Goal: Task Accomplishment & Management: Manage account settings

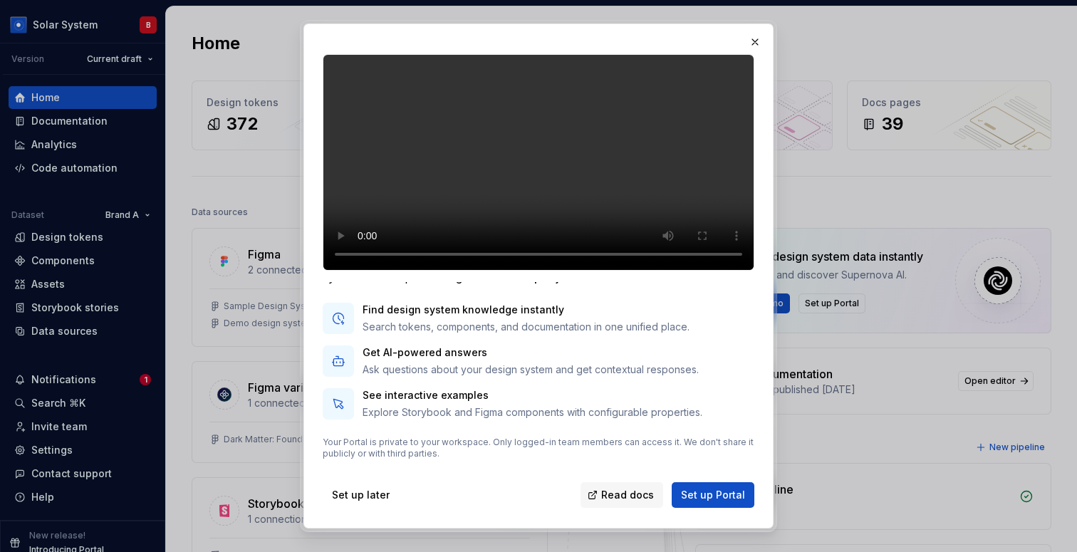
scroll to position [86, 0]
click at [621, 490] on span "Read docs" at bounding box center [627, 495] width 53 height 14
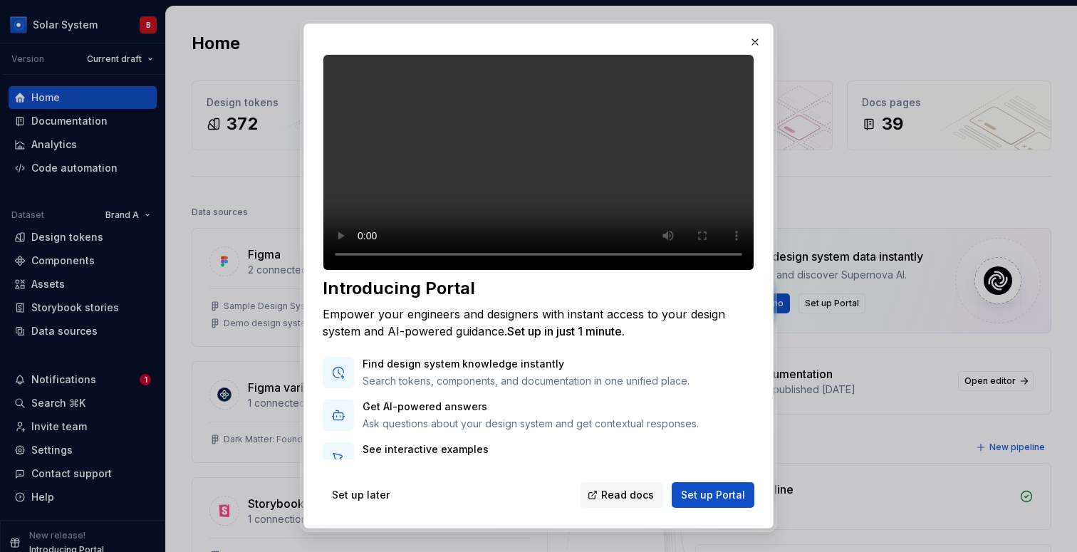
scroll to position [0, 0]
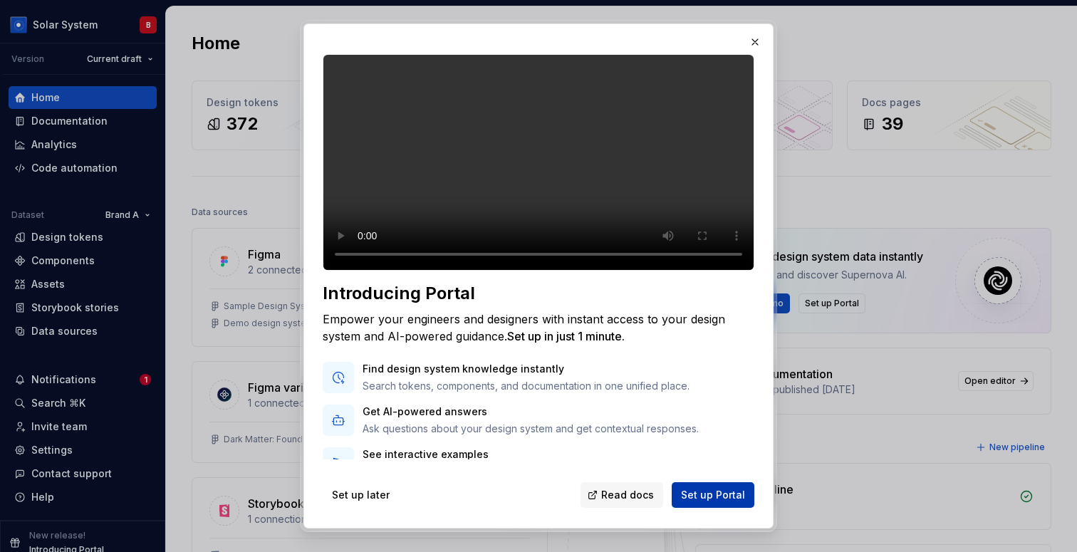
click at [714, 497] on span "Set up Portal" at bounding box center [713, 495] width 64 height 14
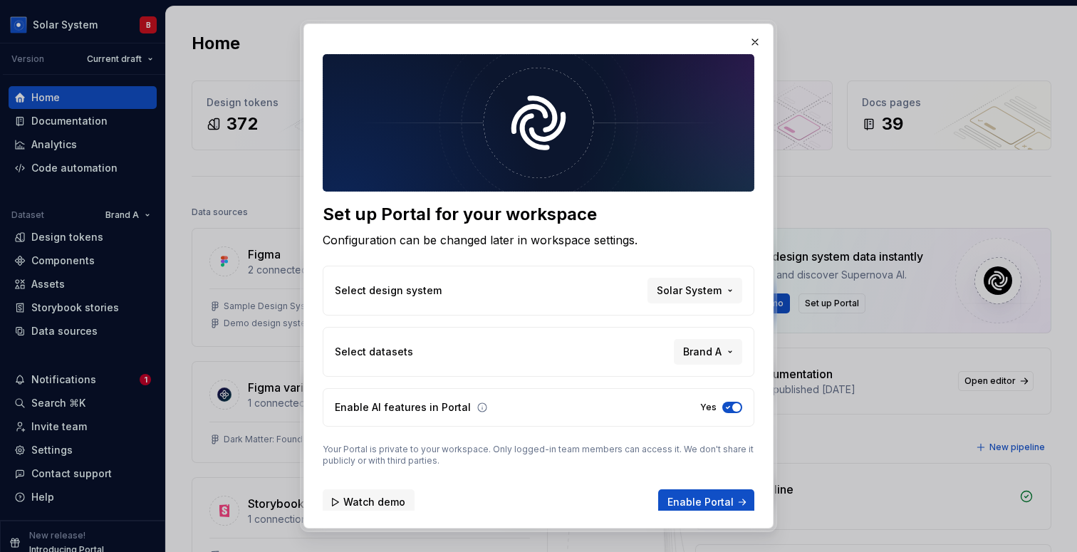
click at [366, 500] on span "Watch demo" at bounding box center [374, 502] width 62 height 14
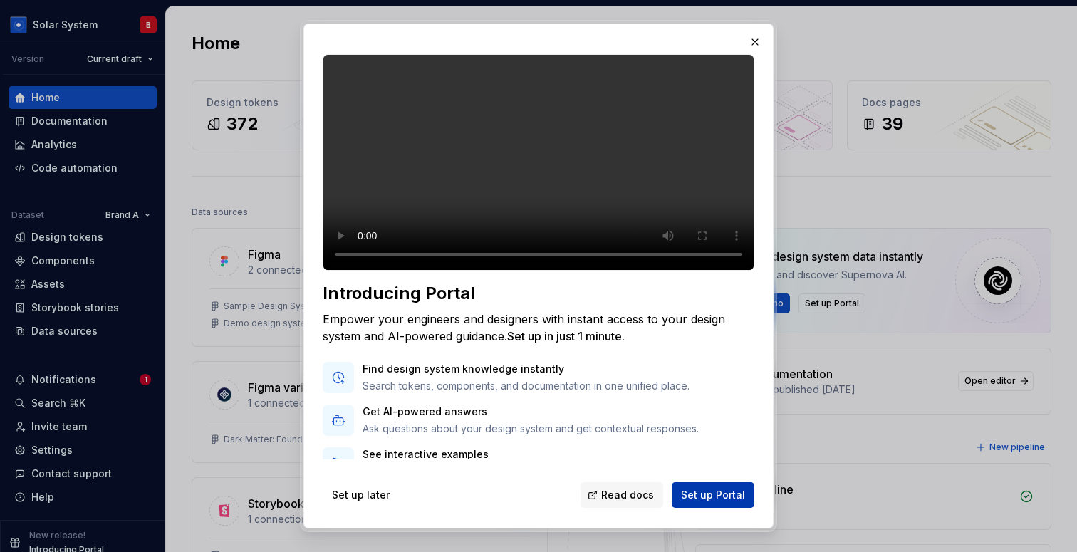
click at [696, 487] on button "Set up Portal" at bounding box center [713, 495] width 83 height 26
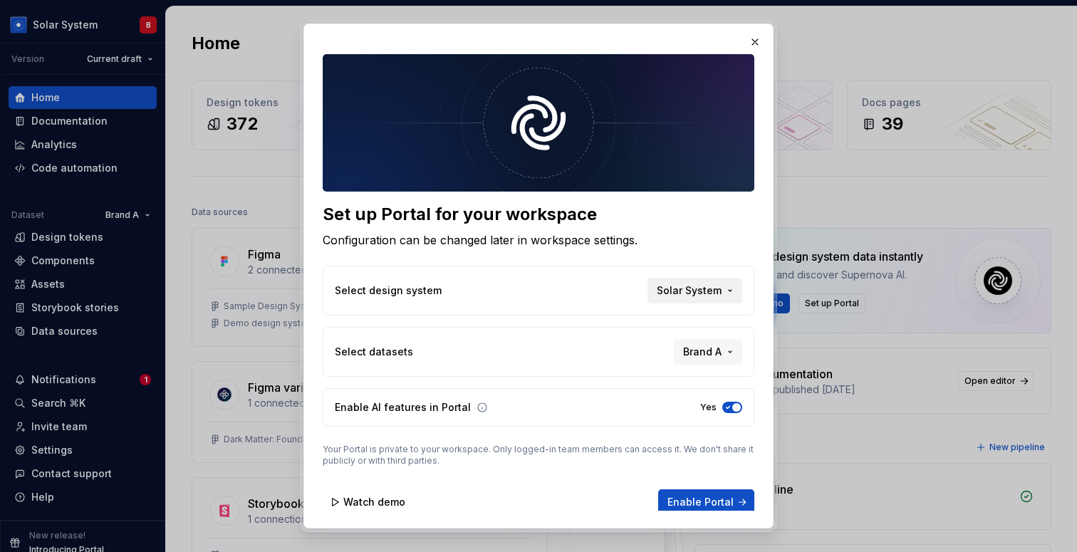
click at [689, 292] on span "Solar System" at bounding box center [689, 291] width 65 height 14
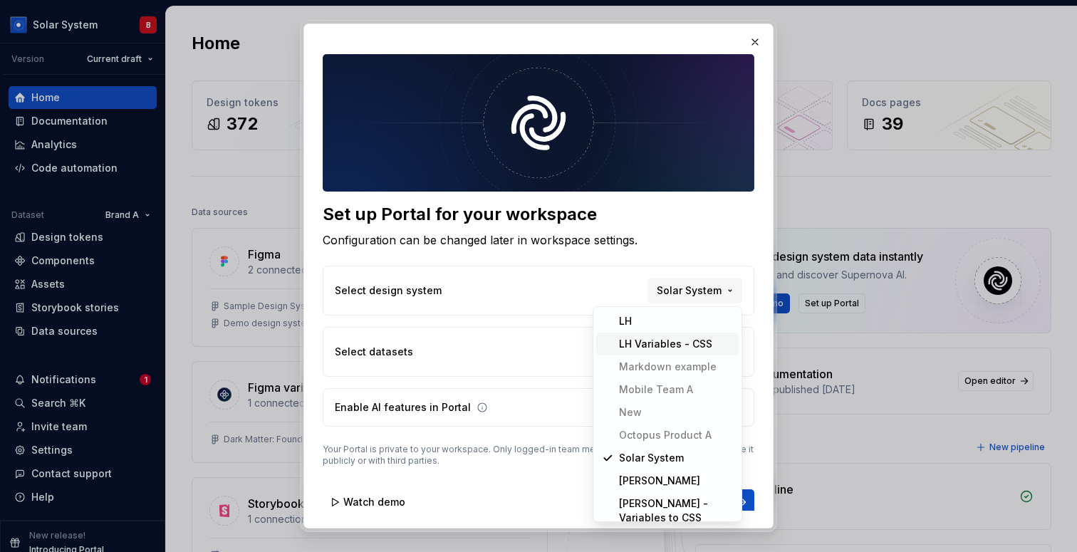
scroll to position [230, 0]
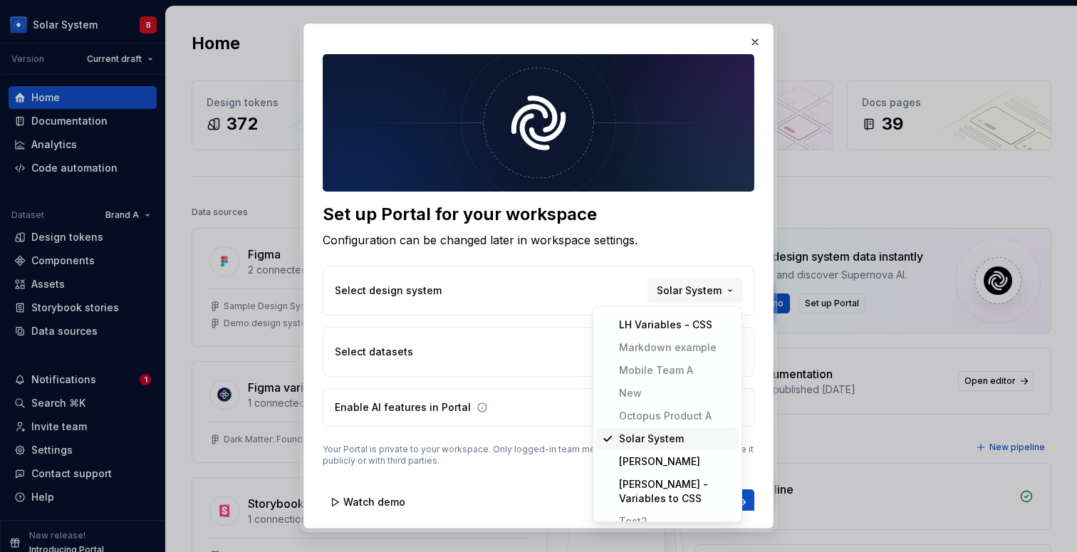
click at [551, 264] on div "Set up Portal for your workspace Configuration can be changed later in workspac…" at bounding box center [538, 276] width 1077 height 552
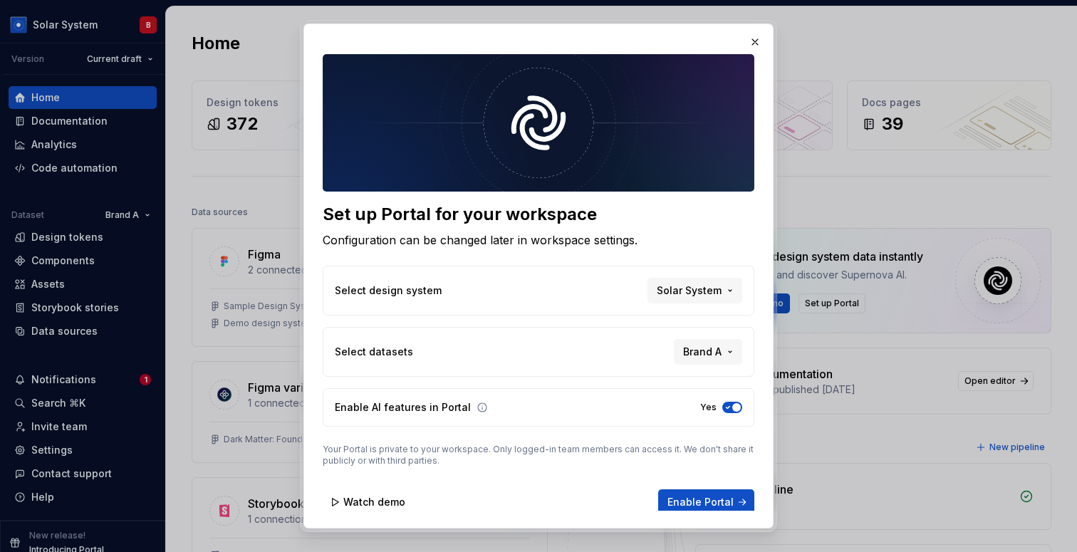
scroll to position [7, 0]
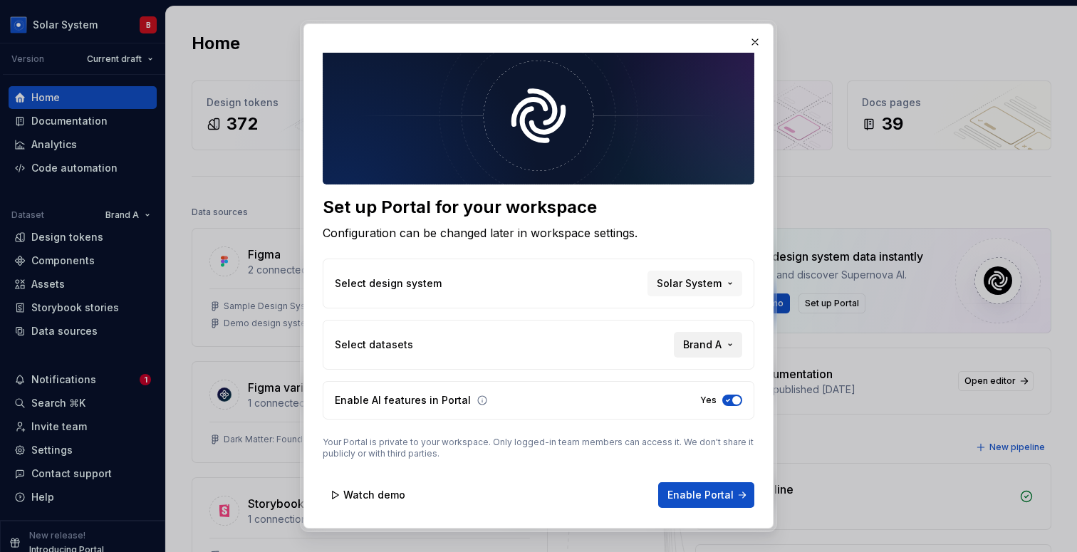
click at [705, 351] on span "Brand A" at bounding box center [702, 345] width 38 height 14
click at [682, 398] on div "Brand B" at bounding box center [676, 398] width 114 height 14
click at [675, 418] on div "Brand C" at bounding box center [676, 421] width 114 height 14
click at [537, 396] on div "Set up Portal for your workspace Configuration can be changed later in workspac…" at bounding box center [538, 276] width 1077 height 552
click at [752, 38] on button "button" at bounding box center [755, 42] width 20 height 20
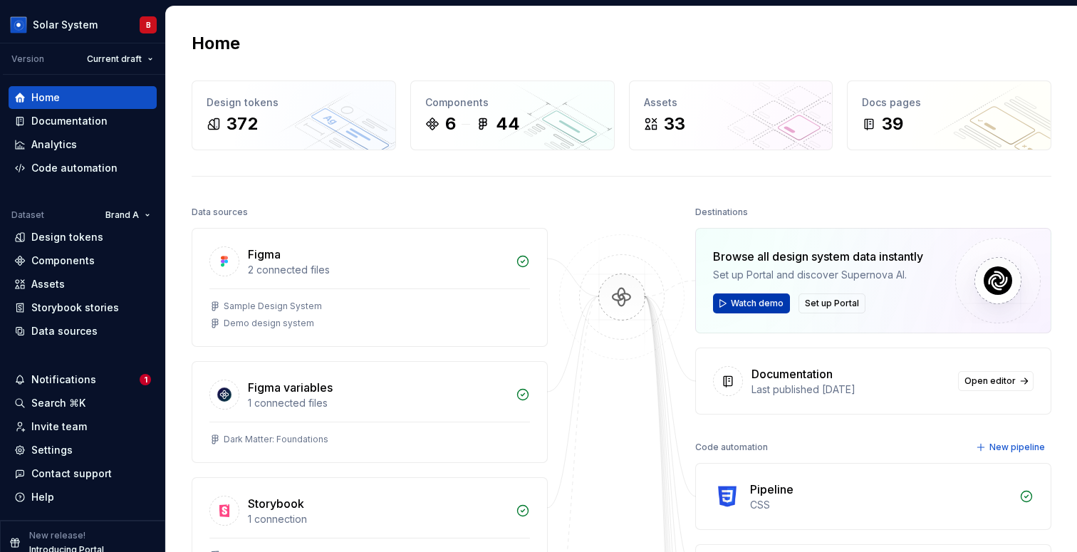
click at [755, 295] on button "Watch demo" at bounding box center [751, 304] width 77 height 20
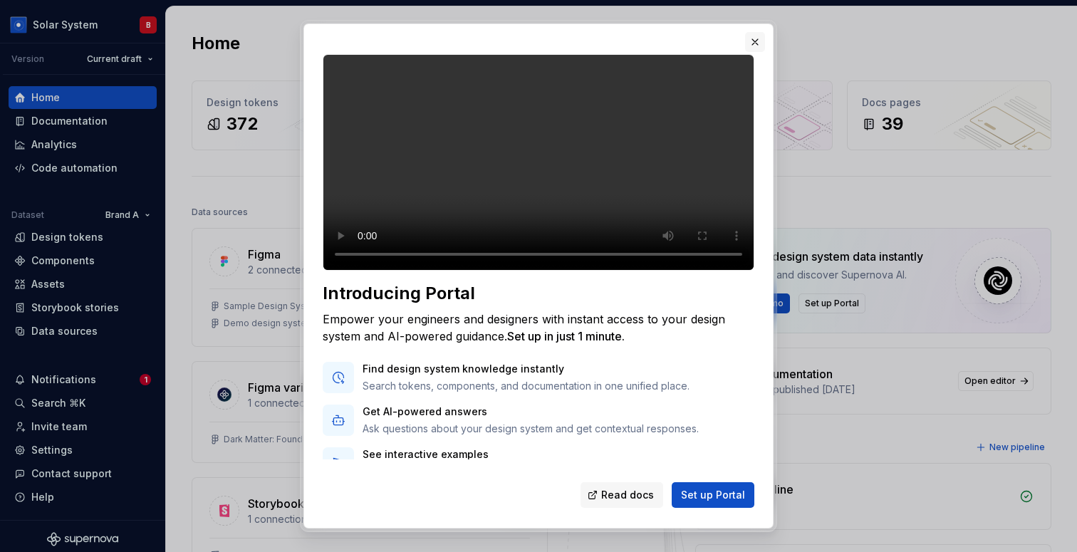
click at [753, 38] on button "button" at bounding box center [755, 42] width 20 height 20
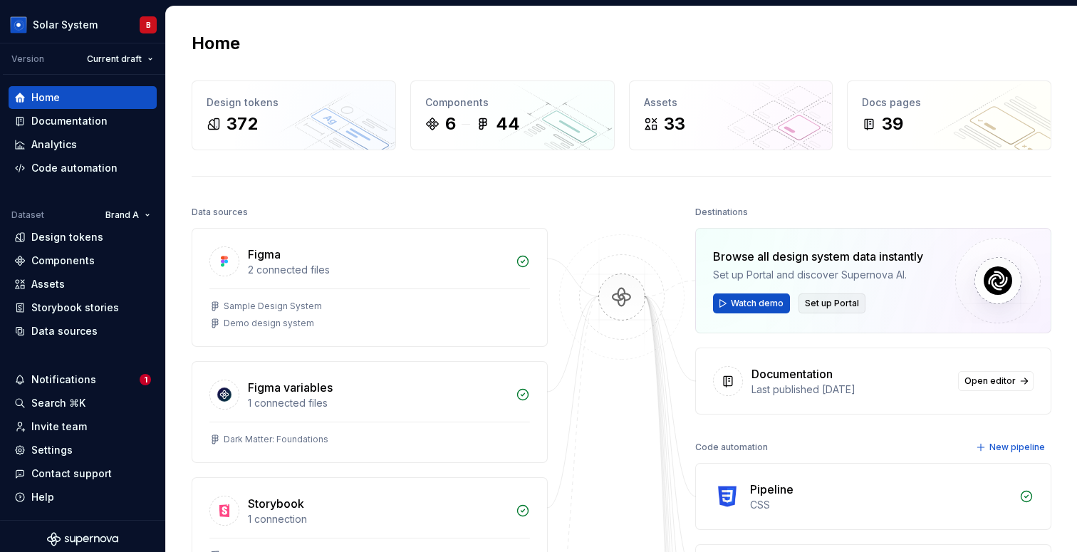
click at [827, 304] on span "Set up Portal" at bounding box center [832, 303] width 54 height 11
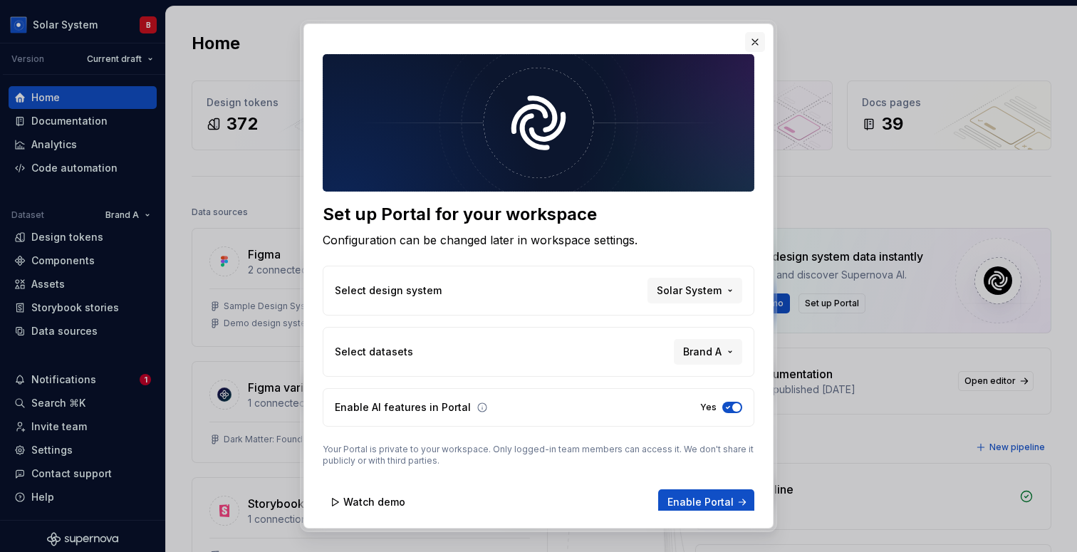
click at [755, 40] on button "button" at bounding box center [755, 42] width 20 height 20
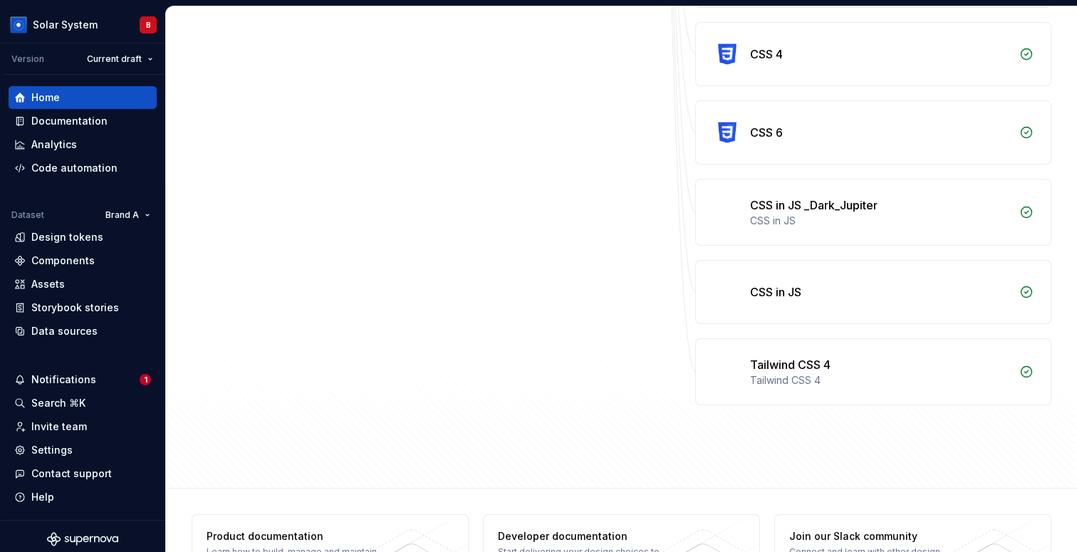
scroll to position [0, 0]
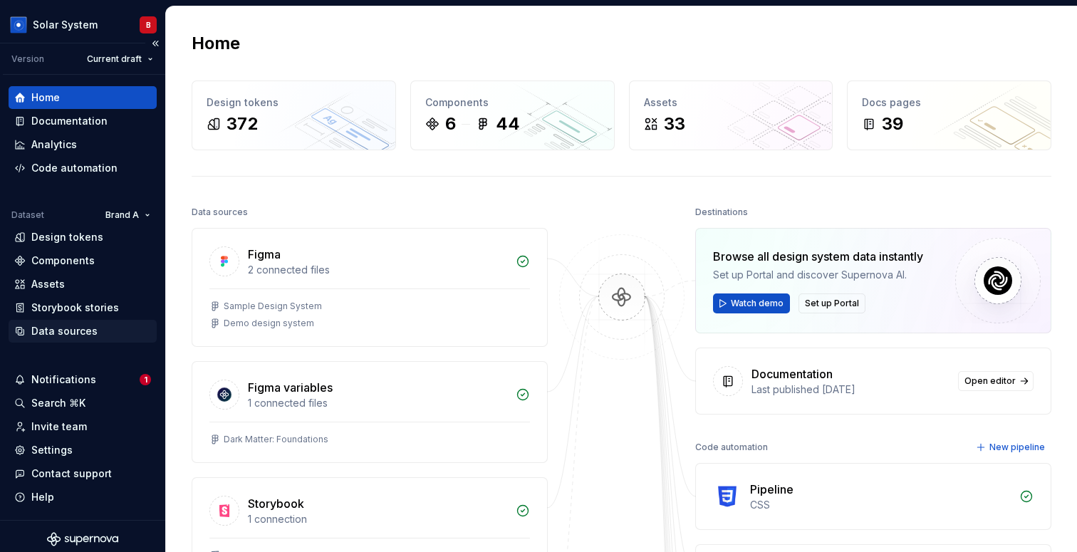
click at [92, 334] on div "Data sources" at bounding box center [64, 331] width 66 height 14
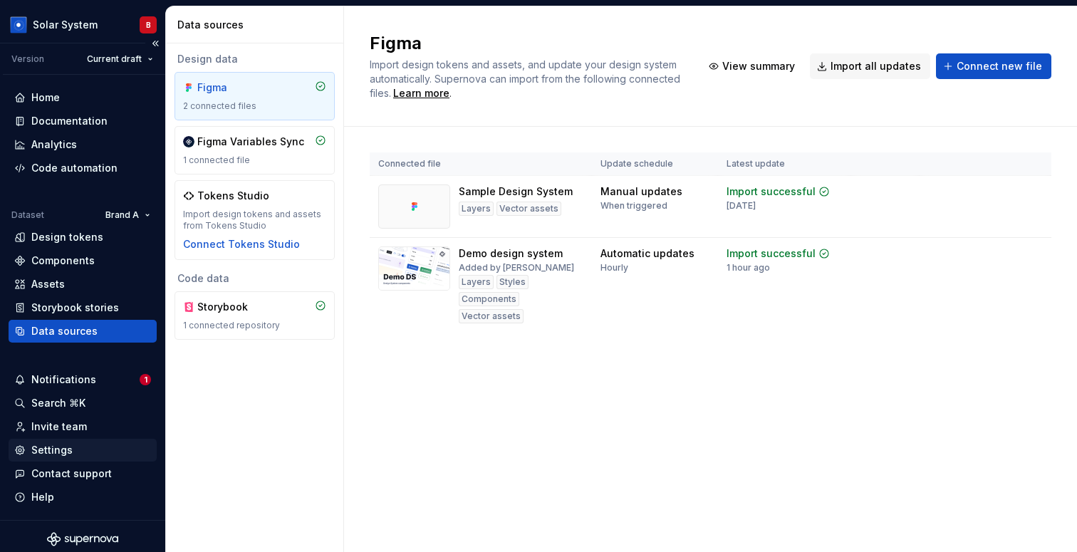
click at [83, 450] on div "Settings" at bounding box center [82, 450] width 137 height 14
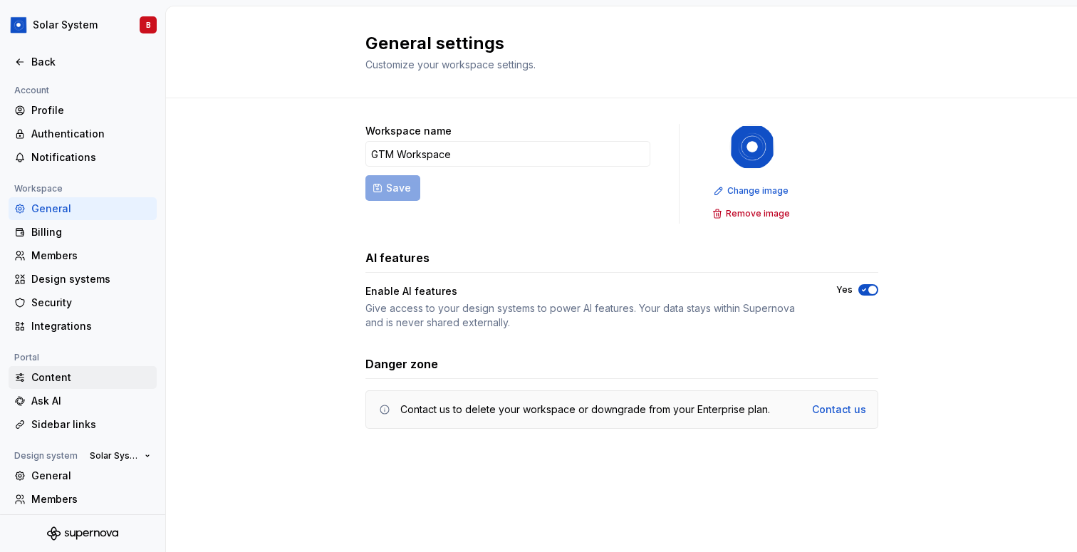
click at [79, 383] on div "Content" at bounding box center [91, 378] width 120 height 14
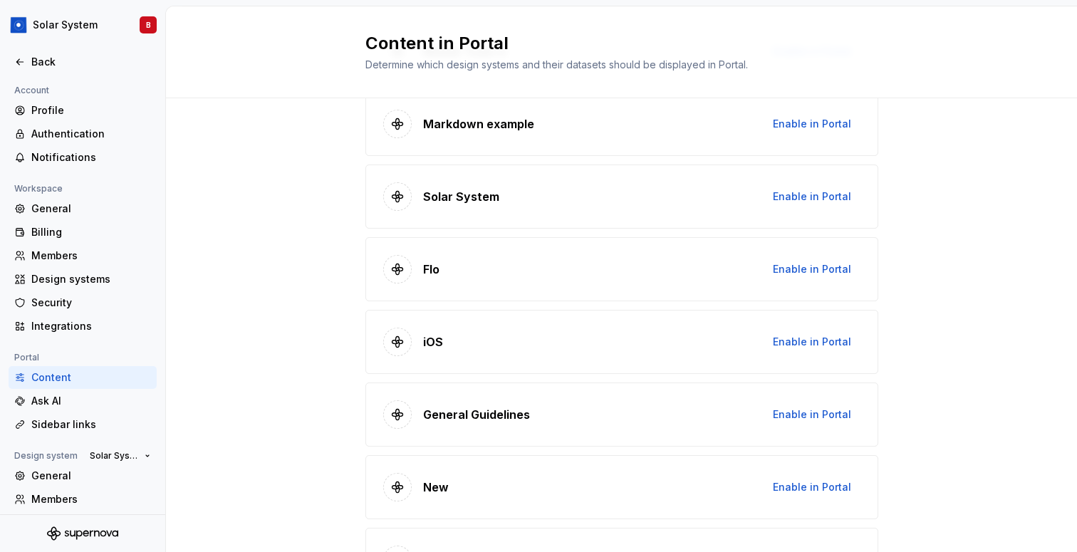
scroll to position [1023, 0]
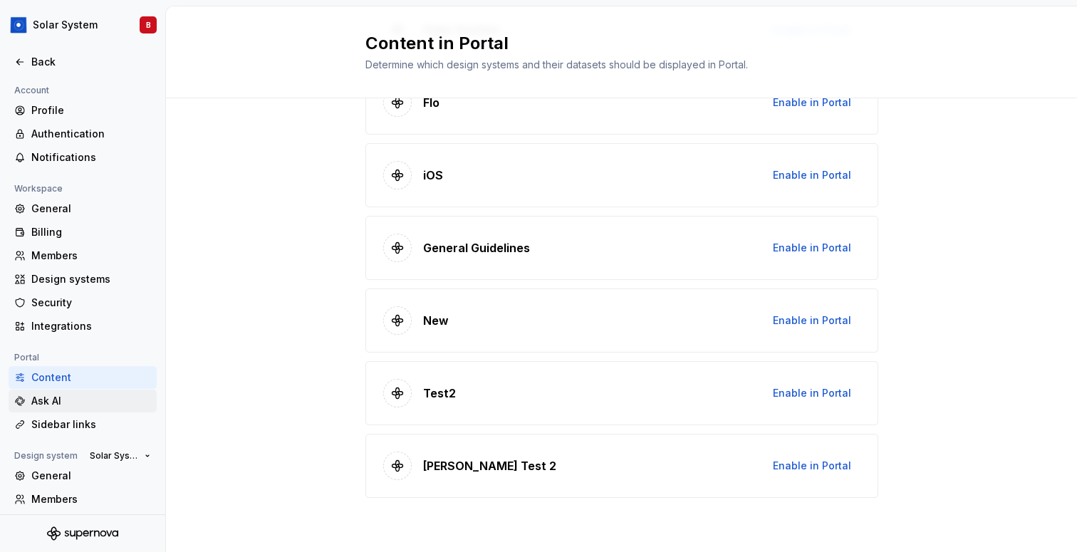
click at [68, 404] on div "Ask AI" at bounding box center [91, 401] width 120 height 14
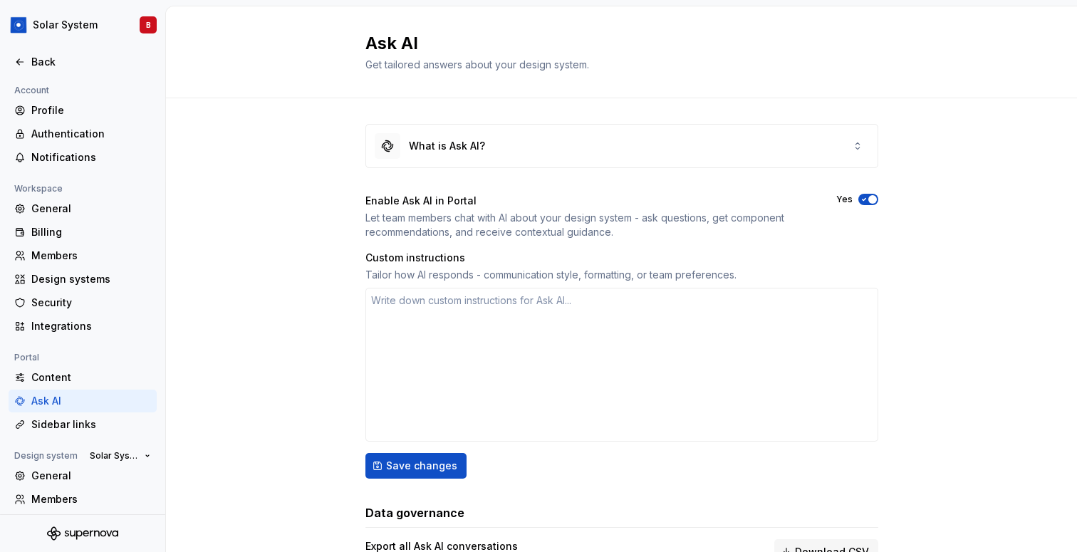
scroll to position [73, 0]
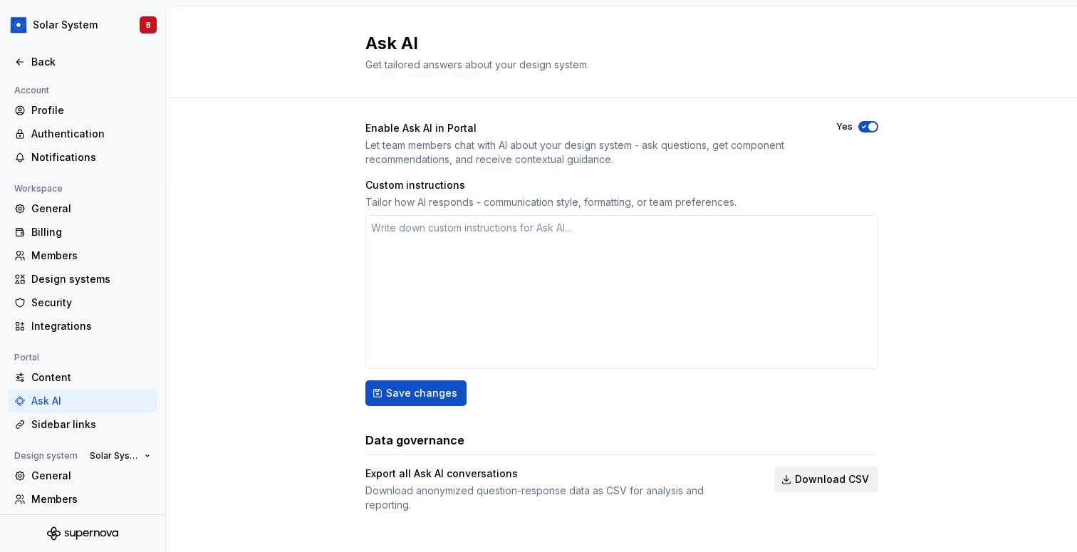
click at [841, 482] on span "Download CSV" at bounding box center [832, 479] width 74 height 14
click at [52, 425] on div "Sidebar links" at bounding box center [91, 425] width 120 height 14
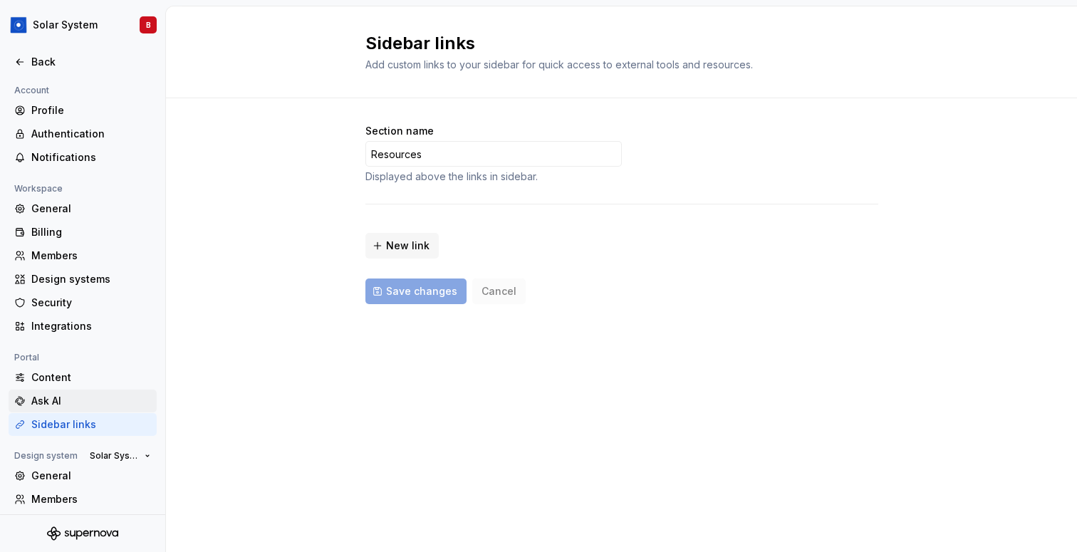
click at [56, 398] on div "Ask AI" at bounding box center [91, 401] width 120 height 14
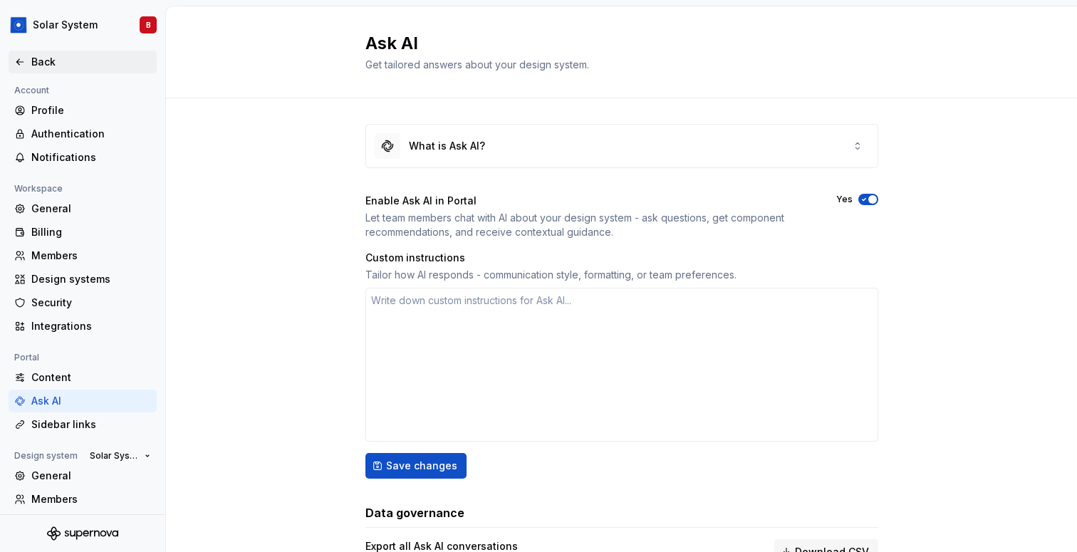
click at [36, 59] on div "Back" at bounding box center [91, 62] width 120 height 14
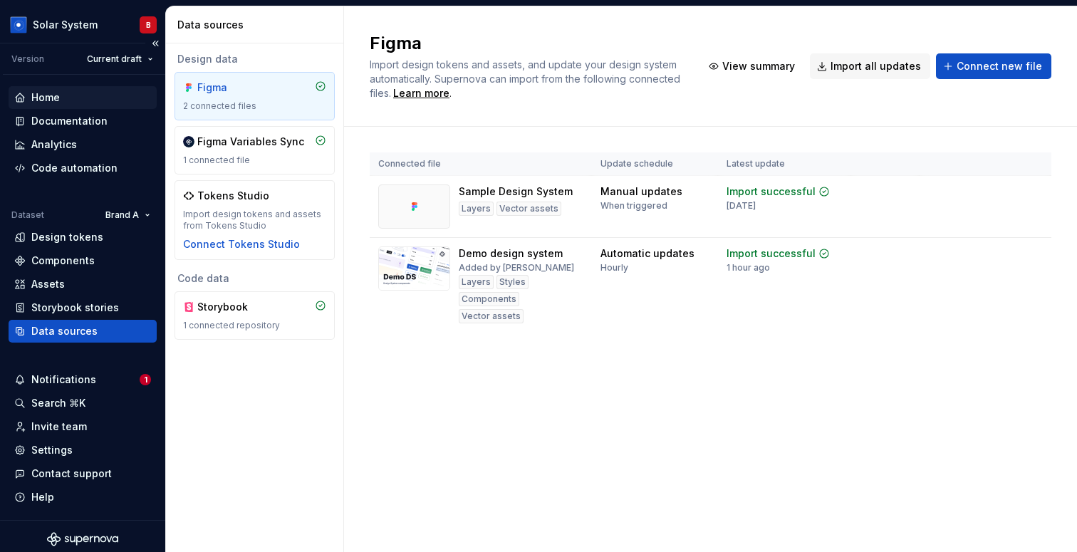
click at [68, 105] on div "Home" at bounding box center [83, 97] width 148 height 23
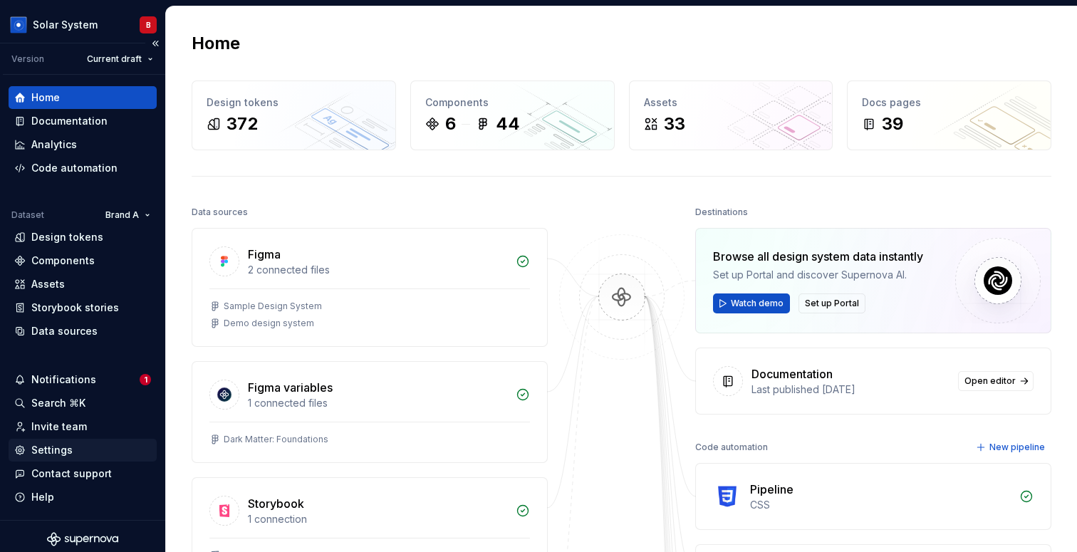
click at [70, 451] on div "Settings" at bounding box center [82, 450] width 137 height 14
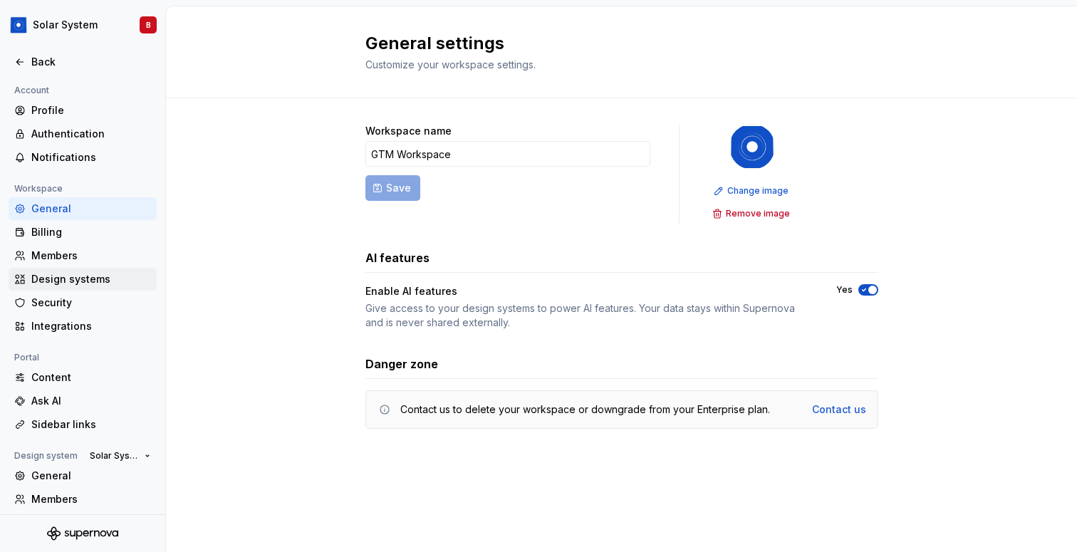
click at [91, 282] on div "Design systems" at bounding box center [91, 279] width 120 height 14
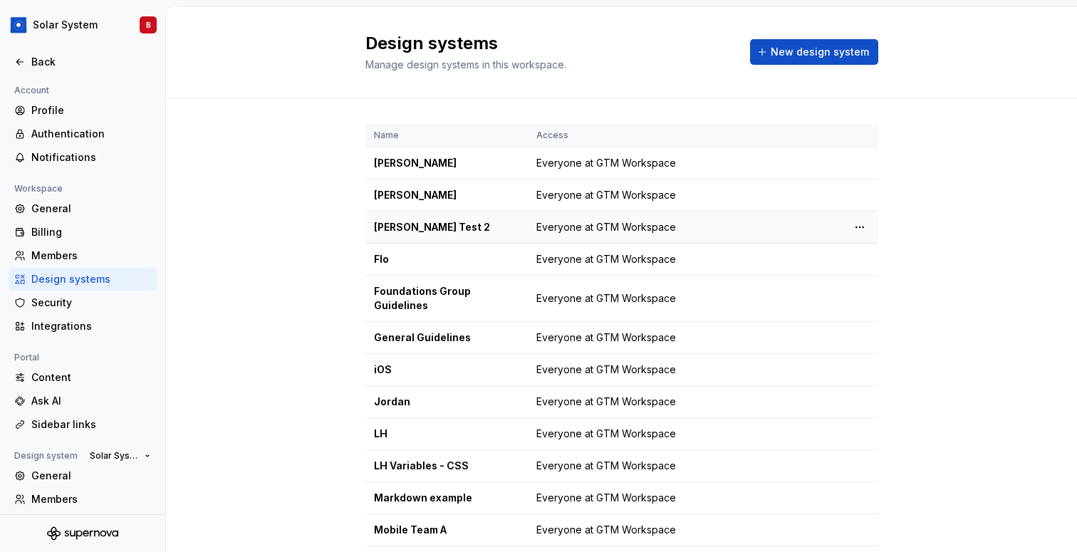
click at [859, 231] on html "Solar System B Back Account Profile Authentication Notifications Workspace Gene…" at bounding box center [538, 276] width 1077 height 552
click at [862, 299] on html "Solar System B Back Account Profile Authentication Notifications Workspace Gene…" at bounding box center [538, 276] width 1077 height 552
click at [869, 356] on div "Design system settings" at bounding box center [936, 349] width 164 height 23
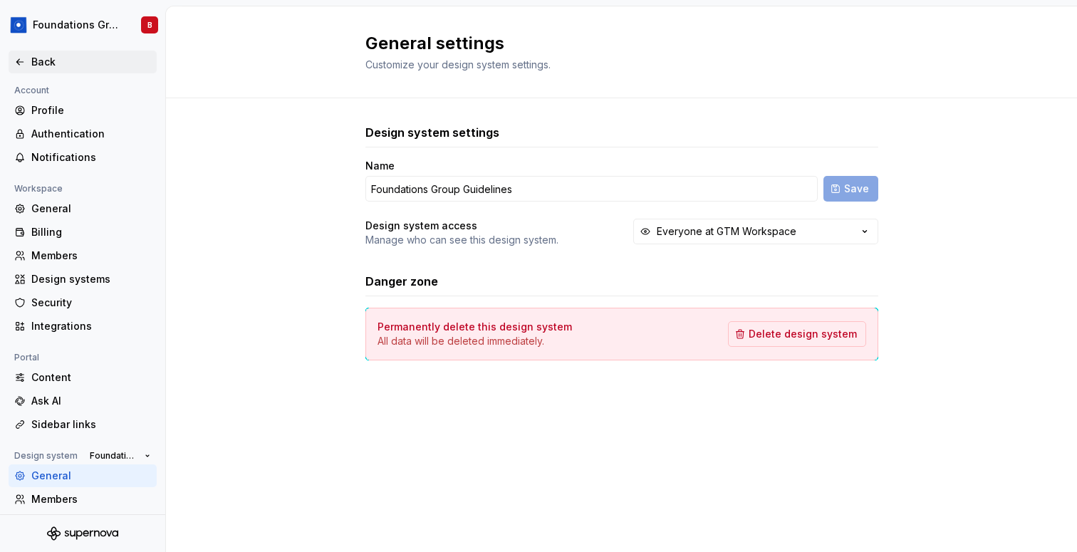
click at [45, 60] on div "Back" at bounding box center [91, 62] width 120 height 14
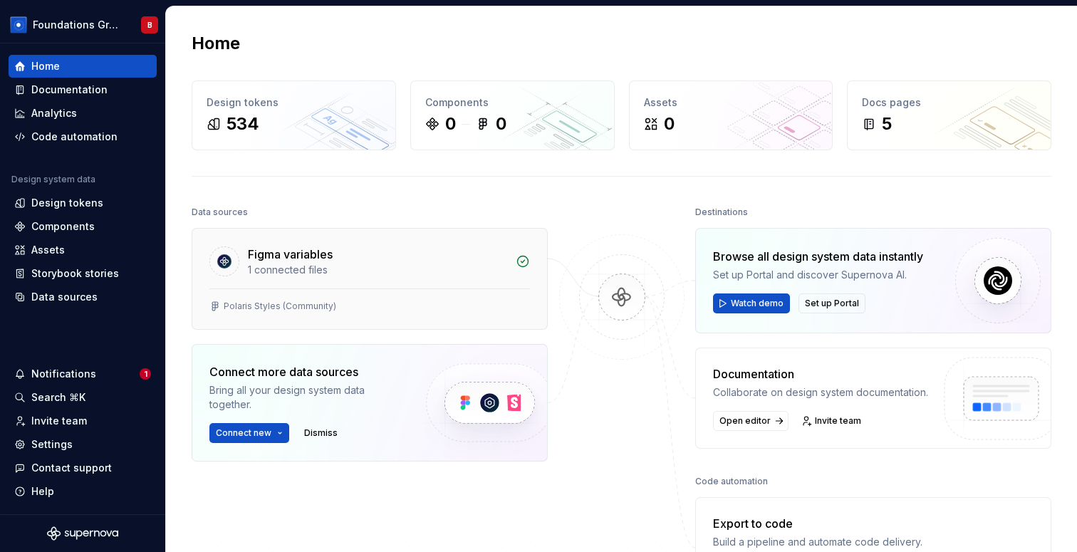
click at [264, 296] on div "Polaris Styles (Community)" at bounding box center [369, 309] width 355 height 41
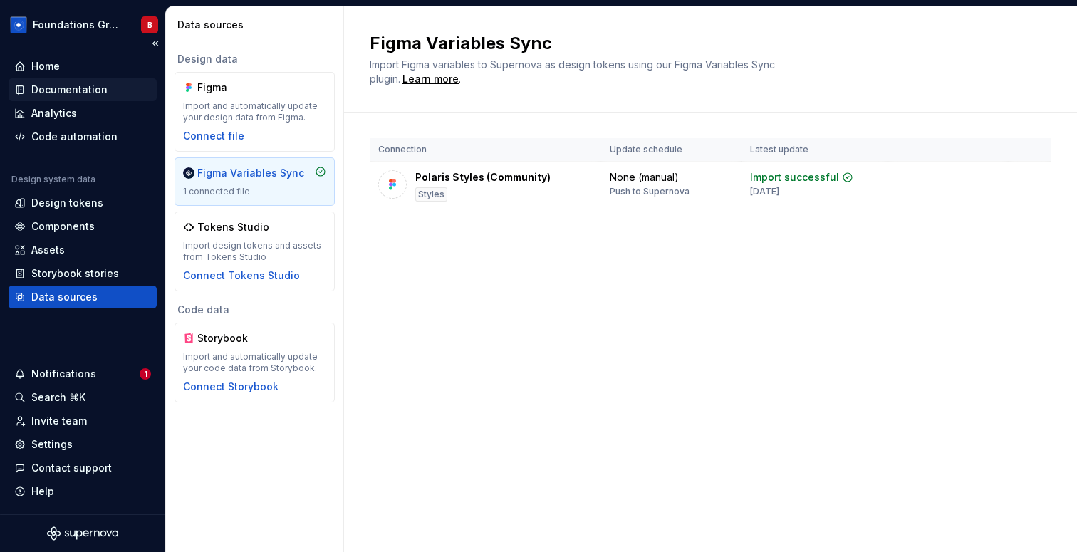
click at [135, 86] on div "Documentation" at bounding box center [82, 90] width 137 height 14
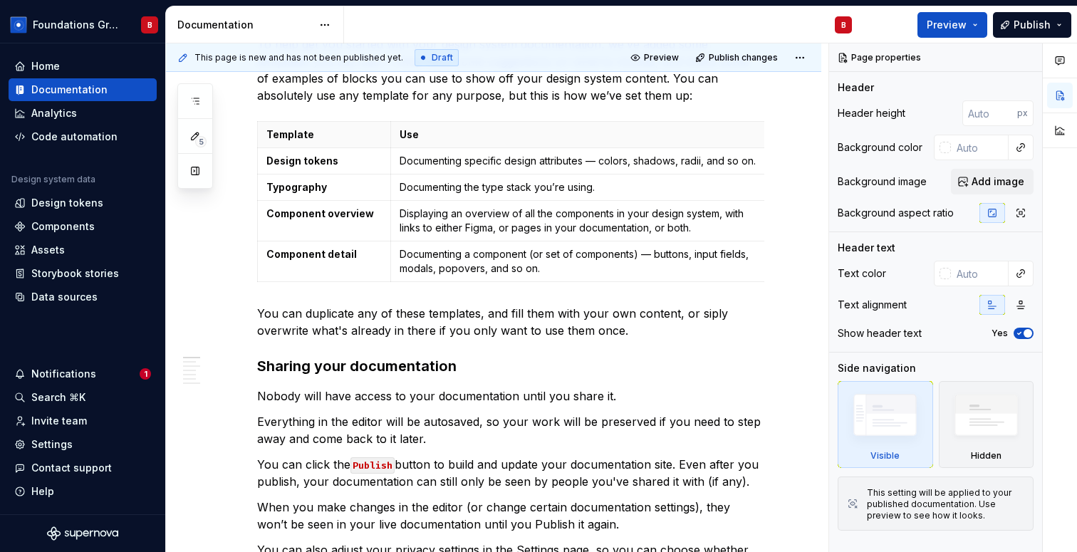
scroll to position [593, 0]
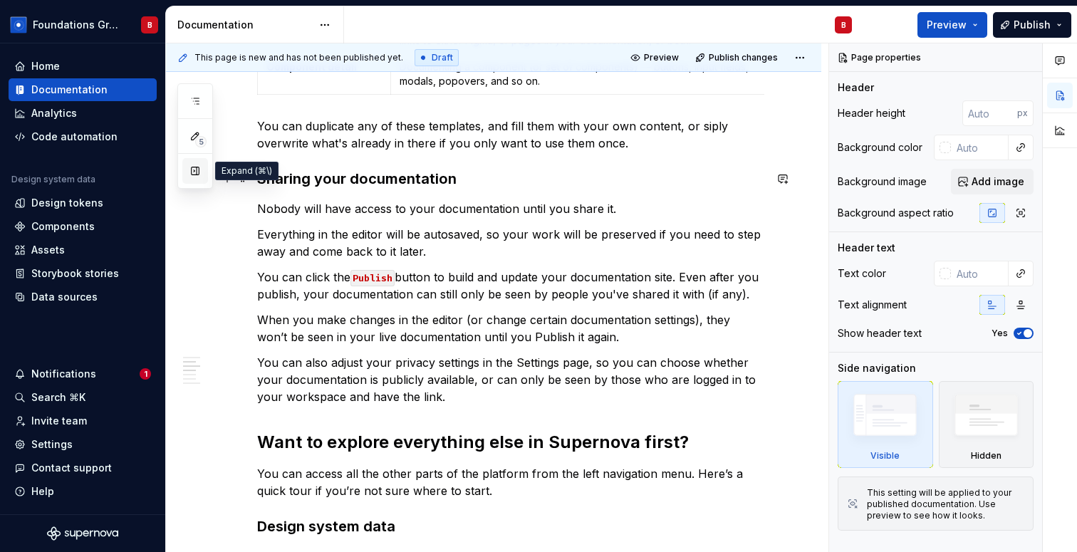
click at [199, 172] on button "button" at bounding box center [195, 171] width 26 height 26
type textarea "*"
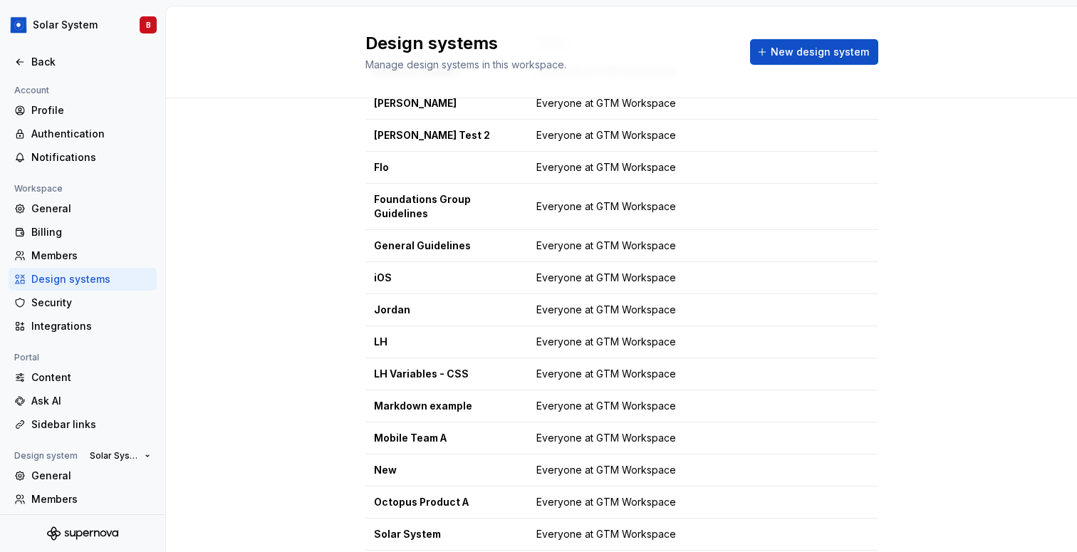
scroll to position [105, 0]
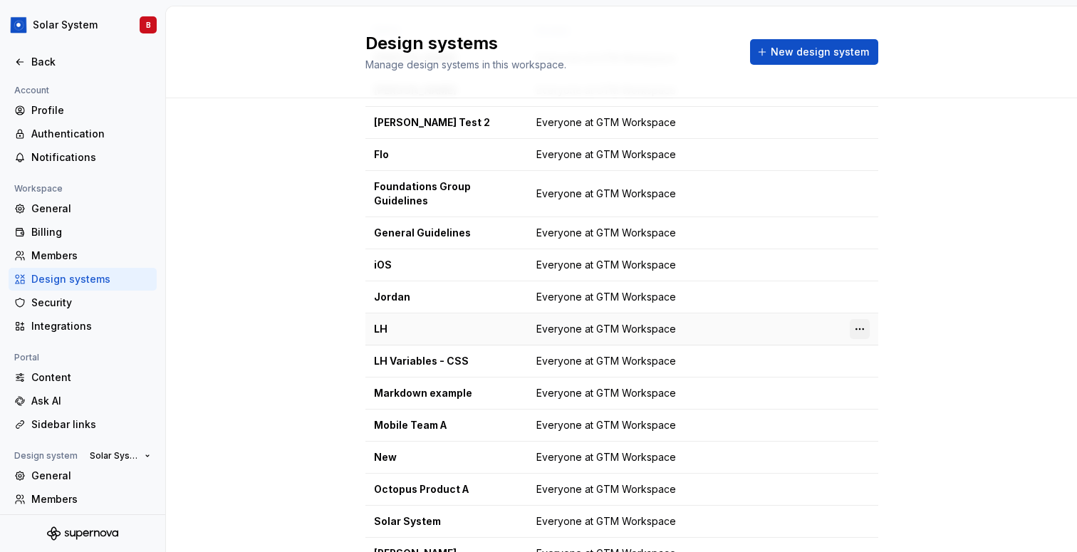
click at [857, 328] on html "Solar System B Back Account Profile Authentication Notifications Workspace Gene…" at bounding box center [538, 276] width 1077 height 552
click at [889, 381] on div "Design system settings" at bounding box center [944, 380] width 135 height 14
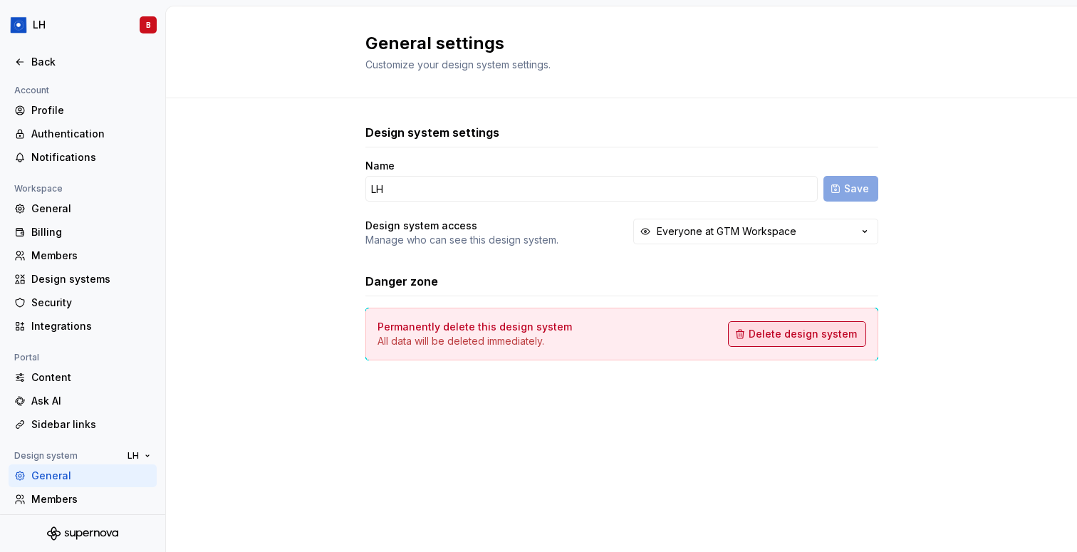
click at [827, 336] on span "Delete design system" at bounding box center [803, 334] width 108 height 14
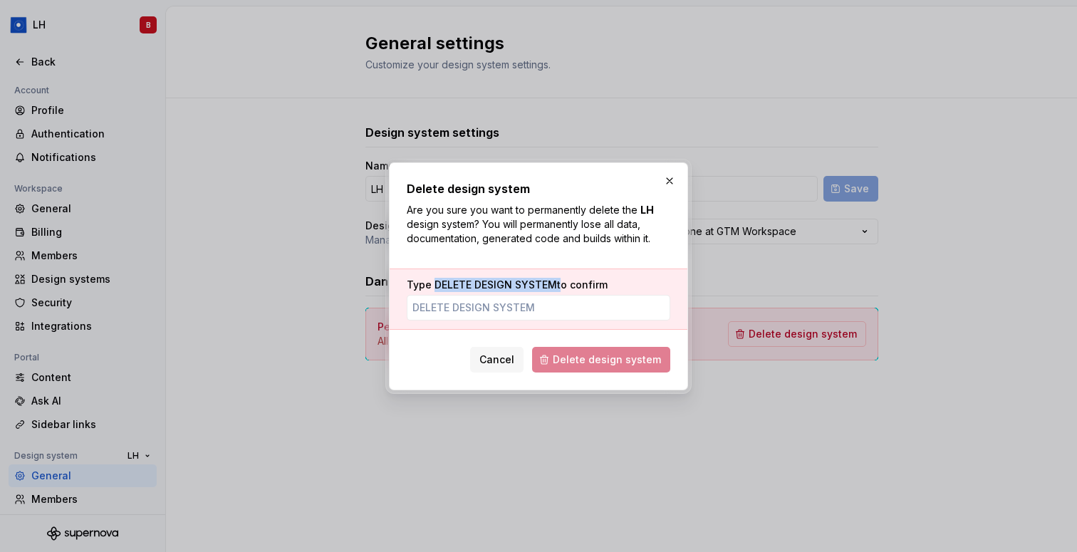
drag, startPoint x: 435, startPoint y: 285, endPoint x: 556, endPoint y: 286, distance: 121.1
click at [556, 286] on label "Type DELETE DESIGN SYSTEM to confirm" at bounding box center [507, 285] width 201 height 14
copy label "DELETE DESIGN SYSTEM"
click at [502, 306] on input "Type DELETE DESIGN SYSTEM to confirm" at bounding box center [539, 308] width 264 height 26
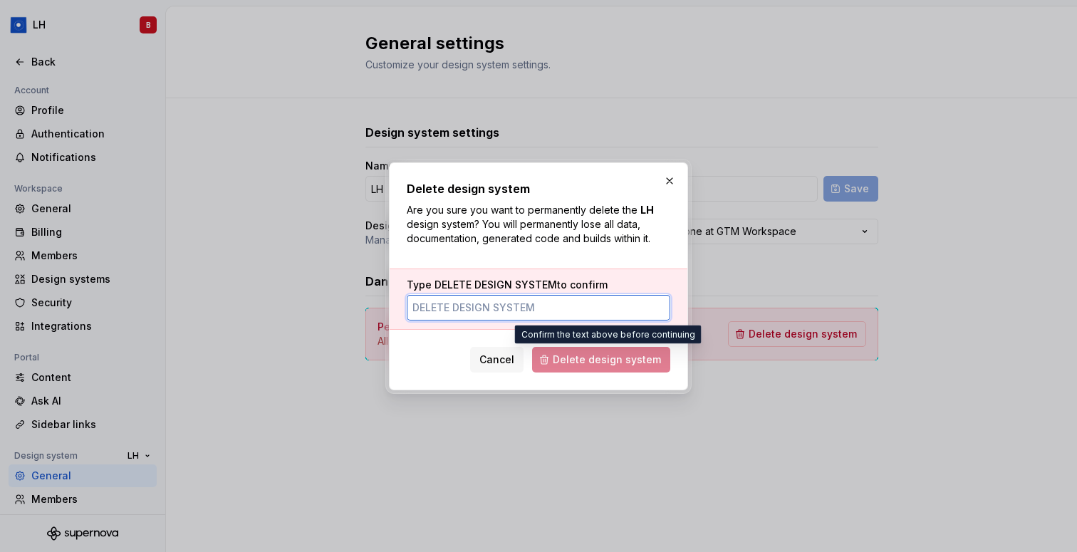
paste input "DELETE DESIGN SYSTEM"
click at [604, 364] on span "Delete design system" at bounding box center [601, 360] width 138 height 26
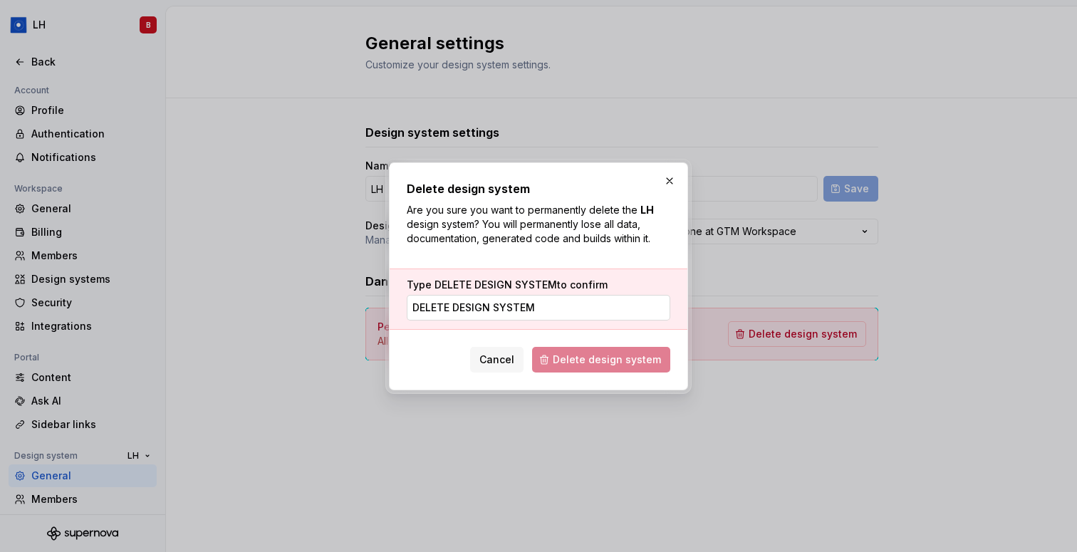
click at [567, 314] on input "DELETE DESIGN SYSTEM" at bounding box center [539, 308] width 264 height 26
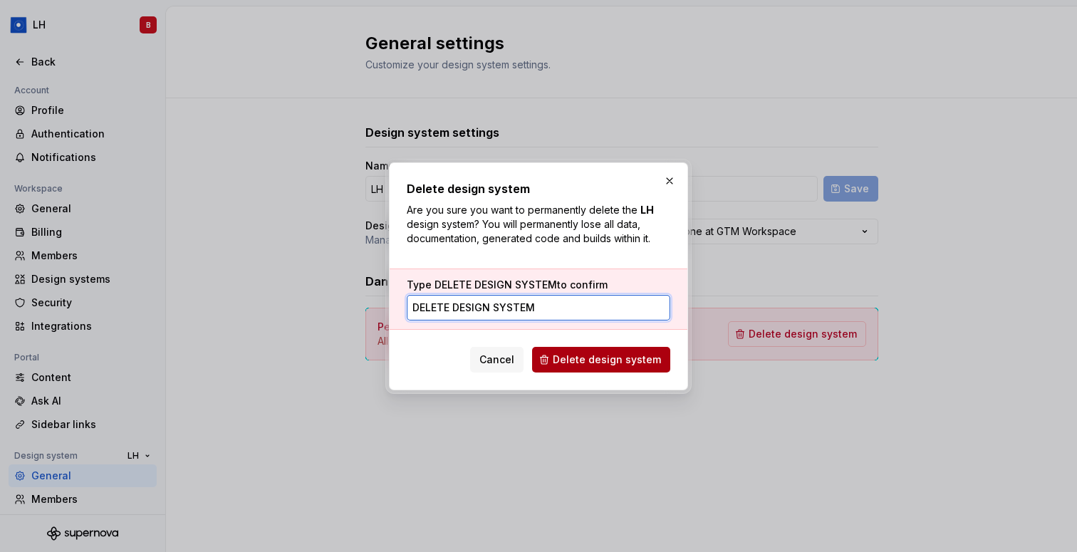
type input "DELETE DESIGN SYSTEM"
click at [597, 360] on span "Delete design system" at bounding box center [607, 360] width 108 height 14
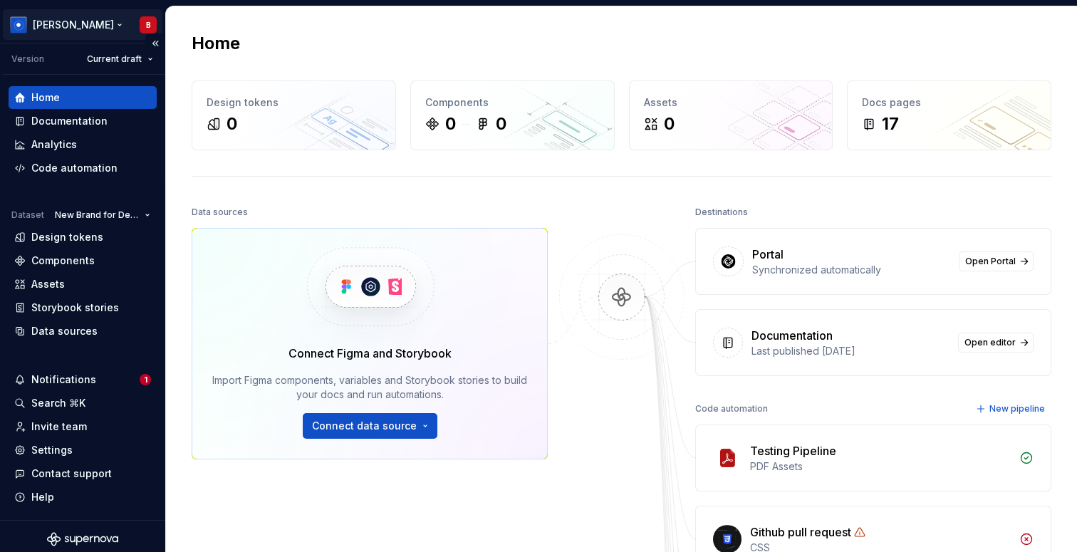
click at [63, 26] on html "Ashley Peña B Version Current draft Home Documentation Analytics Code automatio…" at bounding box center [538, 276] width 1077 height 552
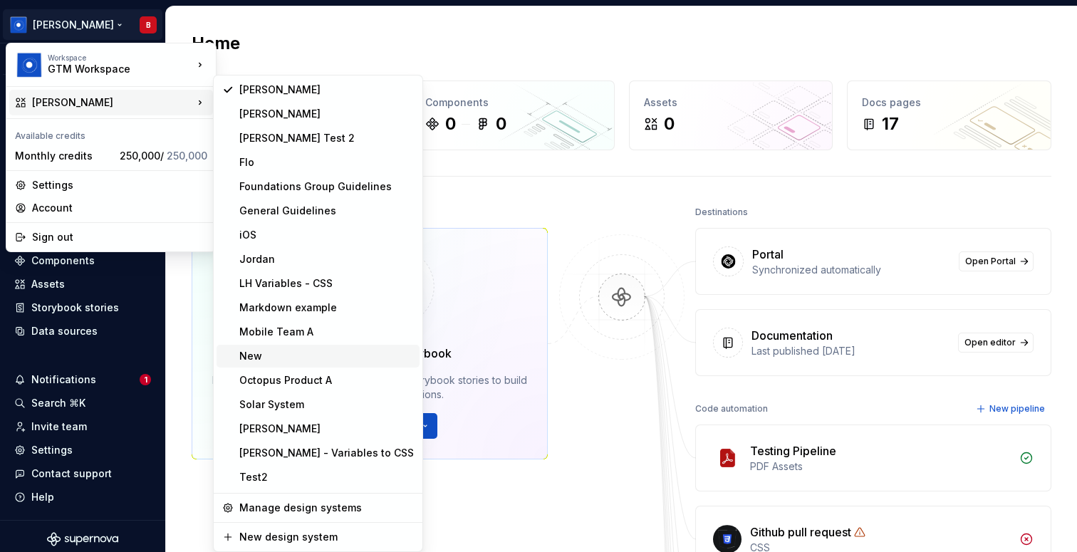
click at [343, 356] on div "New" at bounding box center [326, 356] width 175 height 14
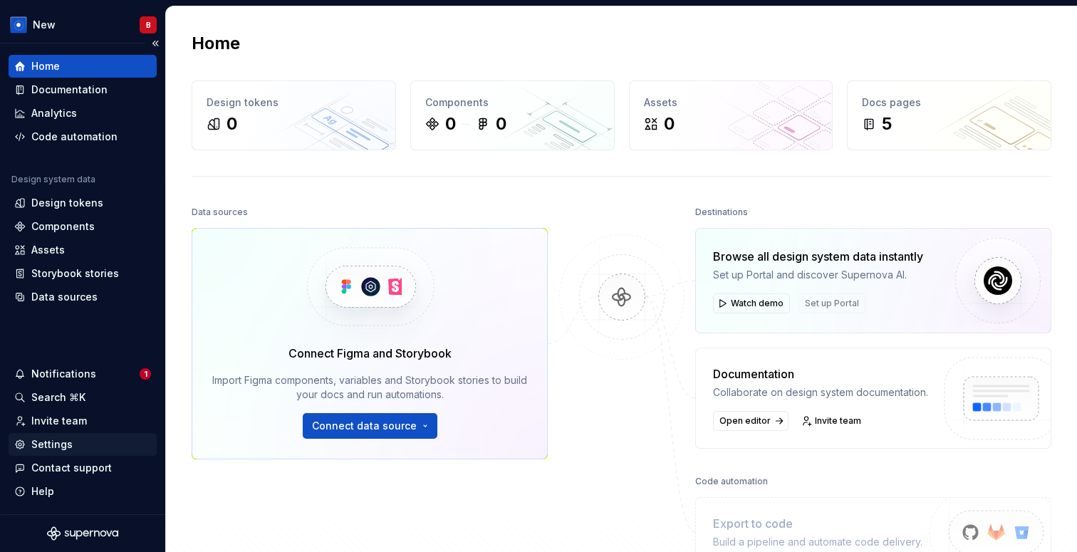
click at [76, 443] on div "Settings" at bounding box center [82, 445] width 137 height 14
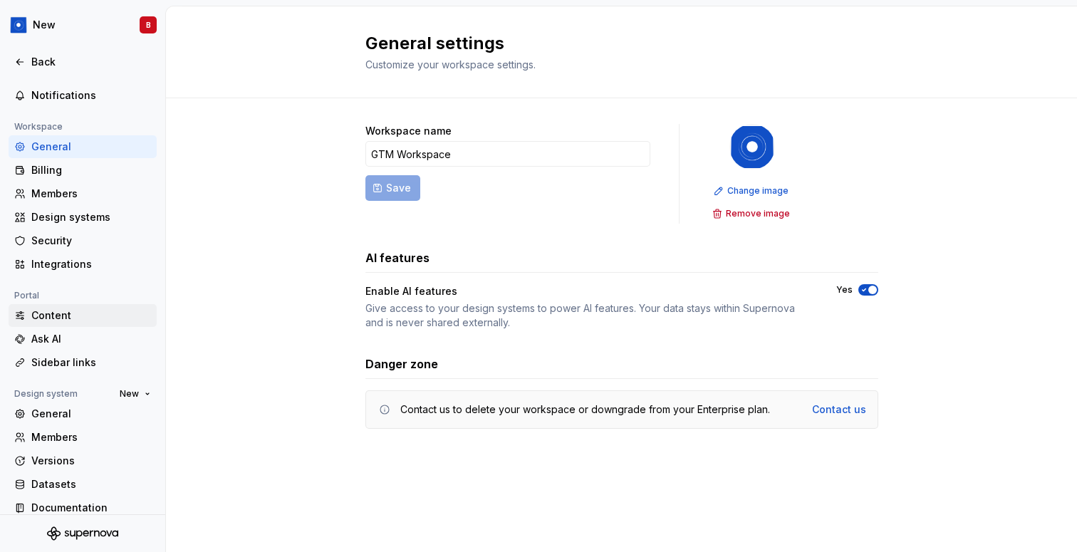
scroll to position [76, 0]
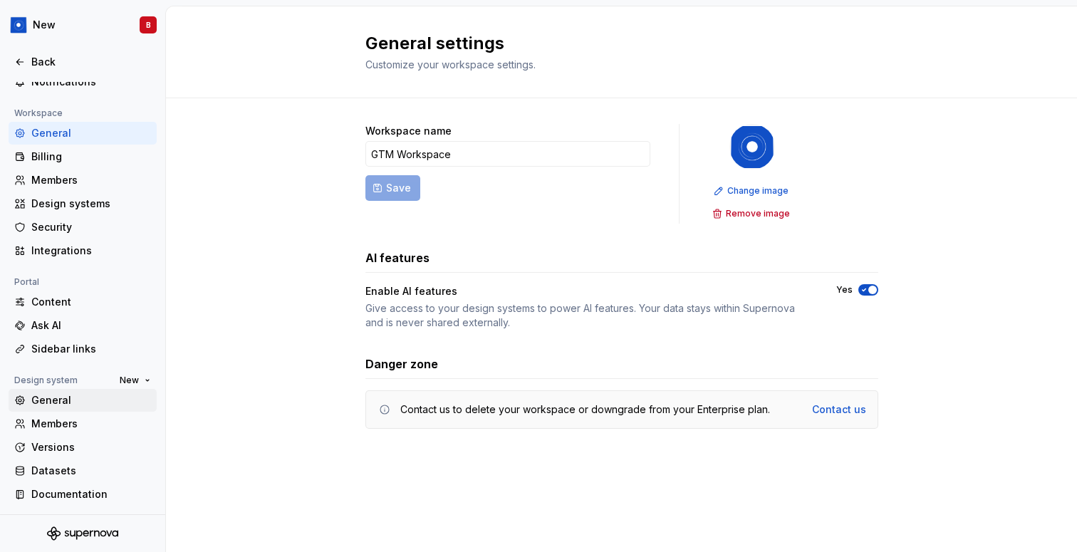
click at [82, 398] on div "General" at bounding box center [91, 400] width 120 height 14
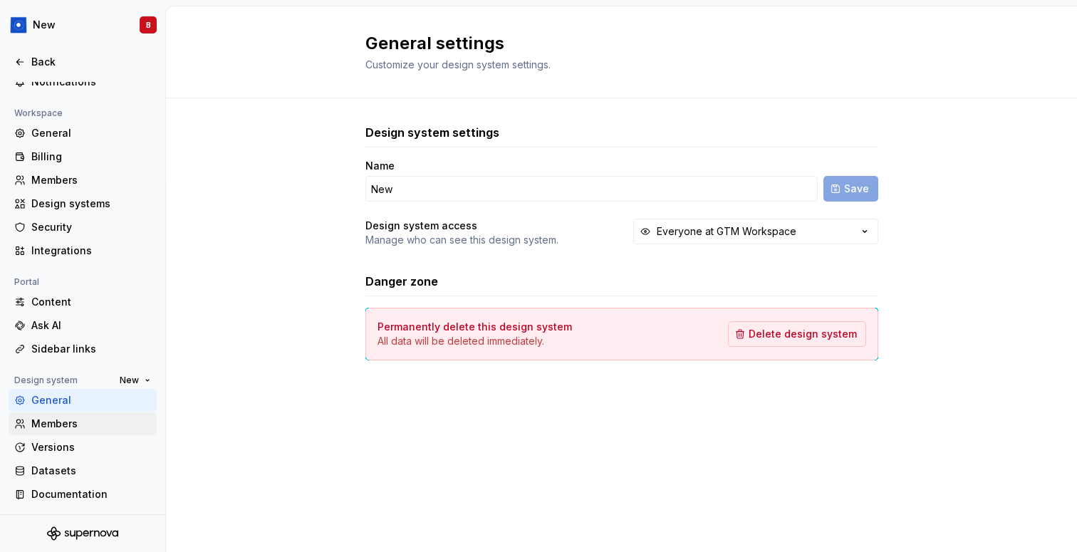
click at [91, 426] on div "Members" at bounding box center [91, 424] width 120 height 14
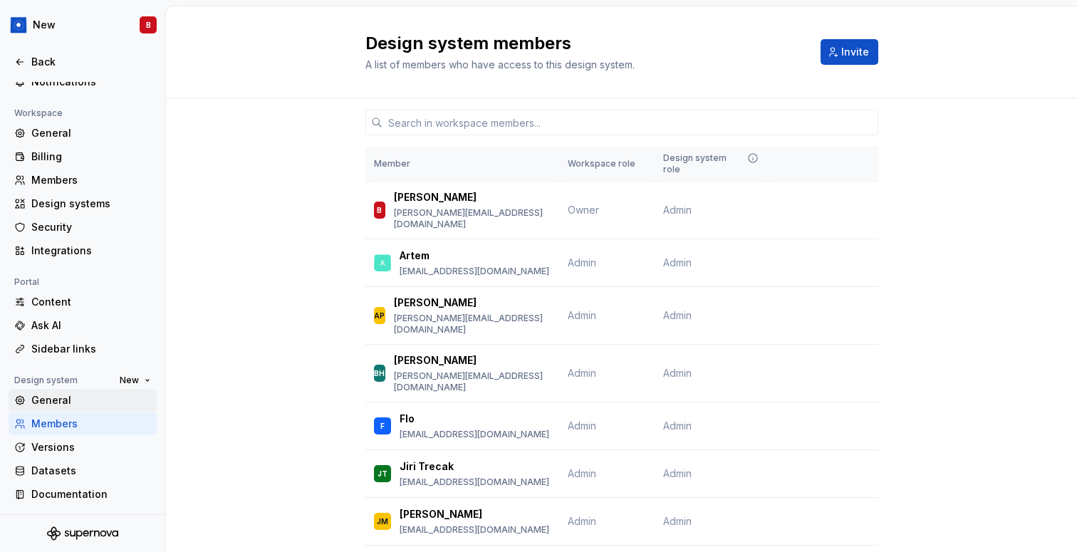
click at [87, 409] on div "General" at bounding box center [83, 400] width 148 height 23
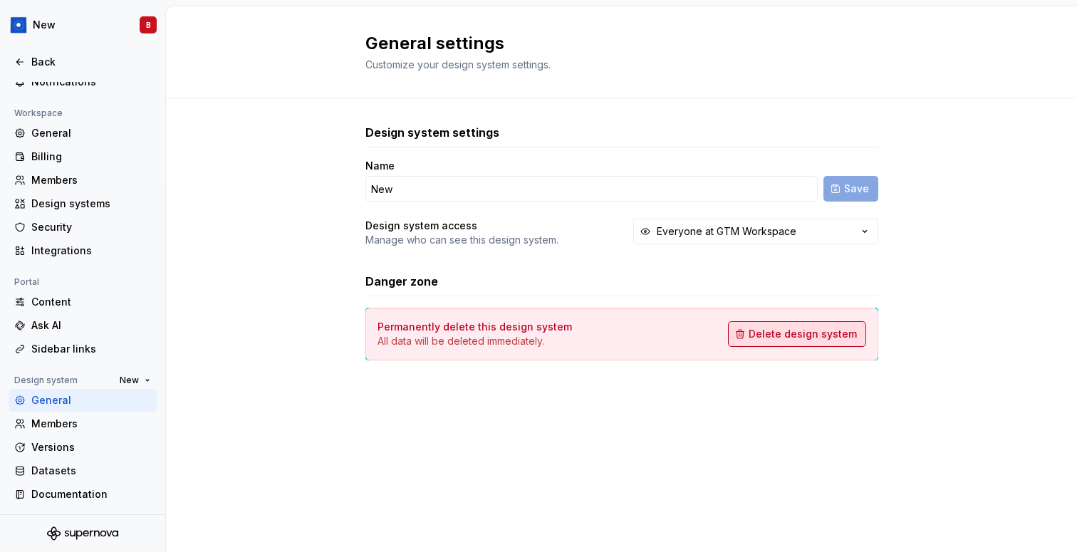
click at [797, 341] on span "Delete design system" at bounding box center [803, 334] width 108 height 14
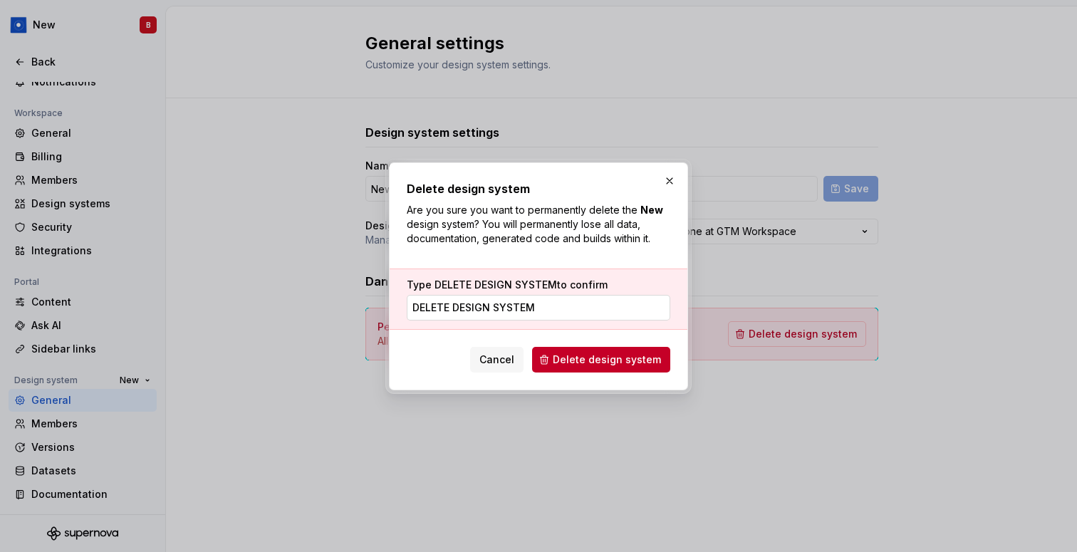
click at [553, 301] on input "DELETE DESIGN SYSTEM" at bounding box center [539, 308] width 264 height 26
type input "DELETE DESIGN SYSTEM"
click at [577, 361] on span "Delete design system" at bounding box center [607, 360] width 108 height 14
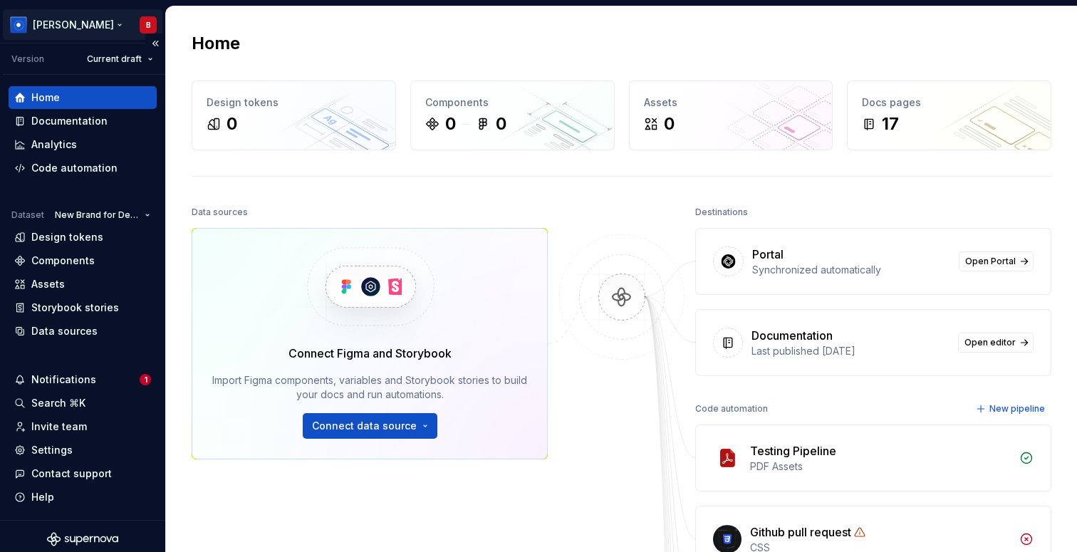
click at [81, 24] on html "Ashley Peña B Version Current draft Home Documentation Analytics Code automatio…" at bounding box center [538, 276] width 1077 height 552
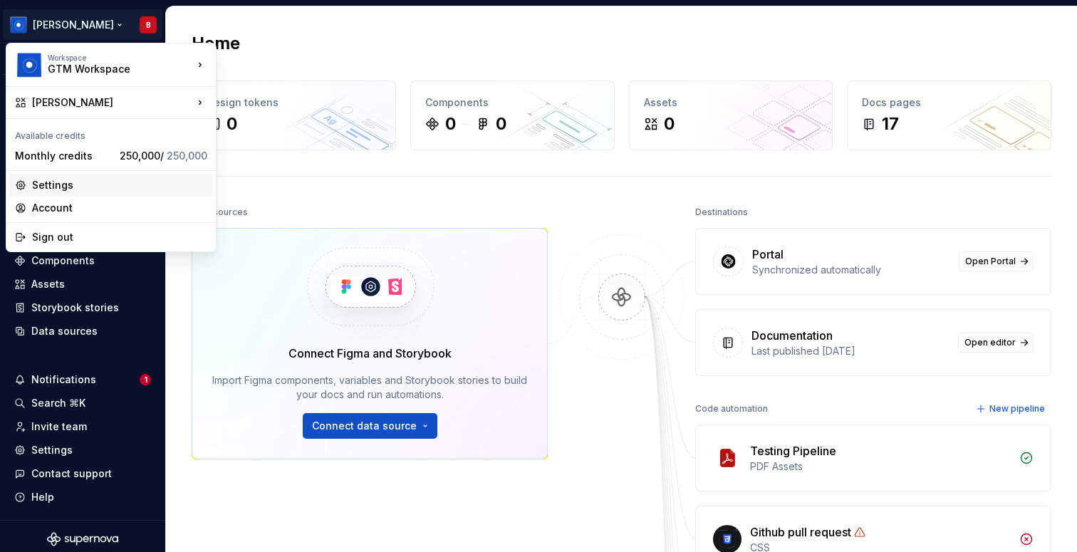
click at [85, 185] on div "Settings" at bounding box center [119, 185] width 175 height 14
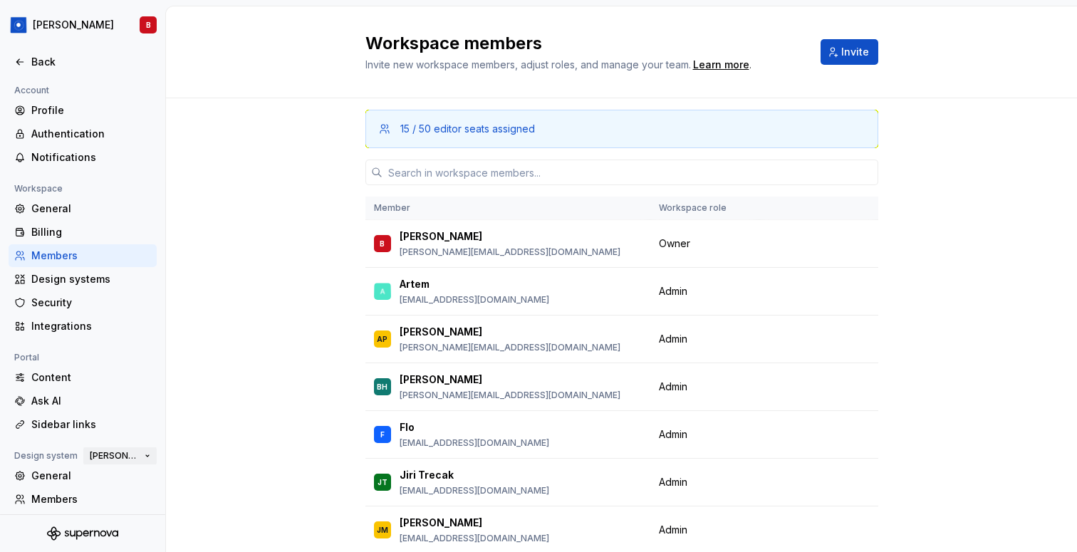
click at [137, 460] on span "[PERSON_NAME]" at bounding box center [114, 455] width 49 height 11
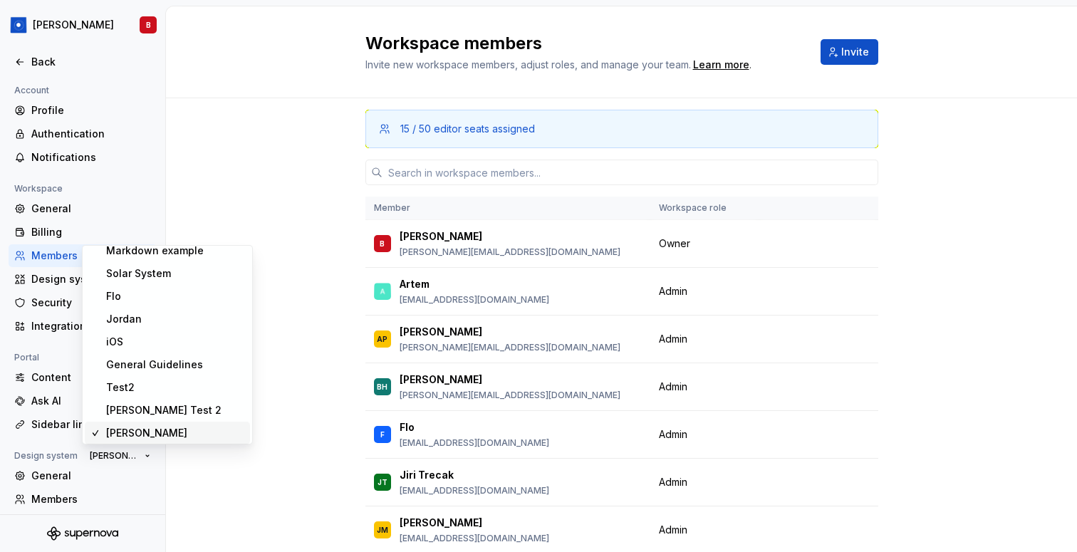
scroll to position [171, 0]
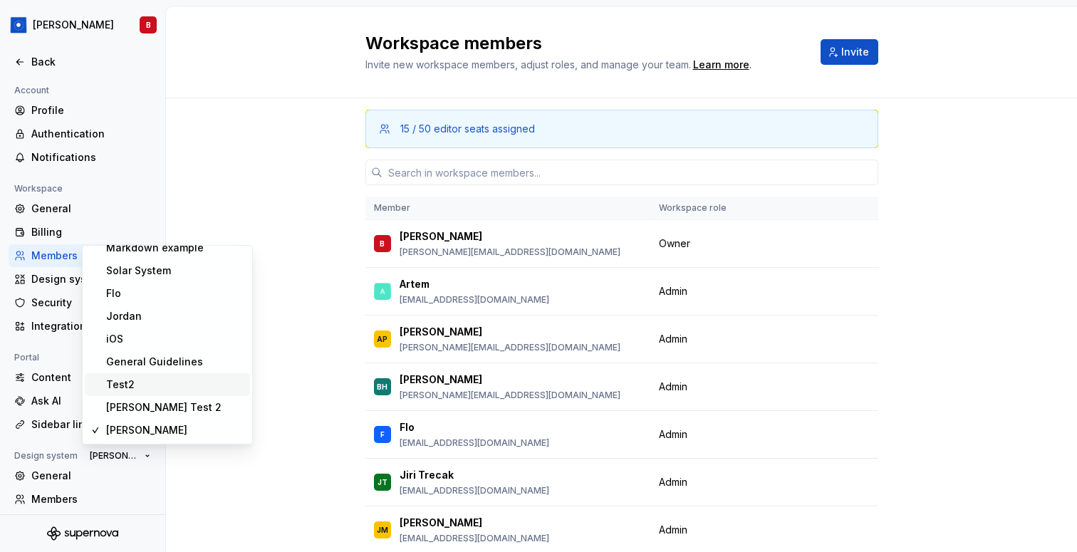
click at [162, 380] on div "Test2" at bounding box center [175, 385] width 138 height 14
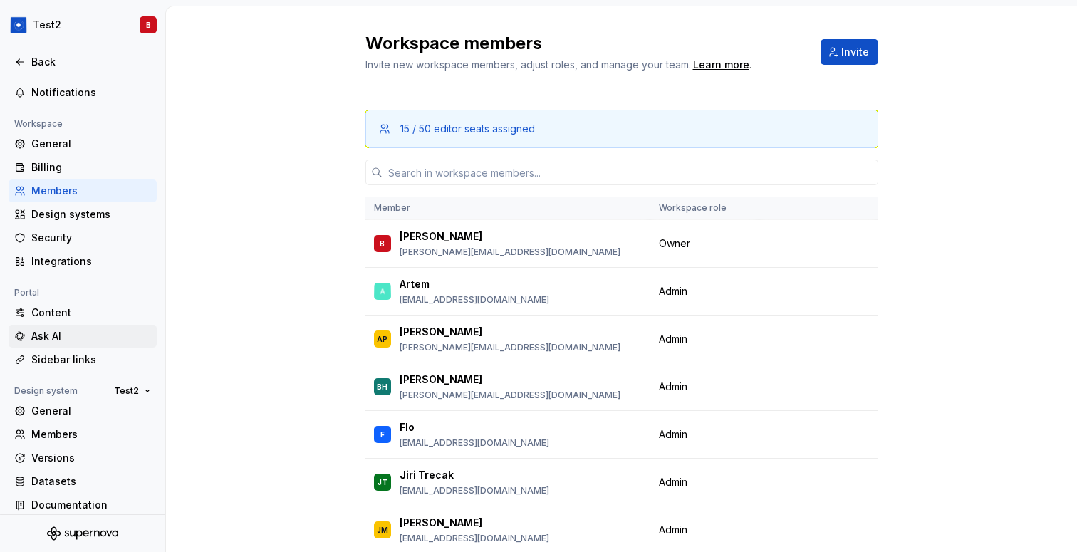
scroll to position [76, 0]
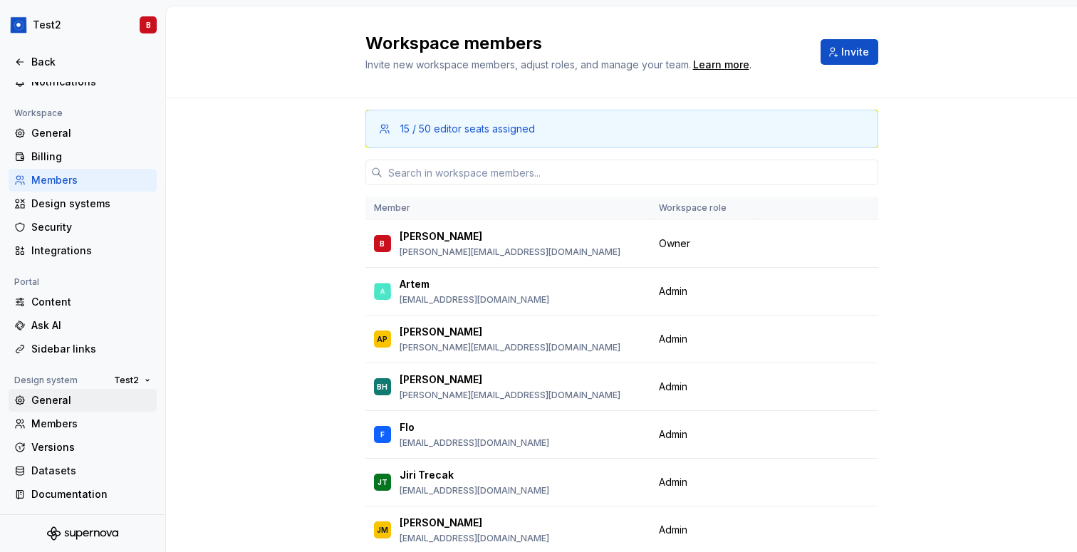
click at [84, 399] on div "General" at bounding box center [91, 400] width 120 height 14
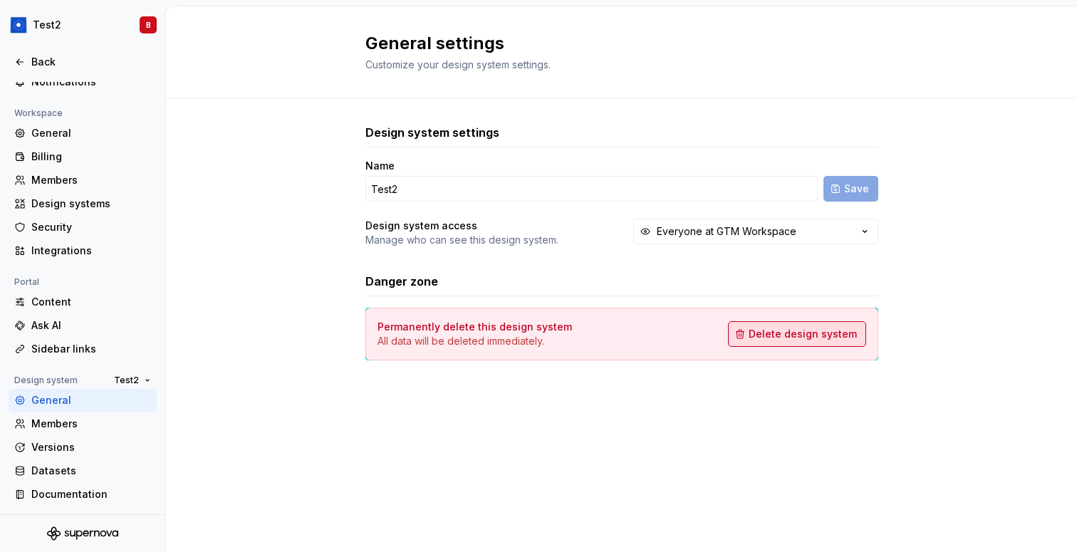
click at [806, 338] on span "Delete design system" at bounding box center [803, 334] width 108 height 14
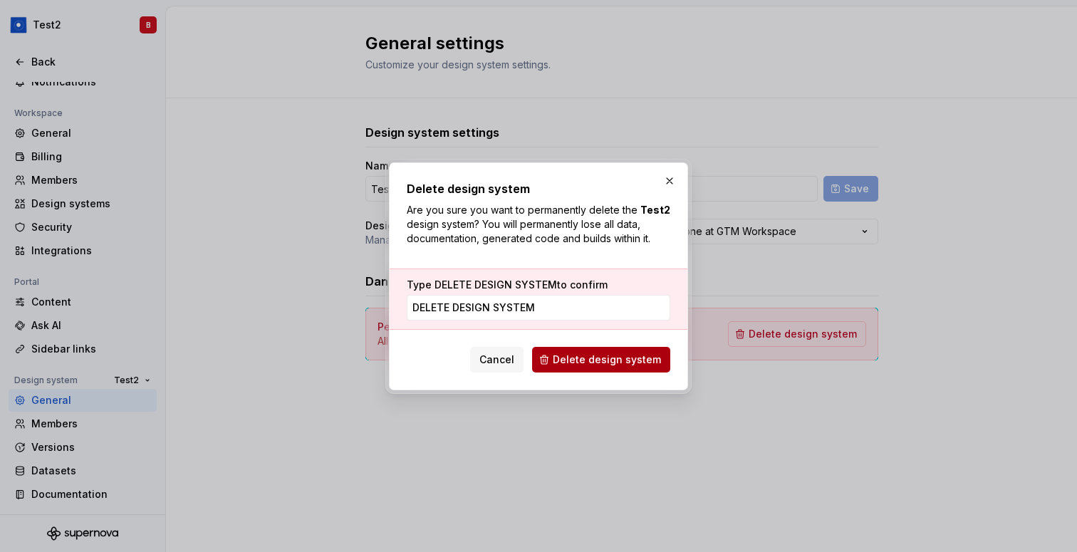
type input "DELETE DESIGN SYSTEM"
click at [639, 361] on span "Delete design system" at bounding box center [607, 360] width 108 height 14
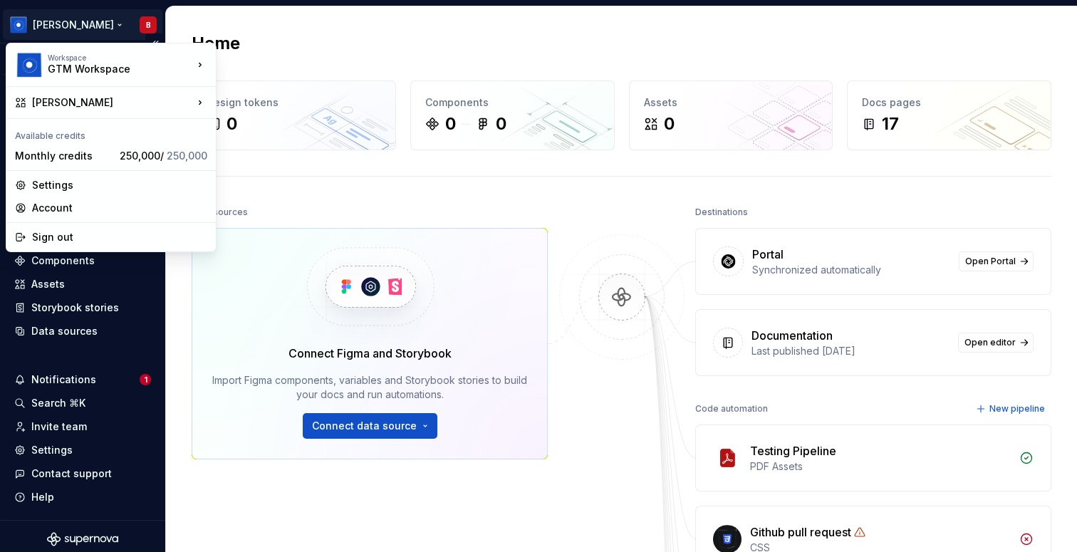
click at [70, 26] on html "Ashley Peña B Version Current draft Home Documentation Analytics Code automatio…" at bounding box center [538, 276] width 1077 height 552
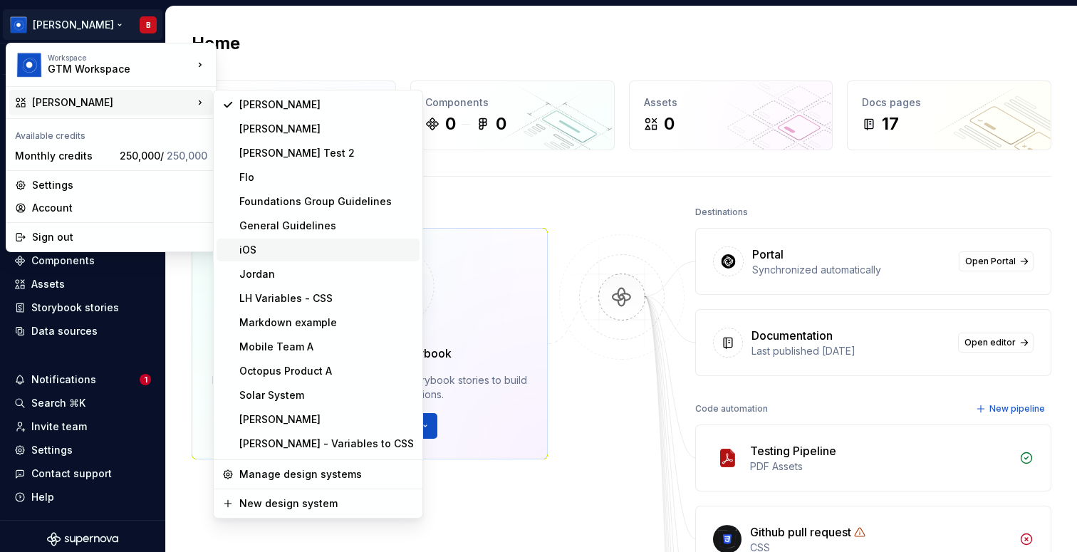
click at [318, 251] on div "iOS" at bounding box center [326, 250] width 175 height 14
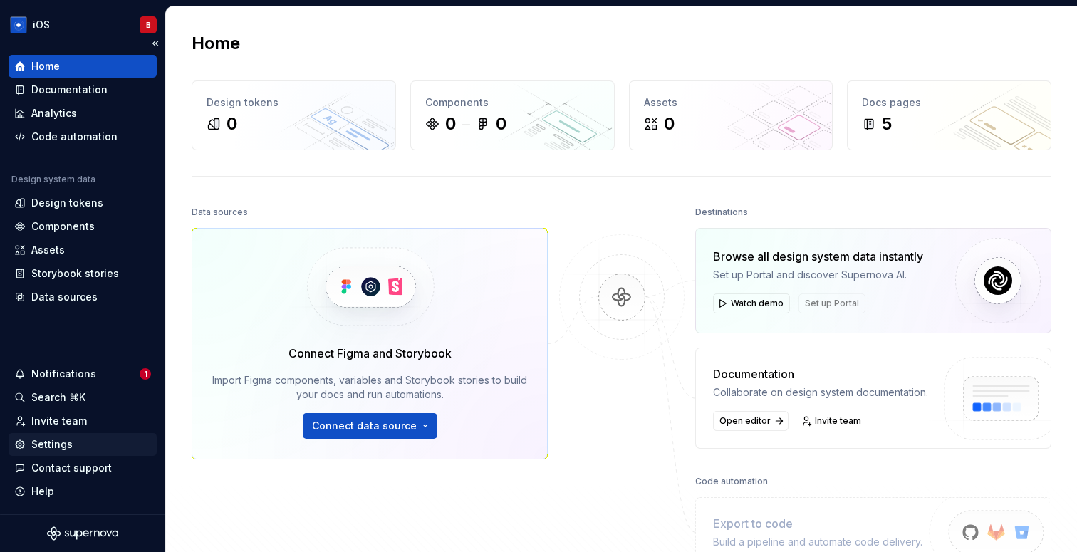
click at [56, 449] on div "Settings" at bounding box center [51, 445] width 41 height 14
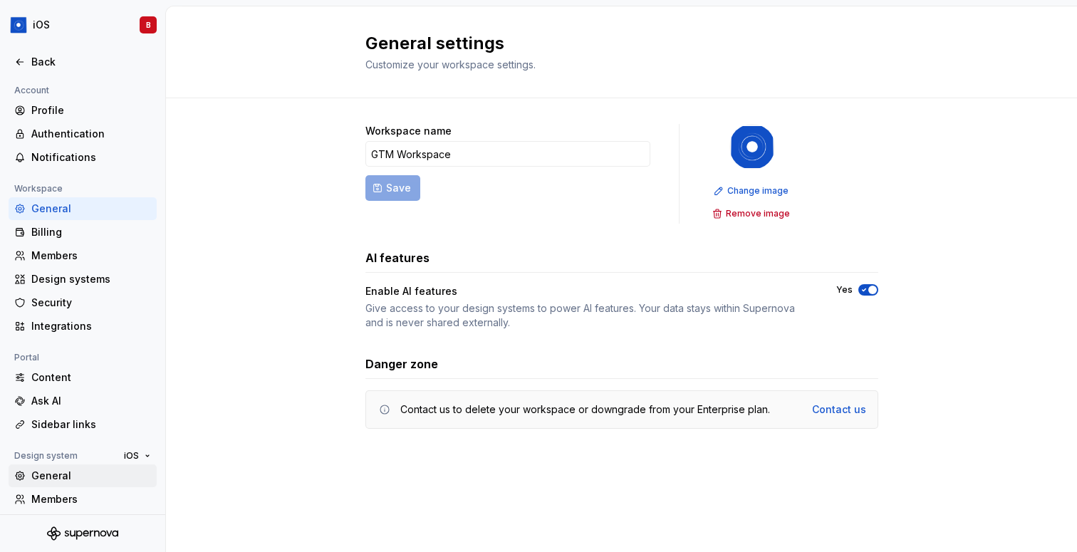
scroll to position [76, 0]
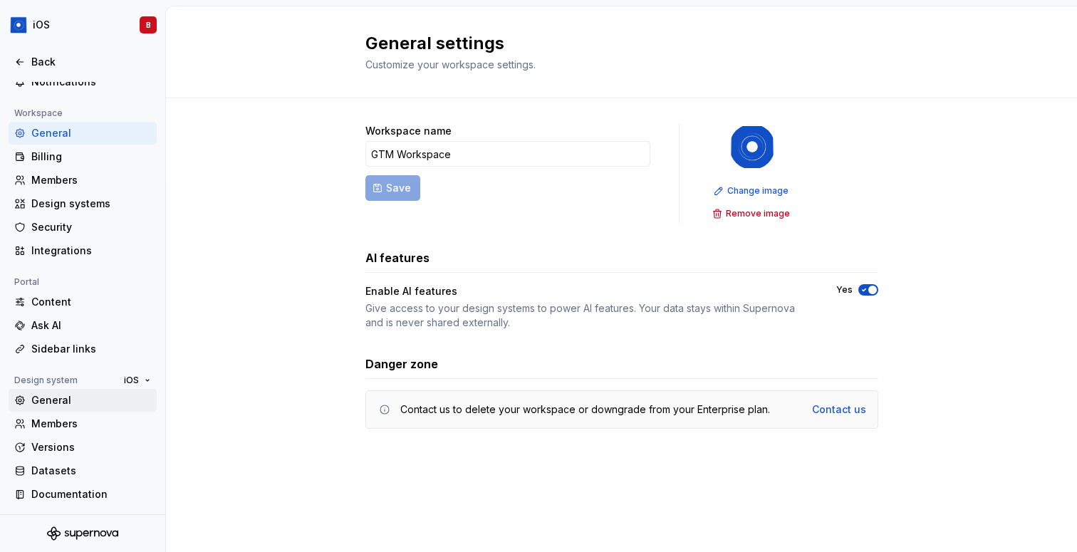
click at [58, 397] on div "General" at bounding box center [91, 400] width 120 height 14
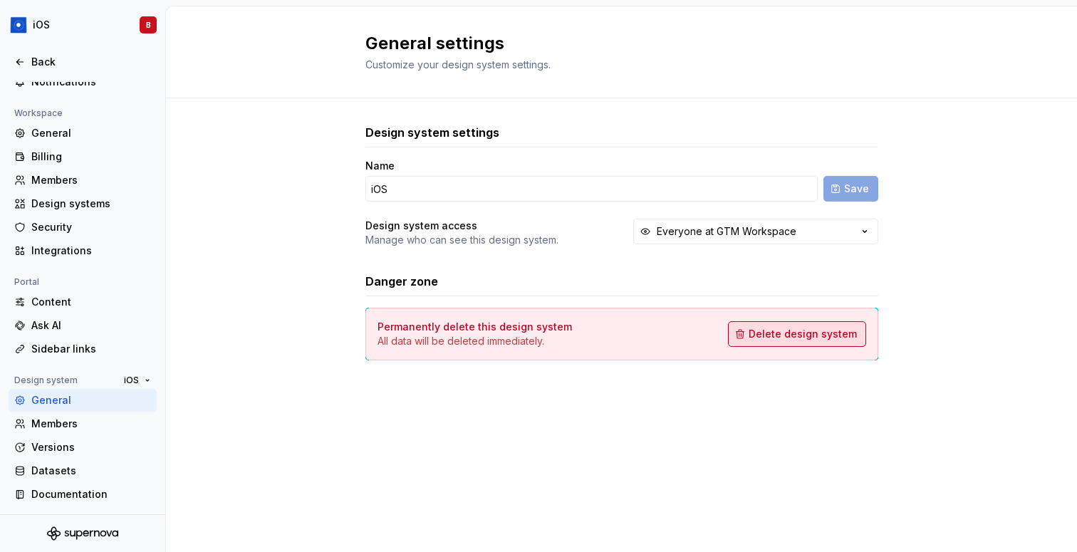
click at [818, 328] on span "Delete design system" at bounding box center [803, 334] width 108 height 14
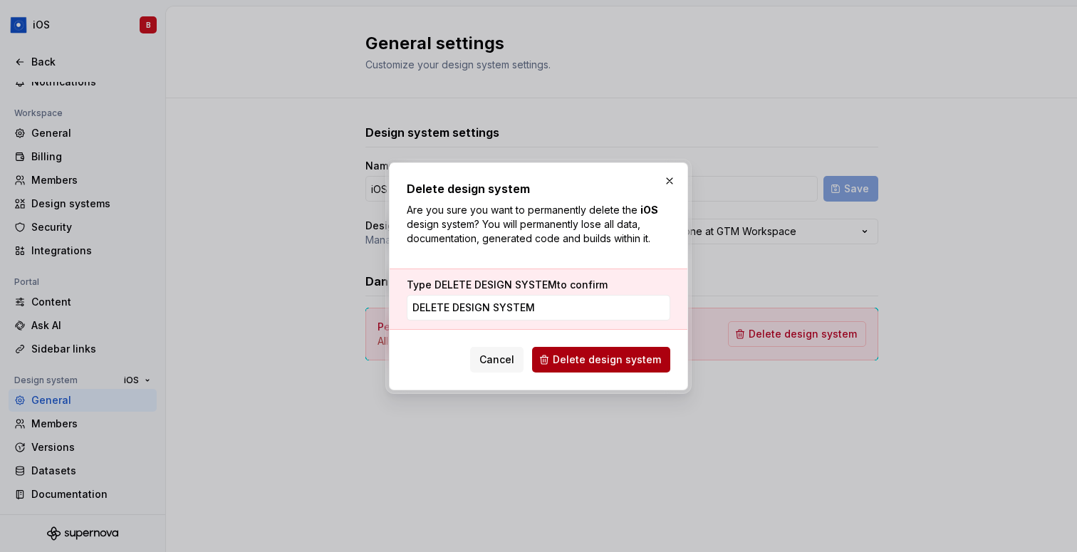
type input "DELETE DESIGN SYSTEM"
click at [597, 363] on span "Delete design system" at bounding box center [607, 360] width 108 height 14
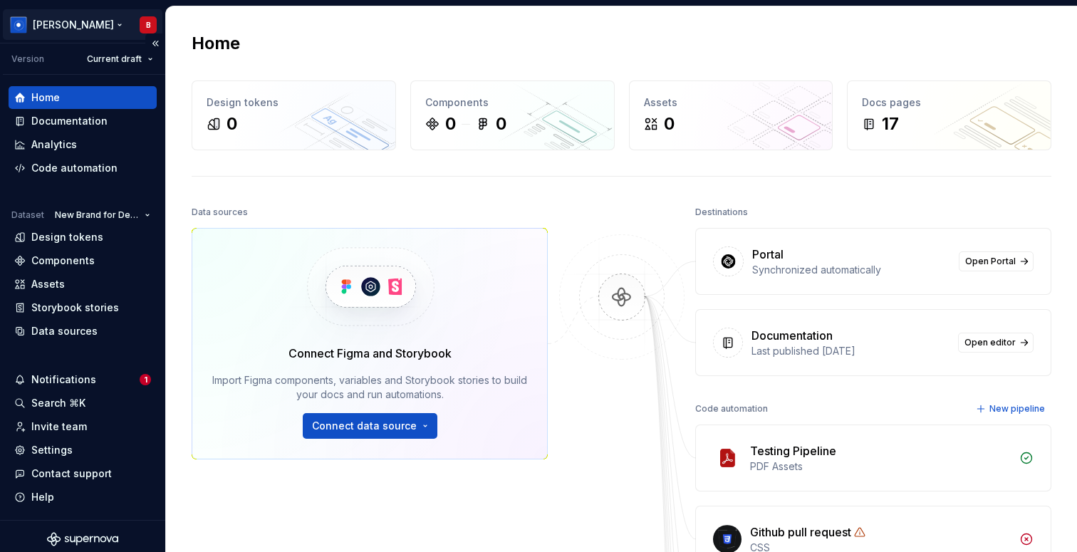
click at [76, 21] on html "Ashley Peña B Version Current draft Home Documentation Analytics Code automatio…" at bounding box center [538, 276] width 1077 height 552
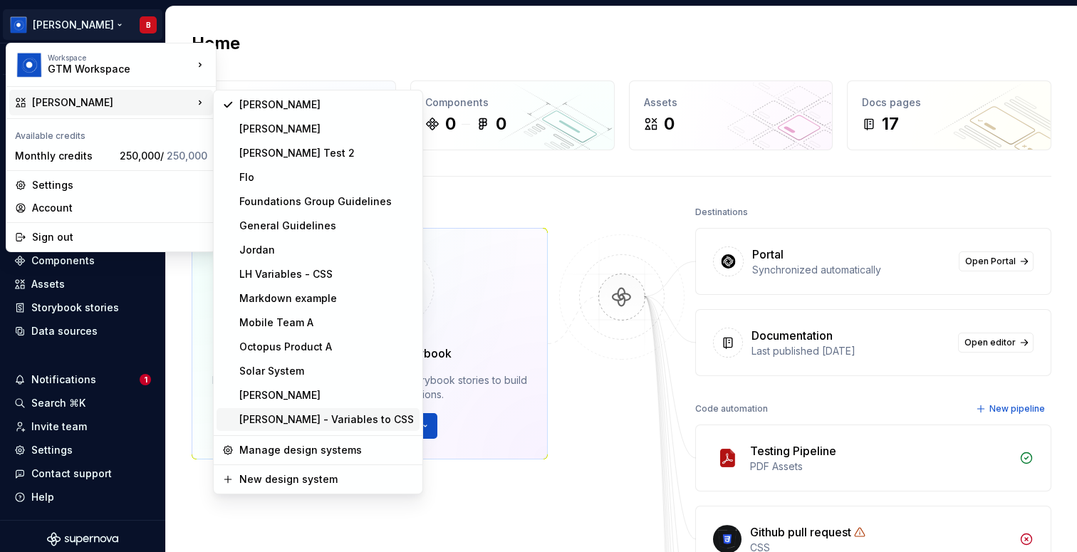
click at [316, 421] on div "Taylor - Variables to CSS" at bounding box center [326, 420] width 175 height 14
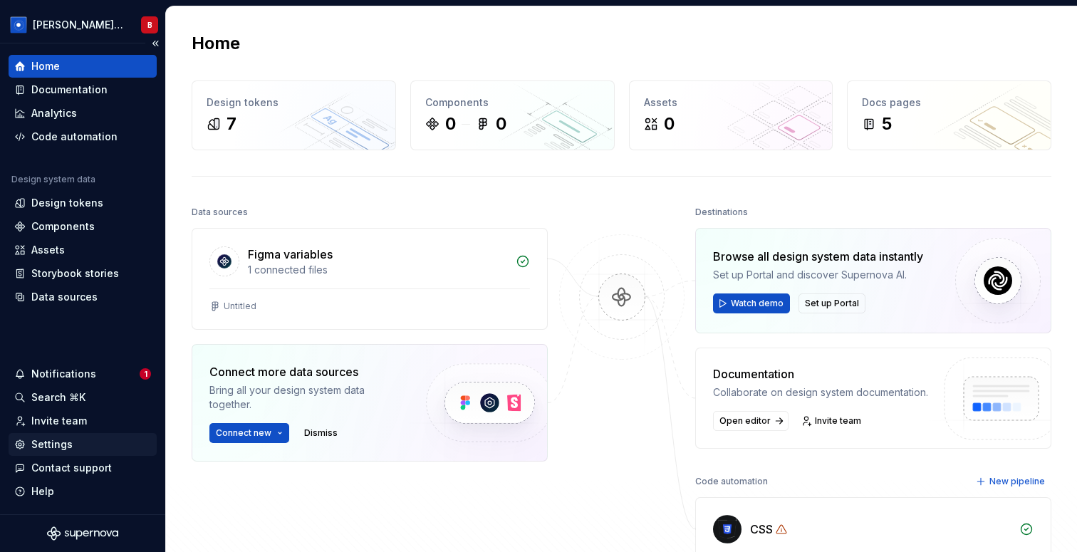
click at [41, 448] on div "Settings" at bounding box center [51, 445] width 41 height 14
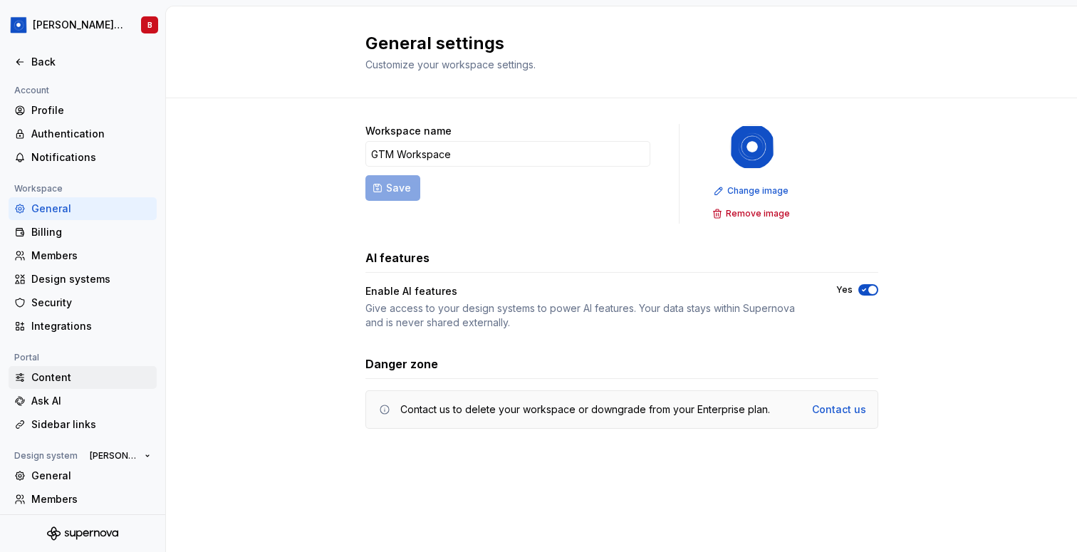
scroll to position [76, 0]
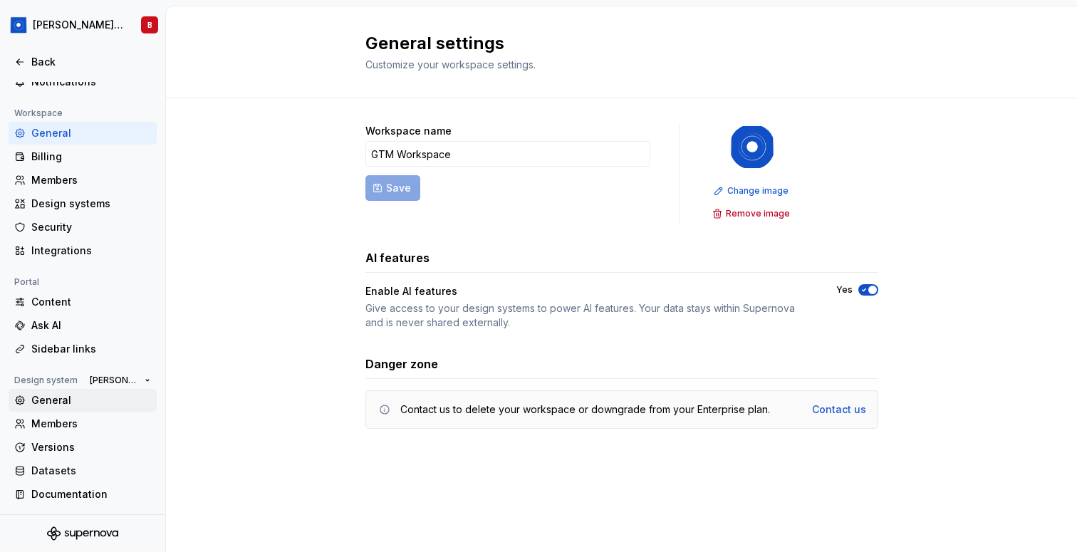
click at [84, 397] on div "General" at bounding box center [91, 400] width 120 height 14
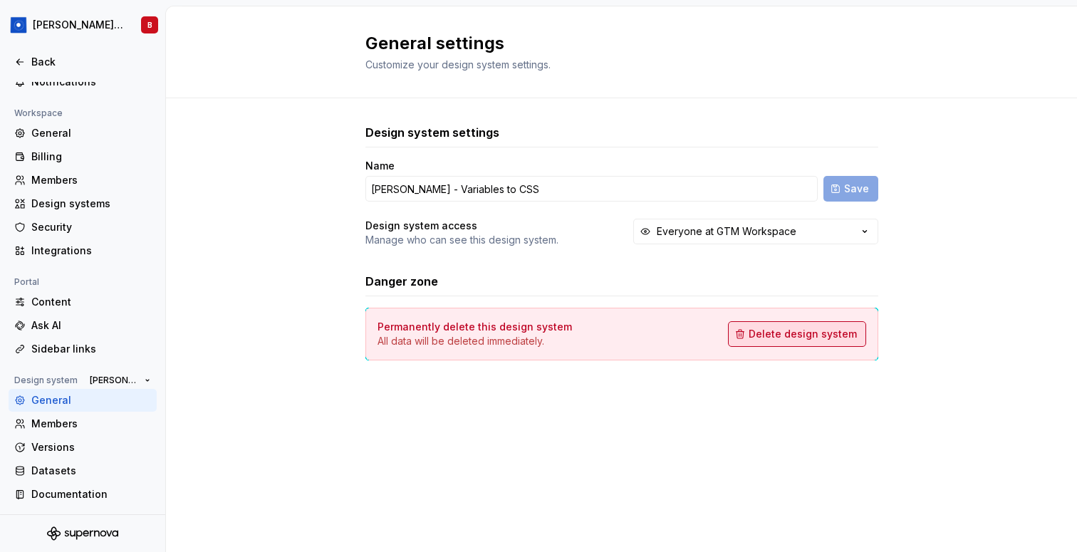
click at [795, 338] on span "Delete design system" at bounding box center [803, 334] width 108 height 14
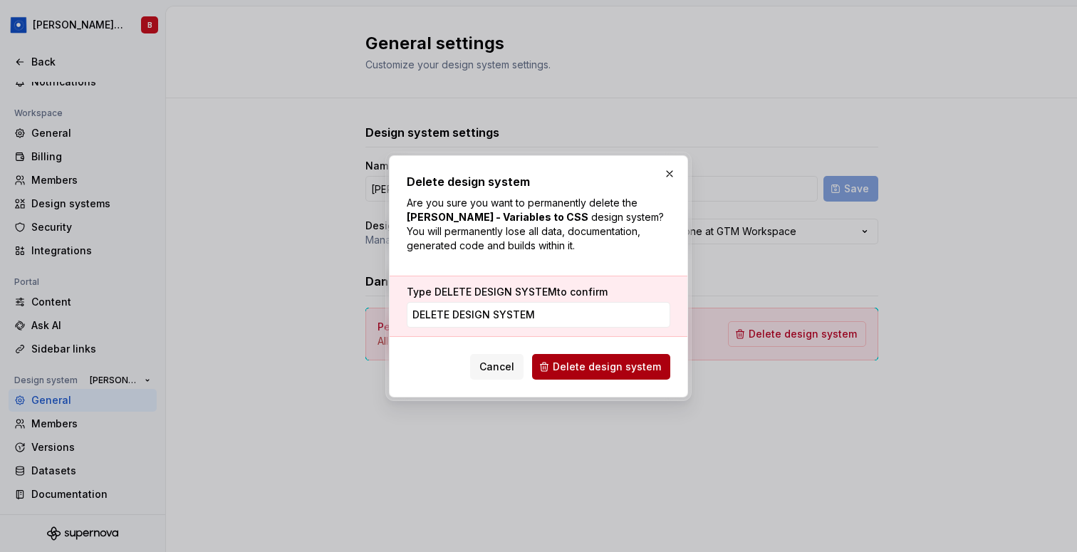
type input "DELETE DESIGN SYSTEM"
click at [602, 367] on span "Delete design system" at bounding box center [607, 367] width 108 height 14
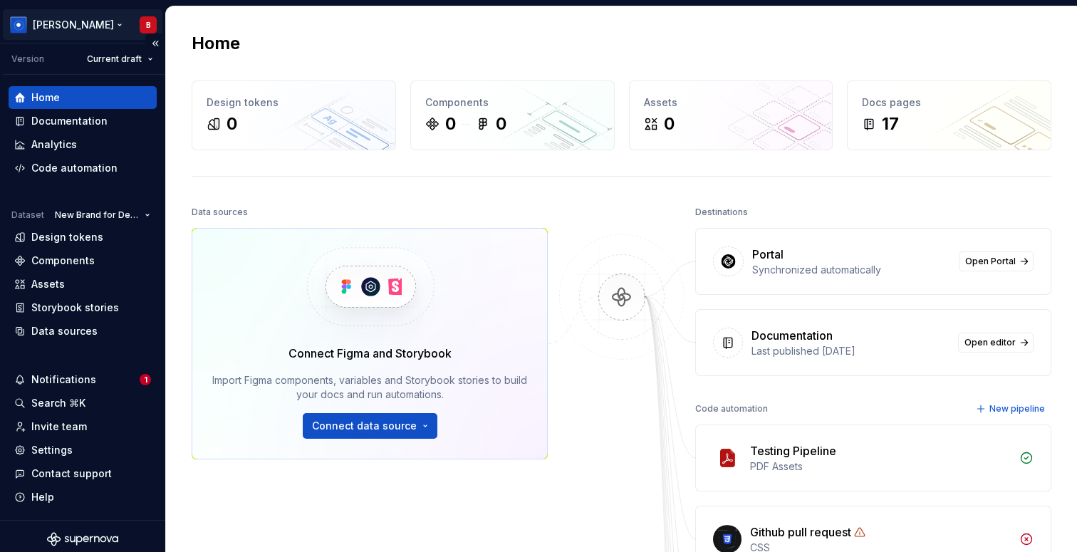
click at [45, 21] on html "Ashley Peña B Version Current draft Home Documentation Analytics Code automatio…" at bounding box center [538, 276] width 1077 height 552
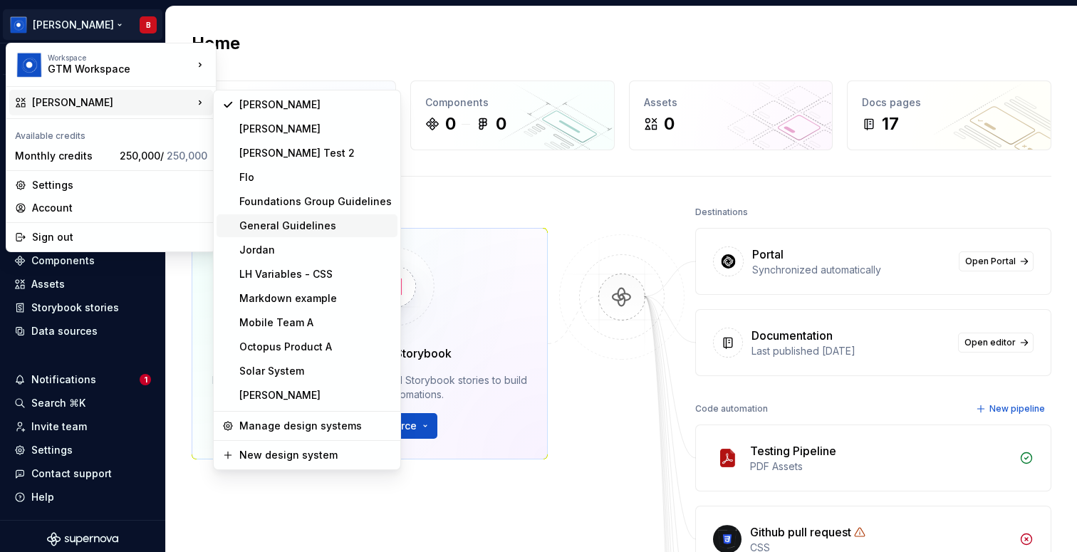
click at [329, 220] on div "General Guidelines" at bounding box center [315, 226] width 153 height 14
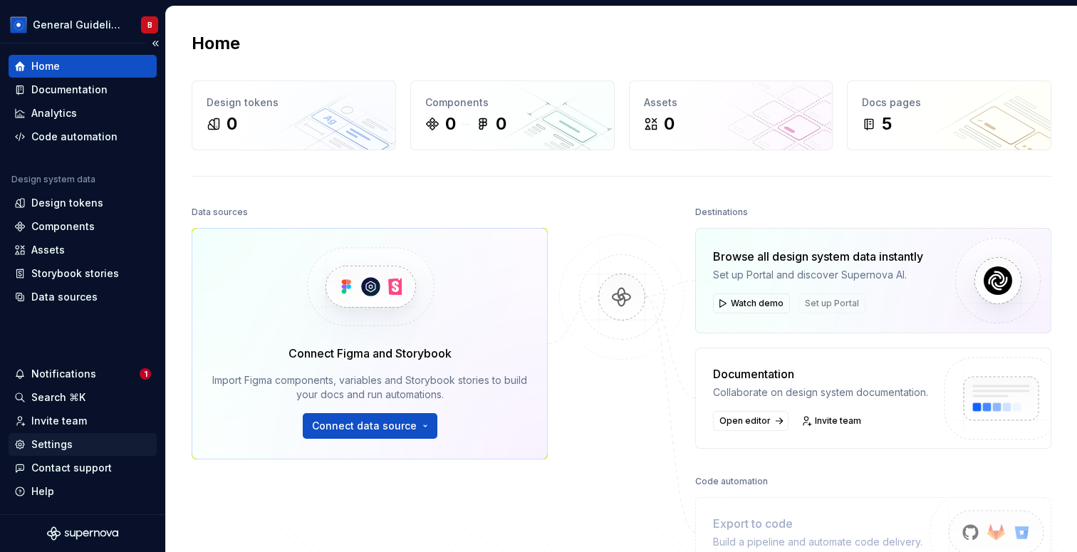
click at [87, 445] on div "Settings" at bounding box center [82, 445] width 137 height 14
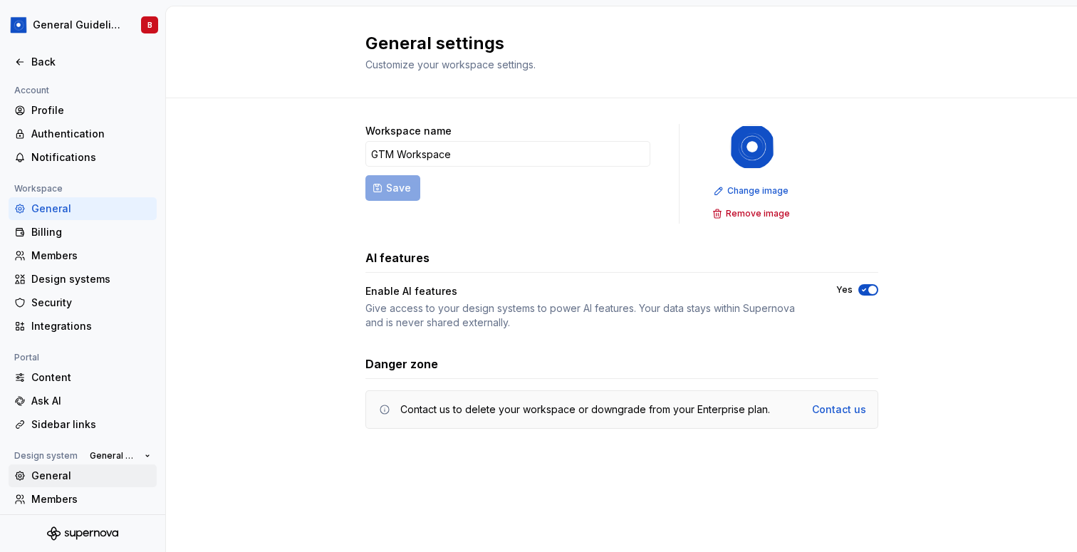
click at [71, 478] on div "General" at bounding box center [91, 476] width 120 height 14
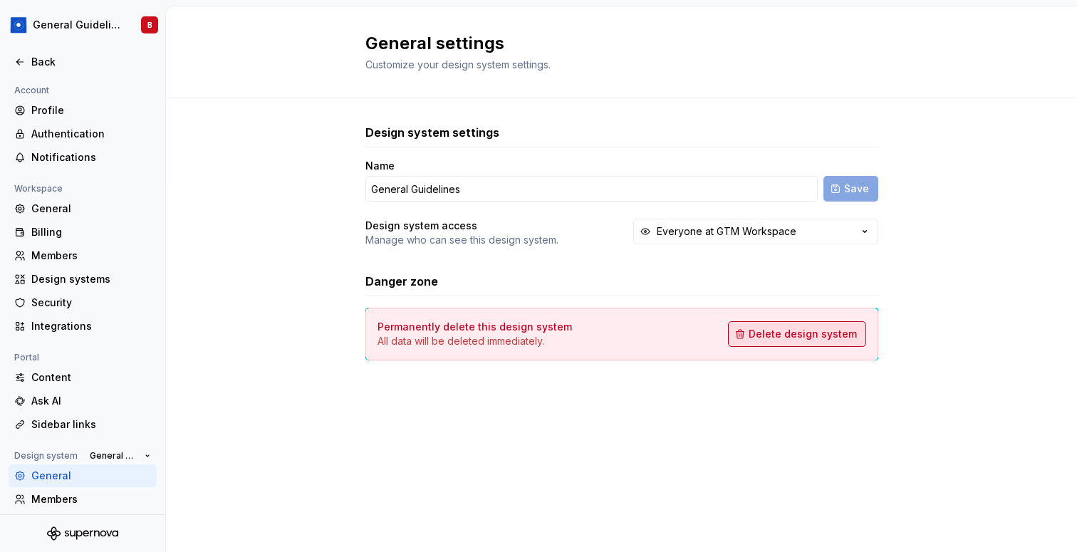
click at [812, 333] on span "Delete design system" at bounding box center [803, 334] width 108 height 14
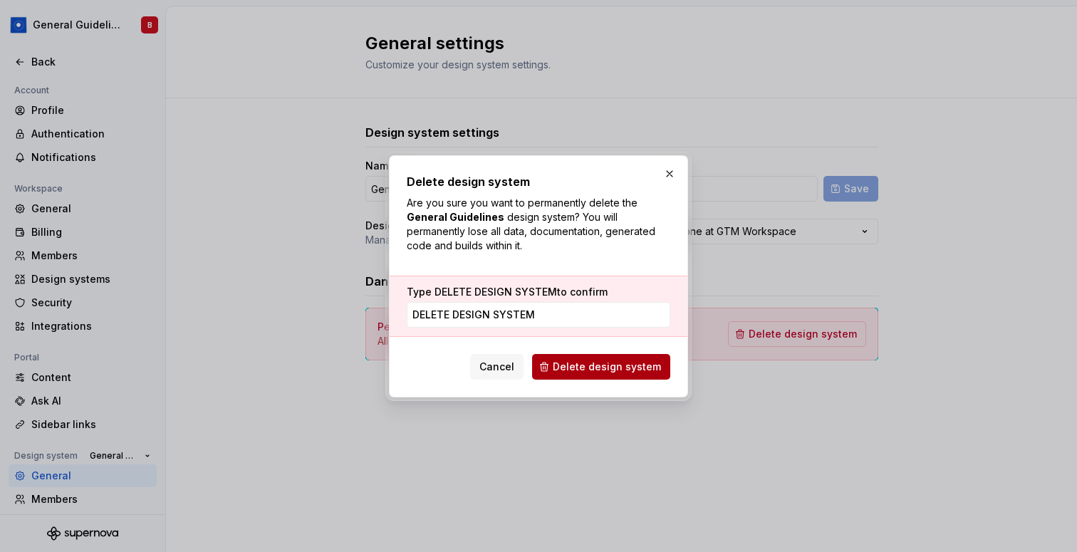
type input "DELETE DESIGN SYSTEM"
click at [615, 372] on span "Delete design system" at bounding box center [607, 367] width 108 height 14
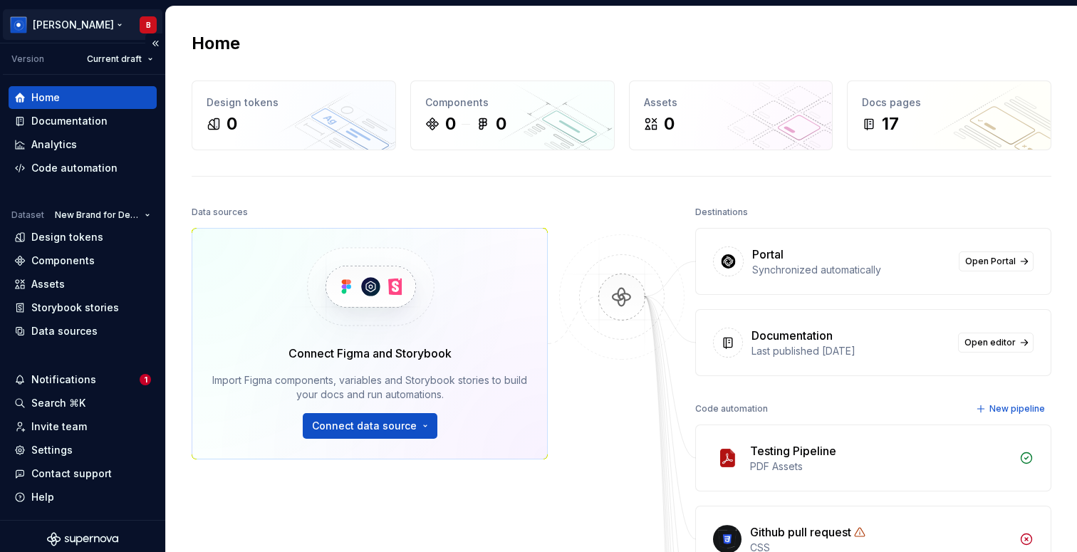
click at [76, 26] on html "Ashley Peña B Version Current draft Home Documentation Analytics Code automatio…" at bounding box center [538, 276] width 1077 height 552
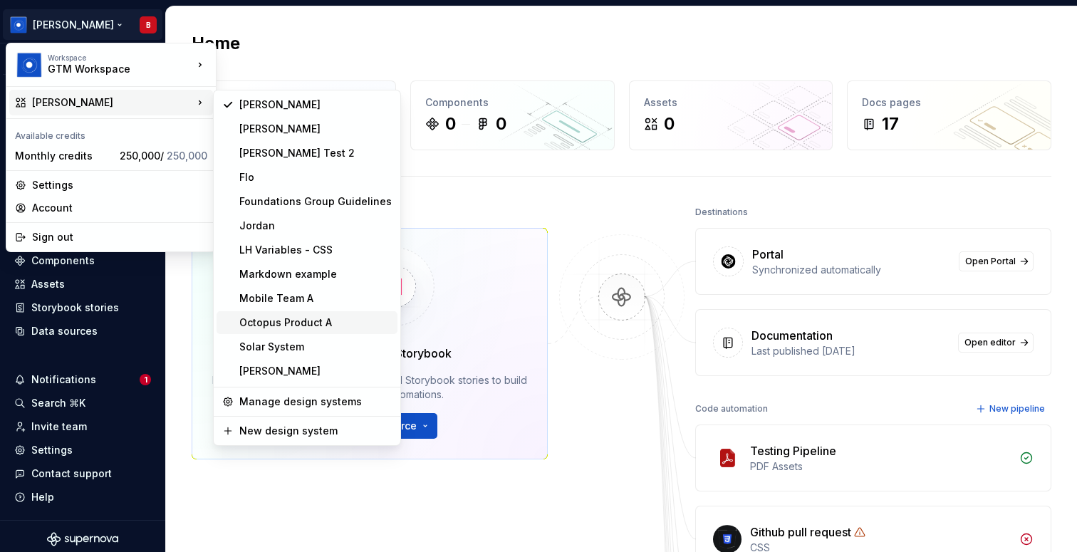
click at [351, 316] on div "Octopus Product A" at bounding box center [315, 323] width 153 height 14
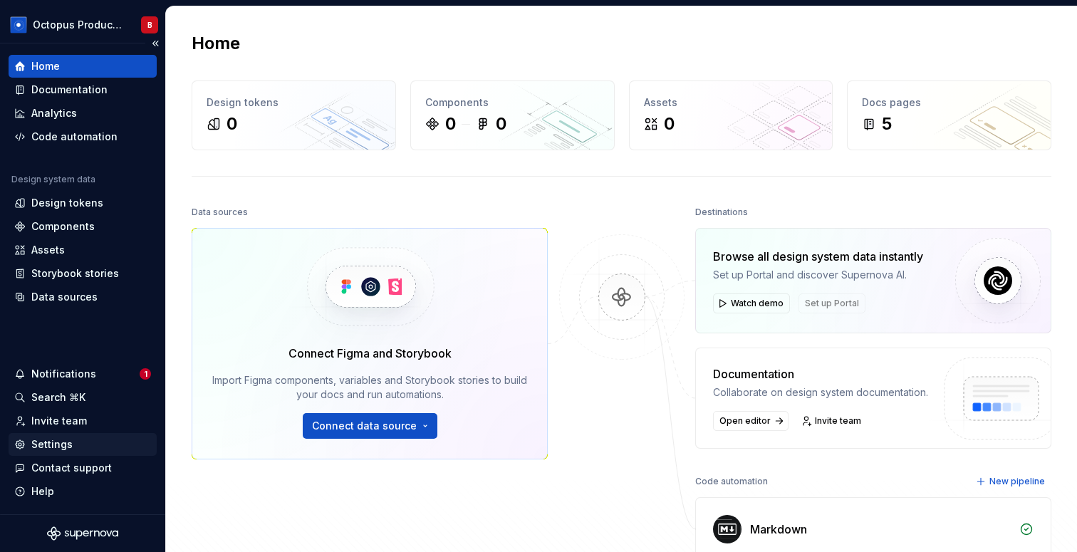
click at [100, 436] on div "Settings" at bounding box center [83, 444] width 148 height 23
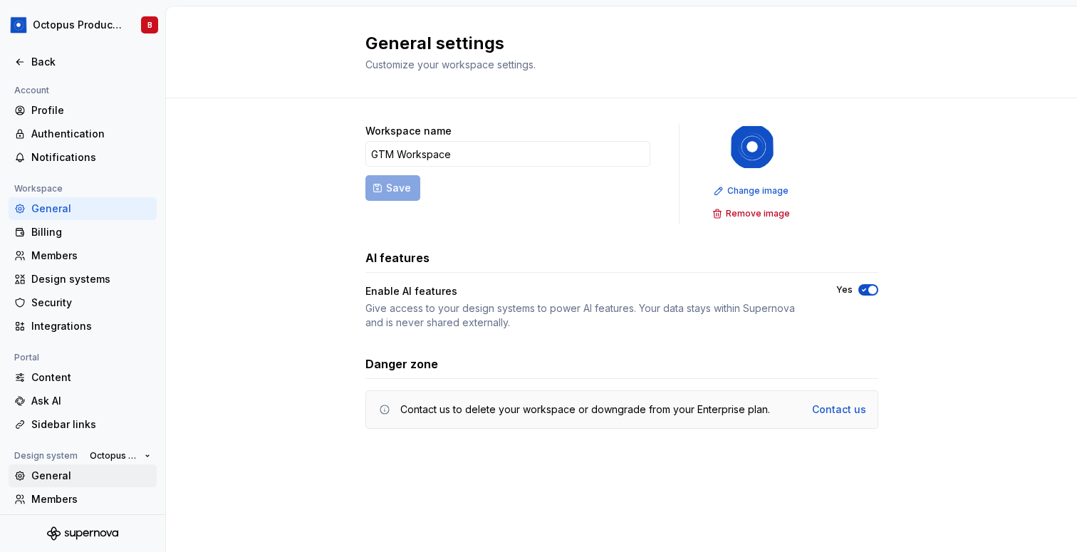
click at [72, 480] on div "General" at bounding box center [91, 476] width 120 height 14
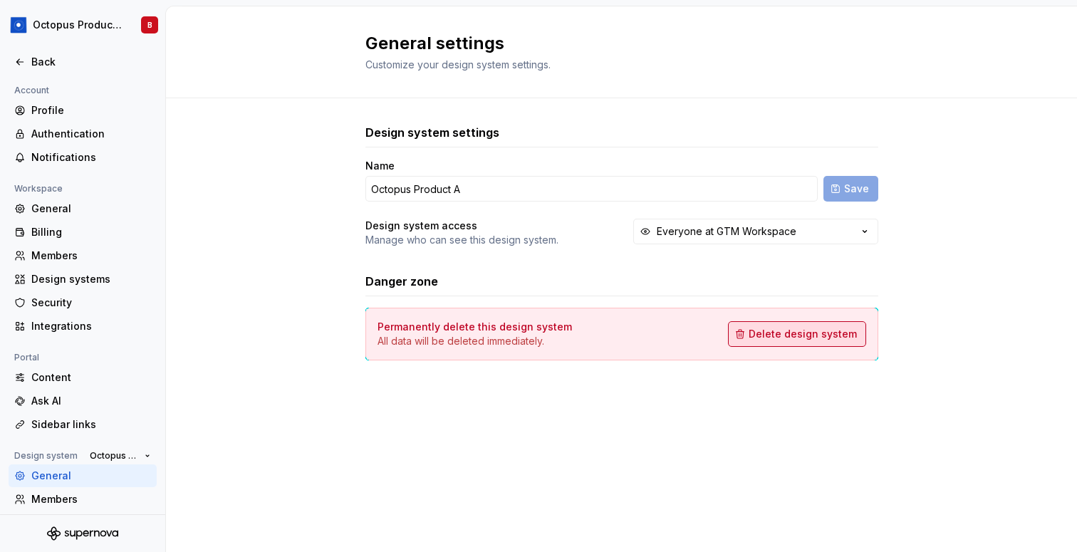
click at [782, 334] on span "Delete design system" at bounding box center [803, 334] width 108 height 14
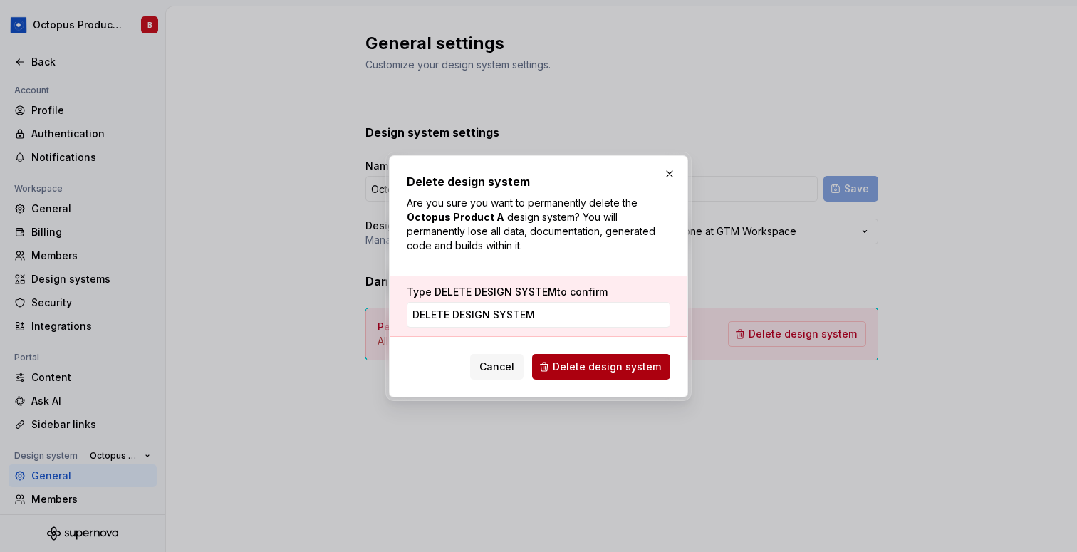
type input "DELETE DESIGN SYSTEM"
click at [582, 365] on span "Delete design system" at bounding box center [607, 367] width 108 height 14
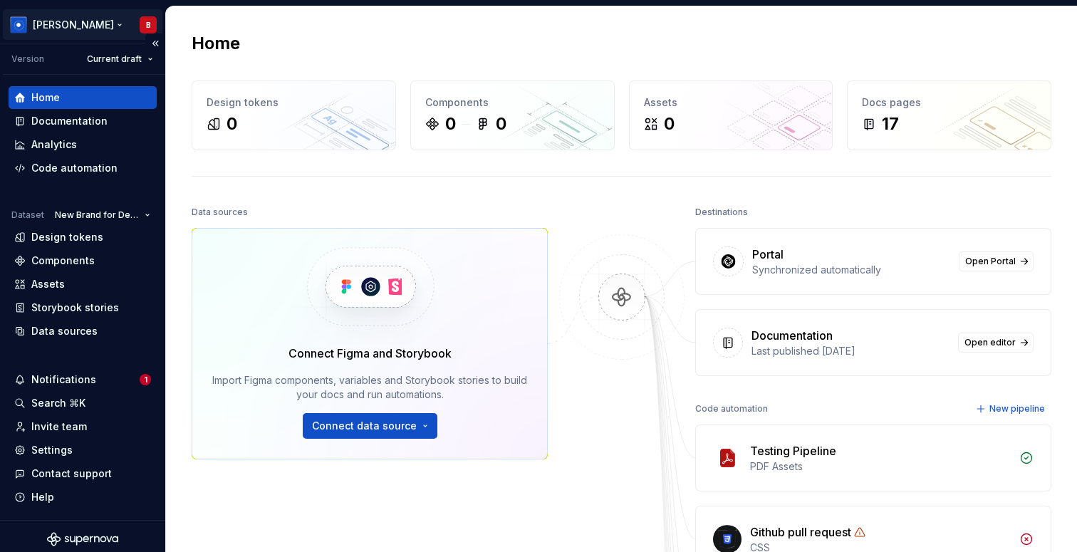
click at [61, 20] on html "Ashley Peña B Version Current draft Home Documentation Analytics Code automatio…" at bounding box center [538, 276] width 1077 height 552
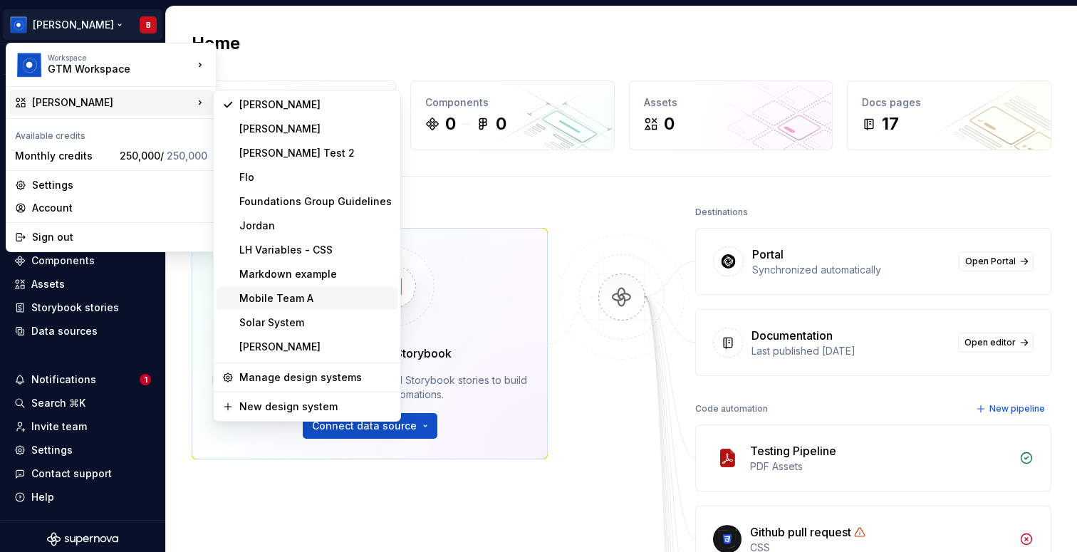
click at [324, 299] on div "Mobile Team A" at bounding box center [315, 298] width 153 height 14
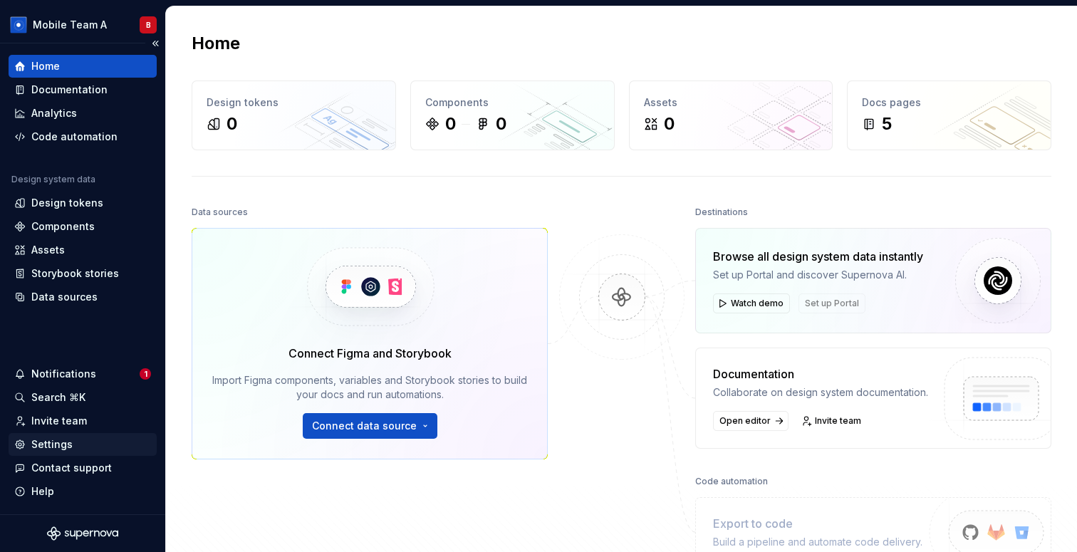
click at [53, 444] on div "Settings" at bounding box center [51, 445] width 41 height 14
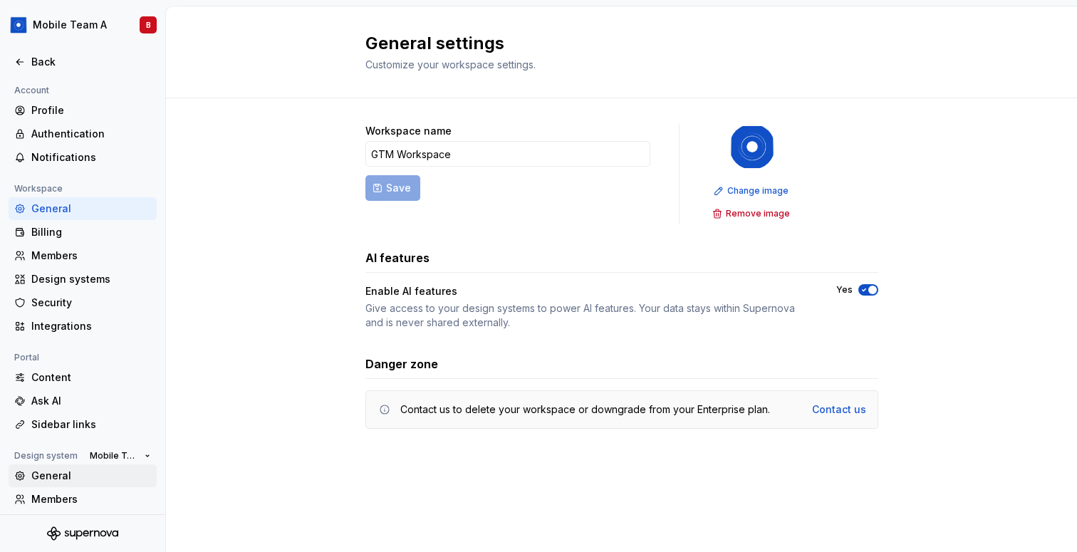
click at [48, 480] on div "General" at bounding box center [91, 476] width 120 height 14
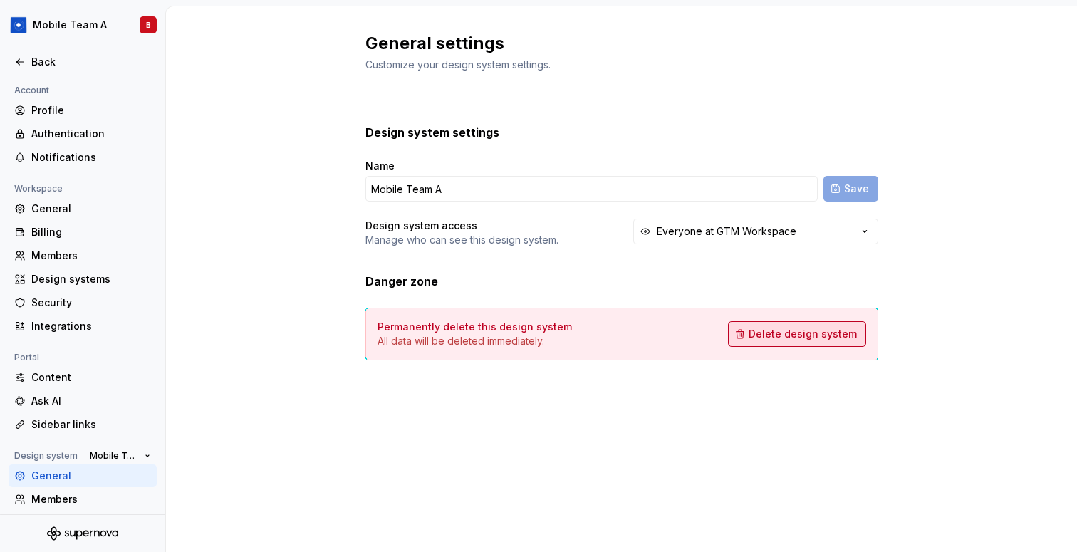
click at [813, 331] on span "Delete design system" at bounding box center [803, 334] width 108 height 14
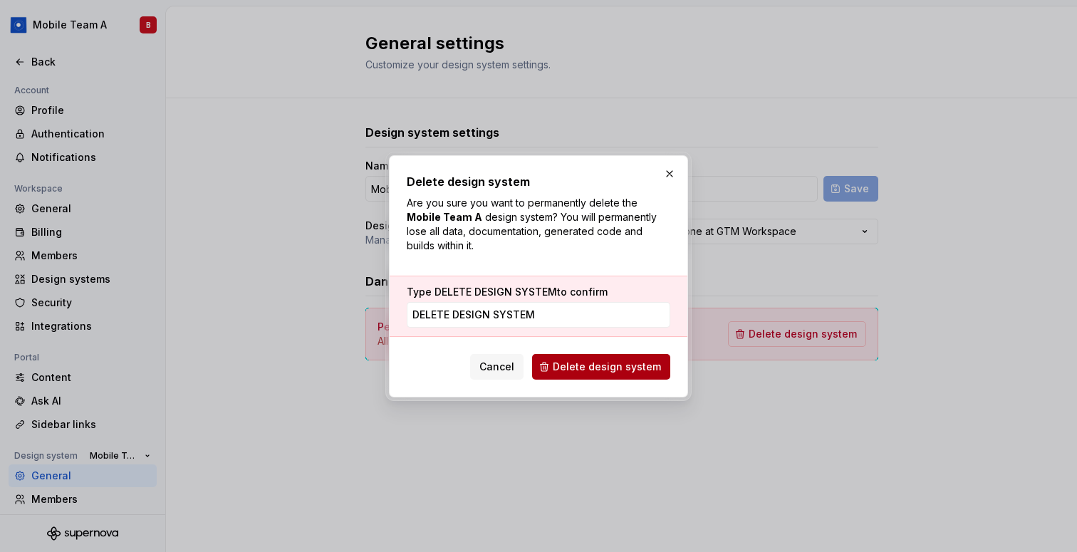
type input "DELETE DESIGN SYSTEM"
click at [598, 376] on button "Delete design system" at bounding box center [601, 367] width 138 height 26
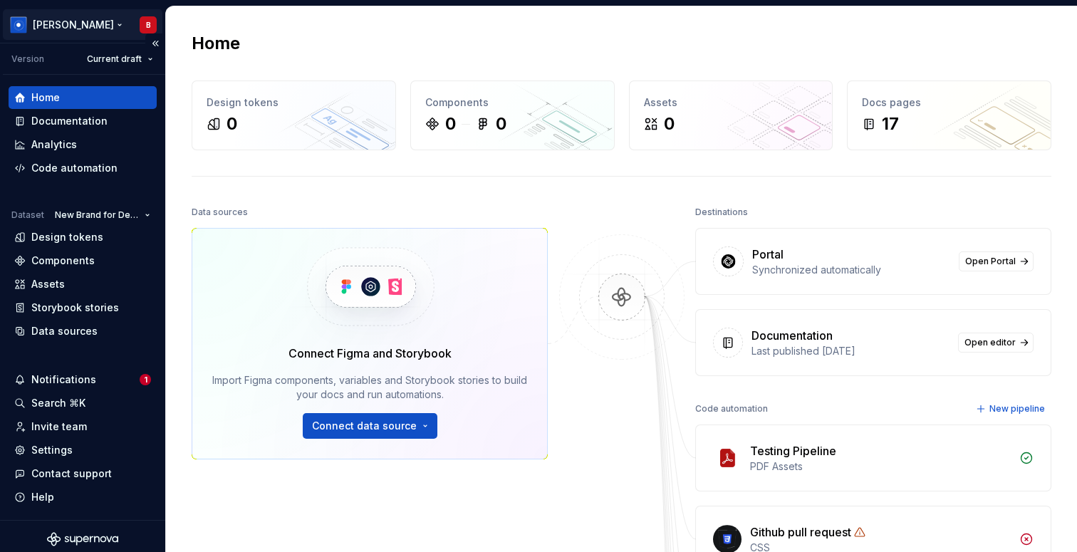
click at [38, 27] on html "Ashley Peña B Version Current draft Home Documentation Analytics Code automatio…" at bounding box center [538, 276] width 1077 height 552
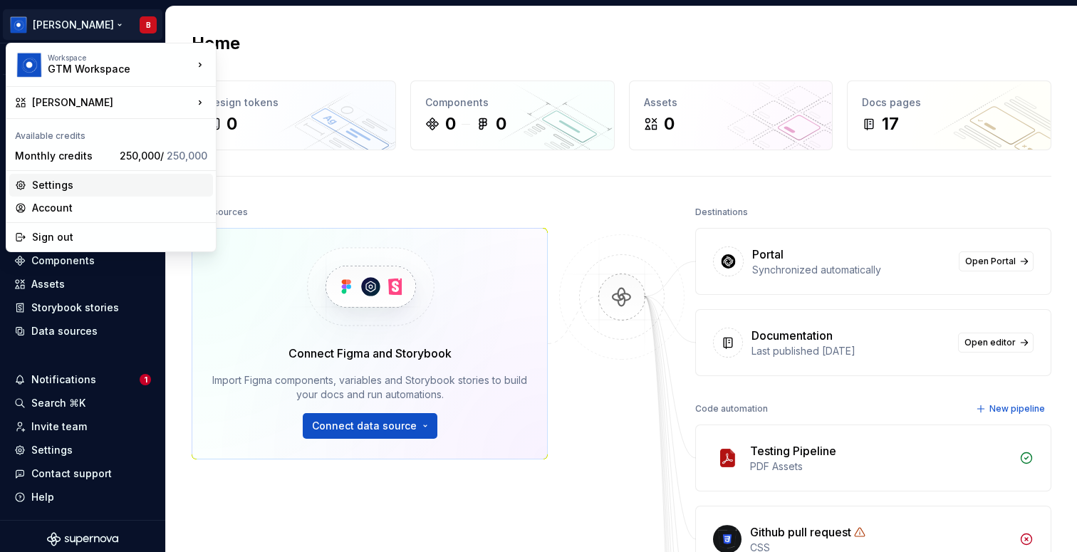
click at [62, 185] on div "Settings" at bounding box center [119, 185] width 175 height 14
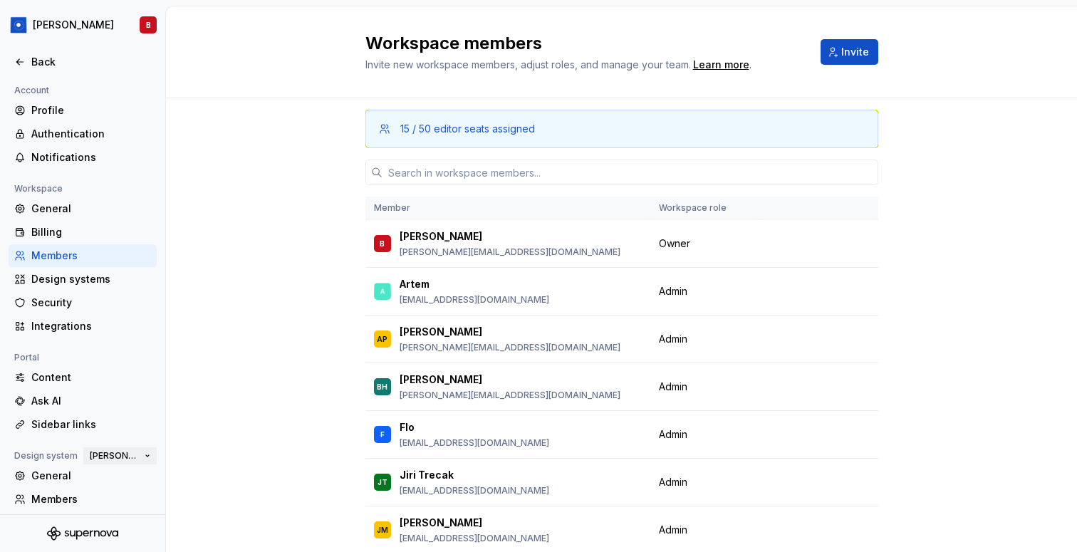
click at [113, 460] on span "[PERSON_NAME]" at bounding box center [114, 455] width 49 height 11
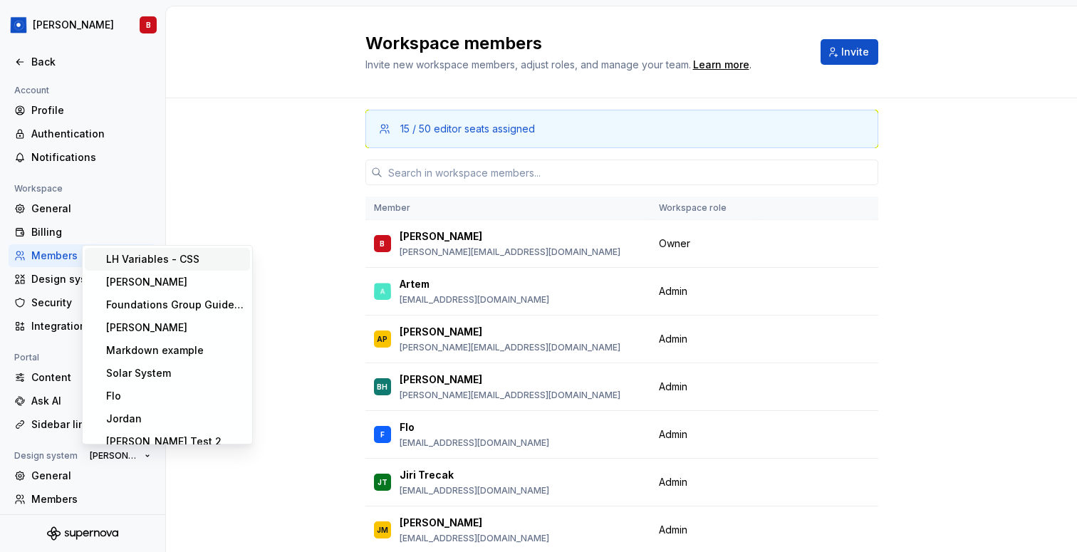
click at [186, 262] on div "LH Variables - CSS" at bounding box center [152, 259] width 93 height 14
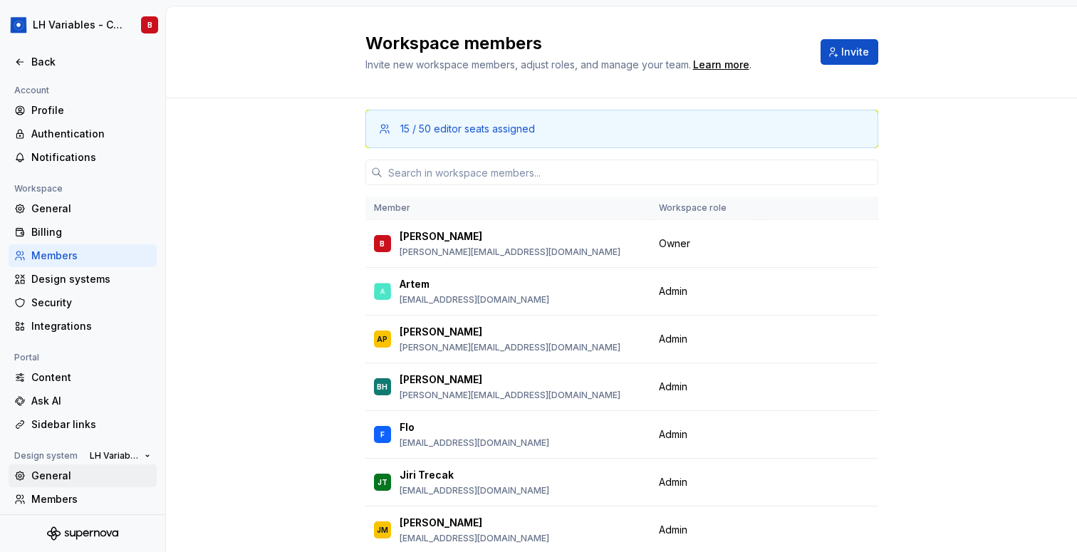
click at [74, 481] on div "General" at bounding box center [91, 476] width 120 height 14
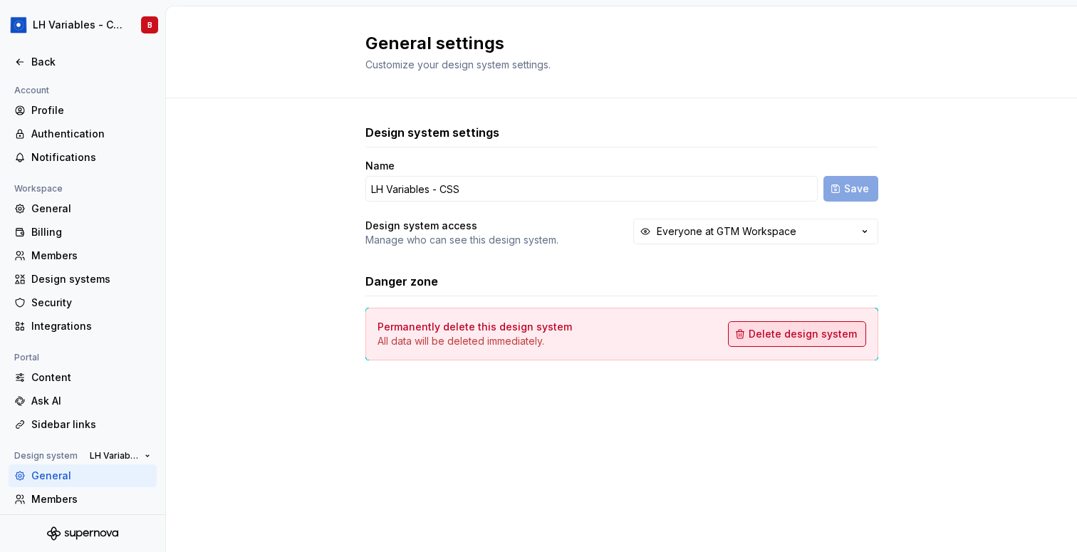
click at [789, 339] on span "Delete design system" at bounding box center [803, 334] width 108 height 14
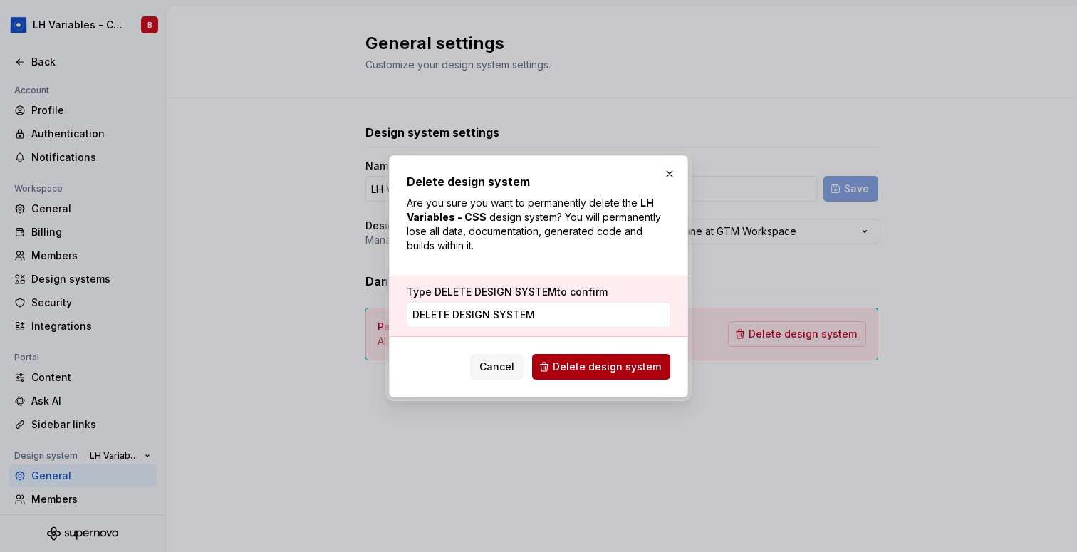
type input "DELETE DESIGN SYSTEM"
click at [611, 373] on span "Delete design system" at bounding box center [607, 367] width 108 height 14
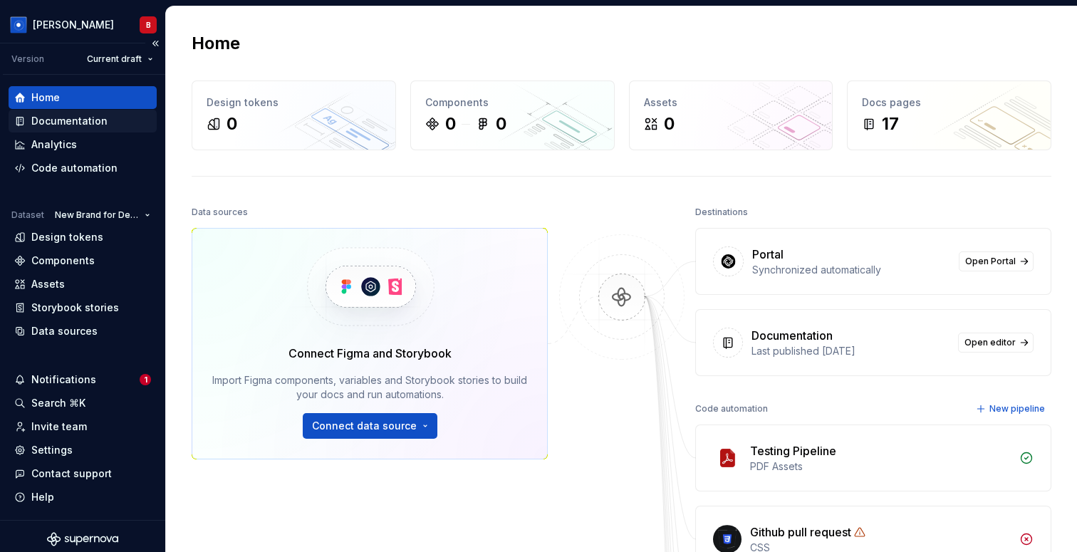
click at [68, 122] on div "Documentation" at bounding box center [69, 121] width 76 height 14
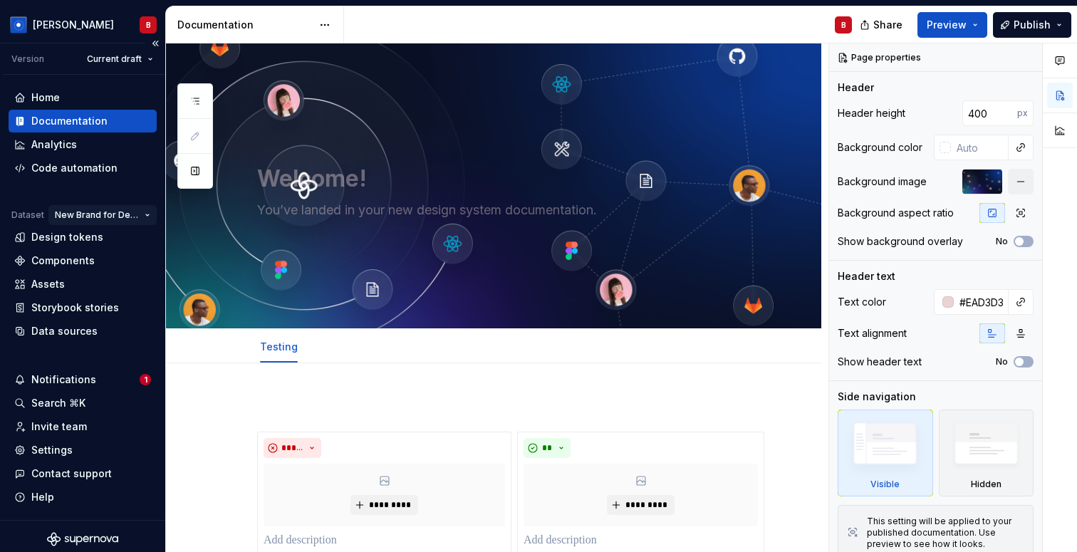
click at [120, 216] on html "[PERSON_NAME] B Version Current draft Home Documentation Analytics Code automat…" at bounding box center [538, 276] width 1077 height 552
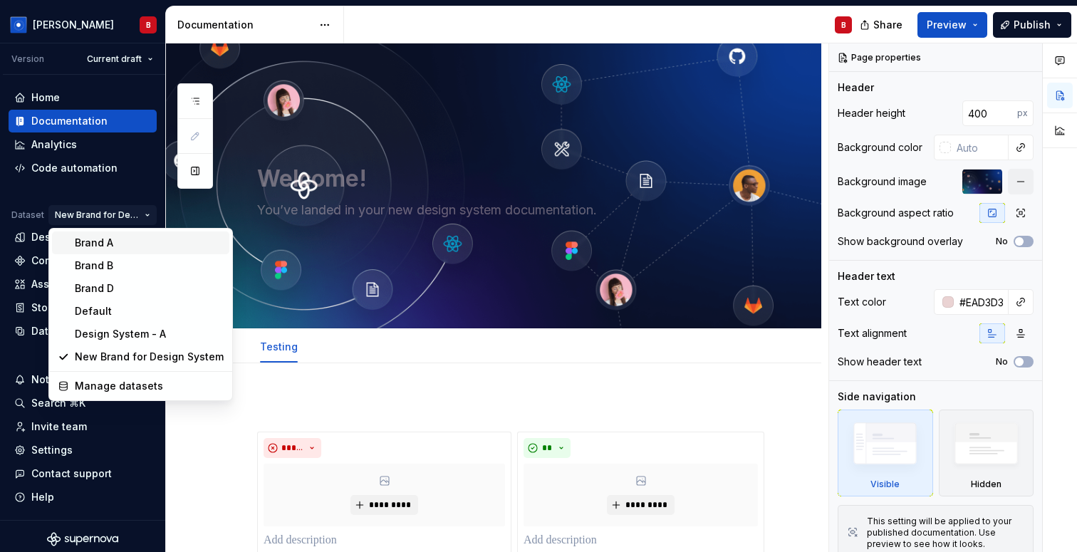
click at [120, 244] on div "Brand A" at bounding box center [149, 243] width 149 height 14
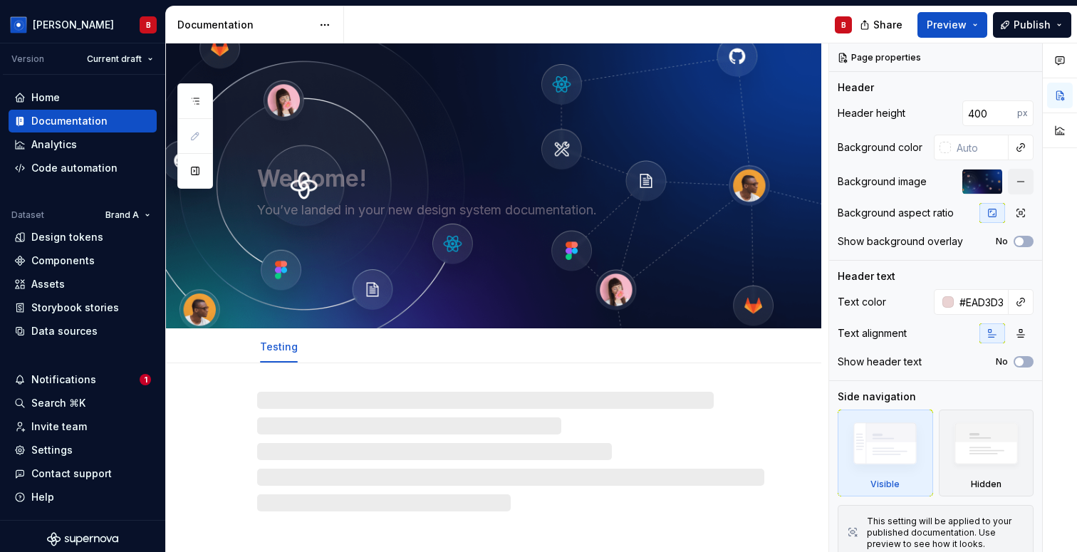
type textarea "*"
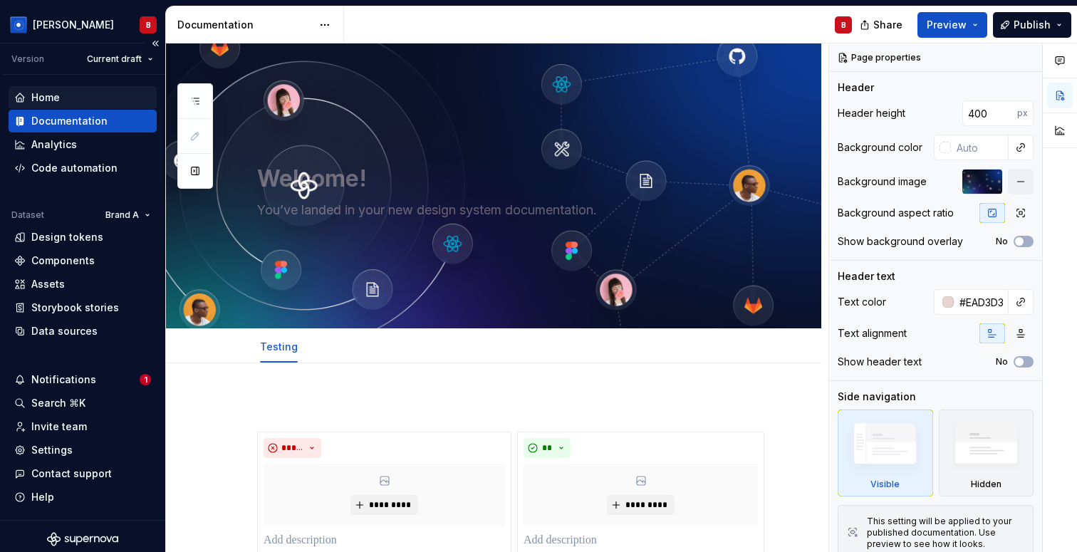
click at [55, 88] on div "Home" at bounding box center [83, 97] width 148 height 23
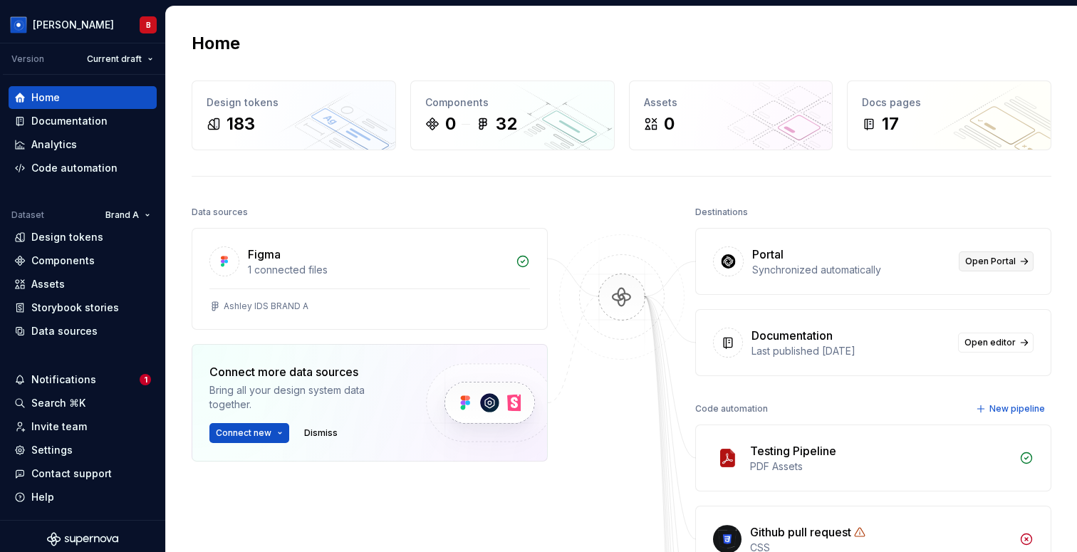
click at [987, 255] on link "Open Portal" at bounding box center [996, 262] width 75 height 20
click at [63, 35] on html "[PERSON_NAME] B Version Current draft Home Documentation Analytics Code automat…" at bounding box center [538, 276] width 1077 height 552
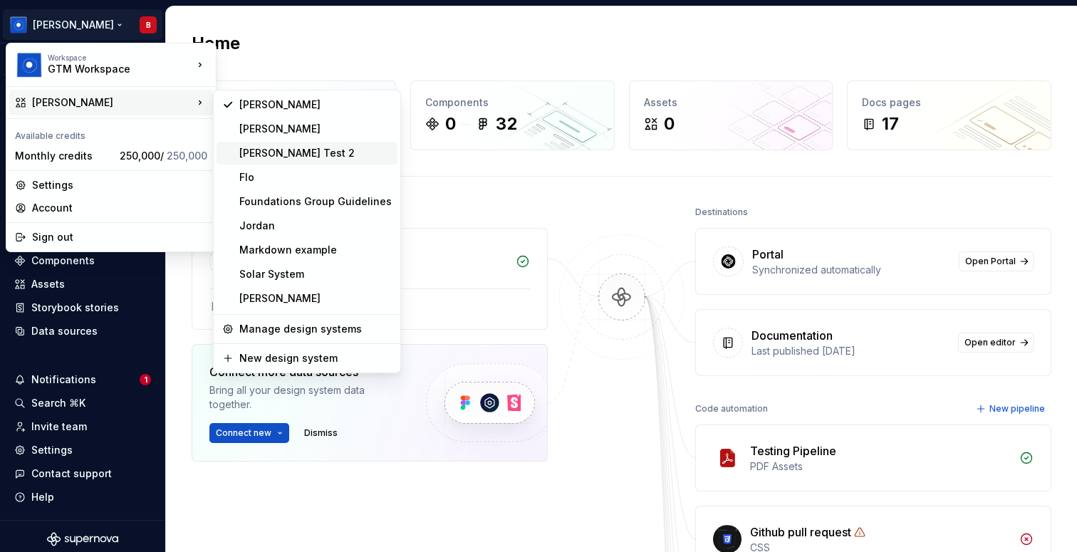
click at [348, 162] on div "[PERSON_NAME] Test 2" at bounding box center [307, 153] width 181 height 23
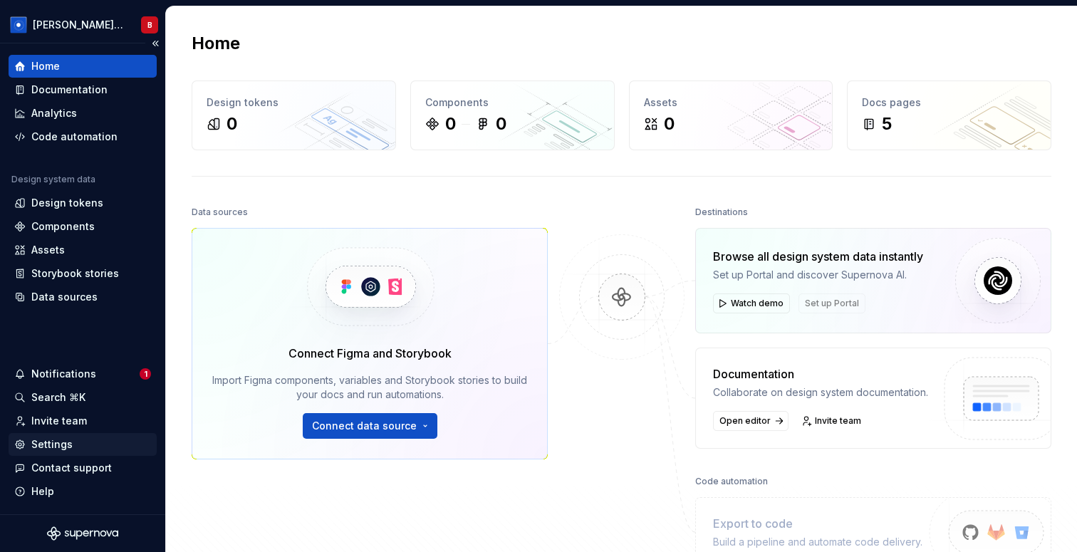
click at [55, 441] on div "Settings" at bounding box center [51, 445] width 41 height 14
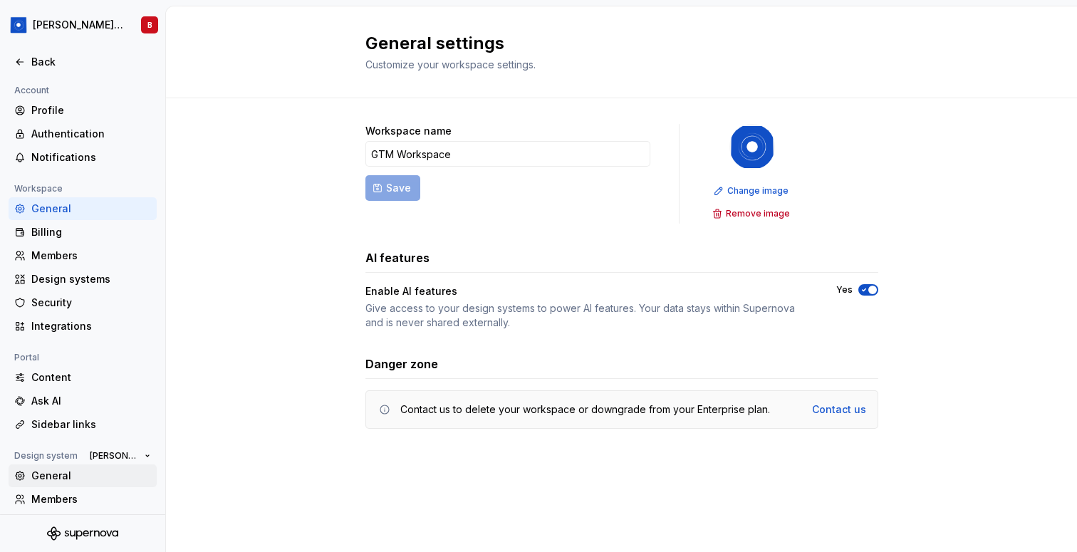
click at [63, 483] on div "General" at bounding box center [83, 476] width 148 height 23
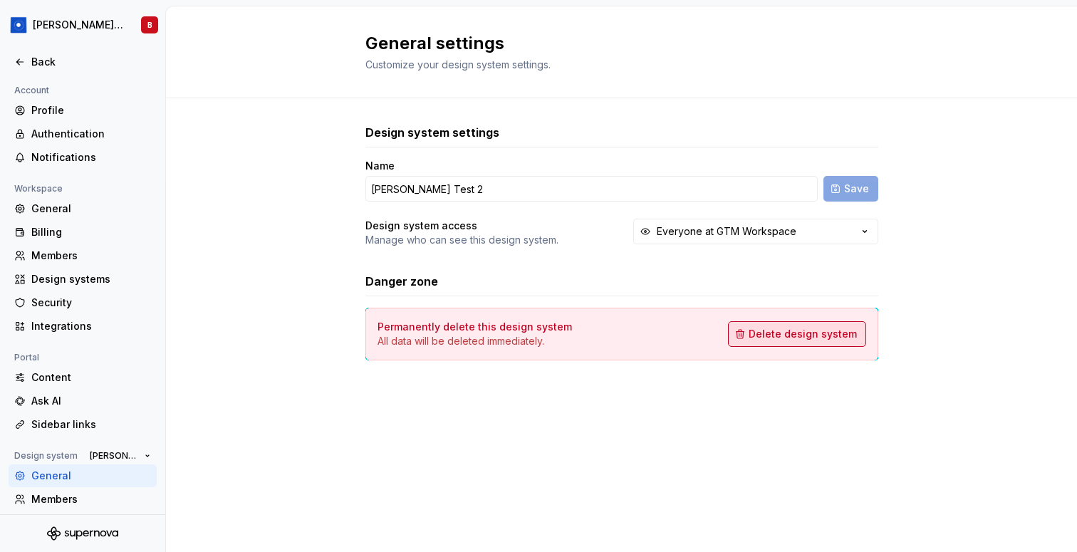
click at [779, 332] on span "Delete design system" at bounding box center [803, 334] width 108 height 14
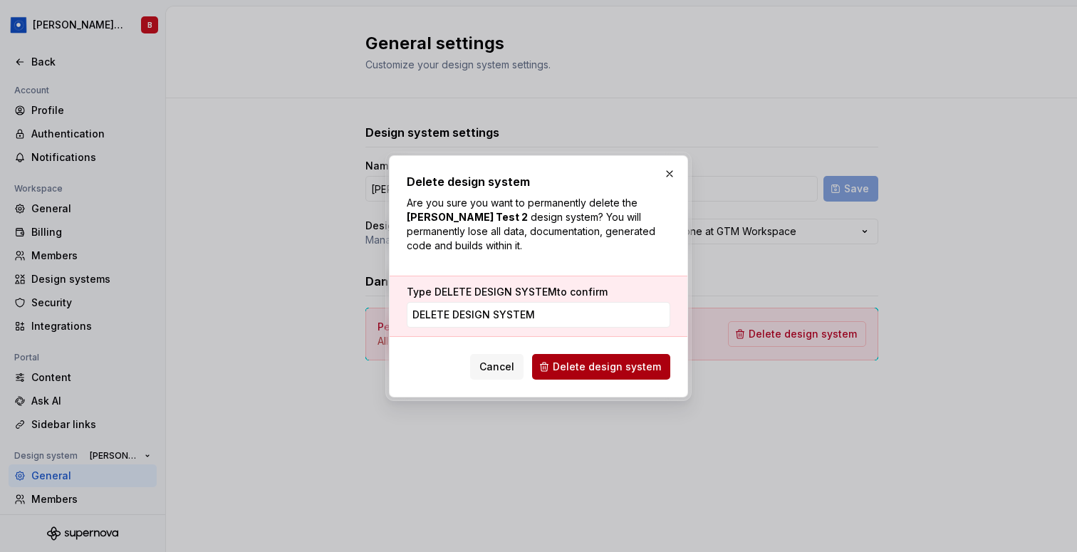
type input "DELETE DESIGN SYSTEM"
click at [639, 371] on span "Delete design system" at bounding box center [607, 367] width 108 height 14
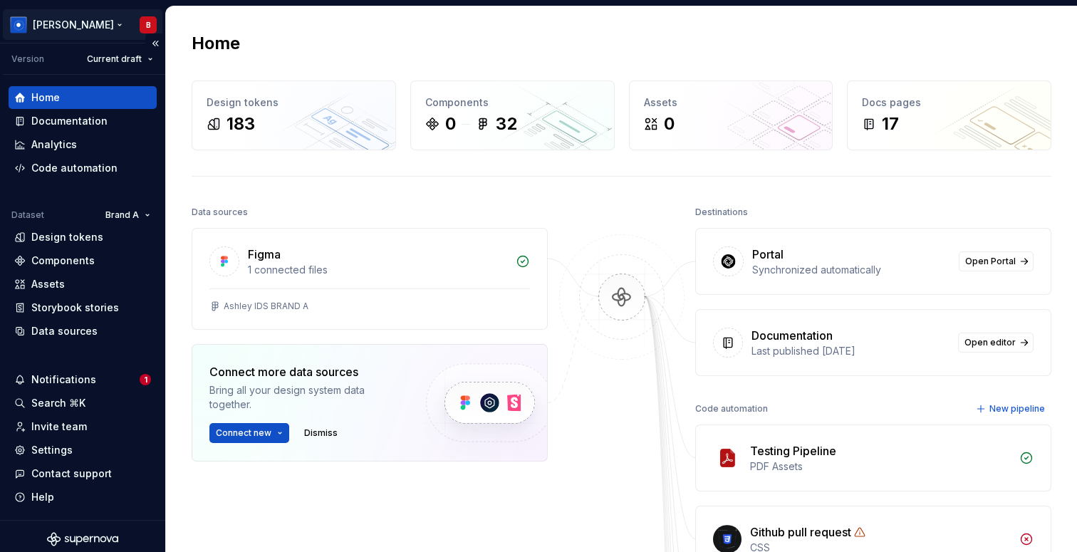
click at [77, 21] on html "[PERSON_NAME] B Version Current draft Home Documentation Analytics Code automat…" at bounding box center [538, 276] width 1077 height 552
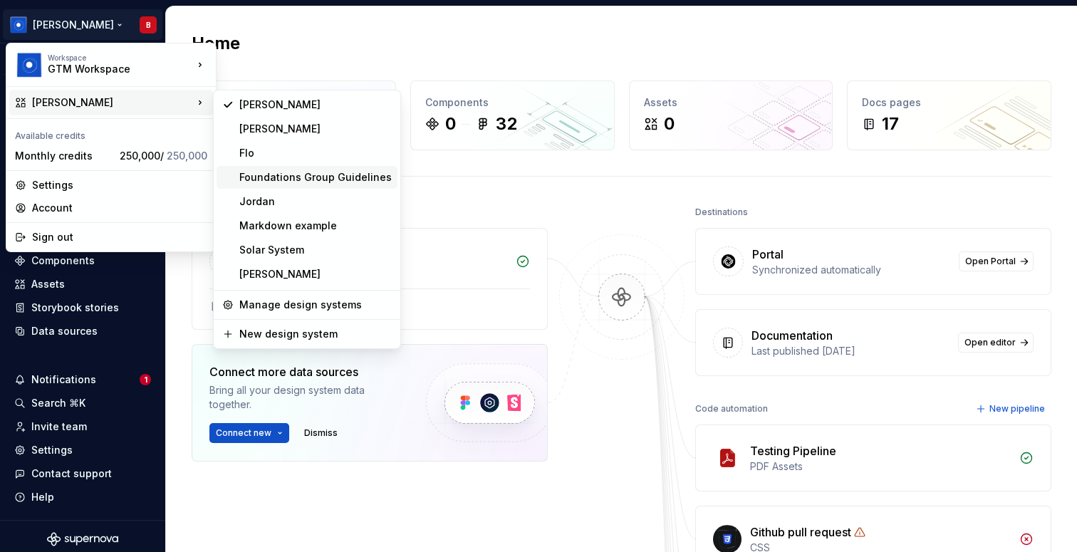
click at [303, 177] on div "Foundations Group Guidelines" at bounding box center [315, 177] width 153 height 14
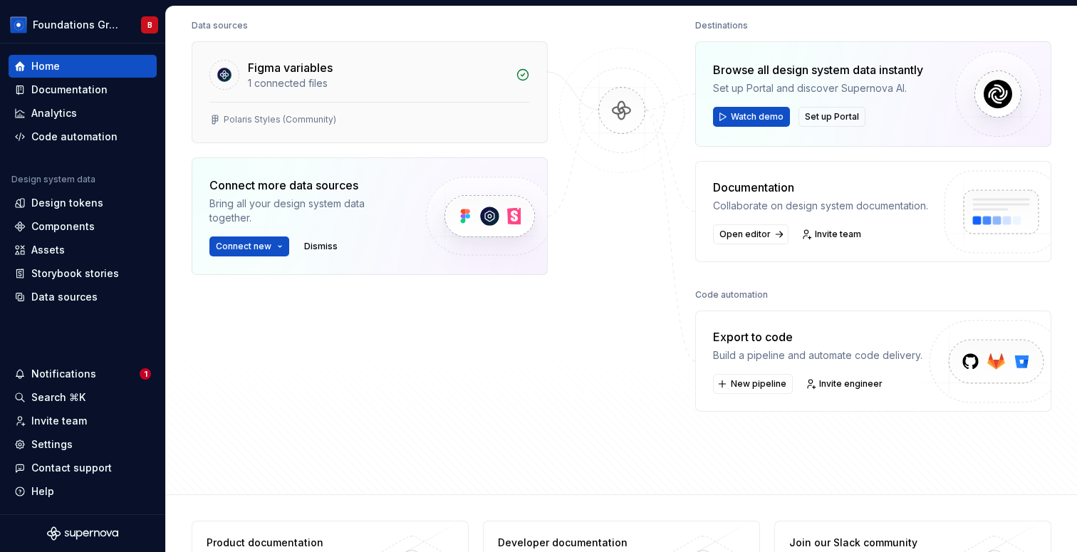
scroll to position [251, 0]
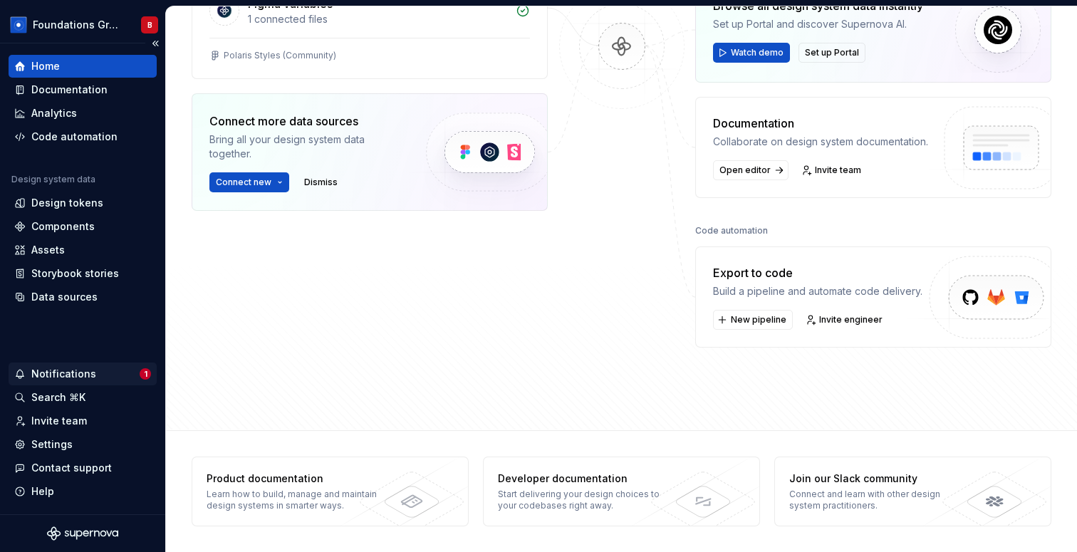
click at [145, 371] on span "1" at bounding box center [145, 373] width 11 height 11
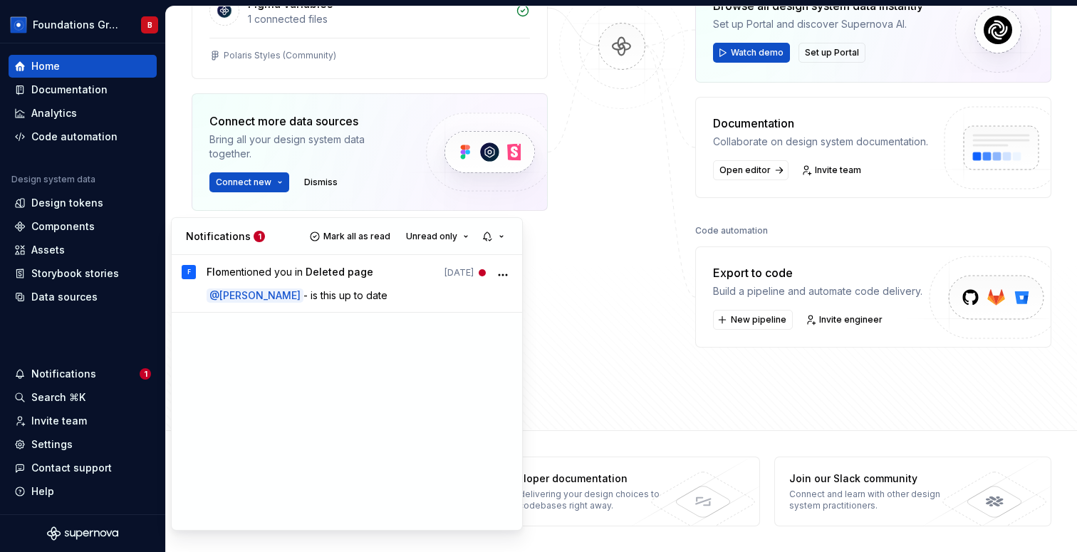
click at [662, 366] on html "Foundations Group Guidelines B Home Documentation Analytics Code automation Des…" at bounding box center [538, 276] width 1077 height 552
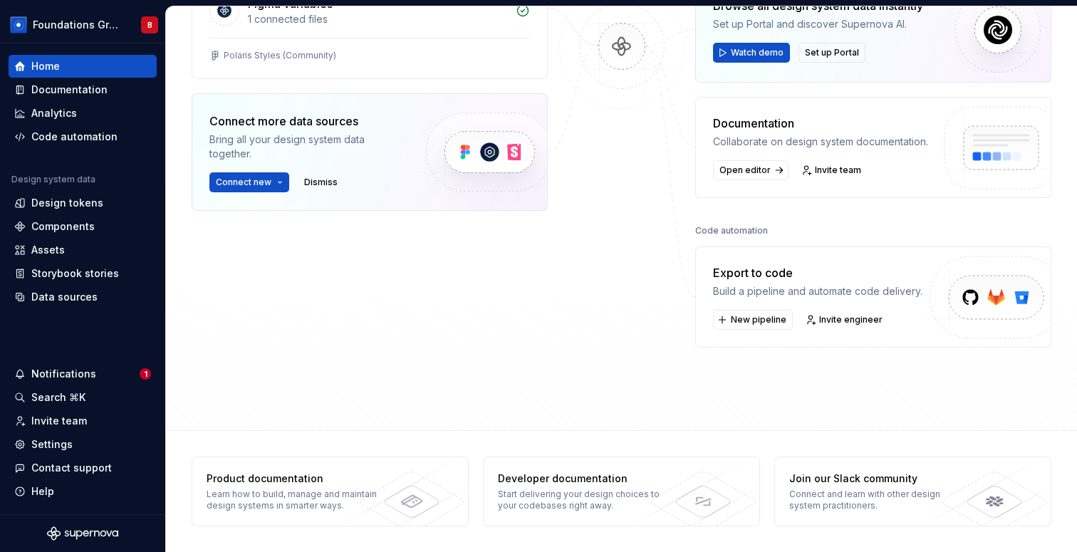
scroll to position [0, 0]
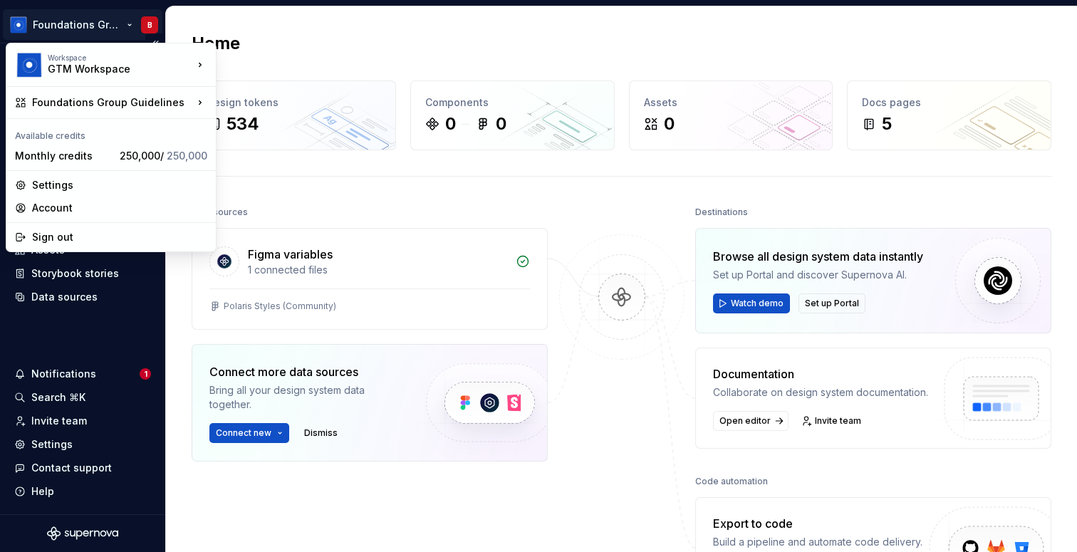
click at [95, 22] on html "Foundations Group Guidelines B Home Documentation Analytics Code automation Des…" at bounding box center [538, 276] width 1077 height 552
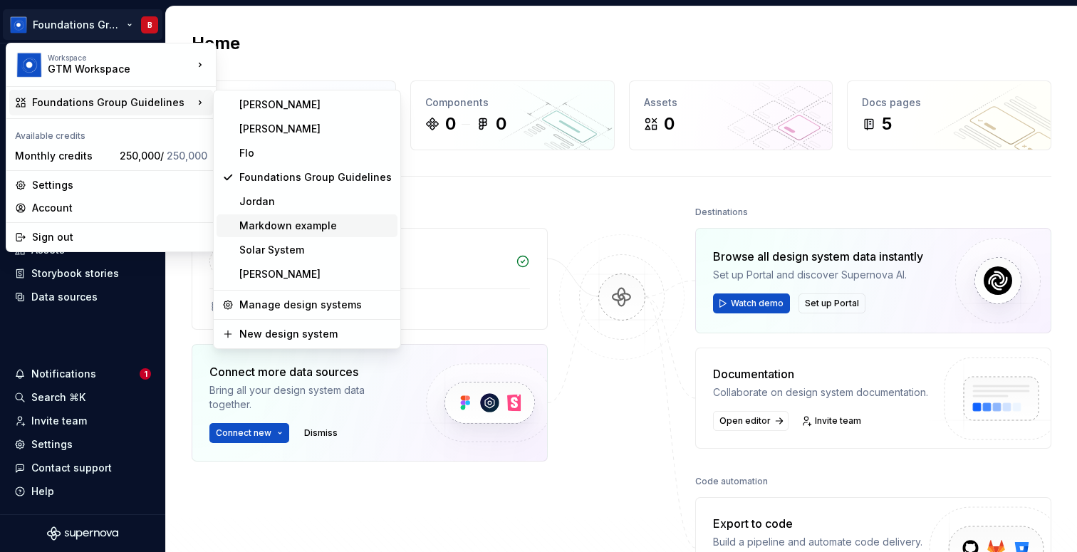
click at [314, 219] on div "Markdown example" at bounding box center [315, 226] width 153 height 14
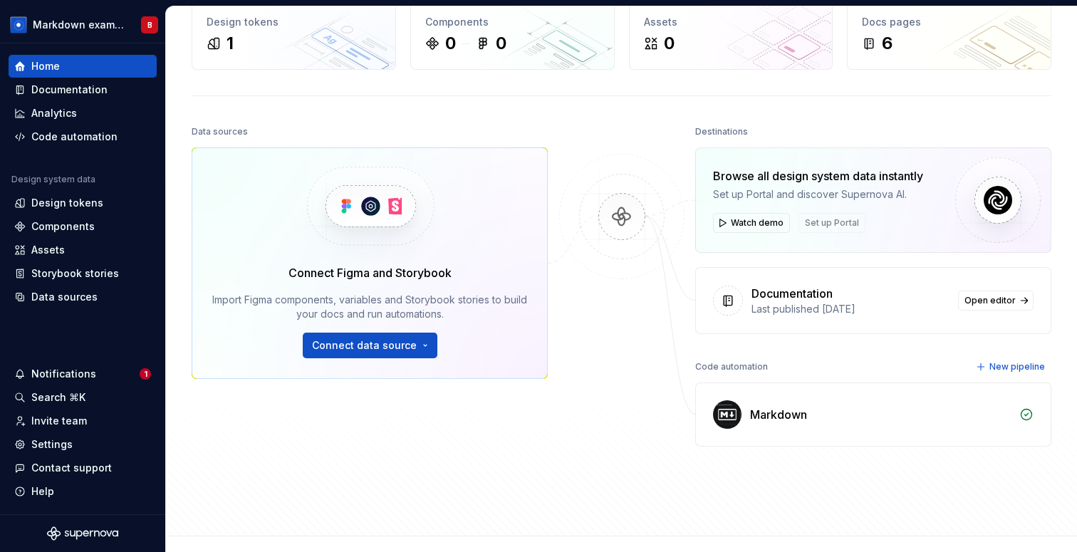
scroll to position [86, 0]
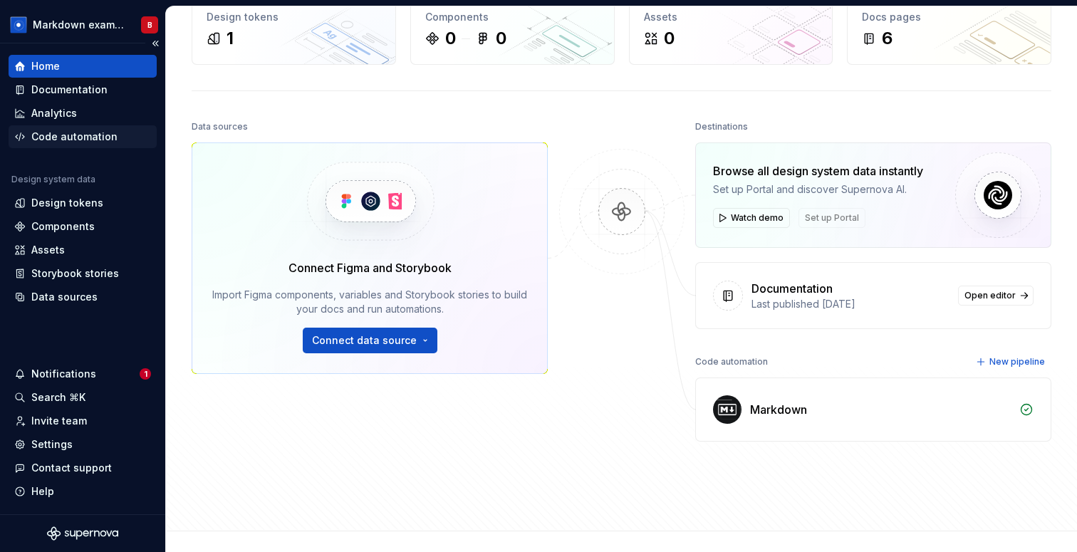
click at [83, 131] on div "Code automation" at bounding box center [74, 137] width 86 height 14
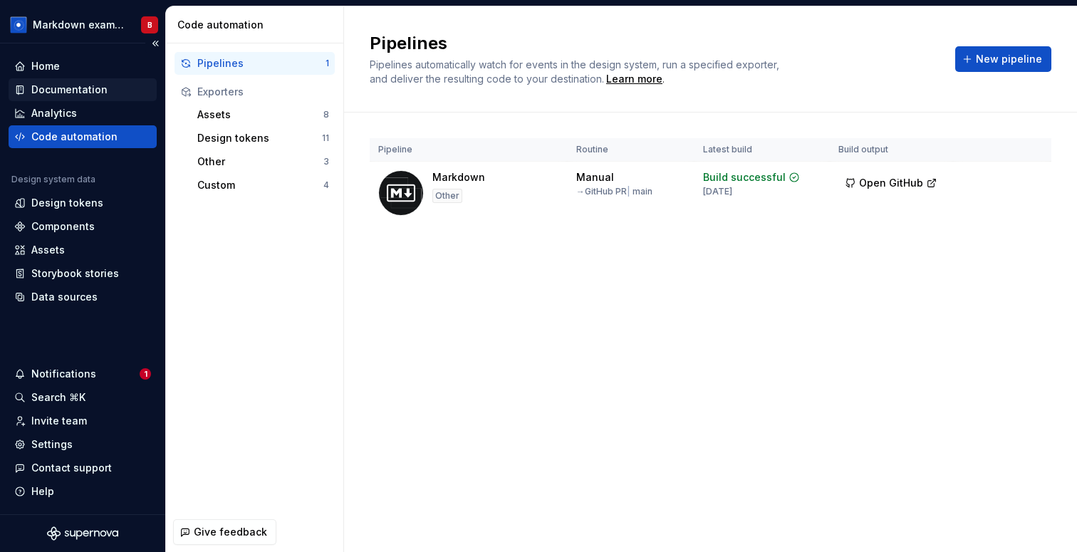
click at [83, 93] on div "Documentation" at bounding box center [69, 90] width 76 height 14
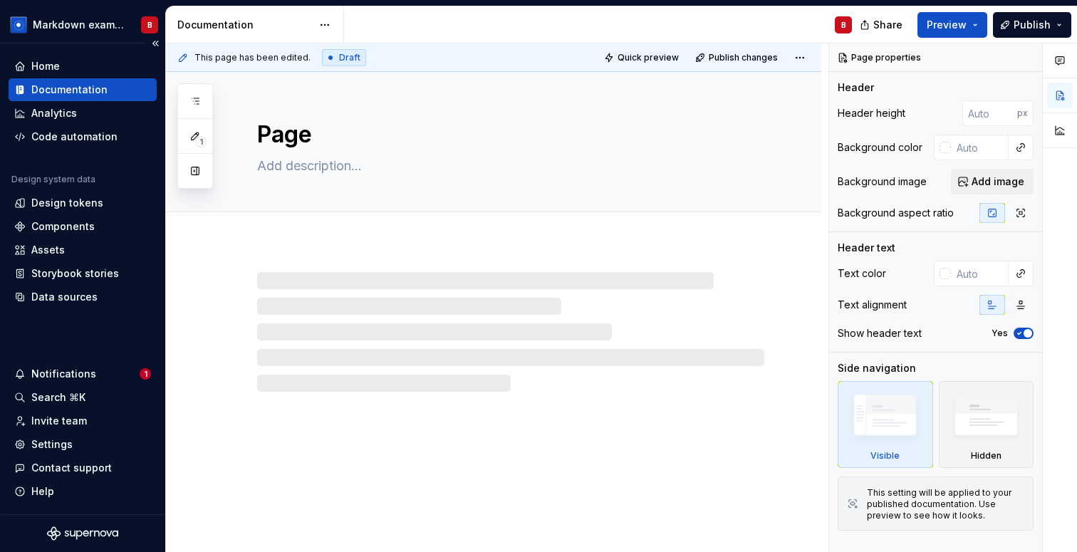
type textarea "*"
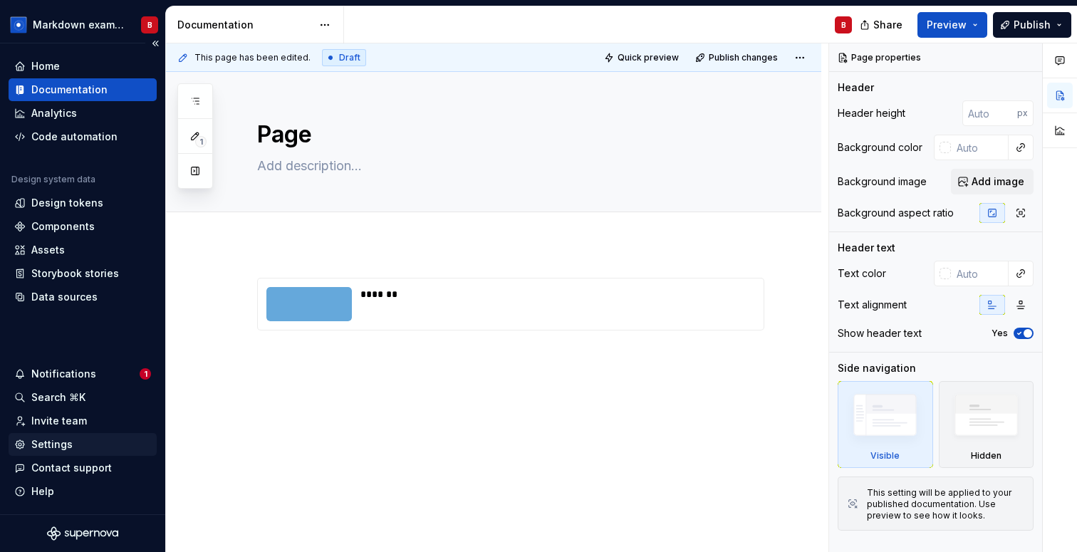
click at [78, 448] on div "Settings" at bounding box center [82, 445] width 137 height 14
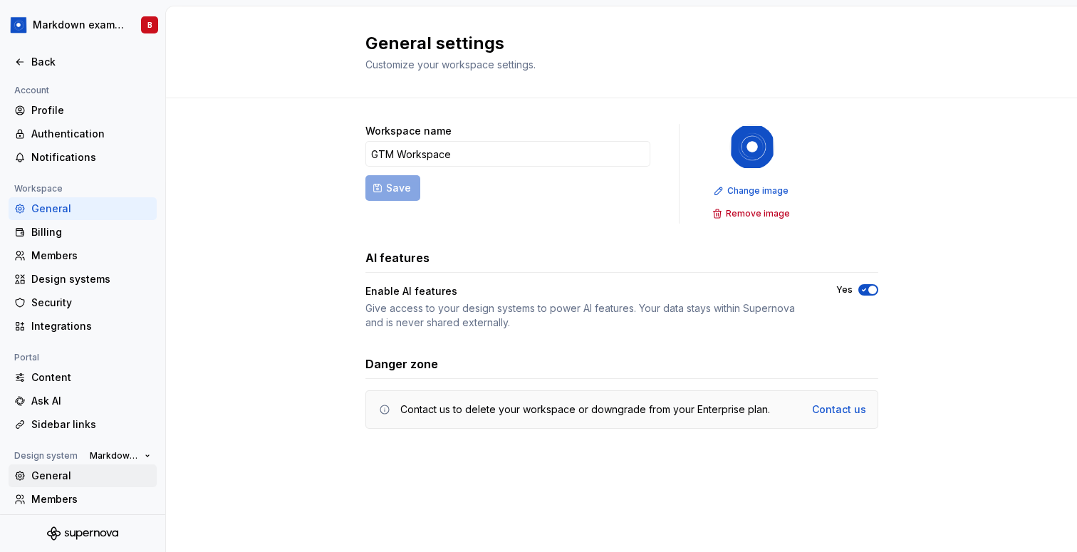
click at [95, 477] on div "General" at bounding box center [91, 476] width 120 height 14
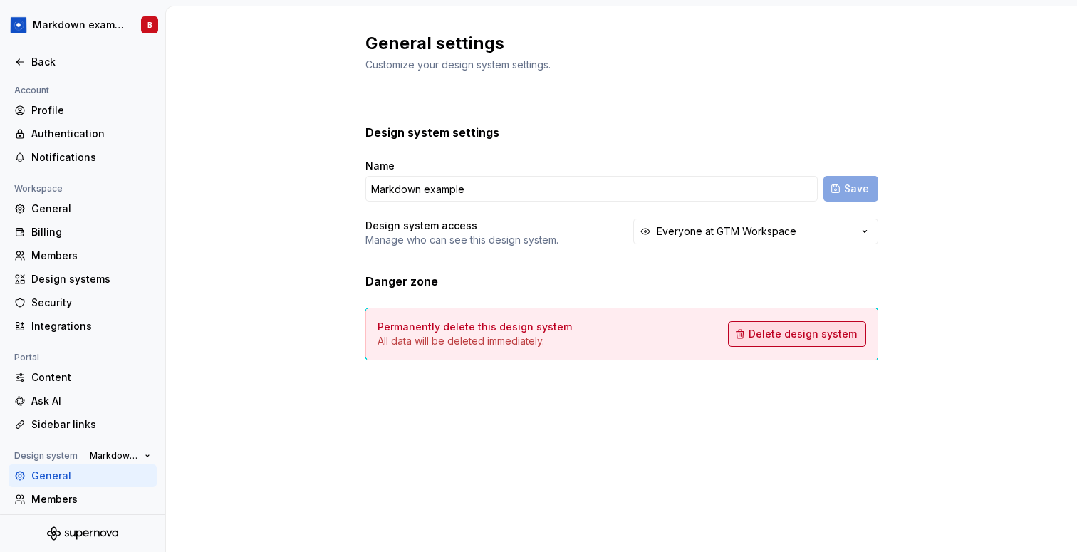
click at [787, 326] on button "Delete design system" at bounding box center [797, 334] width 138 height 26
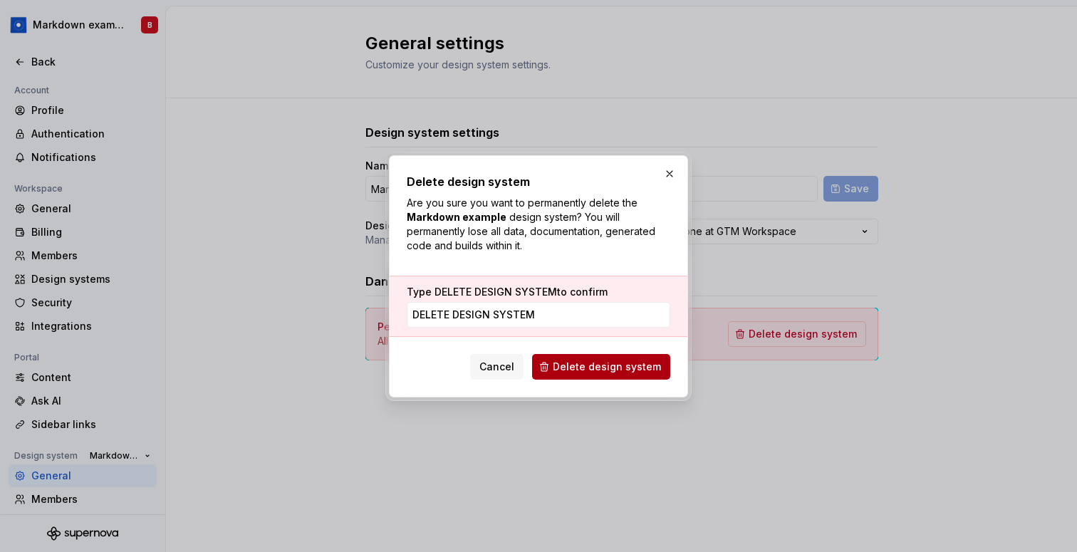
type input "DELETE DESIGN SYSTEM"
click at [592, 366] on span "Delete design system" at bounding box center [607, 367] width 108 height 14
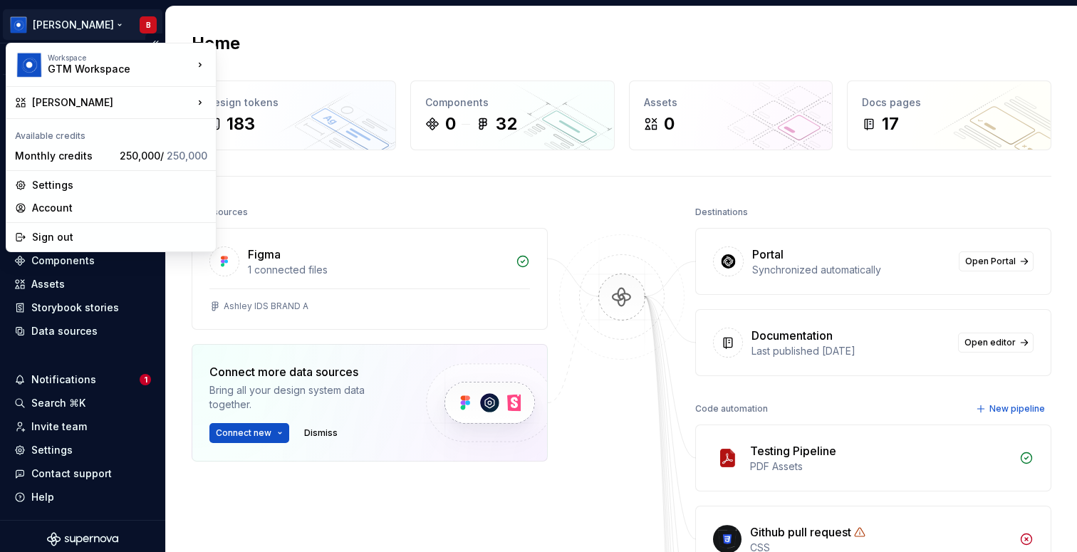
click at [63, 23] on html "[PERSON_NAME] B Version Current draft Home Documentation Analytics Code automat…" at bounding box center [538, 276] width 1077 height 552
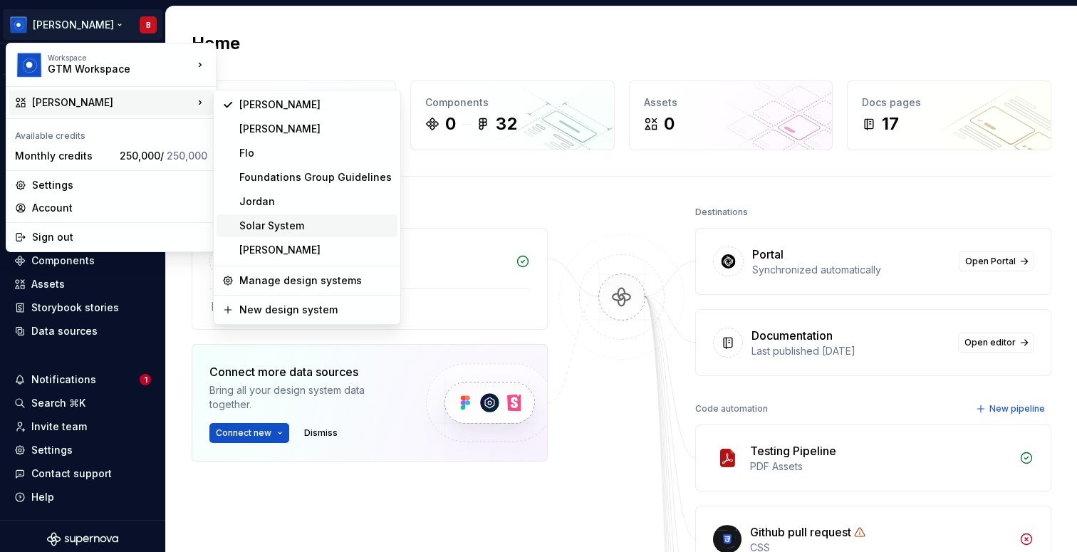
click at [316, 229] on div "Solar System" at bounding box center [315, 226] width 153 height 14
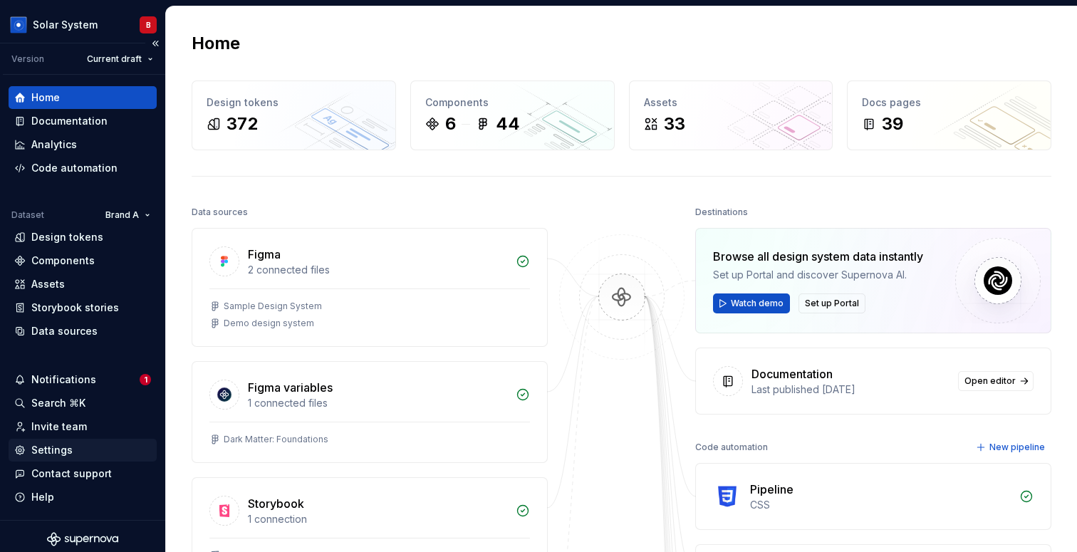
click at [84, 447] on div "Settings" at bounding box center [82, 450] width 137 height 14
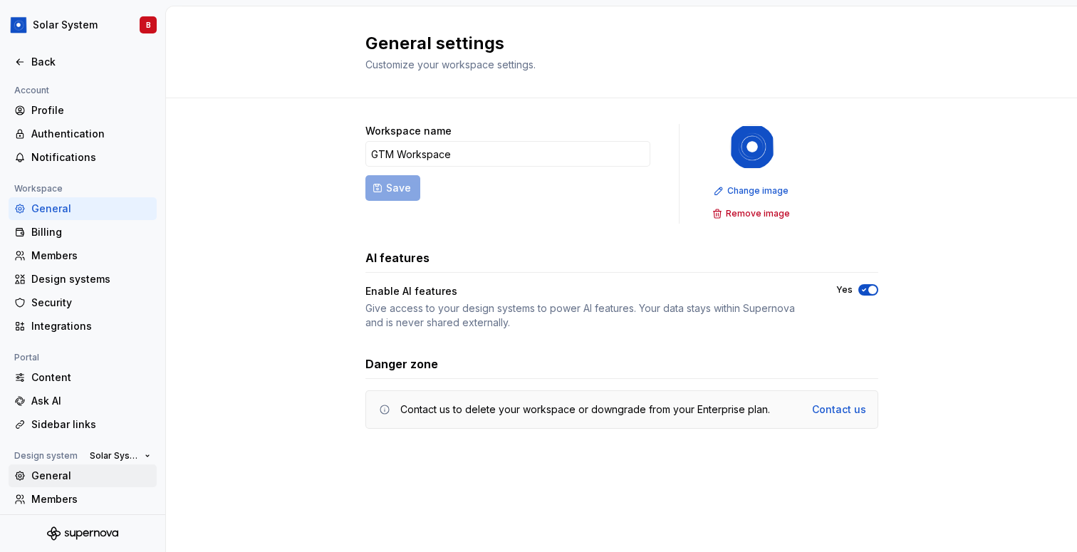
click at [87, 470] on div "General" at bounding box center [91, 476] width 120 height 14
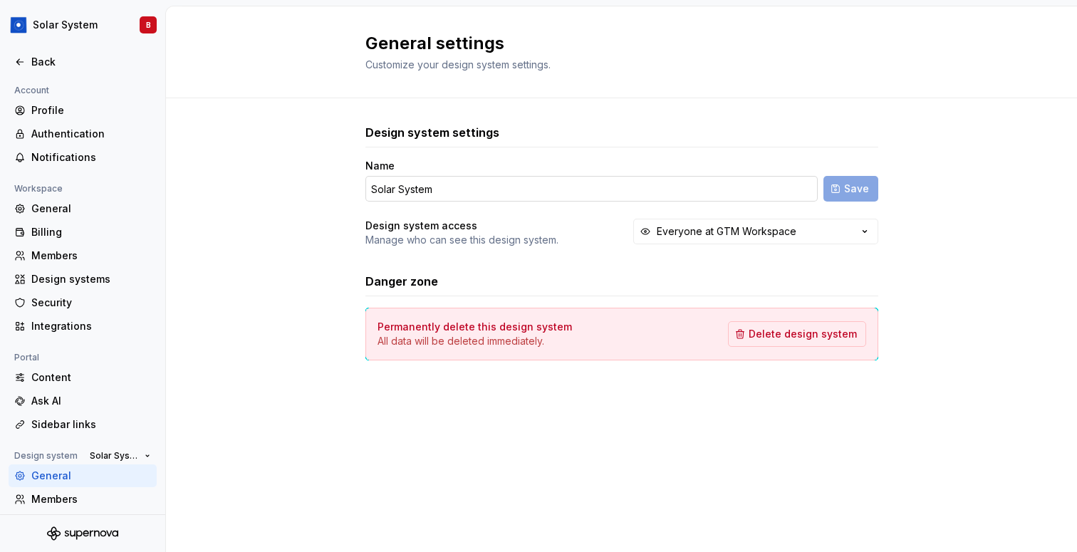
click at [417, 184] on input "Solar System" at bounding box center [592, 189] width 453 height 26
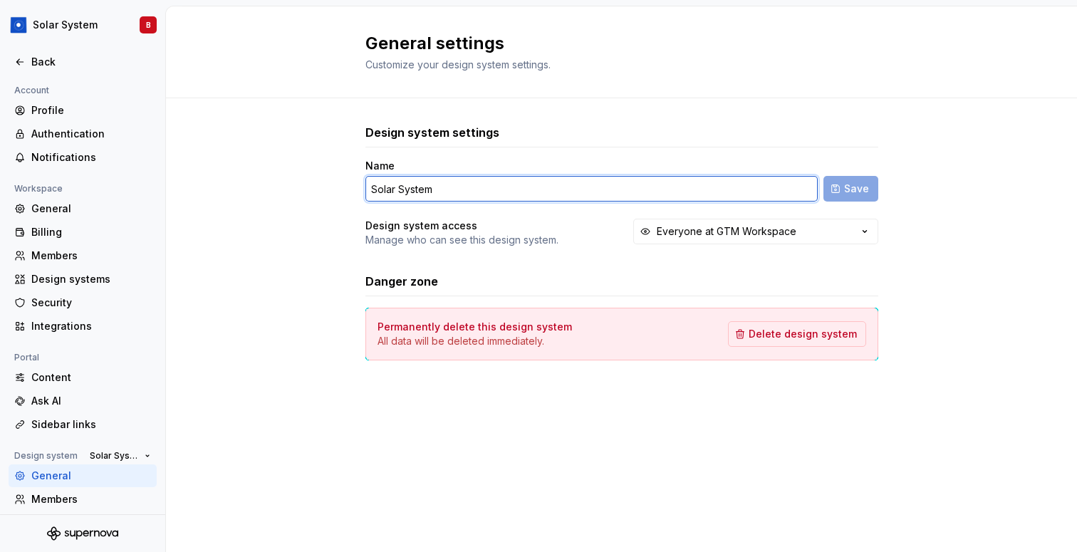
click at [417, 184] on input "Solar System" at bounding box center [592, 189] width 453 height 26
type input "[PERSON_NAME]"
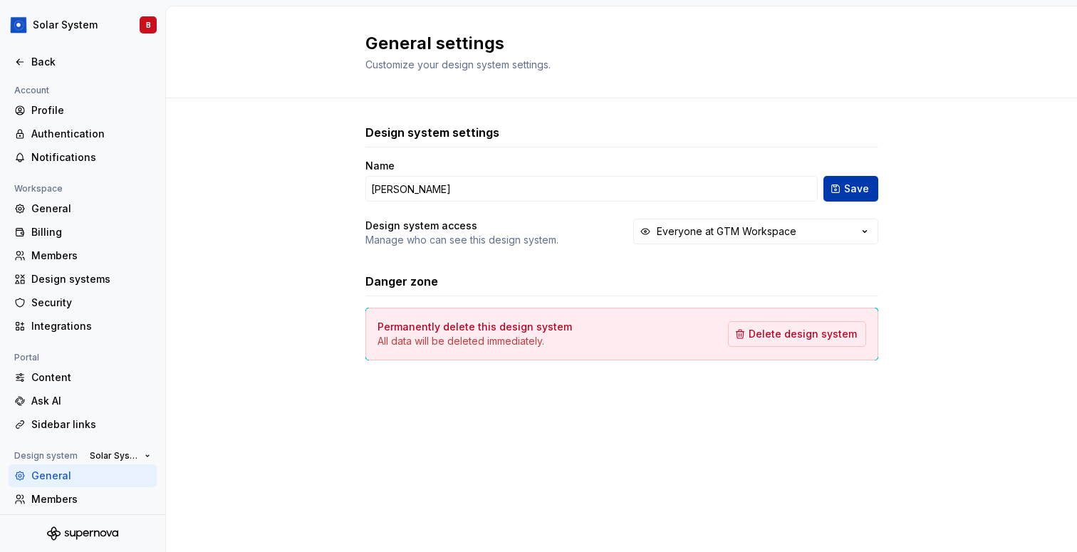
click at [874, 187] on button "Save" at bounding box center [851, 189] width 55 height 26
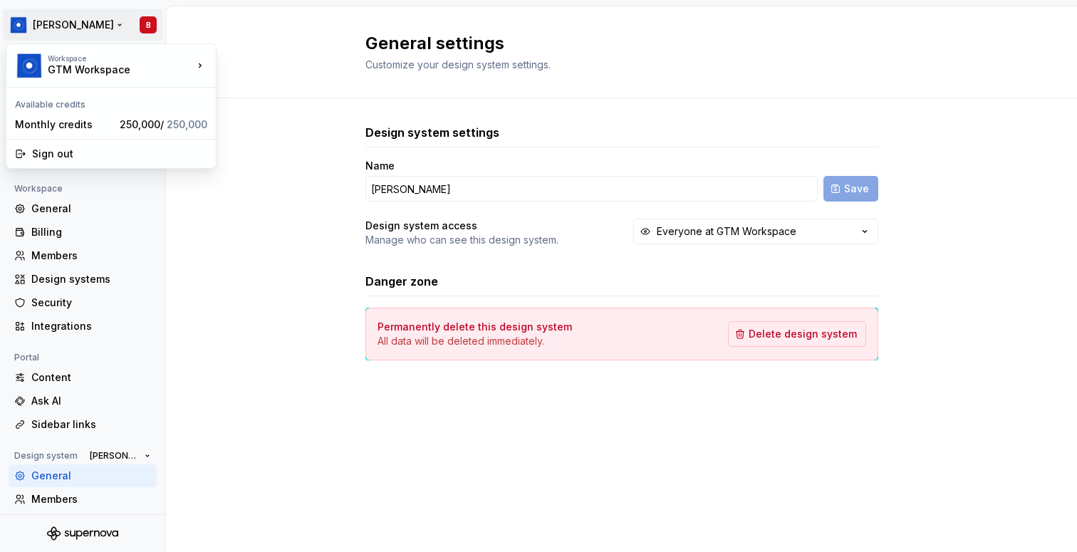
click at [46, 24] on html "[PERSON_NAME] Back Account Profile Authentication Notifications Workspace Gener…" at bounding box center [538, 276] width 1077 height 552
click at [26, 18] on html "[PERSON_NAME] Back Account Profile Authentication Notifications Workspace Gener…" at bounding box center [538, 276] width 1077 height 552
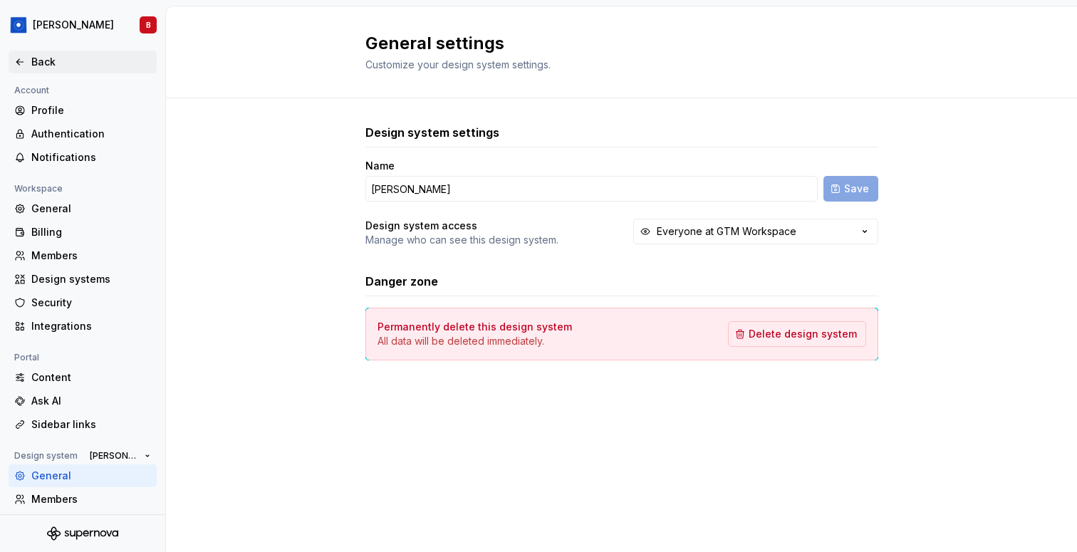
click at [19, 70] on div "Back" at bounding box center [83, 62] width 148 height 23
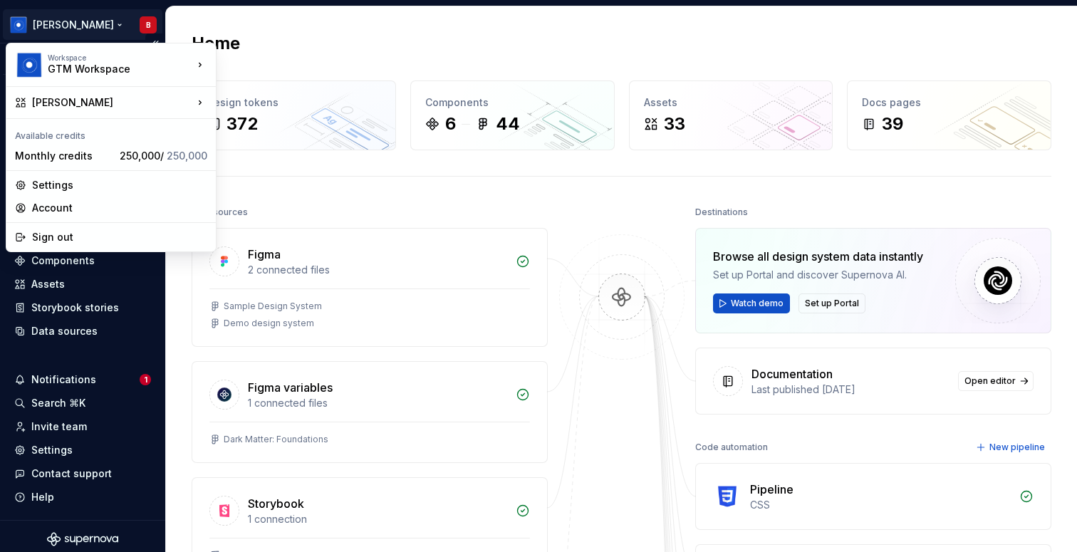
click at [54, 20] on html "[PERSON_NAME] Version Current draft Home Documentation Analytics Code automatio…" at bounding box center [538, 276] width 1077 height 552
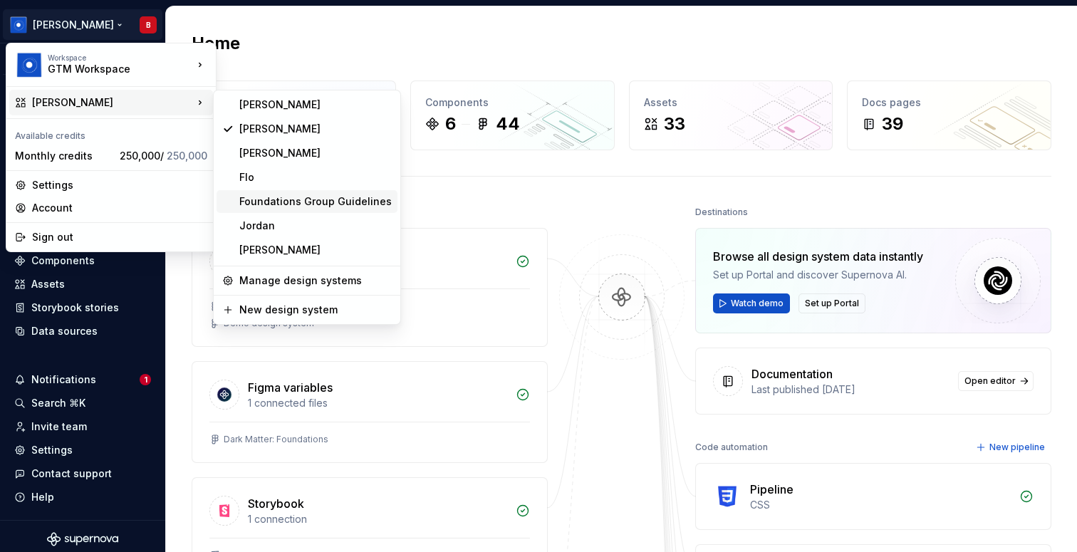
click at [326, 206] on div "Foundations Group Guidelines" at bounding box center [315, 202] width 153 height 14
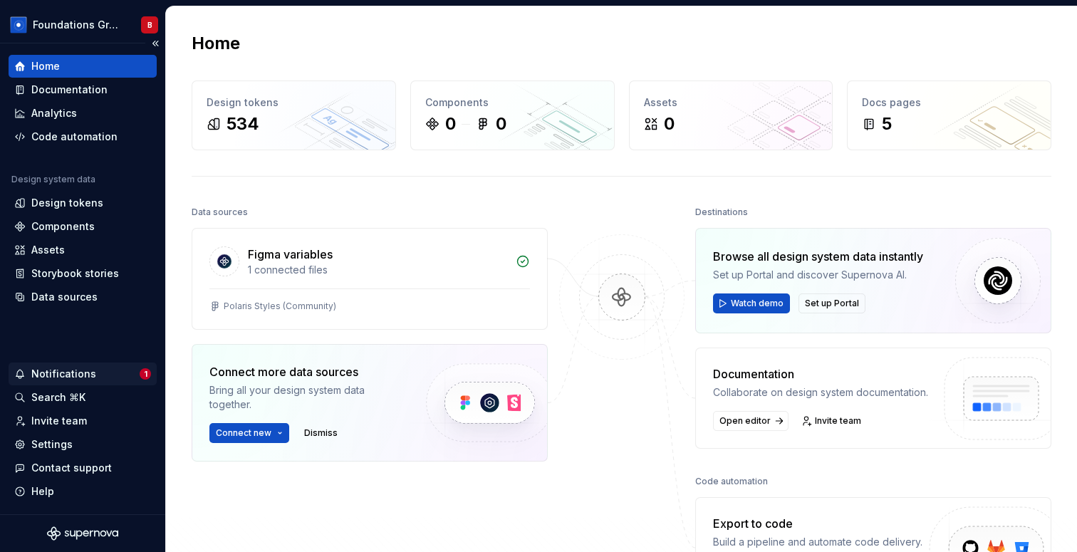
click at [115, 376] on div "Notifications" at bounding box center [76, 374] width 125 height 14
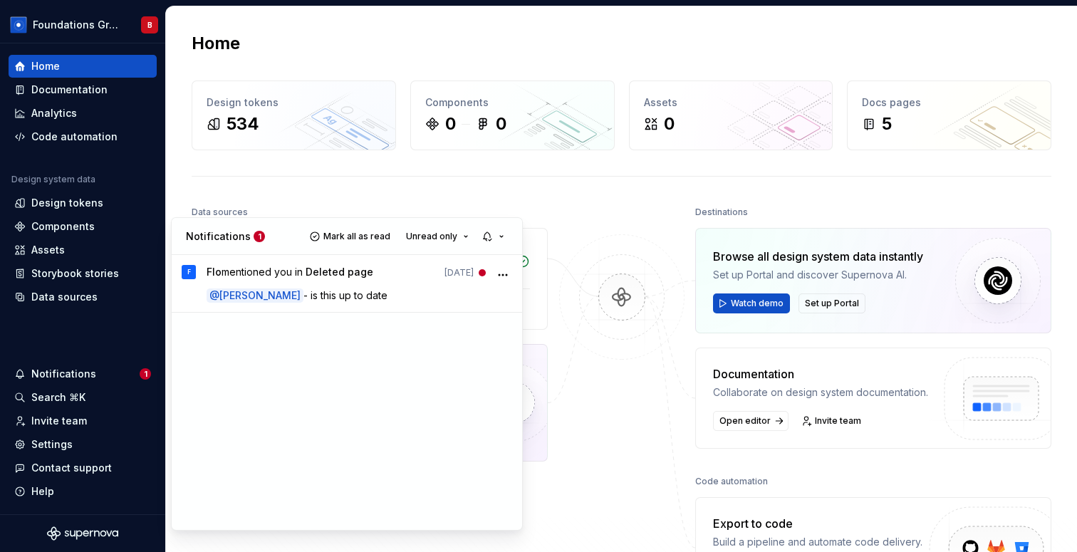
click at [306, 180] on html "Foundations Group Guidelines B Home Documentation Analytics Code automation Des…" at bounding box center [538, 276] width 1077 height 552
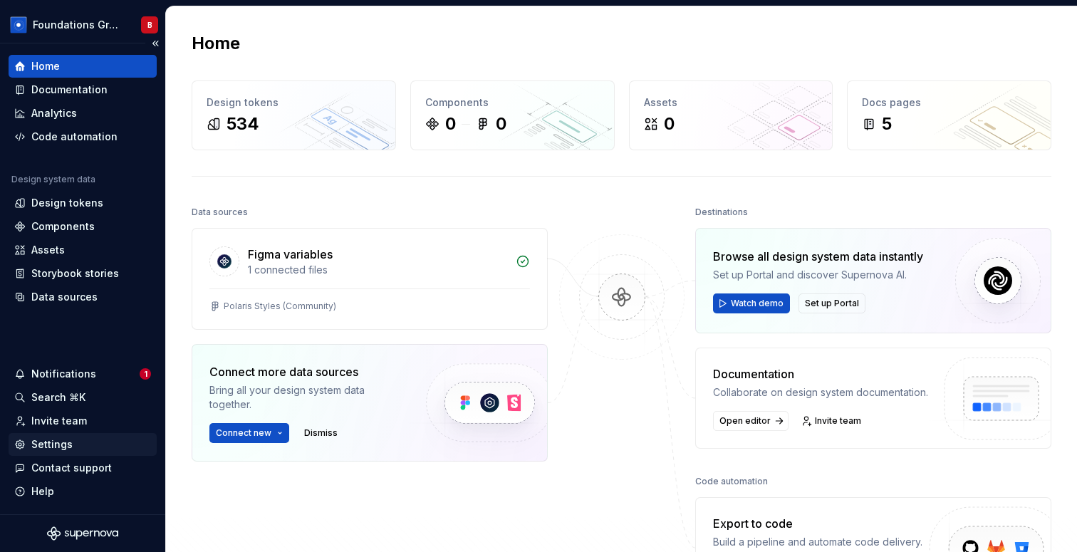
click at [61, 452] on div "Settings" at bounding box center [83, 444] width 148 height 23
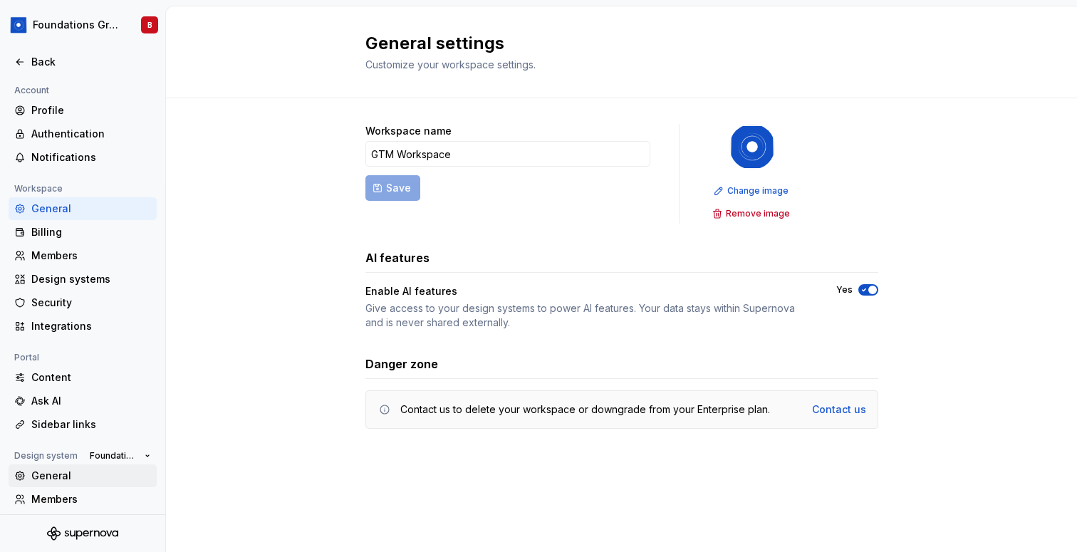
click at [90, 483] on div "General" at bounding box center [83, 476] width 148 height 23
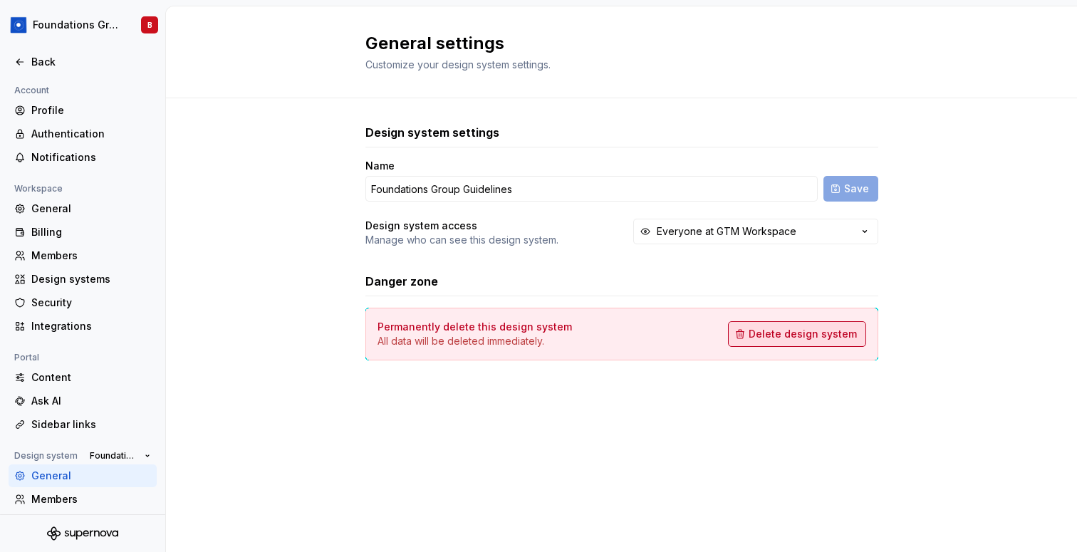
click at [817, 340] on span "Delete design system" at bounding box center [803, 334] width 108 height 14
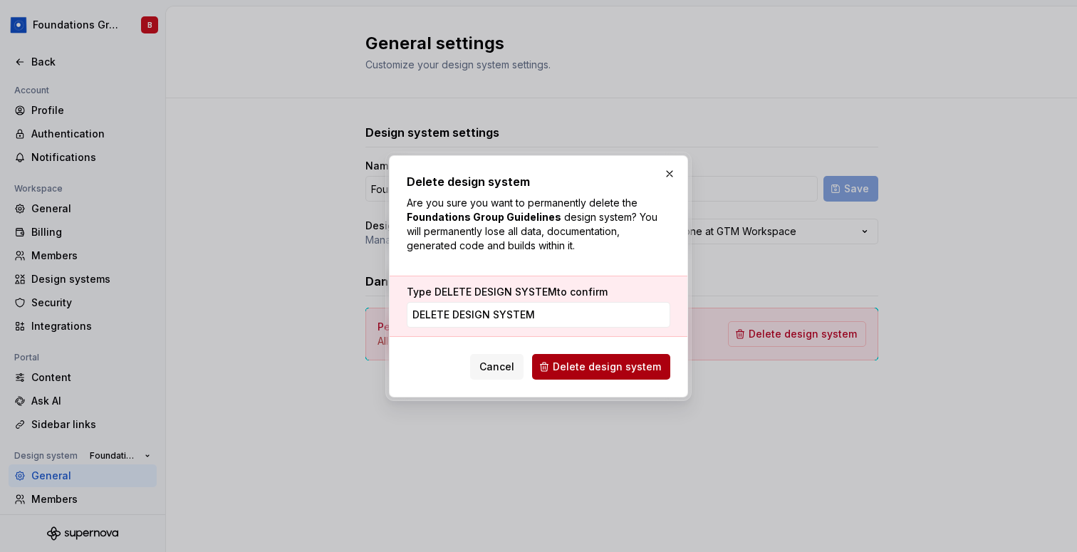
type input "DELETE DESIGN SYSTEM"
click at [598, 370] on span "Delete design system" at bounding box center [607, 367] width 108 height 14
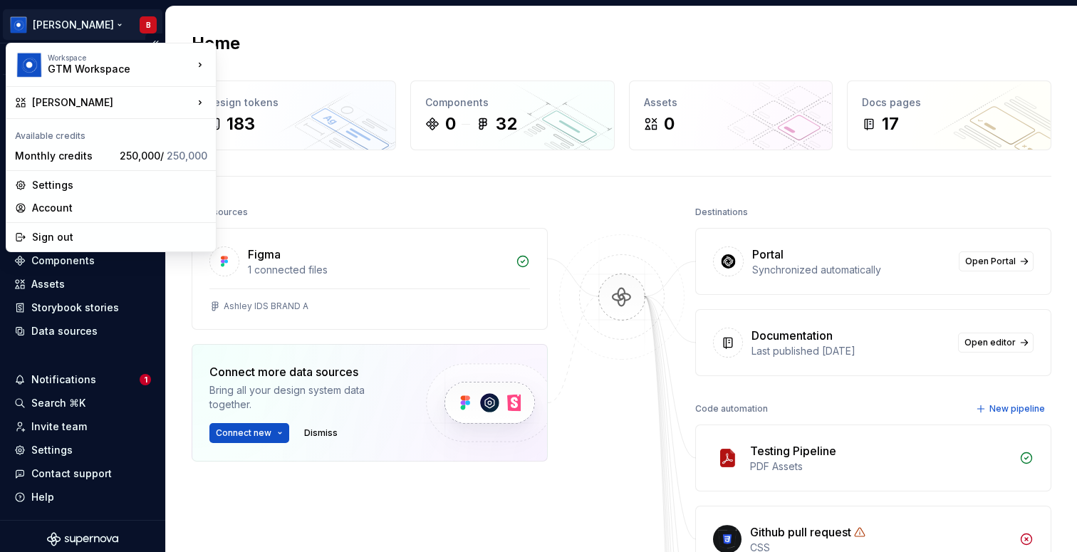
click at [53, 27] on html "[PERSON_NAME] B Version Current draft Home Documentation Analytics Code automat…" at bounding box center [538, 276] width 1077 height 552
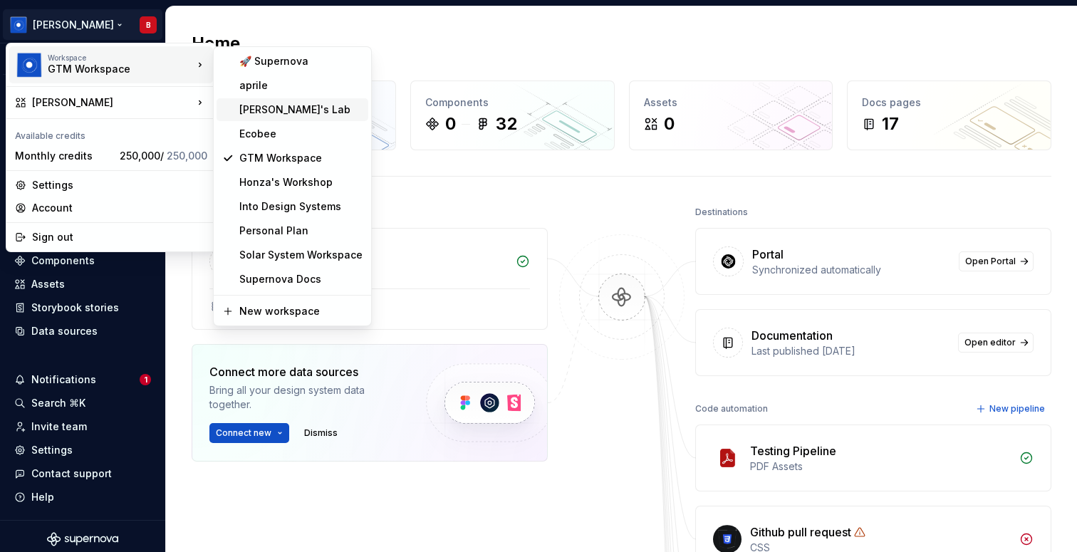
click at [276, 120] on div "[PERSON_NAME]'s Lab" at bounding box center [293, 109] width 152 height 23
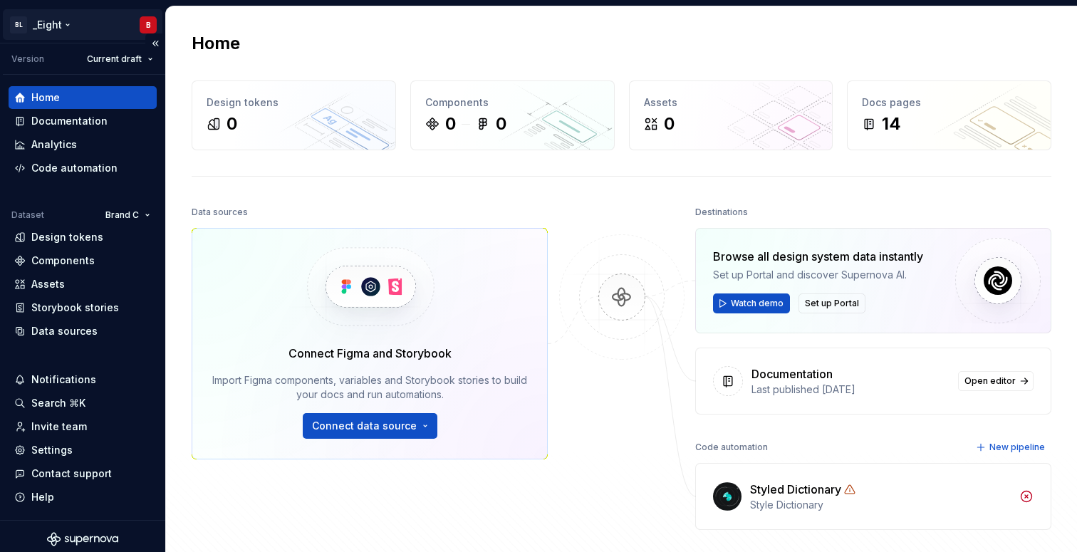
click at [78, 13] on html "BL _Eight B Version Current draft Home Documentation Analytics Code automation …" at bounding box center [538, 276] width 1077 height 552
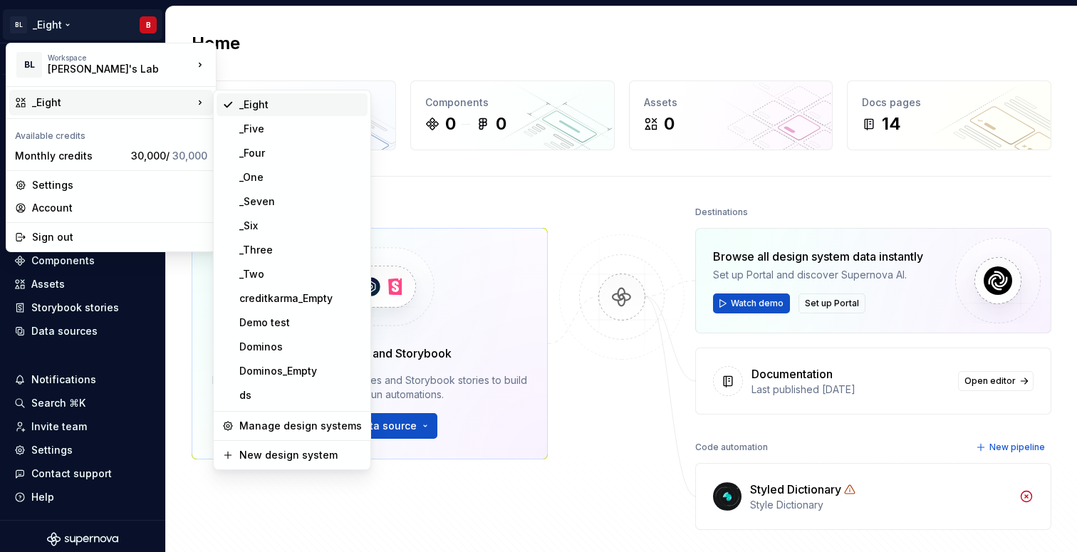
click at [293, 107] on div "_Eight" at bounding box center [300, 105] width 123 height 14
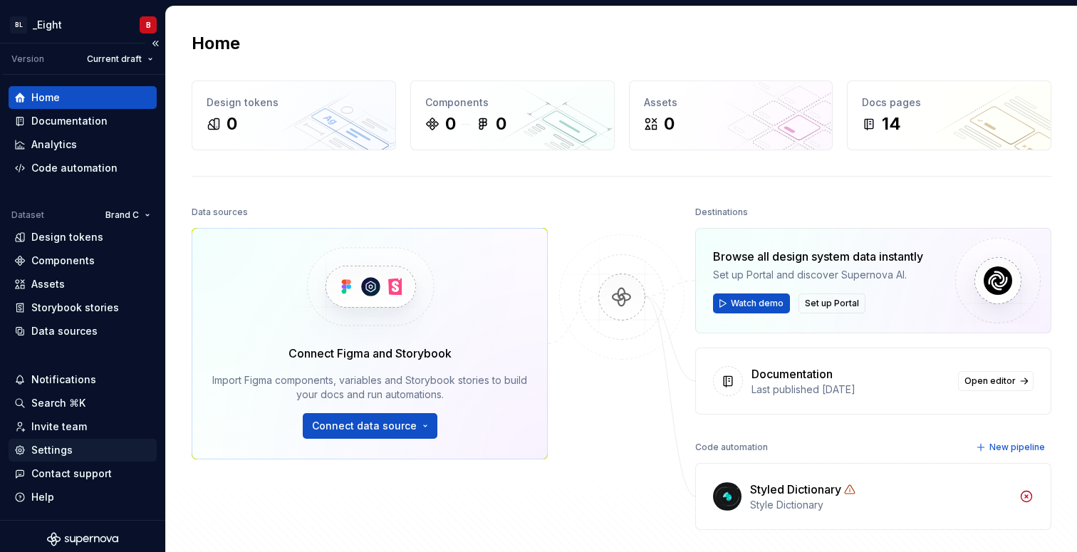
click at [67, 453] on div "Settings" at bounding box center [51, 450] width 41 height 14
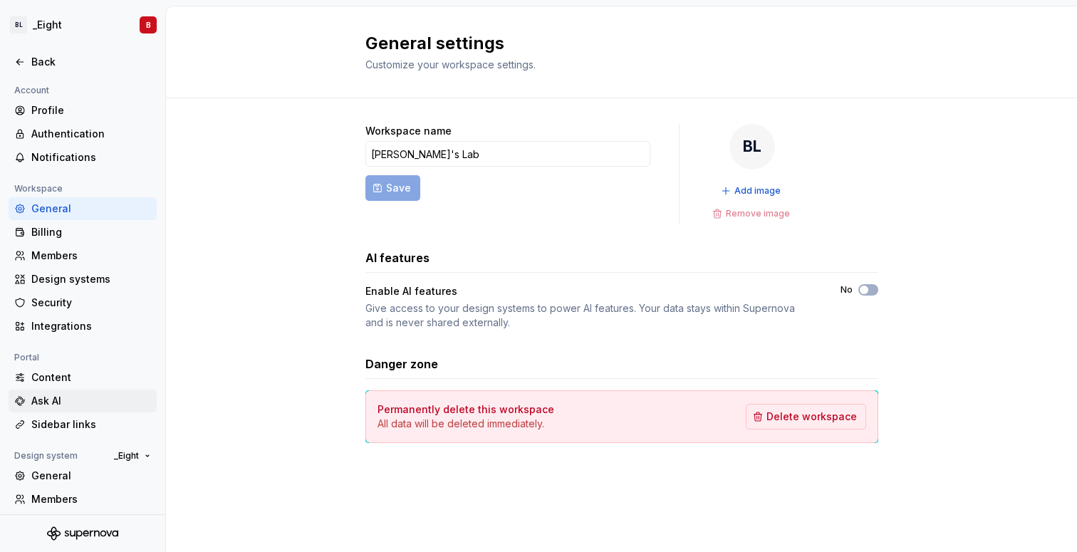
scroll to position [76, 0]
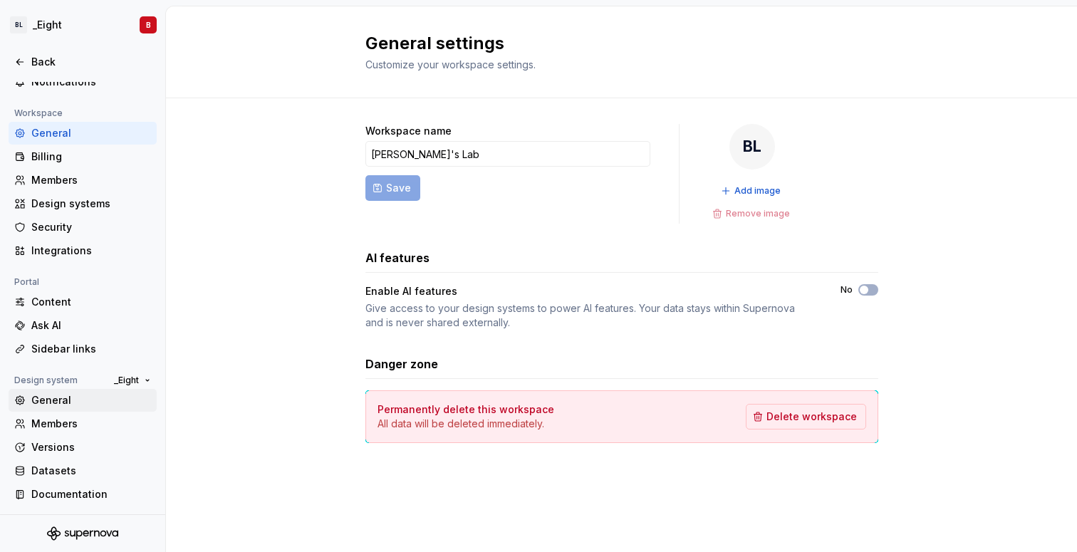
click at [98, 403] on div "General" at bounding box center [91, 400] width 120 height 14
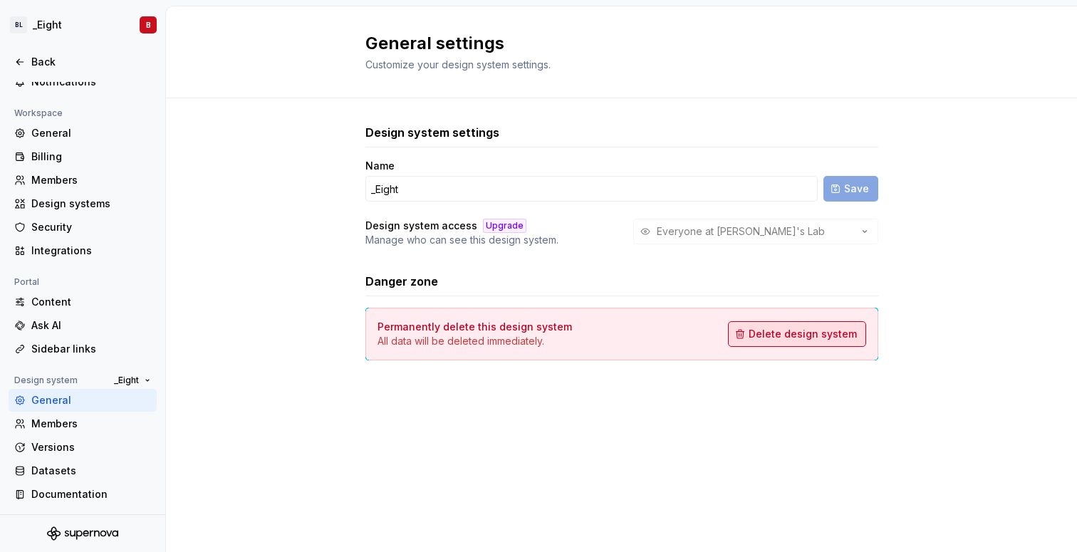
click at [797, 329] on span "Delete design system" at bounding box center [803, 334] width 108 height 14
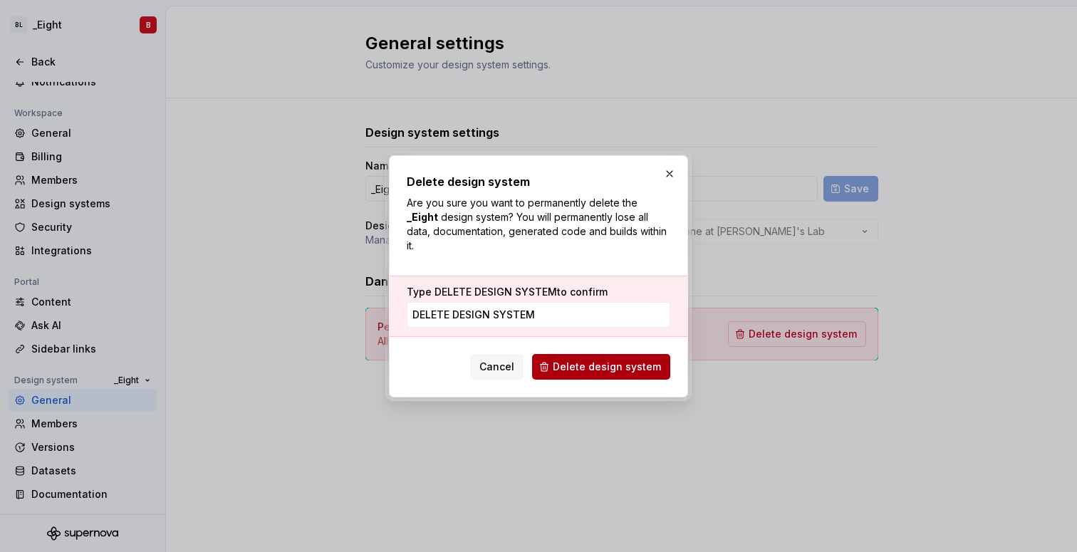
type input "DELETE DESIGN SYSTEM"
click at [586, 360] on span "Delete design system" at bounding box center [607, 367] width 108 height 14
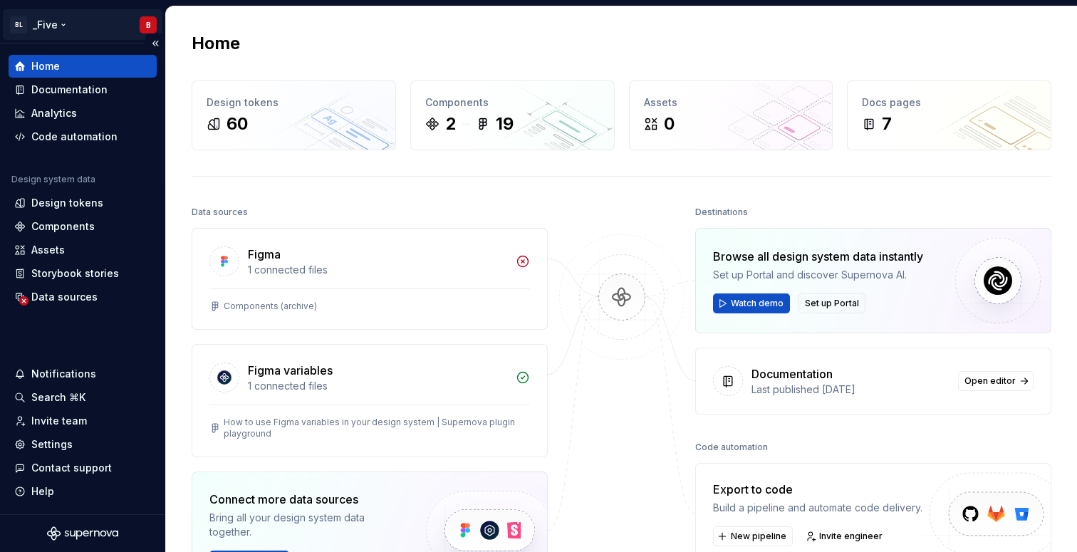
click at [82, 26] on html "BL _Five B Home Documentation Analytics Code automation Design system data Desi…" at bounding box center [538, 276] width 1077 height 552
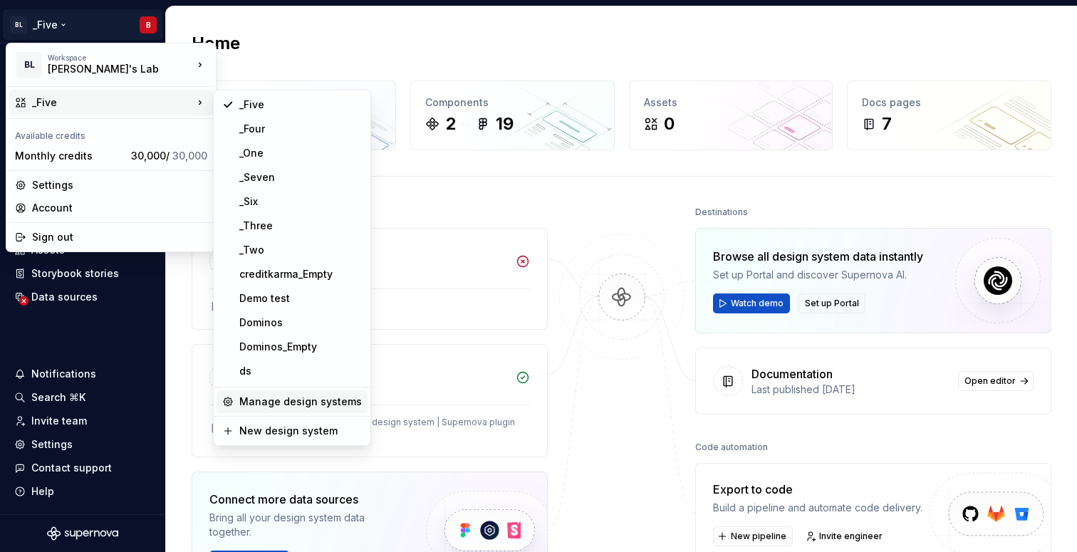
click at [294, 391] on div "Manage design systems" at bounding box center [292, 402] width 151 height 23
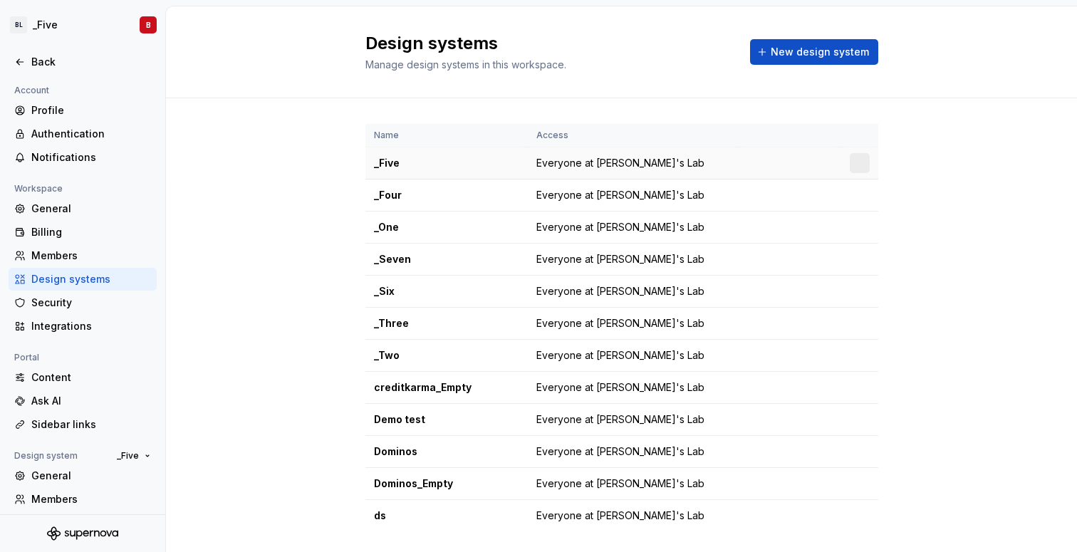
click at [860, 166] on div at bounding box center [860, 163] width 20 height 20
click at [861, 163] on html "BL _Five B Back Account Profile Authentication Notifications Workspace General …" at bounding box center [538, 276] width 1077 height 552
click at [885, 219] on div "Design system settings" at bounding box center [944, 214] width 135 height 14
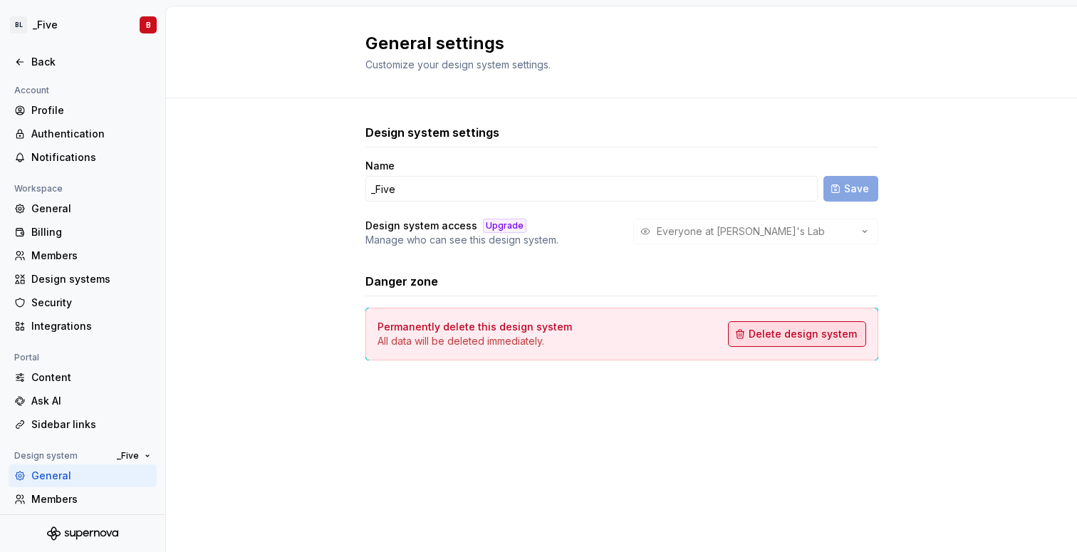
click at [811, 336] on span "Delete design system" at bounding box center [803, 334] width 108 height 14
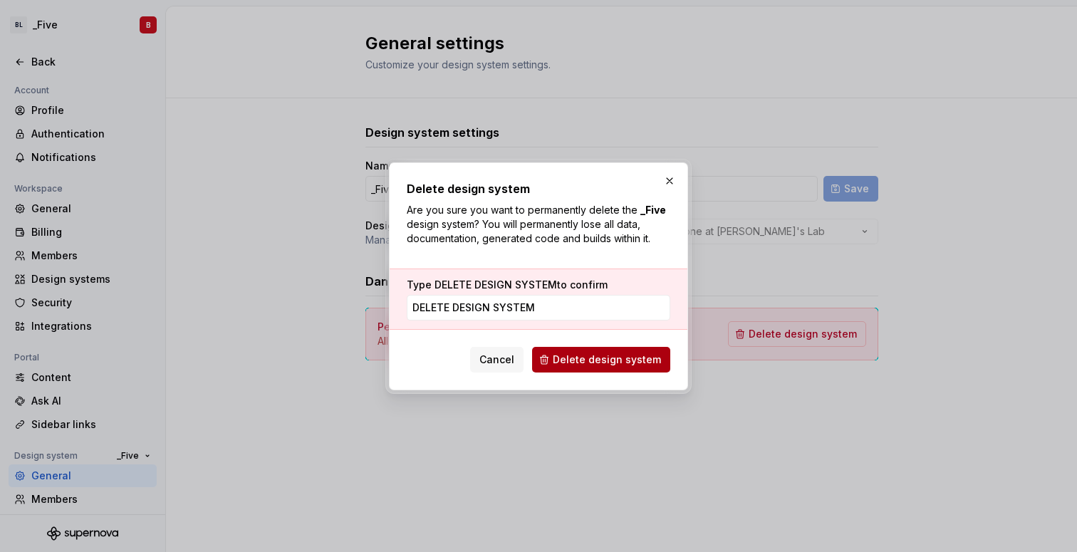
type input "DELETE DESIGN SYSTEM"
click at [614, 362] on span "Delete design system" at bounding box center [607, 360] width 108 height 14
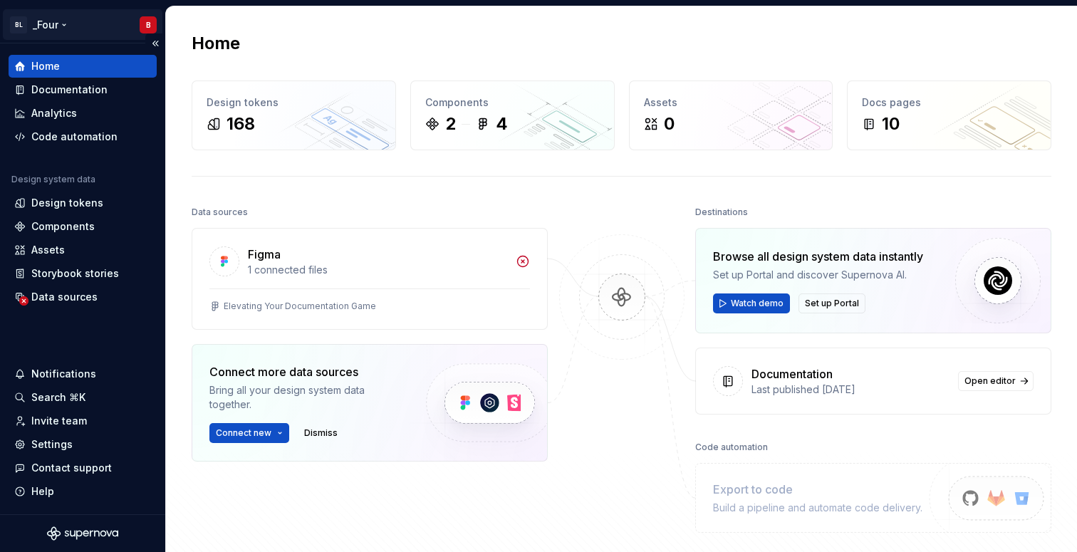
click at [48, 16] on html "BL _Four B Home Documentation Analytics Code automation Design system data Desi…" at bounding box center [538, 276] width 1077 height 552
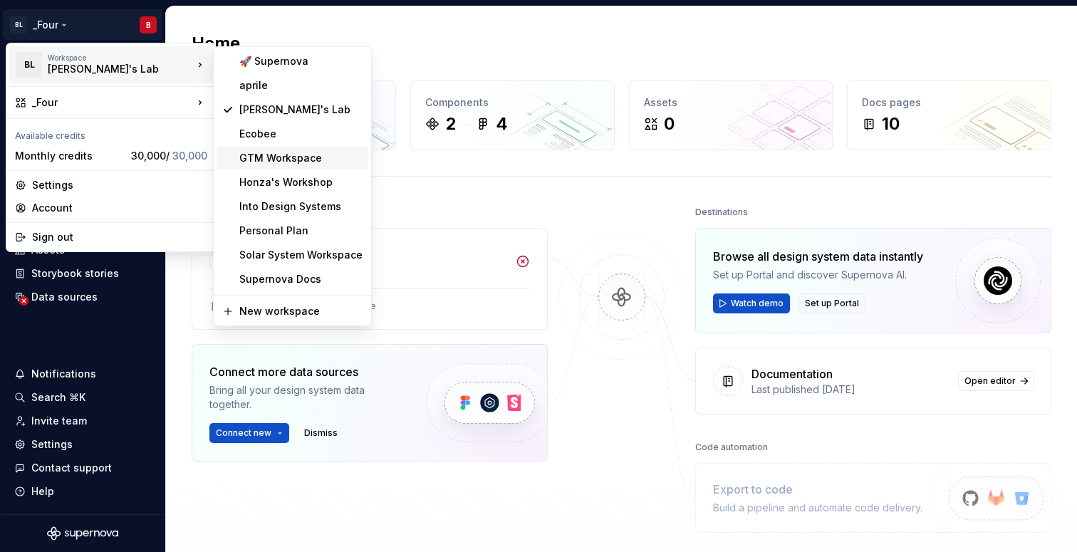
click at [277, 163] on div "GTM Workspace" at bounding box center [300, 158] width 123 height 14
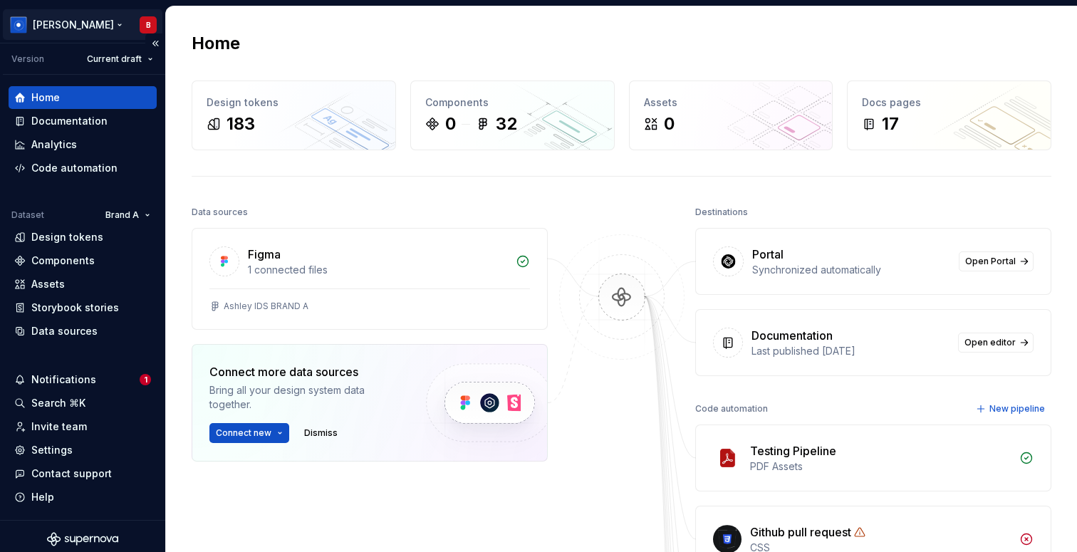
click at [60, 31] on html "[PERSON_NAME] B Version Current draft Home Documentation Analytics Code automat…" at bounding box center [538, 276] width 1077 height 552
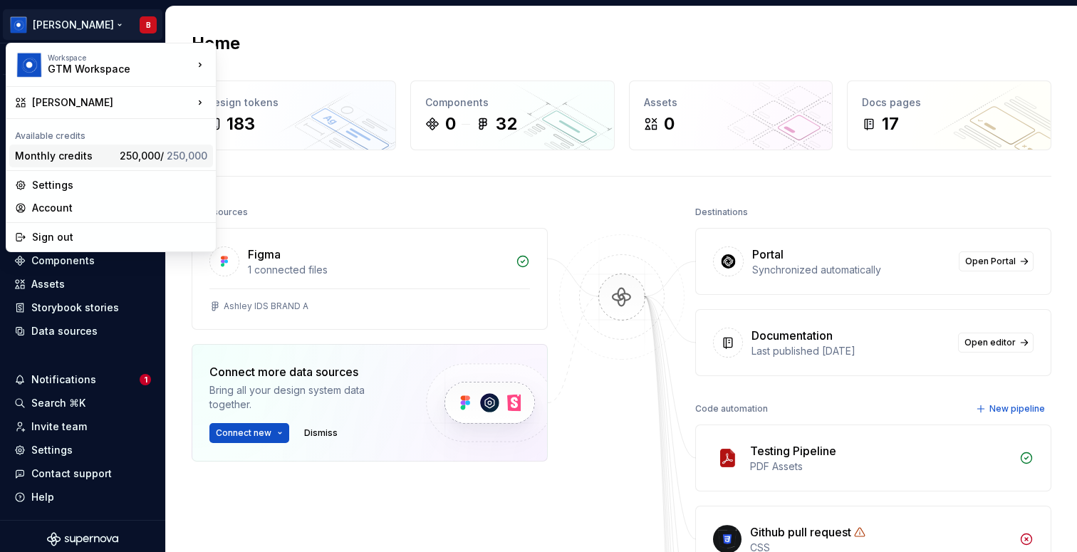
click at [76, 155] on div "Monthly credits" at bounding box center [64, 156] width 99 height 14
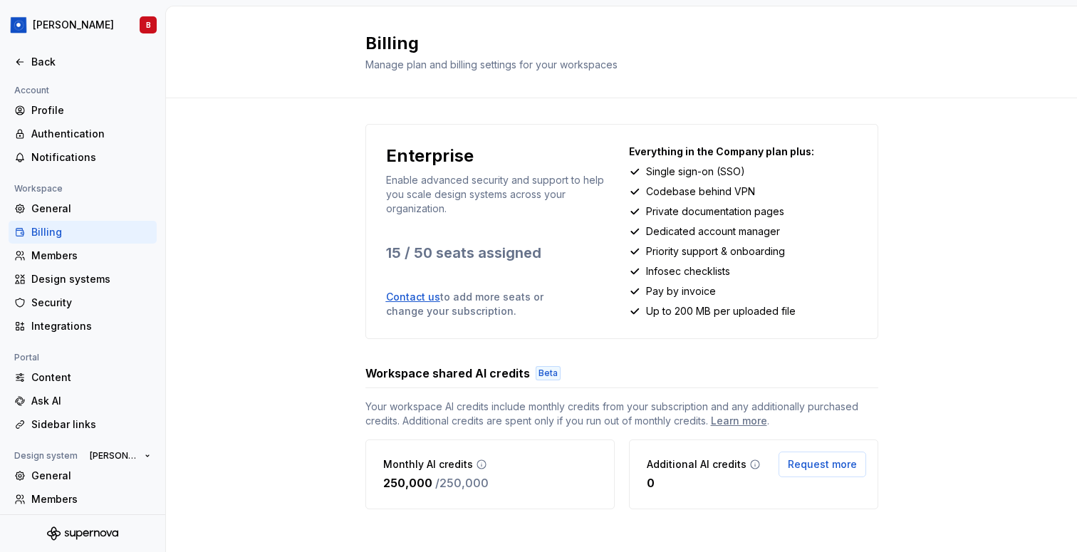
scroll to position [11, 0]
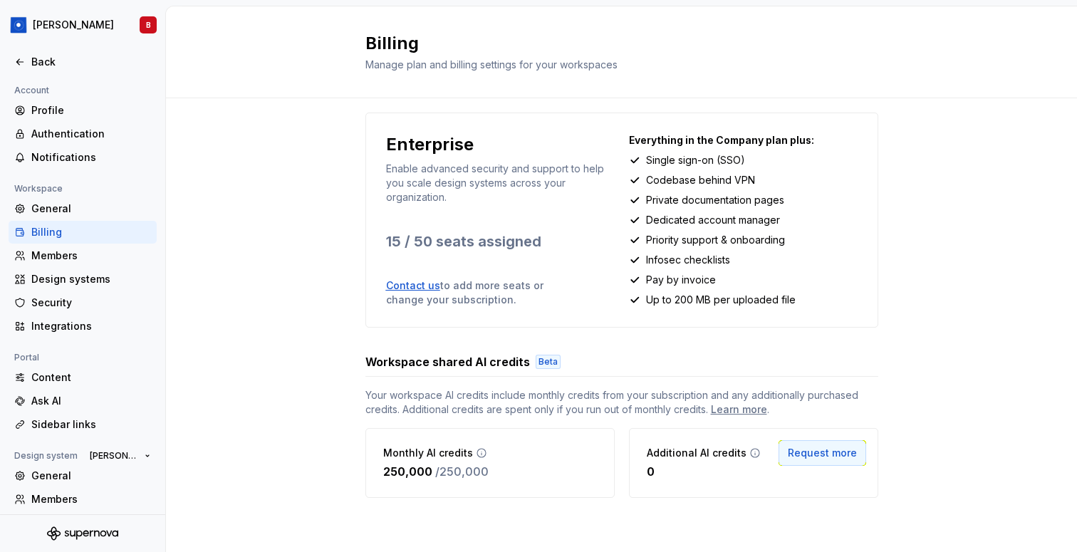
click at [829, 457] on span "Request more" at bounding box center [822, 453] width 69 height 14
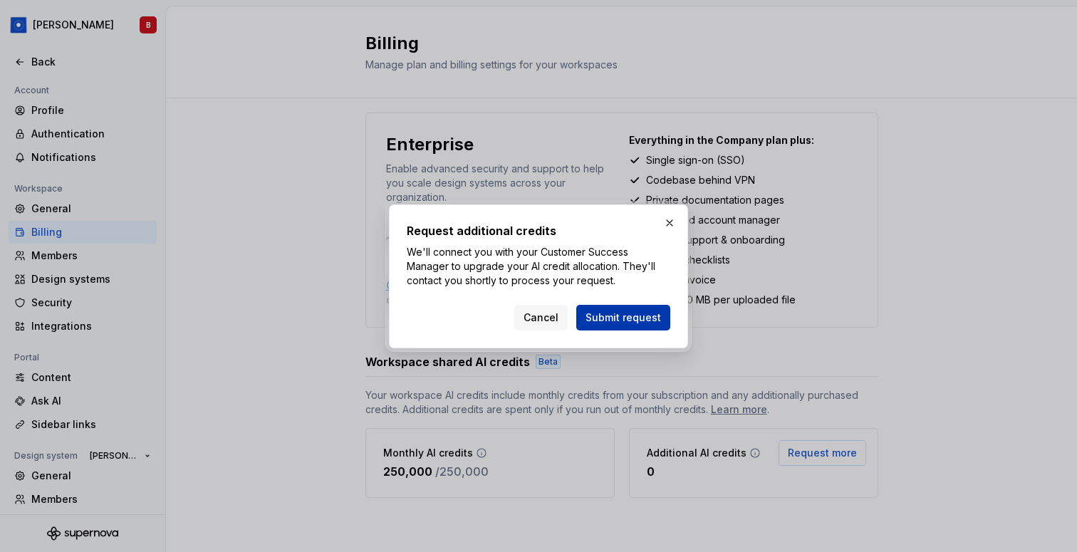
click at [618, 317] on span "Submit request" at bounding box center [624, 318] width 76 height 14
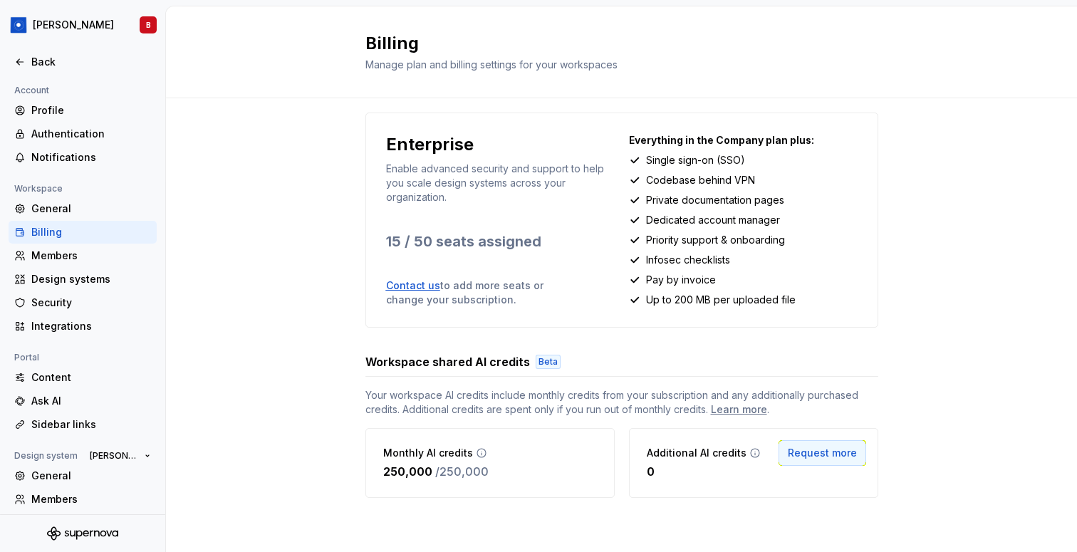
click at [831, 453] on span "Request more" at bounding box center [822, 453] width 69 height 14
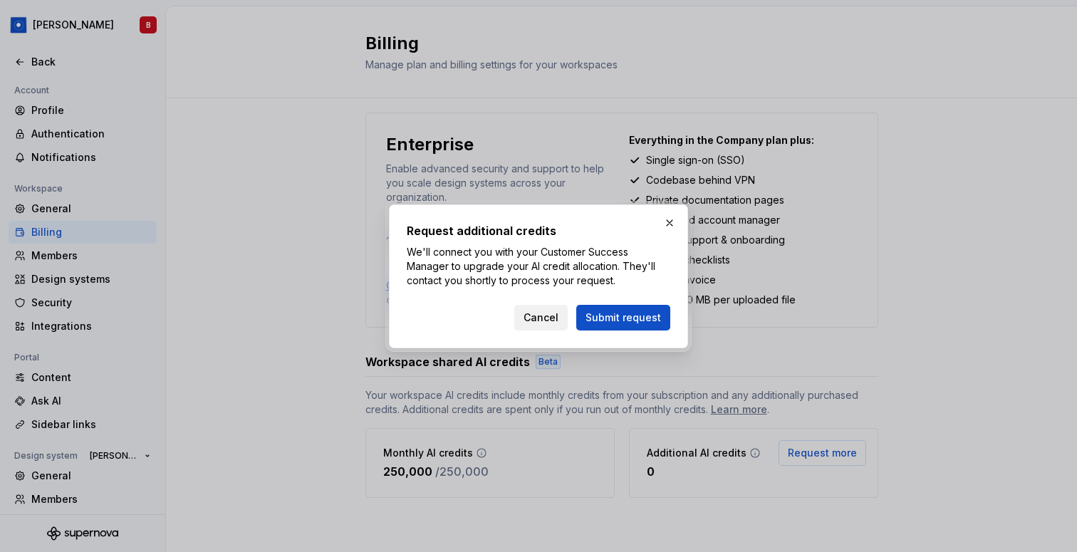
click at [537, 317] on span "Cancel" at bounding box center [541, 318] width 35 height 14
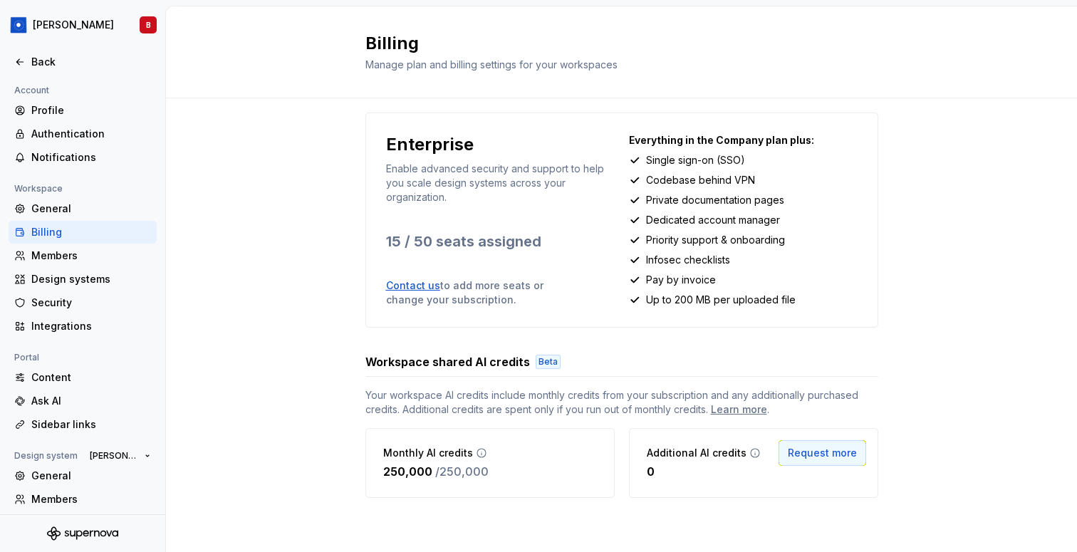
click at [819, 458] on span "Request more" at bounding box center [822, 453] width 69 height 14
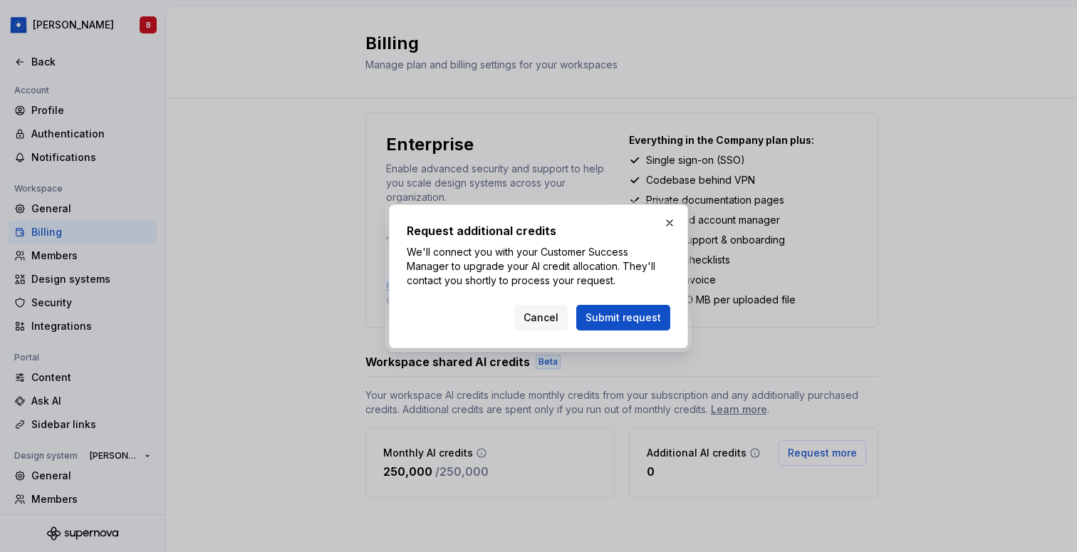
click at [626, 284] on p "We'll connect you with your Customer Success Manager to upgrade your AI credit …" at bounding box center [539, 266] width 264 height 43
click at [672, 222] on button "button" at bounding box center [670, 223] width 20 height 20
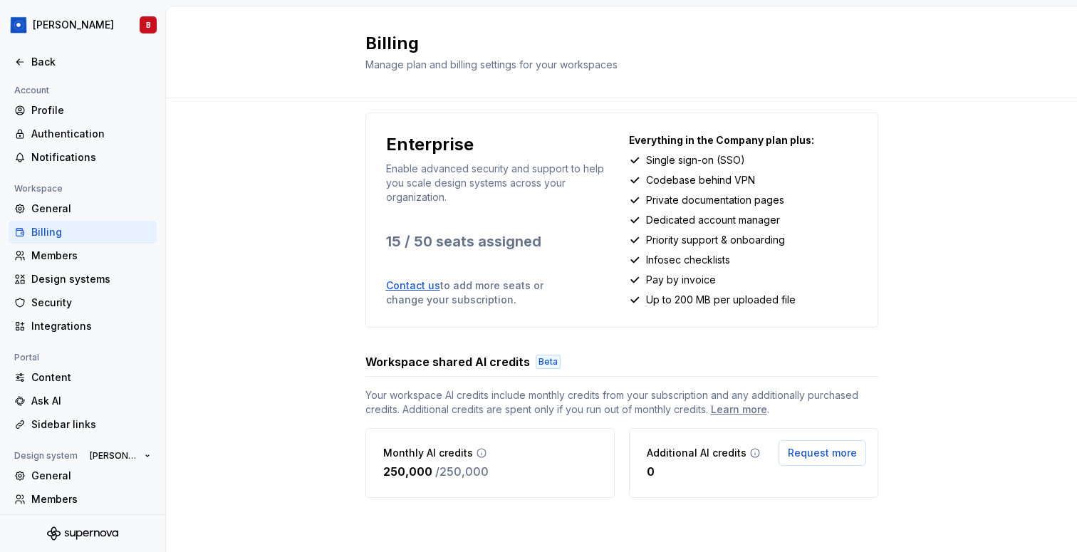
scroll to position [76, 0]
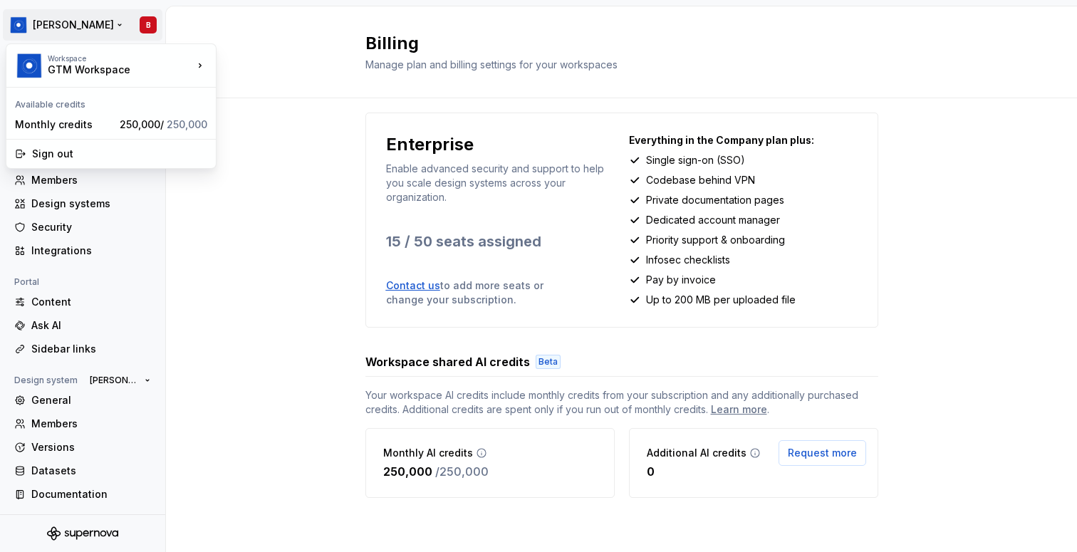
click at [49, 14] on html "[PERSON_NAME] B Back Account Profile Authentication Notifications Workspace Gen…" at bounding box center [538, 276] width 1077 height 552
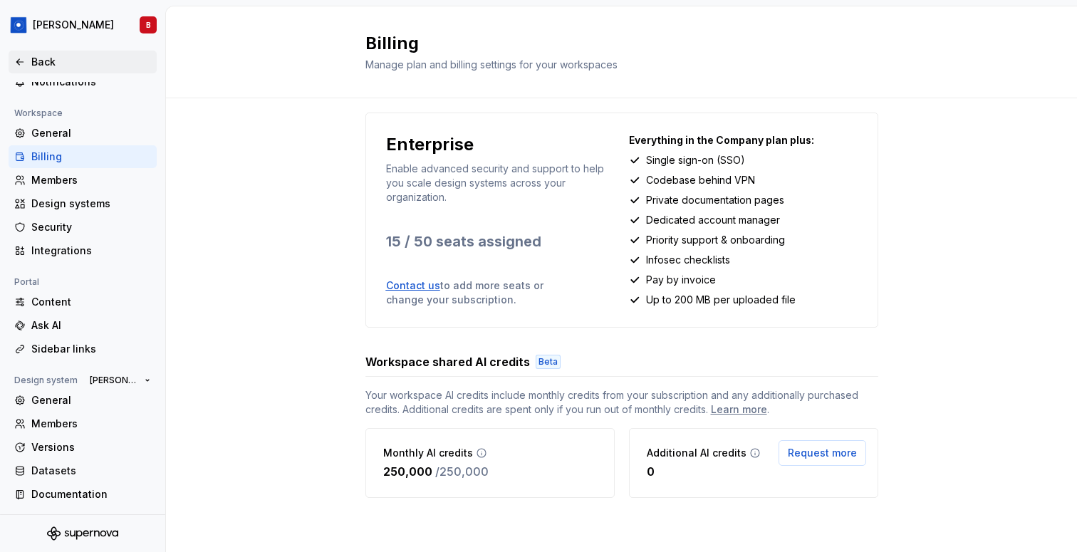
click at [35, 63] on div "Back" at bounding box center [91, 62] width 120 height 14
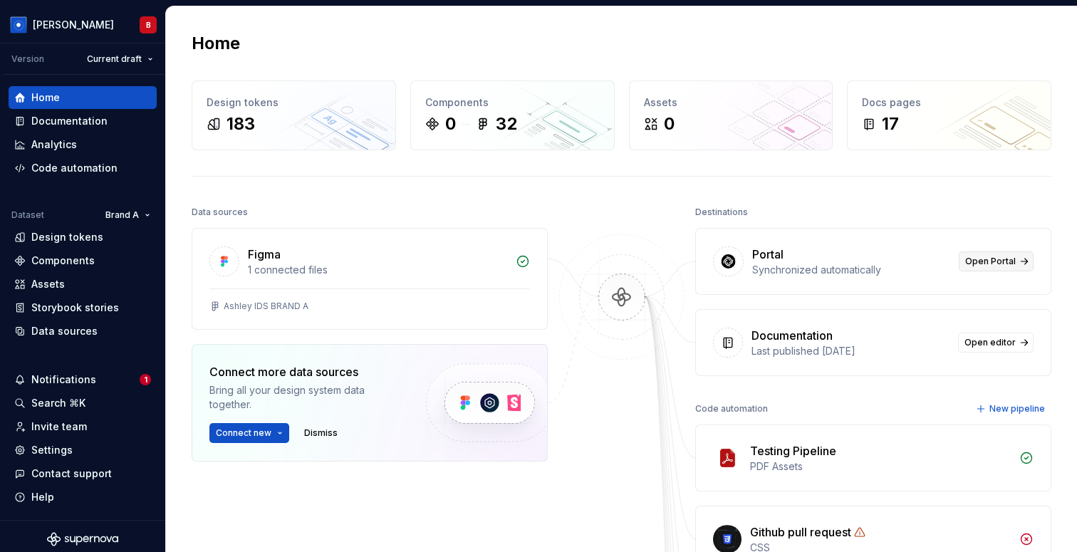
click at [1003, 259] on span "Open Portal" at bounding box center [991, 261] width 51 height 11
click at [52, 455] on div "Settings" at bounding box center [51, 450] width 41 height 14
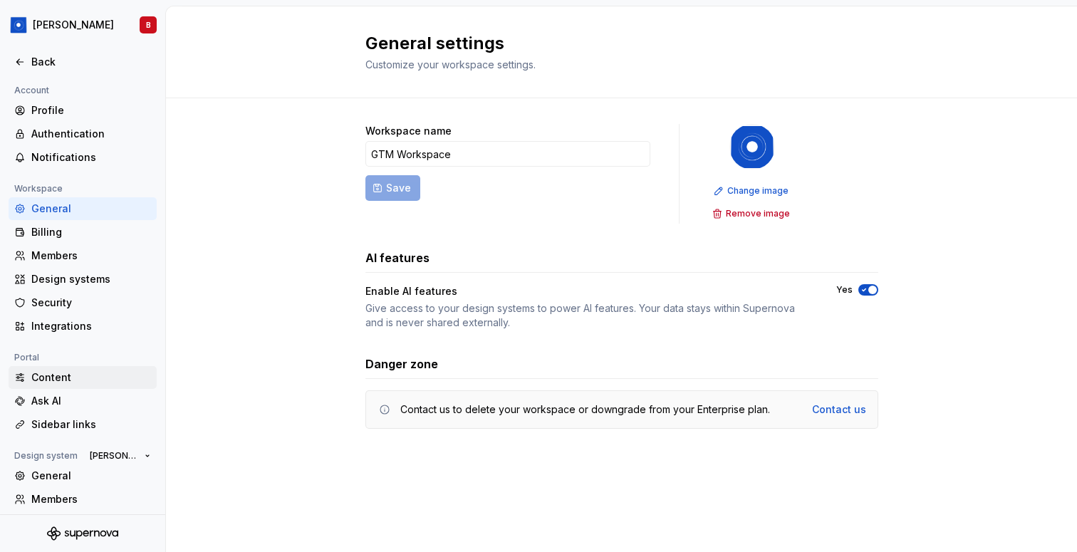
click at [46, 378] on div "Content" at bounding box center [91, 378] width 120 height 14
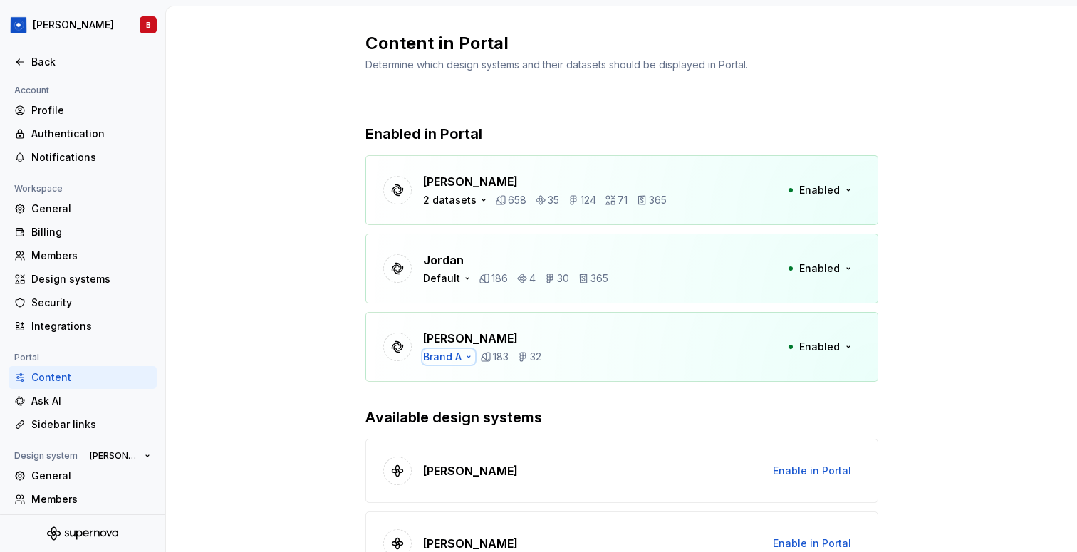
click at [460, 357] on div "Brand A" at bounding box center [442, 357] width 38 height 14
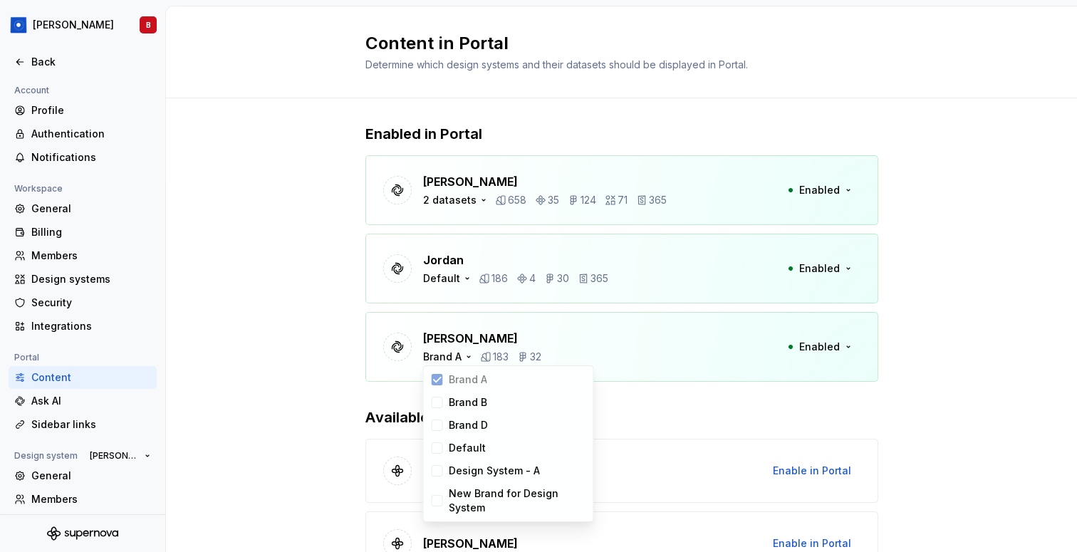
click at [275, 336] on div "Enabled in Portal [PERSON_NAME] 2 datasets 658 35 124 71 365 Enabled Jordan Def…" at bounding box center [621, 400] width 911 height 604
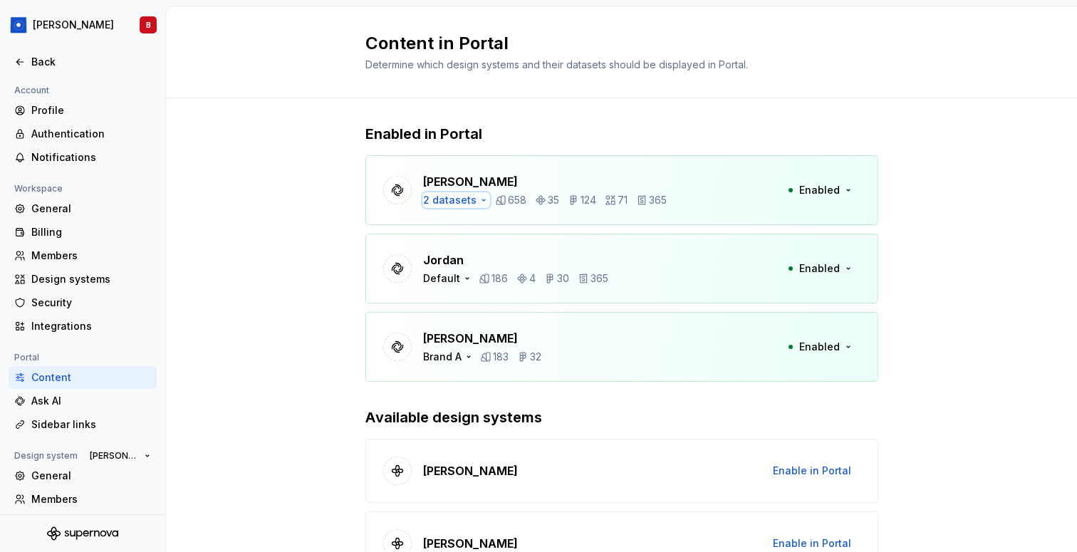
click at [460, 195] on div "2 datasets" at bounding box center [449, 200] width 53 height 14
click at [292, 250] on div "Enabled in Portal [PERSON_NAME] 2 datasets 658 35 124 71 365 Enabled Jordan Def…" at bounding box center [621, 400] width 911 height 604
click at [445, 276] on div "Default" at bounding box center [441, 279] width 37 height 14
click at [322, 288] on div "Enabled in Portal [PERSON_NAME] 2 datasets 658 35 124 71 365 Enabled Jordan Def…" at bounding box center [621, 400] width 911 height 604
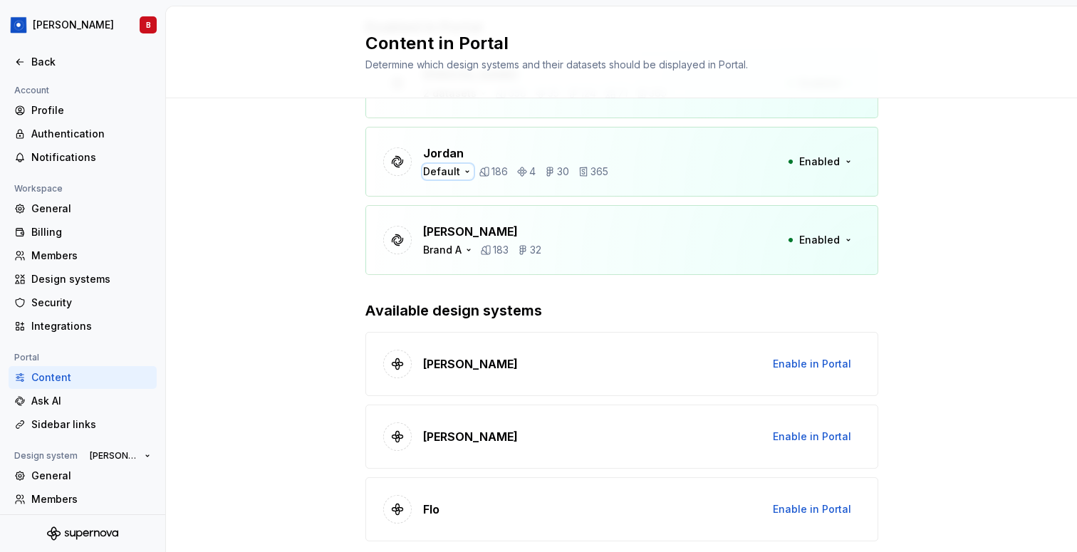
scroll to position [150, 0]
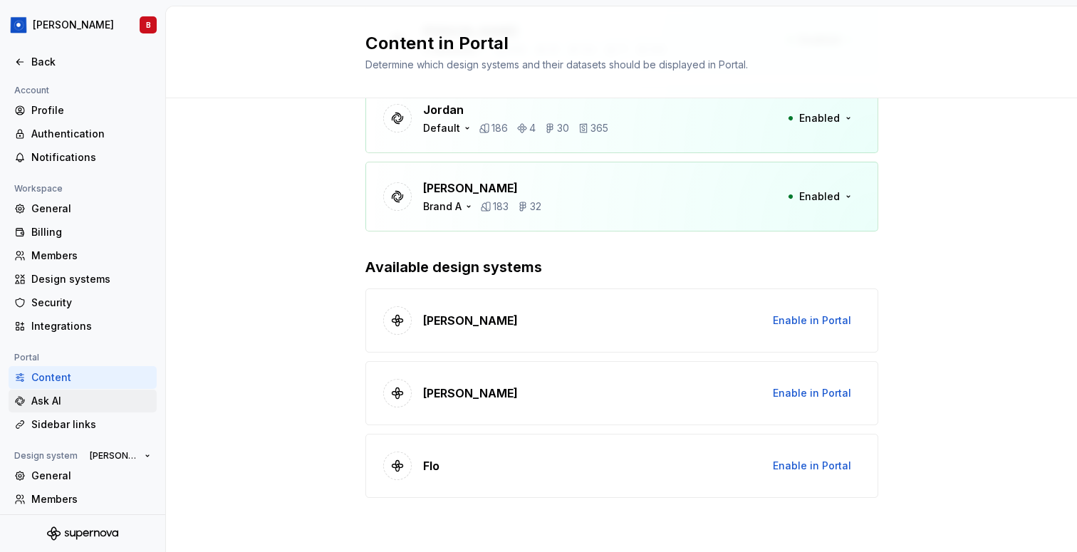
click at [103, 401] on div "Ask AI" at bounding box center [91, 401] width 120 height 14
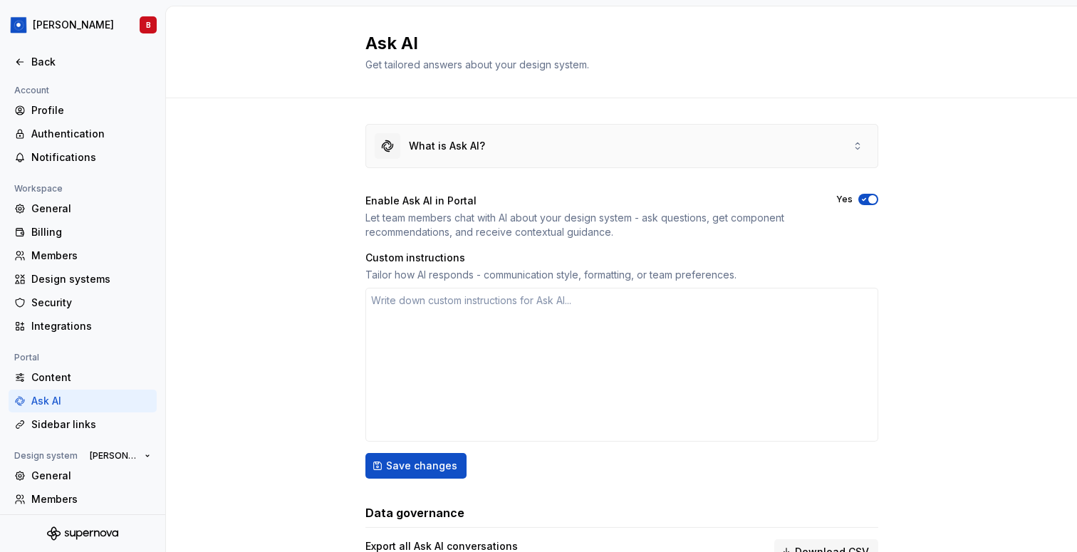
click at [690, 137] on div "What is Ask AI?" at bounding box center [622, 146] width 512 height 43
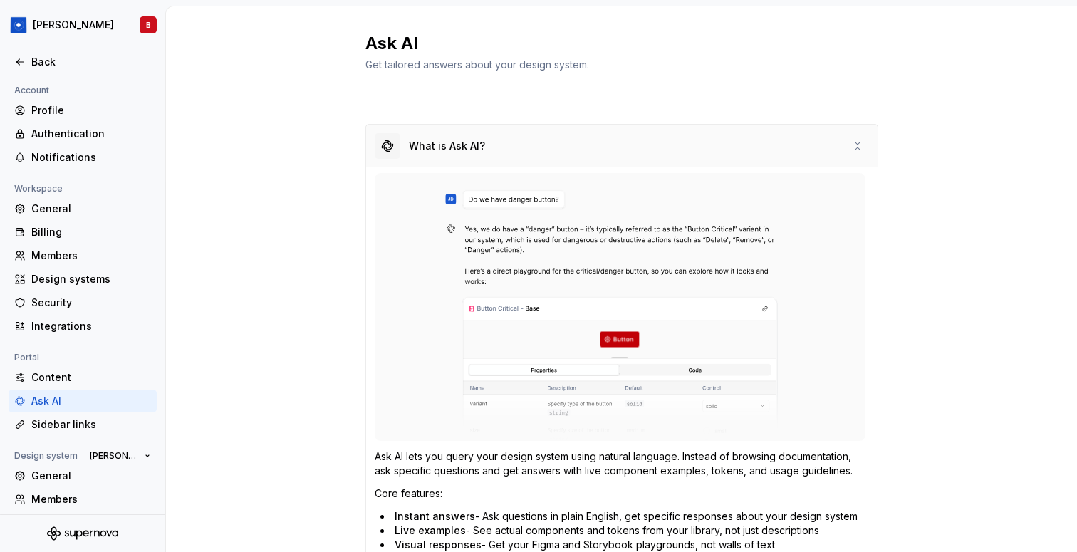
click at [609, 156] on div "What is Ask AI?" at bounding box center [622, 146] width 512 height 43
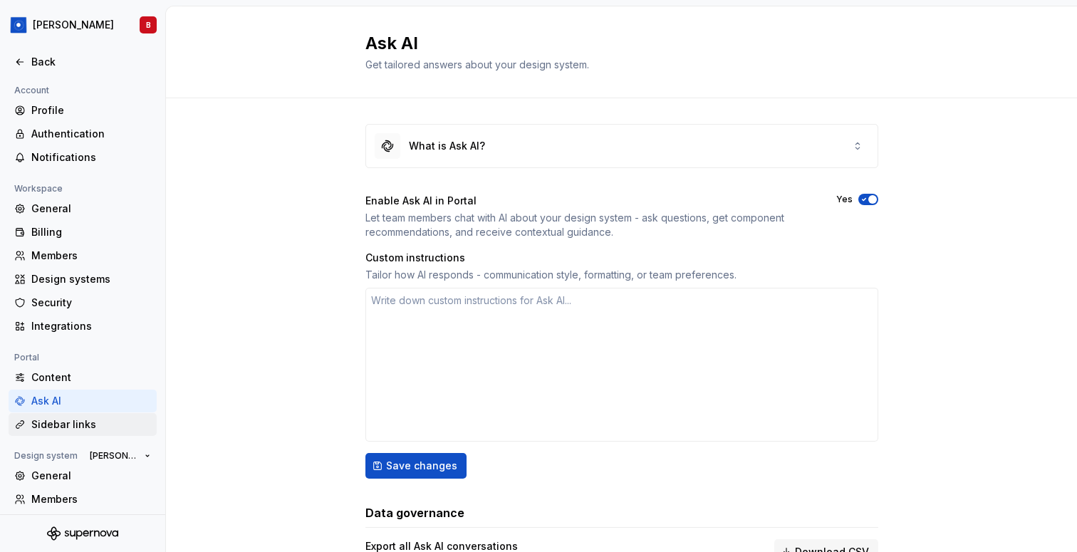
click at [104, 421] on div "Sidebar links" at bounding box center [91, 425] width 120 height 14
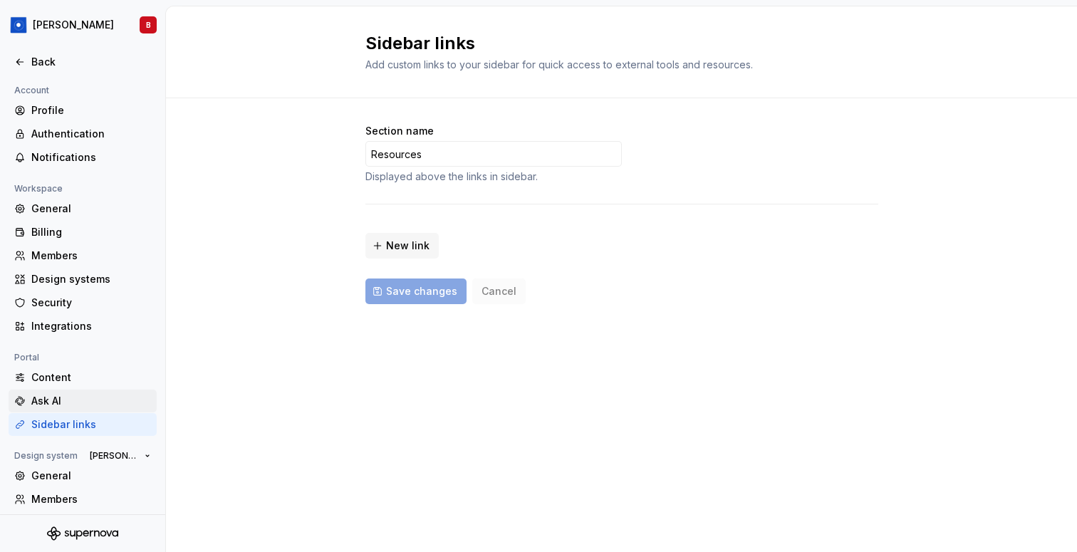
click at [77, 398] on div "Ask AI" at bounding box center [91, 401] width 120 height 14
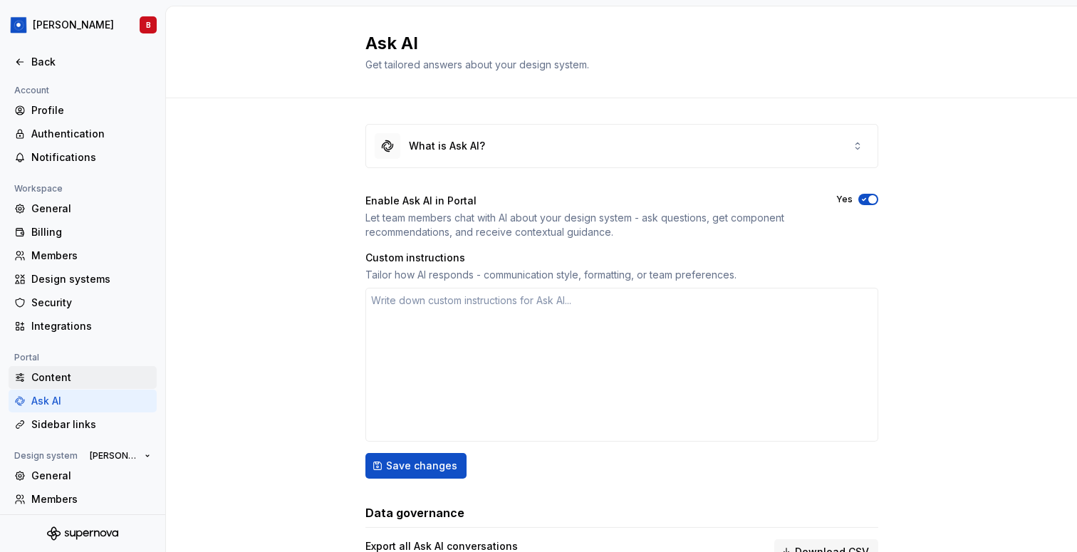
click at [73, 377] on div "Content" at bounding box center [91, 378] width 120 height 14
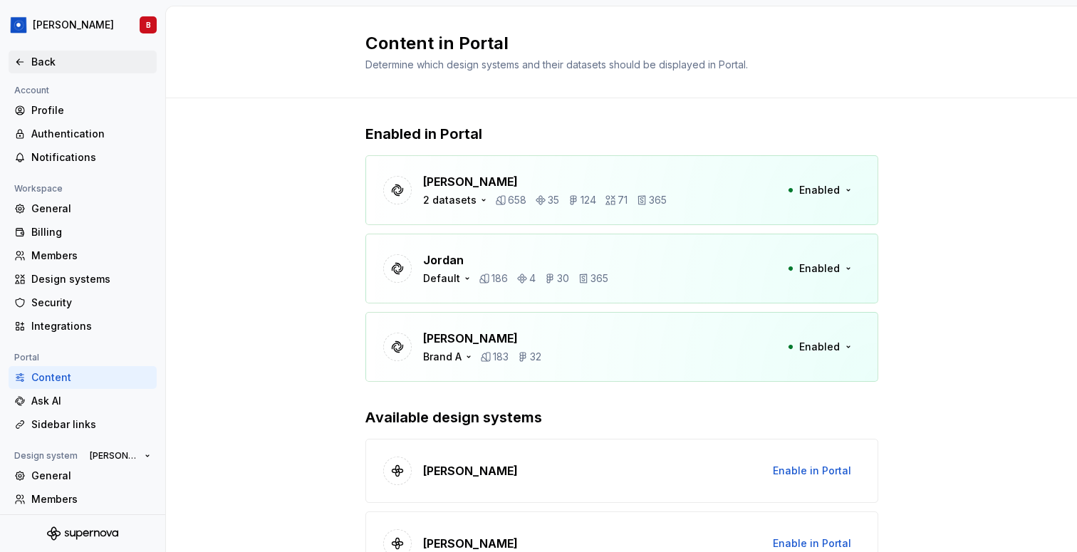
click at [25, 65] on icon at bounding box center [19, 61] width 11 height 11
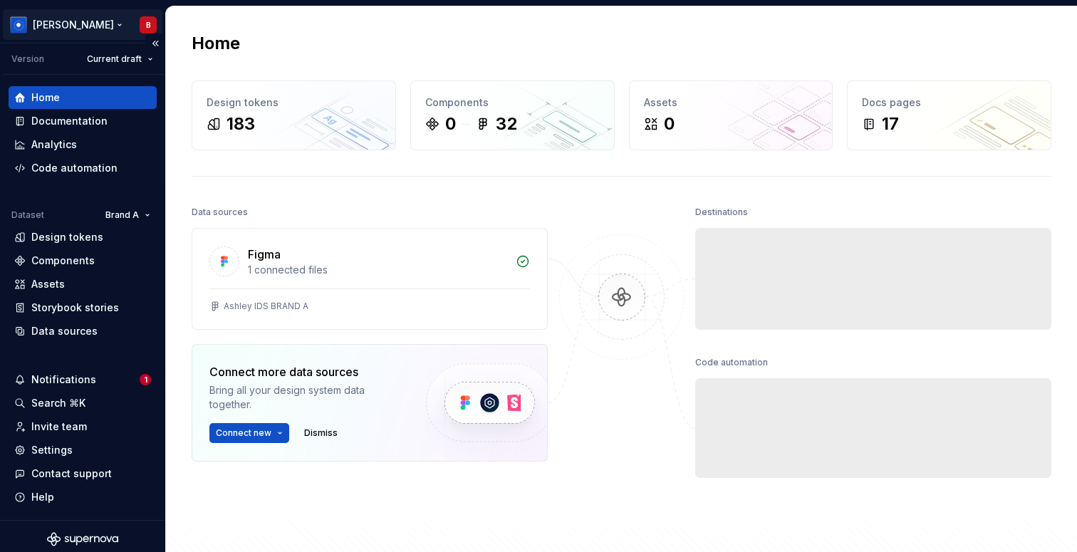
click at [84, 21] on html "[PERSON_NAME] B Version Current draft Home Documentation Analytics Code automat…" at bounding box center [538, 276] width 1077 height 552
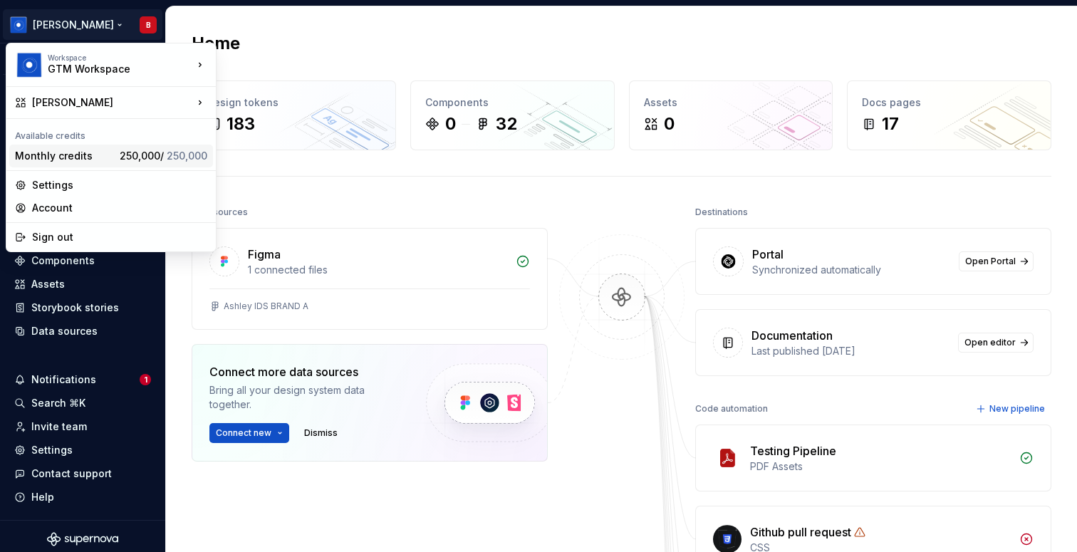
click at [91, 160] on div "Monthly credits" at bounding box center [64, 156] width 99 height 14
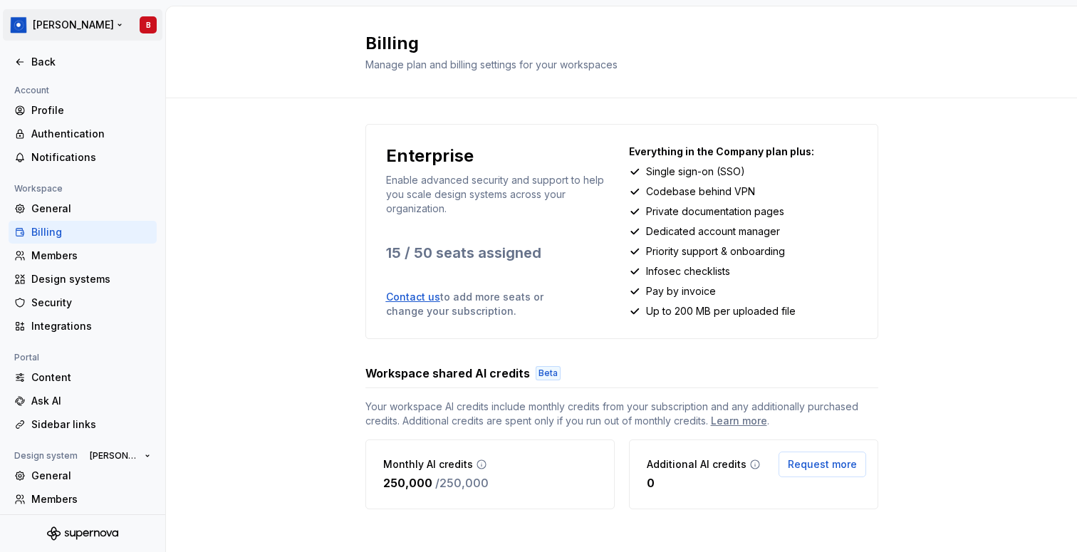
click at [96, 23] on html "[PERSON_NAME] B Back Account Profile Authentication Notifications Workspace Gen…" at bounding box center [538, 276] width 1077 height 552
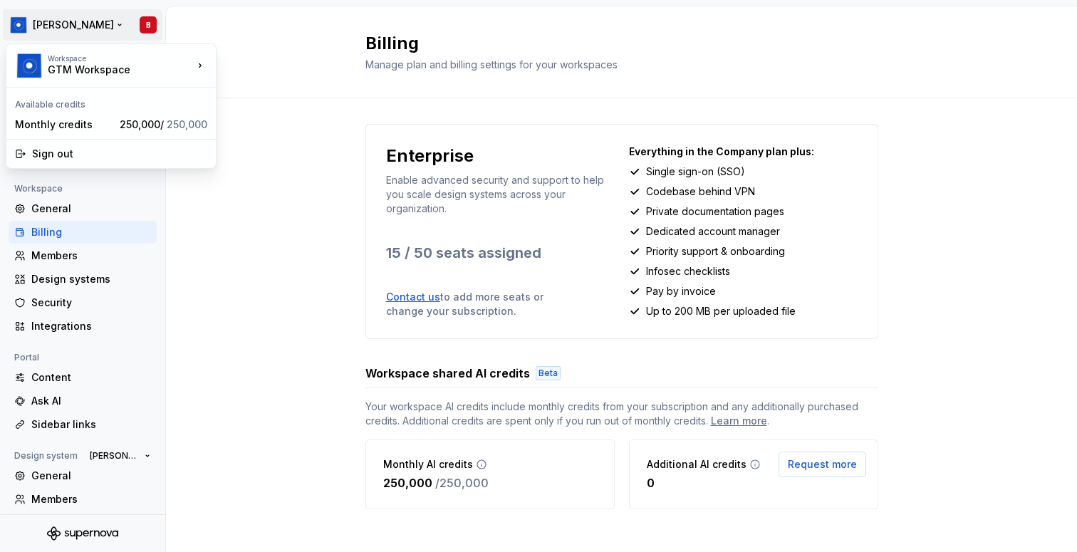
click at [624, 319] on html "[PERSON_NAME] B Back Account Profile Authentication Notifications Workspace Gen…" at bounding box center [538, 276] width 1077 height 552
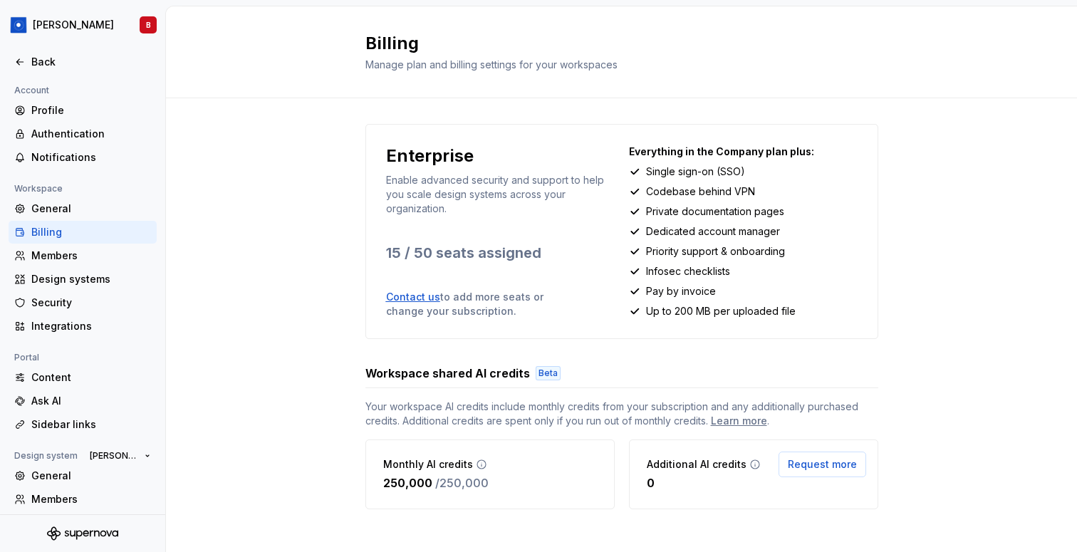
scroll to position [11, 0]
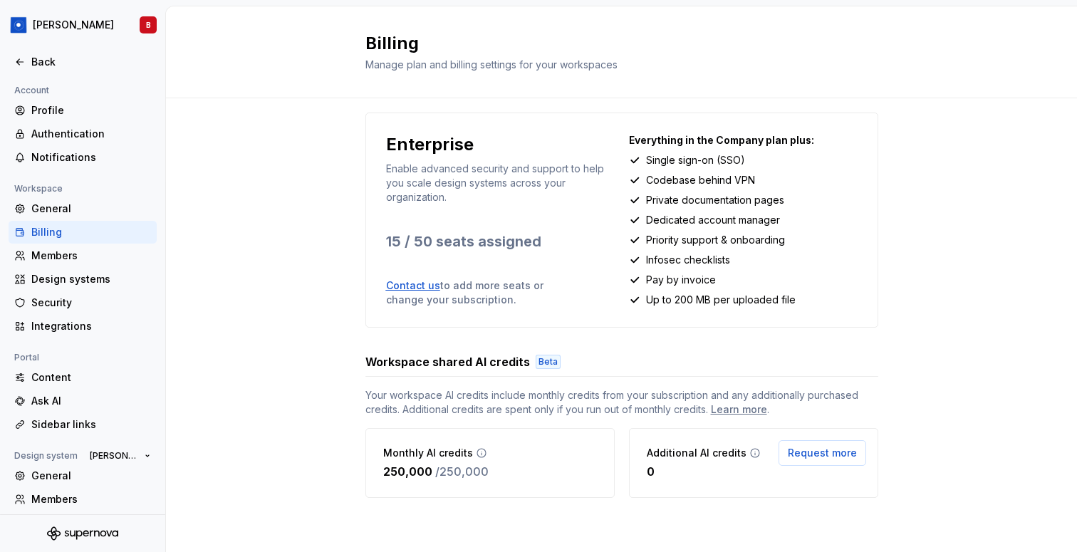
click at [26, 73] on div at bounding box center [82, 77] width 165 height 9
click at [26, 63] on div "Back" at bounding box center [82, 62] width 137 height 14
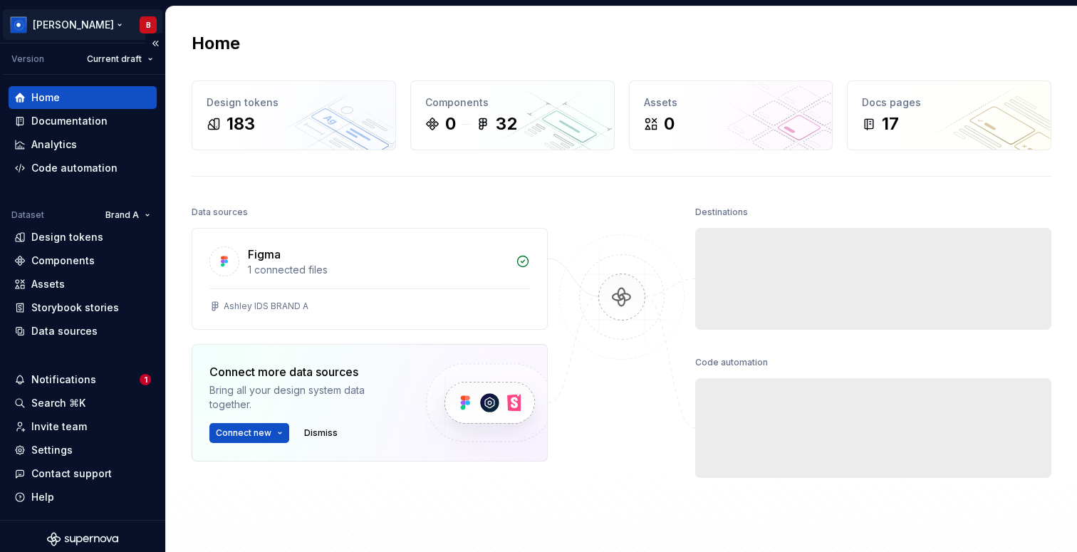
click at [46, 27] on html "[PERSON_NAME] B Version Current draft Home Documentation Analytics Code automat…" at bounding box center [538, 276] width 1077 height 552
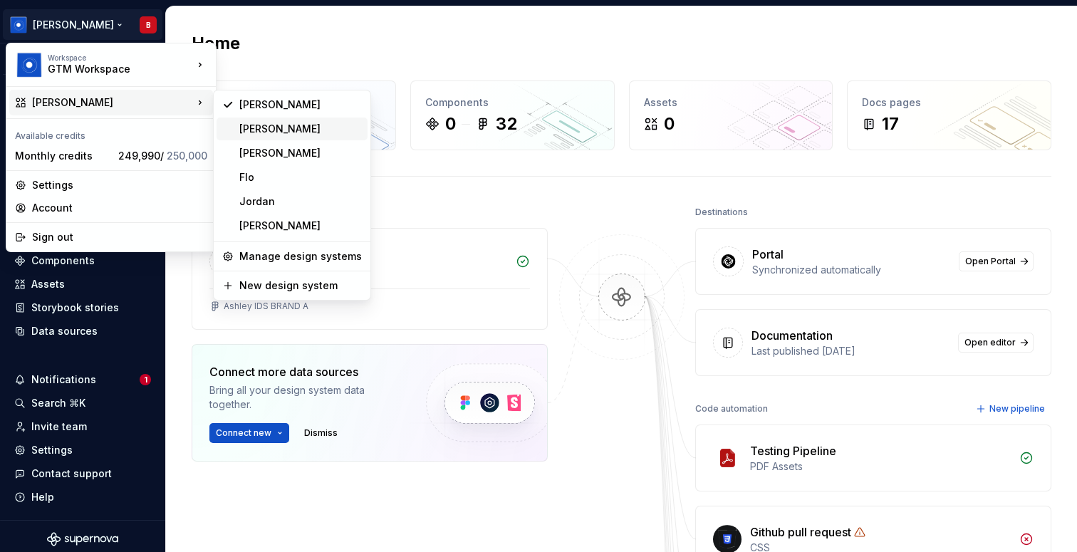
click at [324, 134] on div "[PERSON_NAME]" at bounding box center [300, 129] width 123 height 14
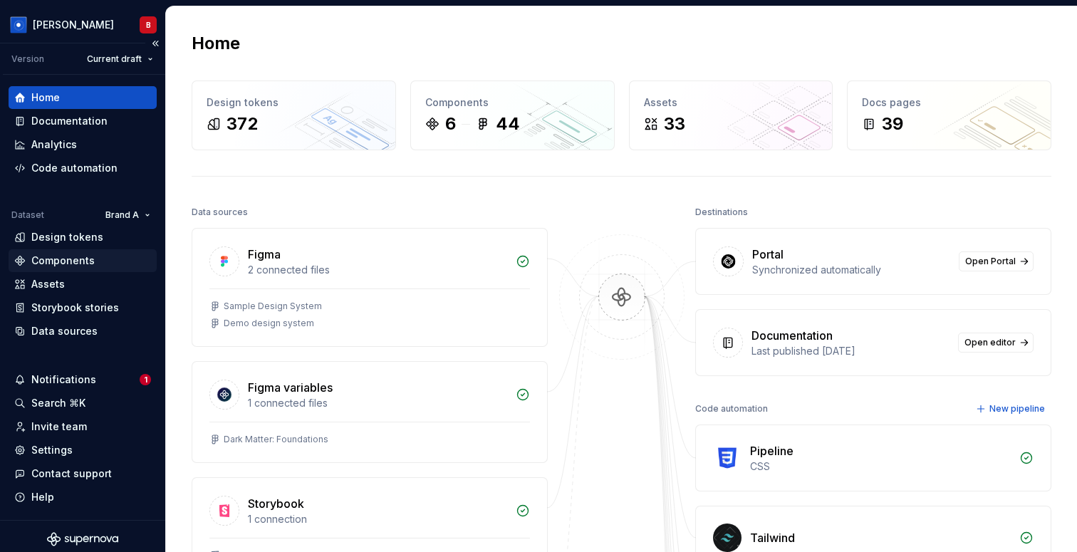
click at [112, 259] on div "Components" at bounding box center [82, 261] width 137 height 14
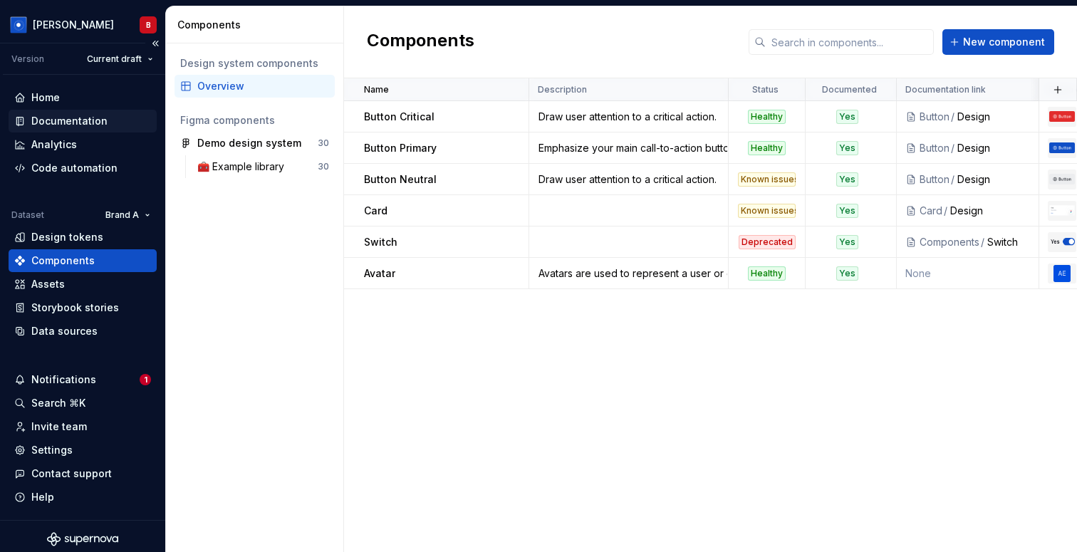
click at [88, 122] on div "Documentation" at bounding box center [69, 121] width 76 height 14
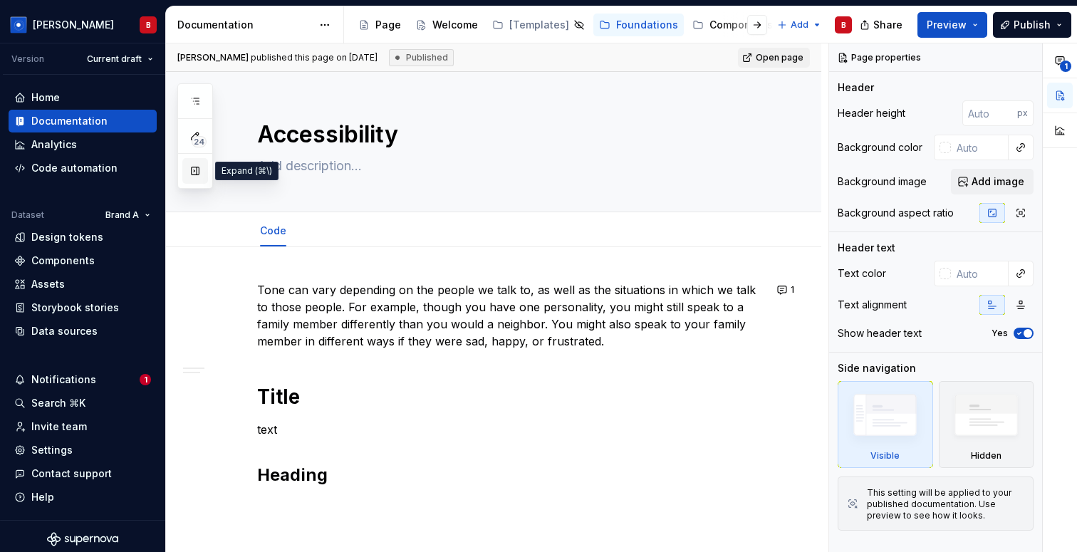
click at [202, 172] on button "button" at bounding box center [195, 171] width 26 height 26
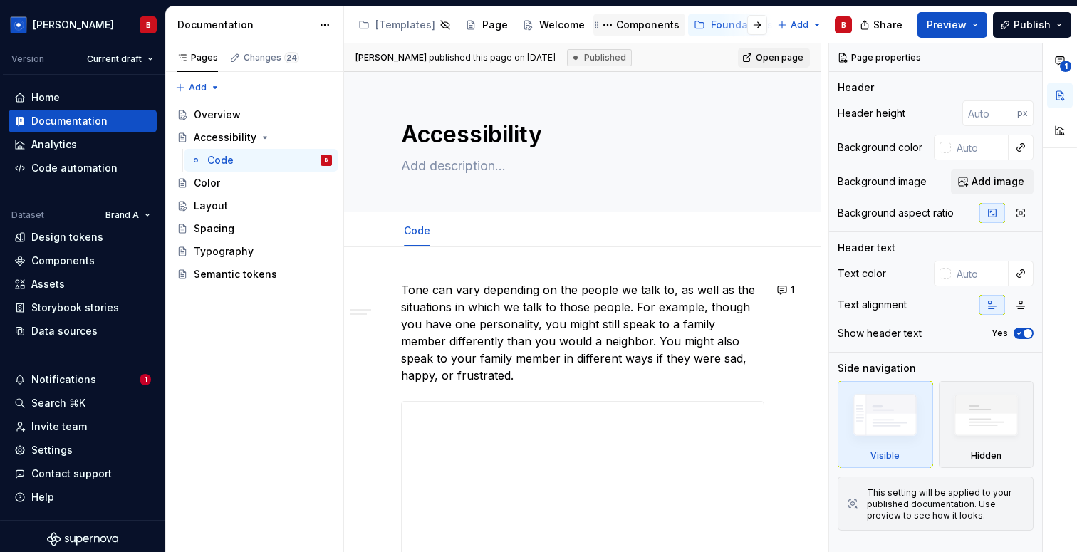
click at [625, 22] on div "Components" at bounding box center [647, 25] width 63 height 14
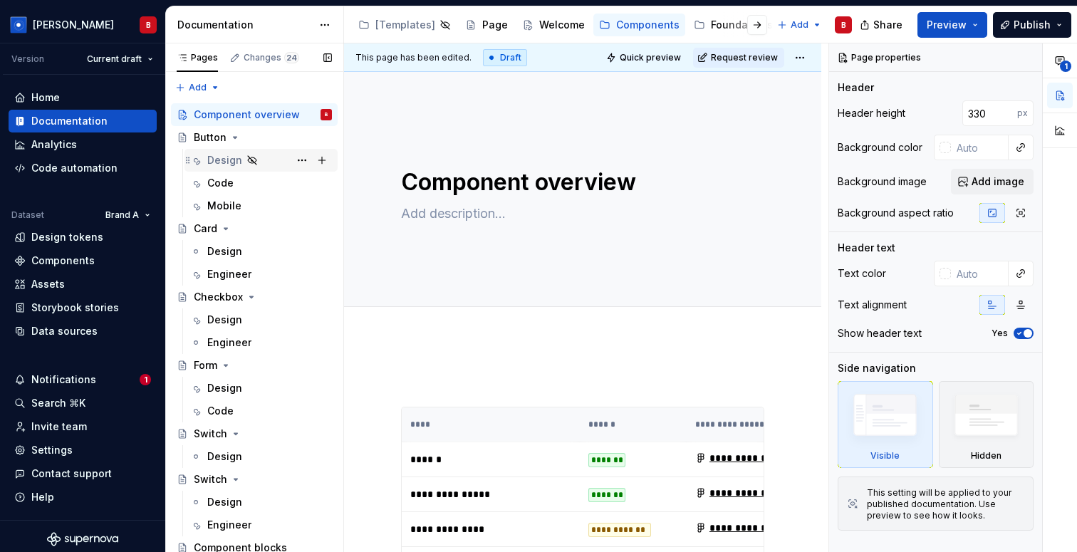
click at [230, 161] on div "Design" at bounding box center [224, 160] width 35 height 14
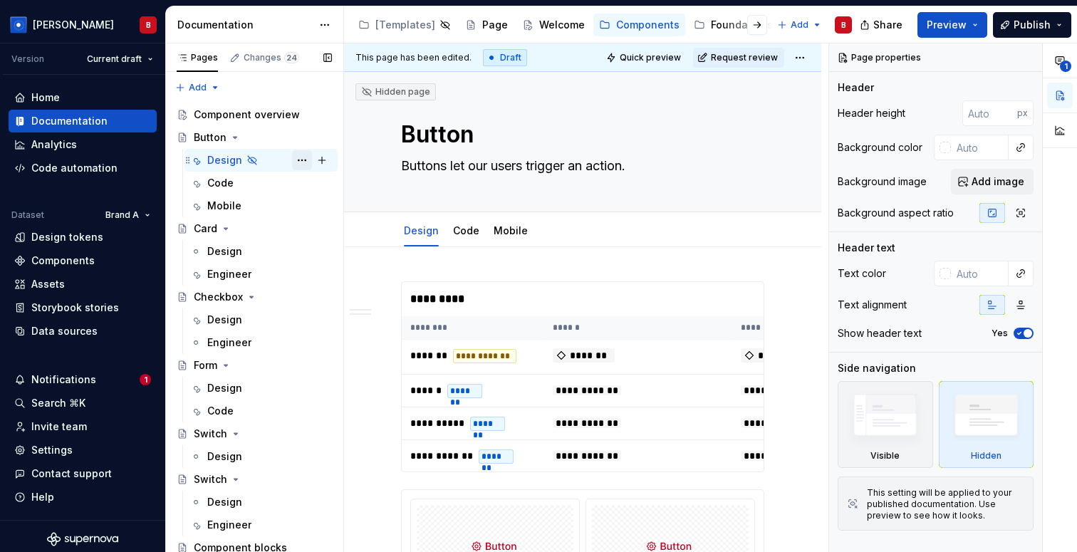
click at [304, 162] on button "Page tree" at bounding box center [302, 160] width 20 height 20
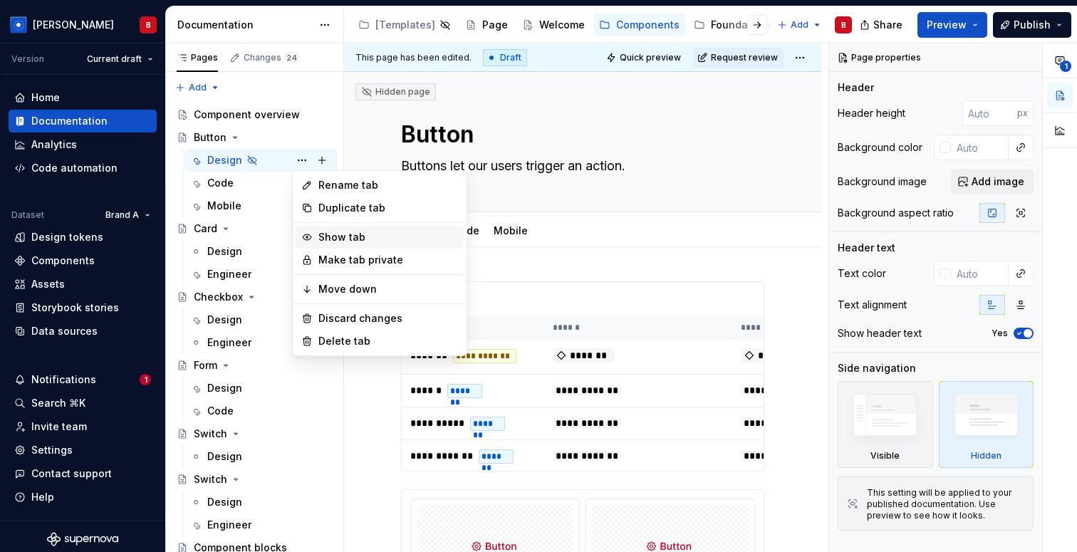
click at [328, 241] on div "Show tab" at bounding box center [389, 237] width 140 height 14
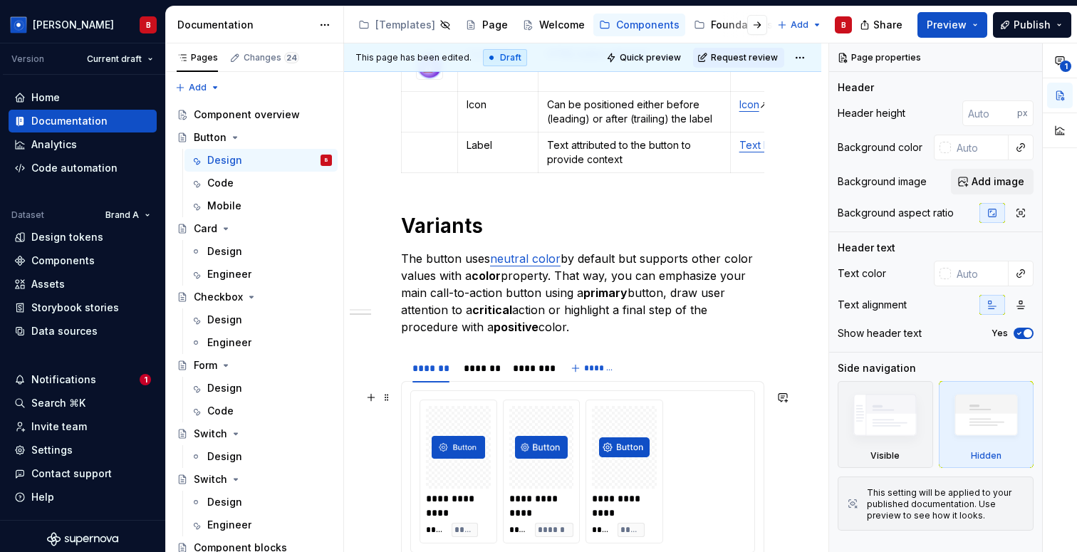
scroll to position [1514, 0]
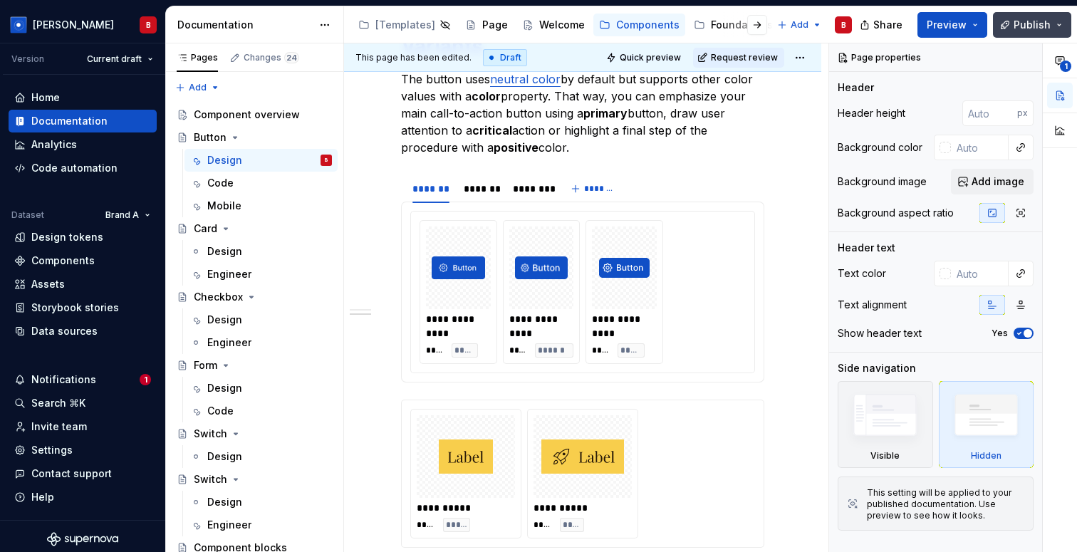
click at [1032, 36] on button "Publish" at bounding box center [1032, 25] width 78 height 26
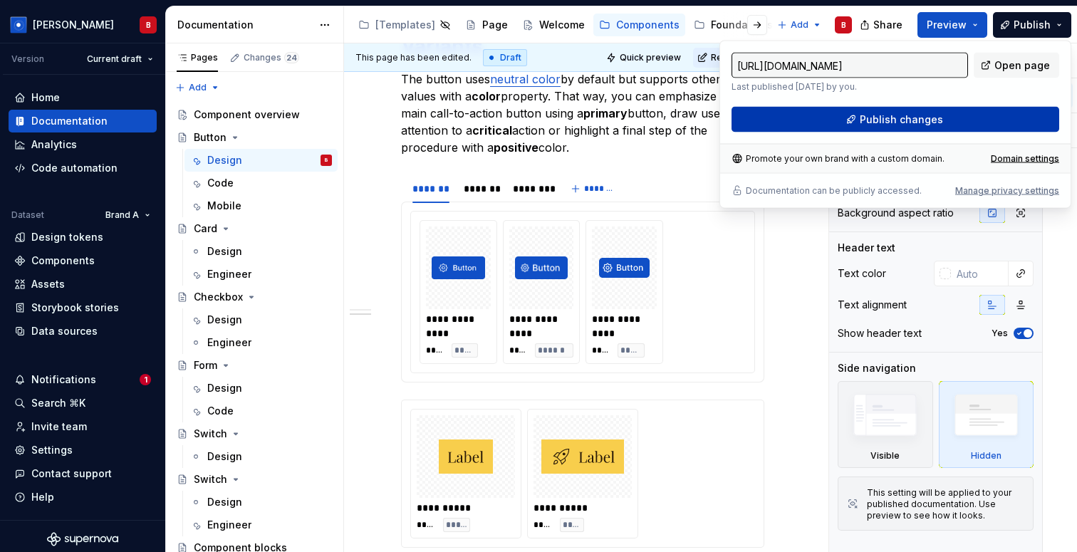
click at [920, 116] on span "Publish changes" at bounding box center [901, 120] width 83 height 14
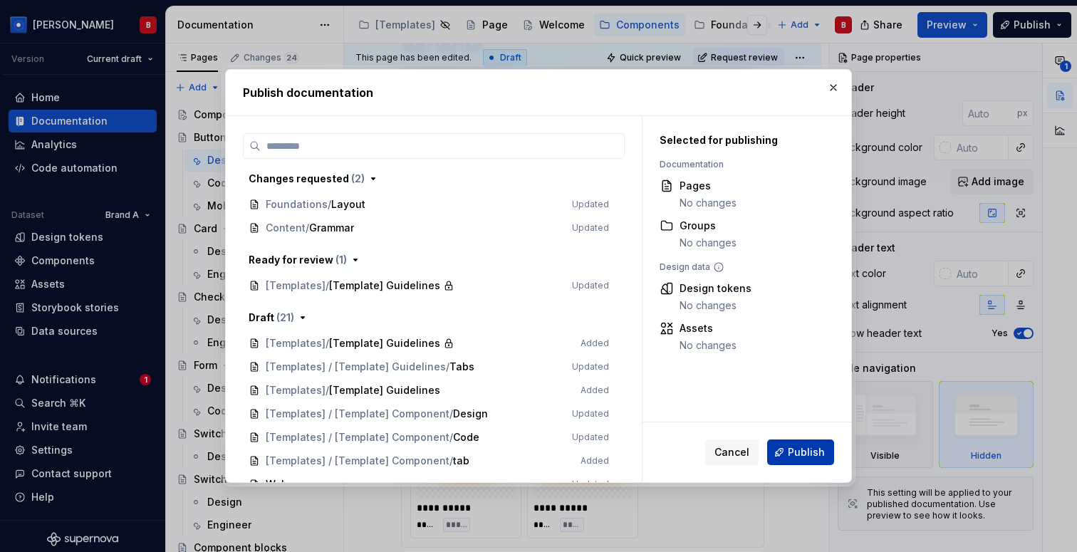
click at [805, 451] on span "Publish" at bounding box center [806, 452] width 37 height 14
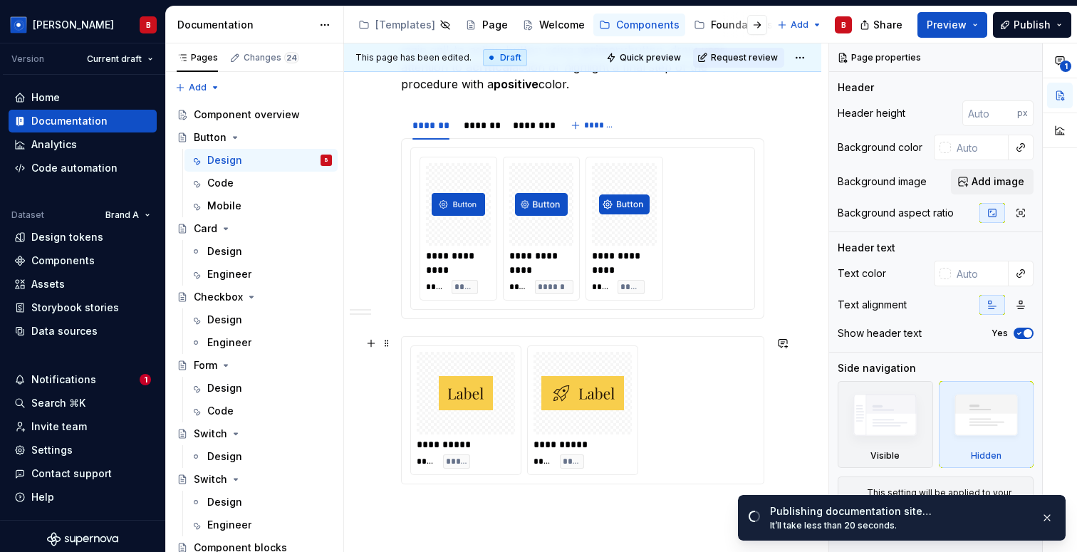
scroll to position [1541, 0]
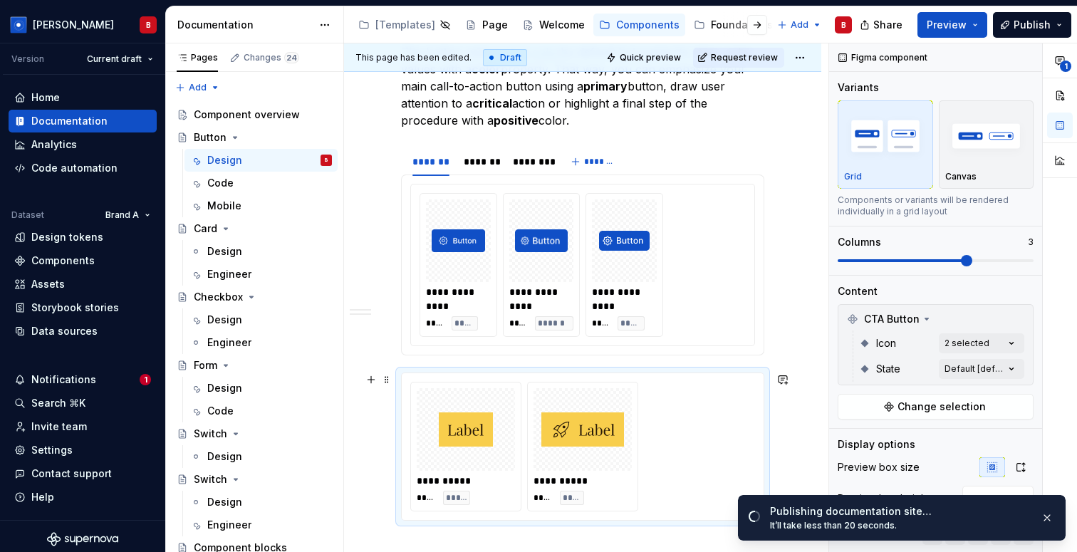
click at [714, 392] on div "**********" at bounding box center [582, 447] width 345 height 130
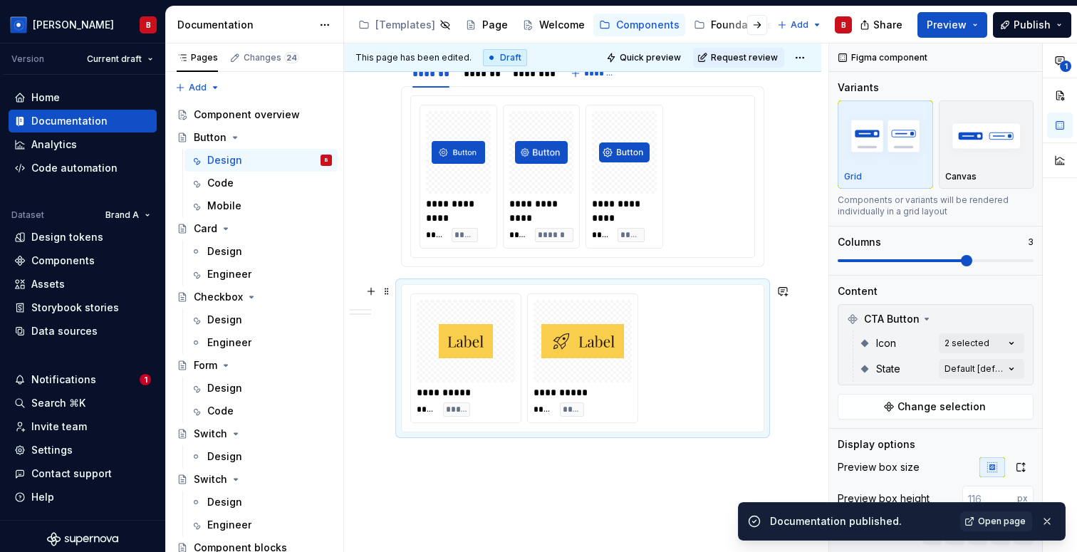
scroll to position [1631, 0]
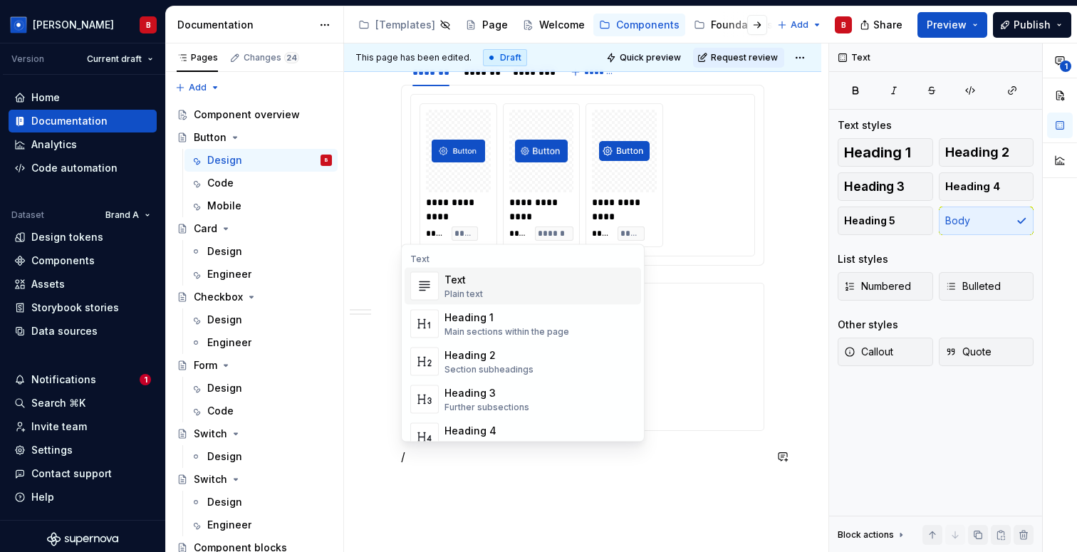
type textarea "*"
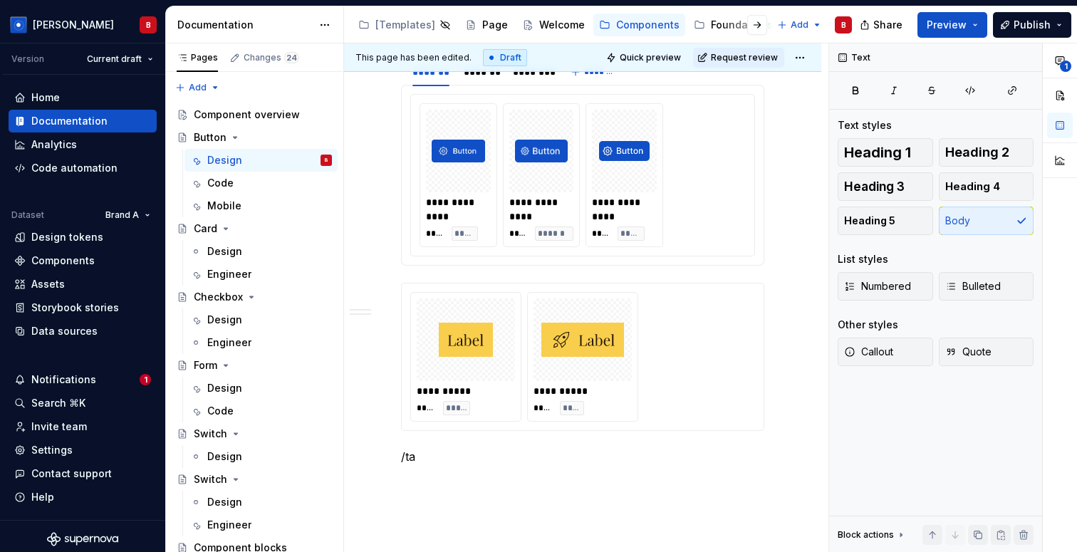
click at [432, 465] on div "********" at bounding box center [431, 464] width 37 height 14
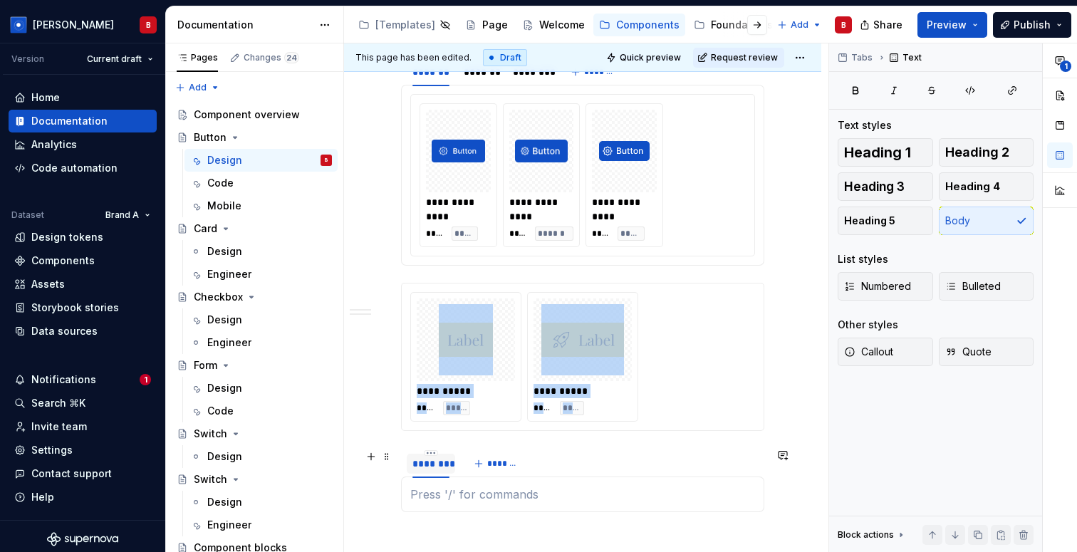
click at [432, 465] on div "********" at bounding box center [431, 464] width 37 height 14
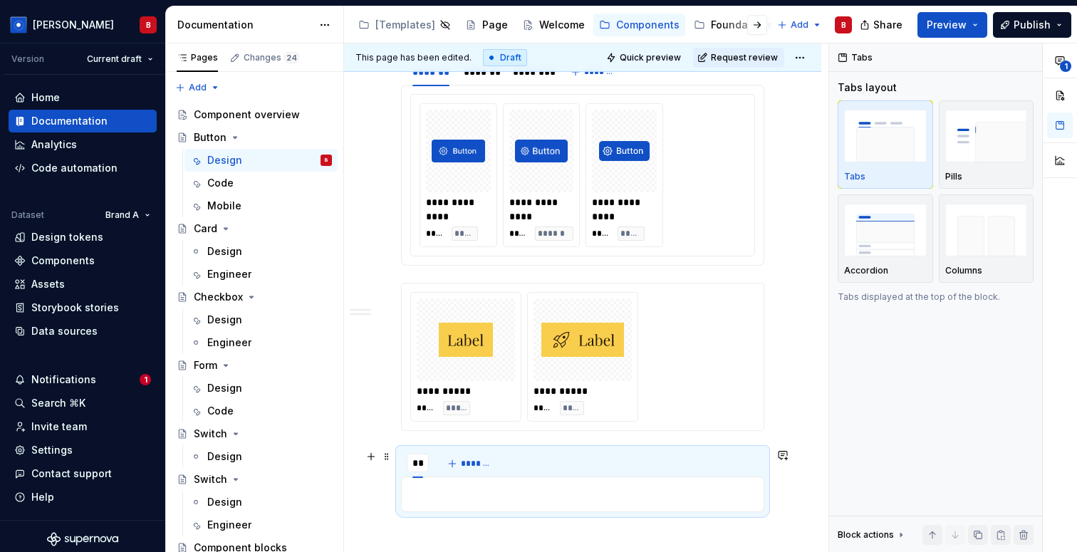
type input "*"
type input "*******"
click at [506, 462] on span "*******" at bounding box center [504, 463] width 32 height 11
type input "*******"
click at [567, 466] on span "*******" at bounding box center [556, 463] width 32 height 11
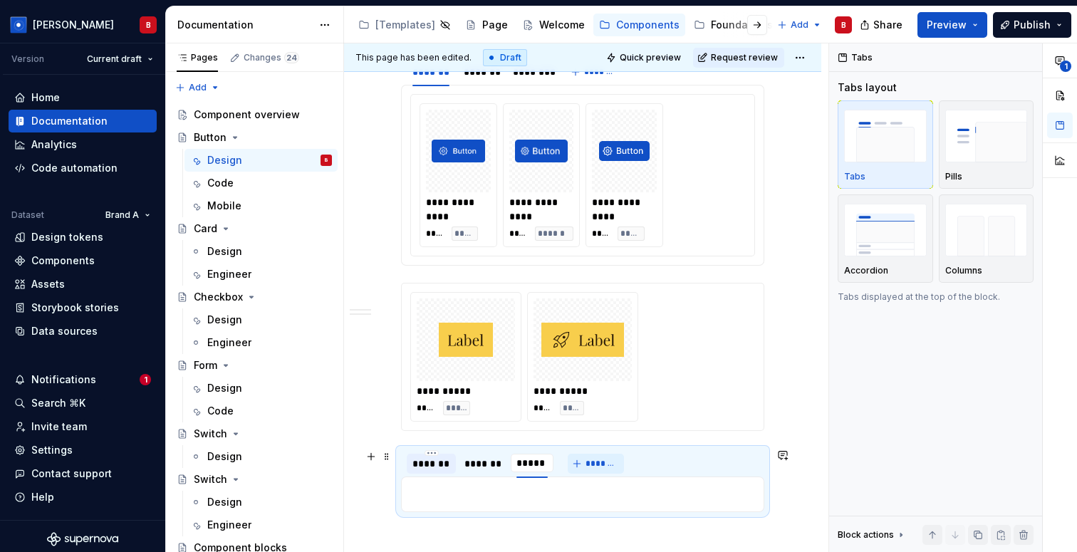
type input "*******"
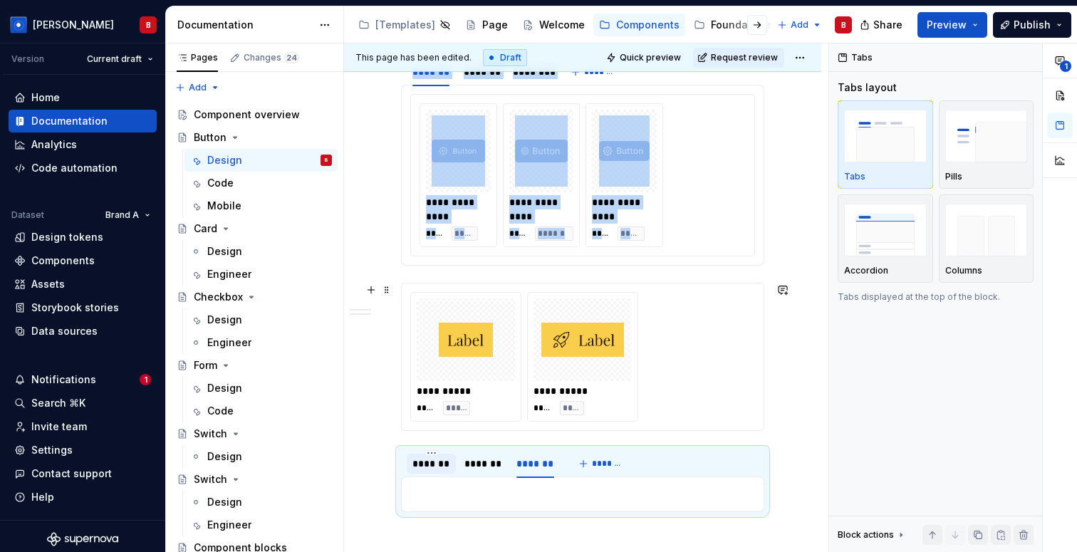
click at [557, 323] on img at bounding box center [583, 339] width 83 height 71
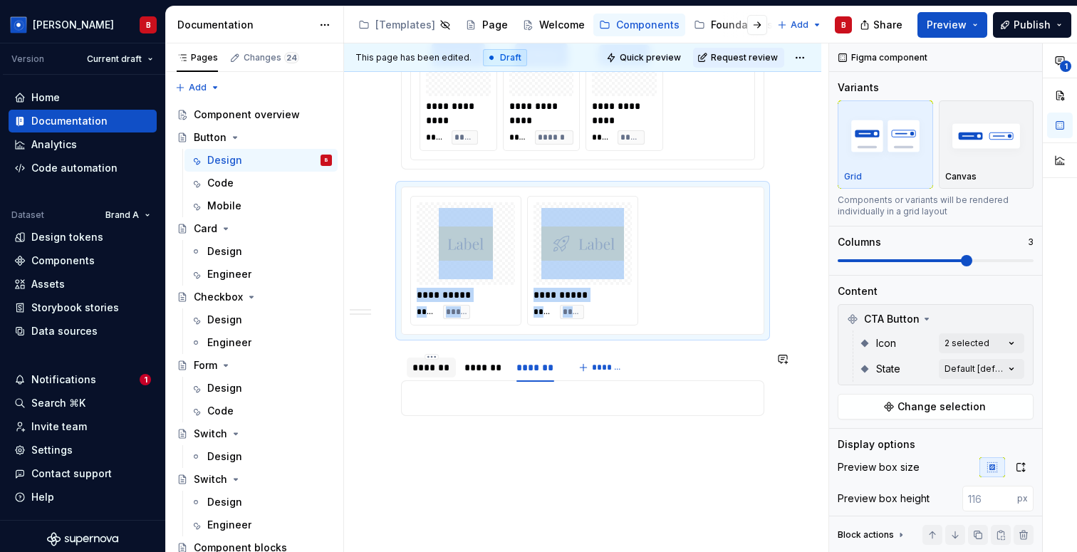
scroll to position [1784, 0]
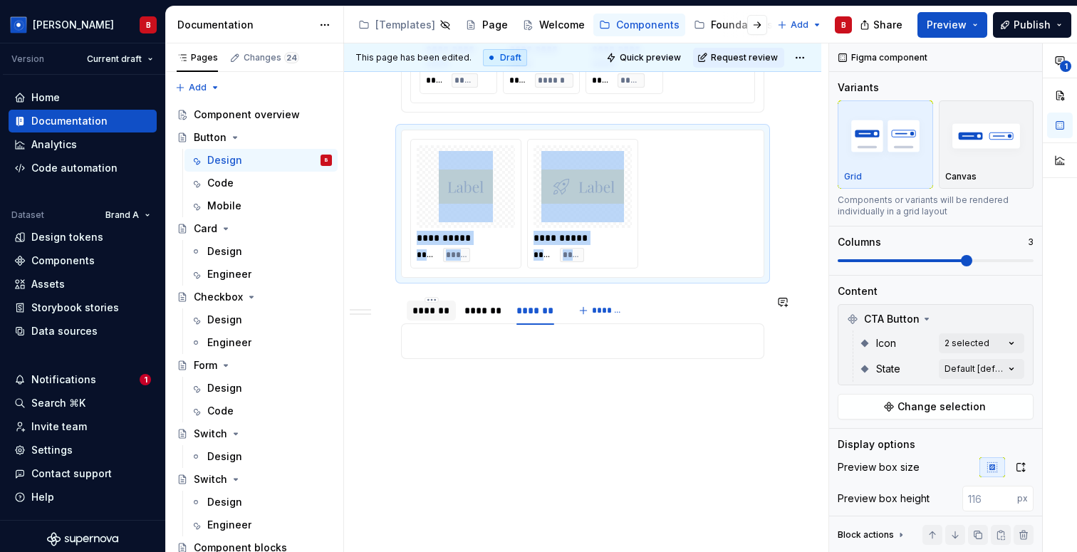
drag, startPoint x: 413, startPoint y: 279, endPoint x: 435, endPoint y: 426, distance: 149.2
copy div "**********"
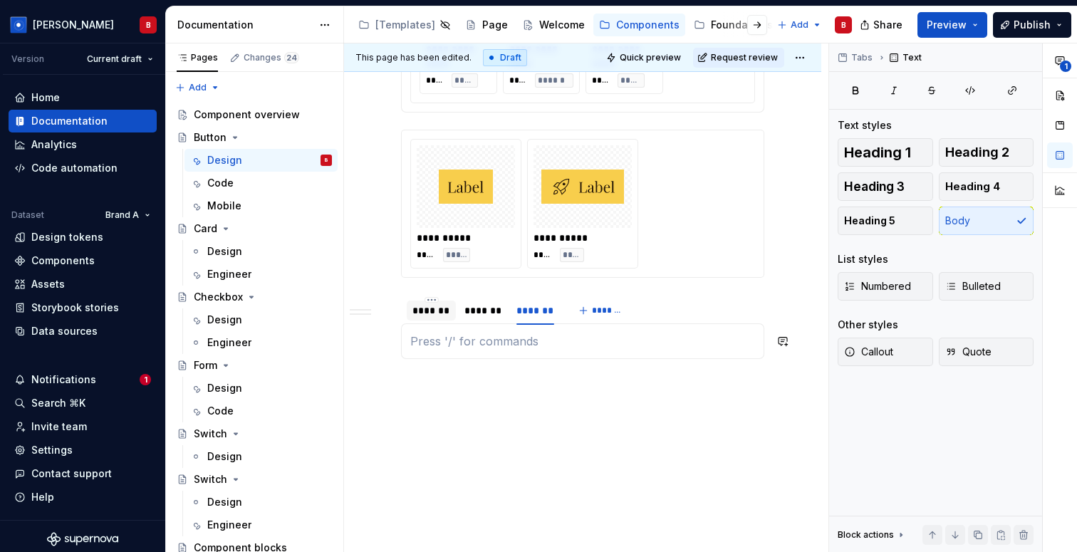
click at [440, 348] on p at bounding box center [582, 341] width 345 height 17
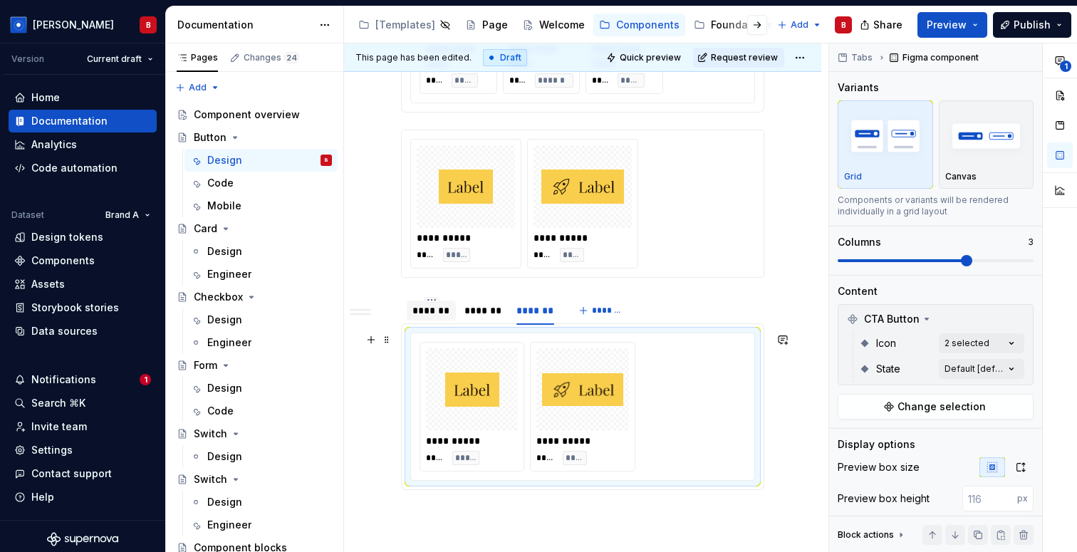
click at [458, 383] on img at bounding box center [472, 389] width 54 height 71
click at [514, 458] on div "**** *****" at bounding box center [472, 458] width 92 height 14
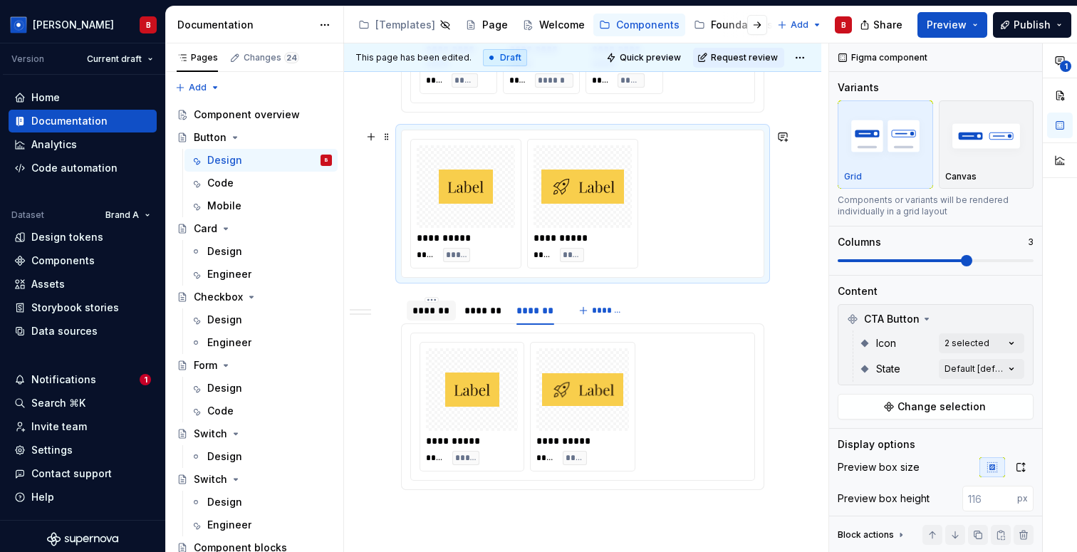
click at [673, 227] on div "**********" at bounding box center [582, 204] width 345 height 130
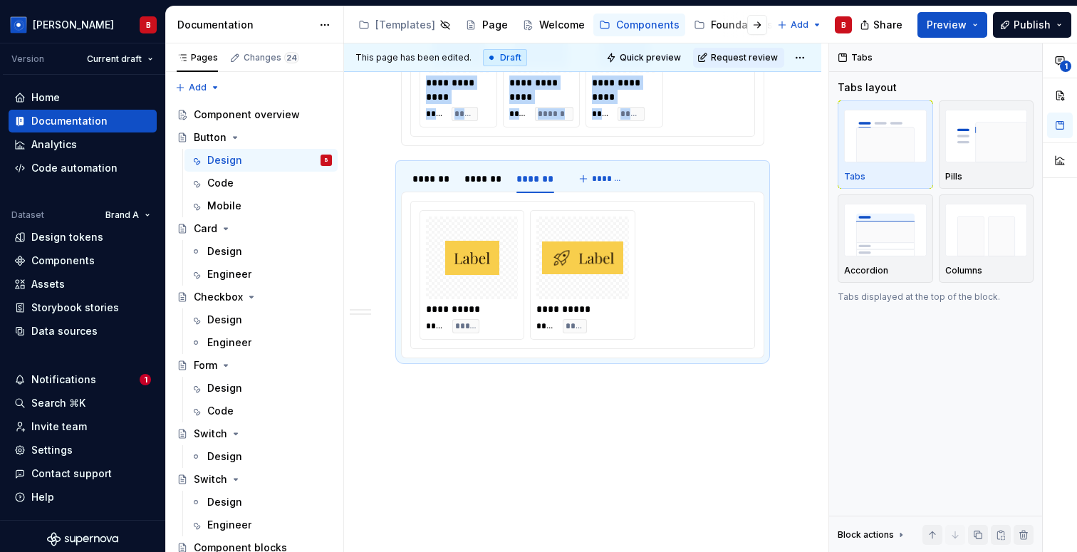
scroll to position [1750, 0]
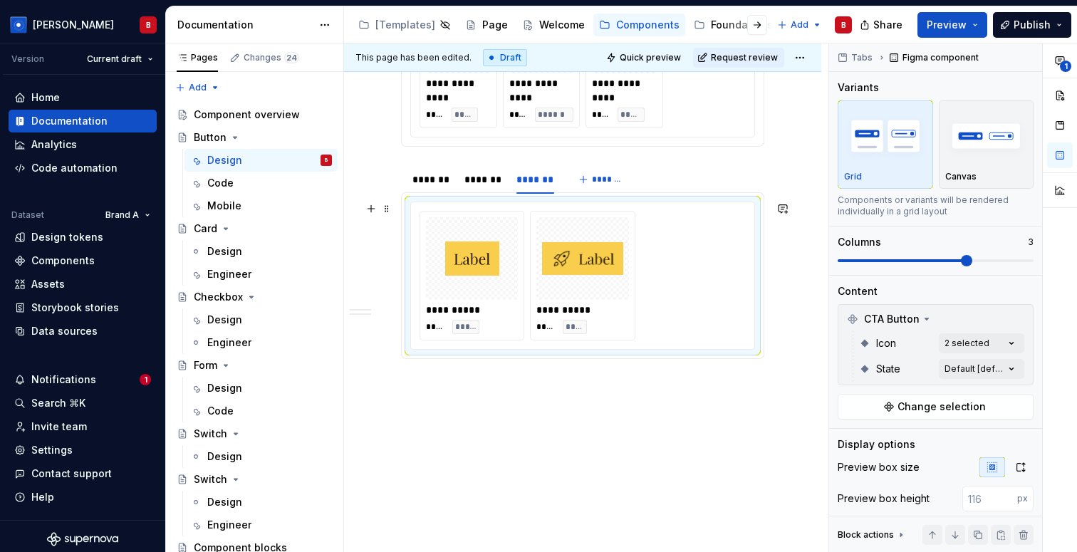
click at [705, 309] on div "**********" at bounding box center [583, 276] width 326 height 130
click at [472, 306] on div "**********" at bounding box center [473, 310] width 95 height 14
click at [921, 410] on span "Change selection" at bounding box center [942, 407] width 88 height 14
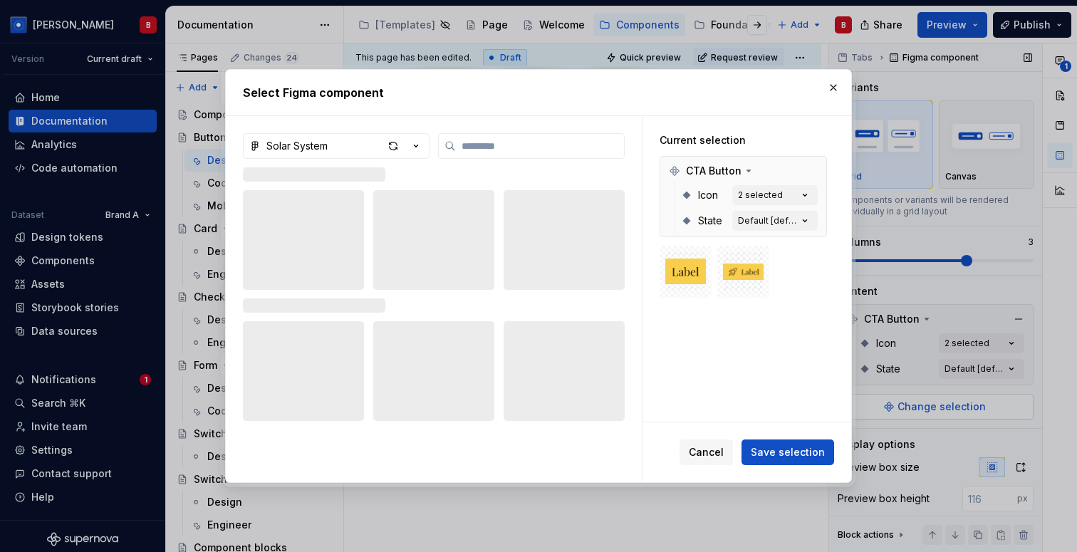
type textarea "*"
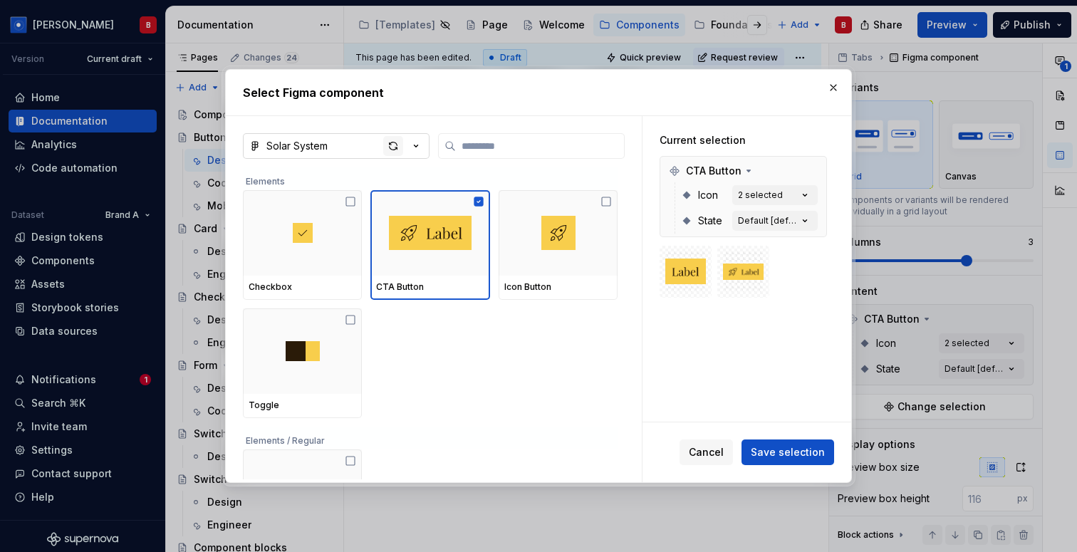
click at [383, 145] on span "button" at bounding box center [393, 146] width 20 height 20
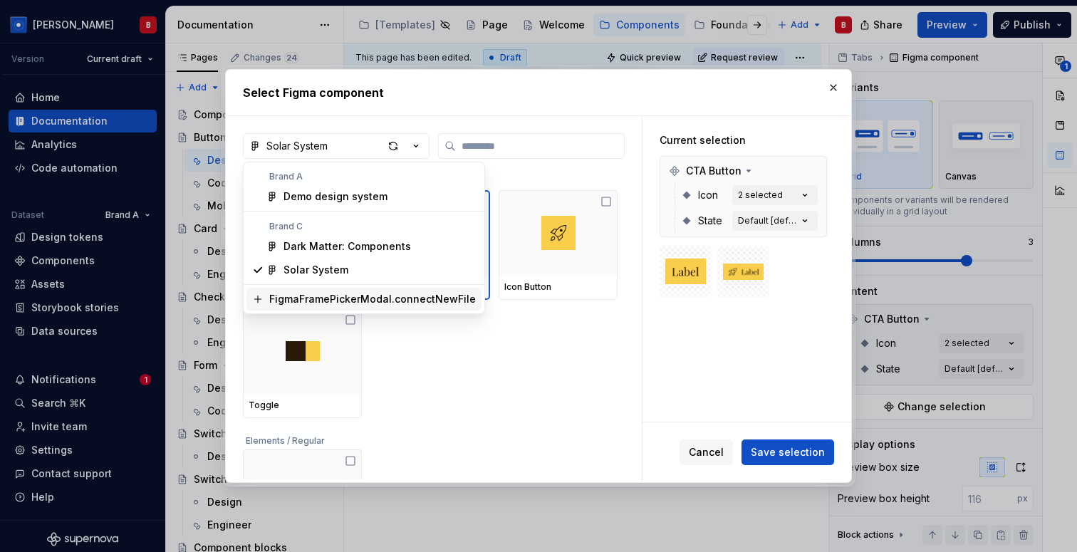
click at [526, 412] on div "Select Figma component Solar System Elements Checkbox CTA Button Icon Button To…" at bounding box center [538, 276] width 1077 height 552
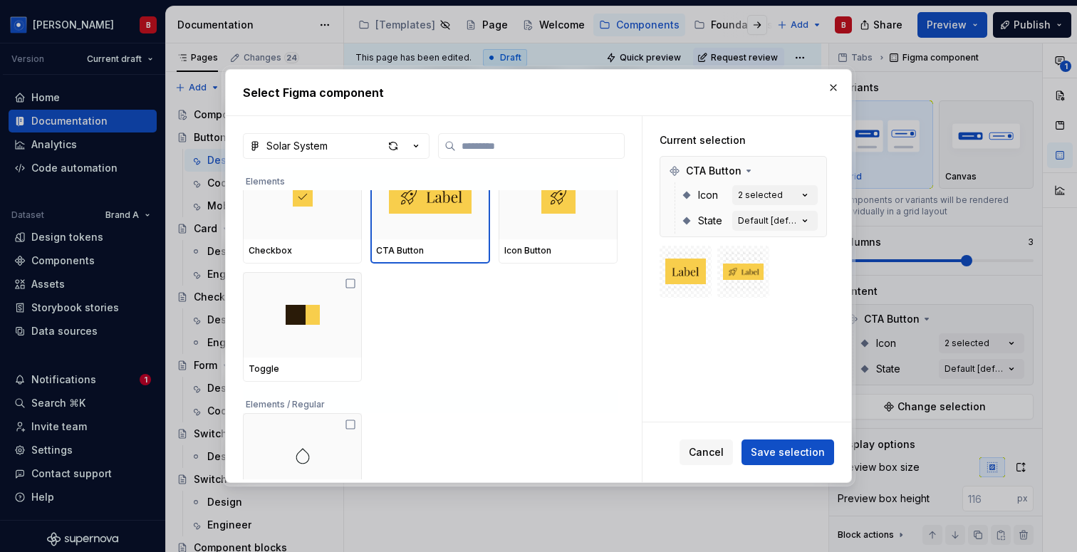
scroll to position [0, 0]
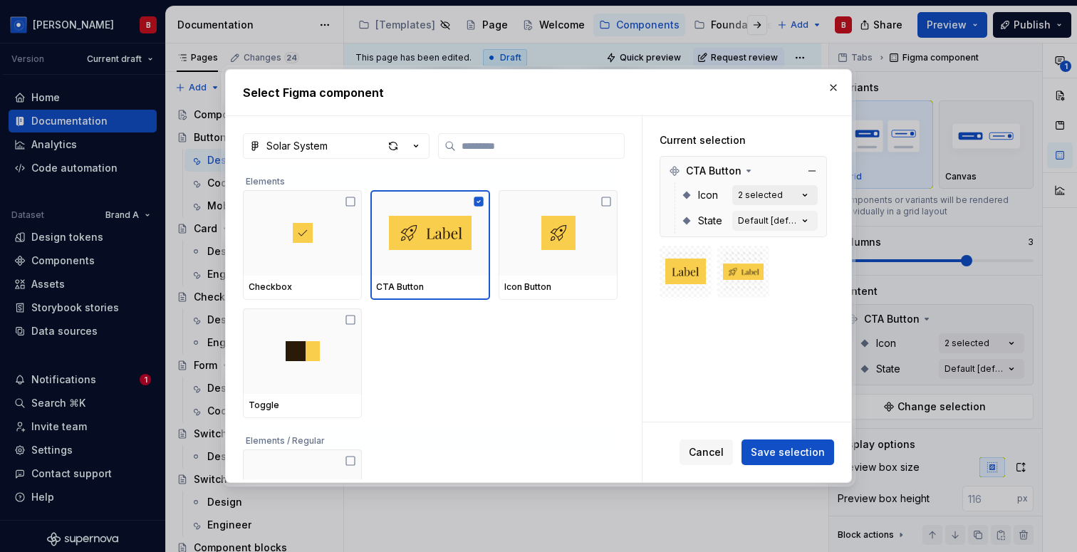
click at [795, 194] on button "2 selected" at bounding box center [776, 195] width 86 height 20
click at [812, 201] on icon "button" at bounding box center [805, 195] width 14 height 14
click at [832, 83] on button "button" at bounding box center [834, 88] width 20 height 20
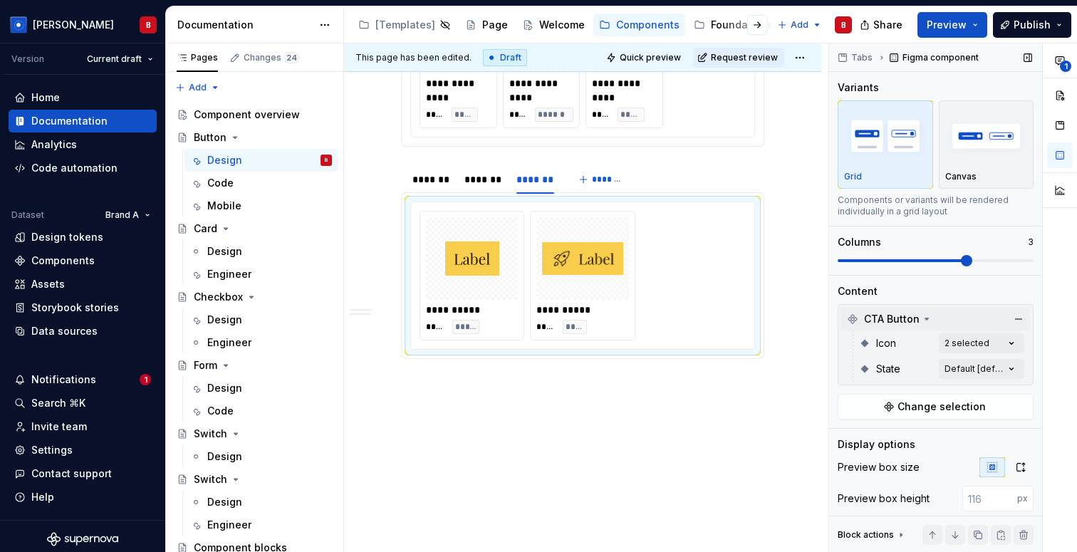
click at [921, 315] on icon at bounding box center [926, 319] width 11 height 11
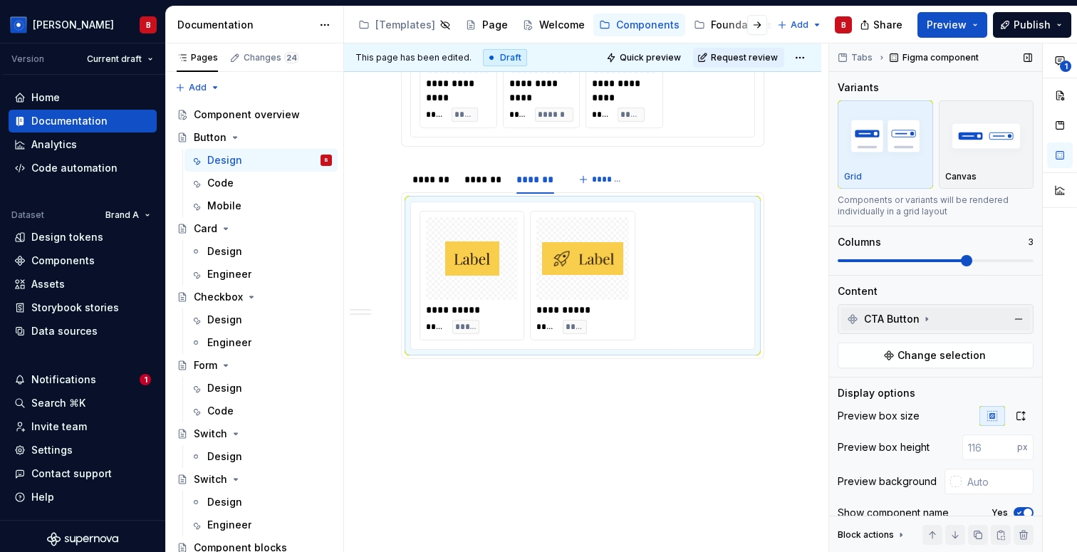
click at [921, 316] on icon at bounding box center [926, 319] width 11 height 11
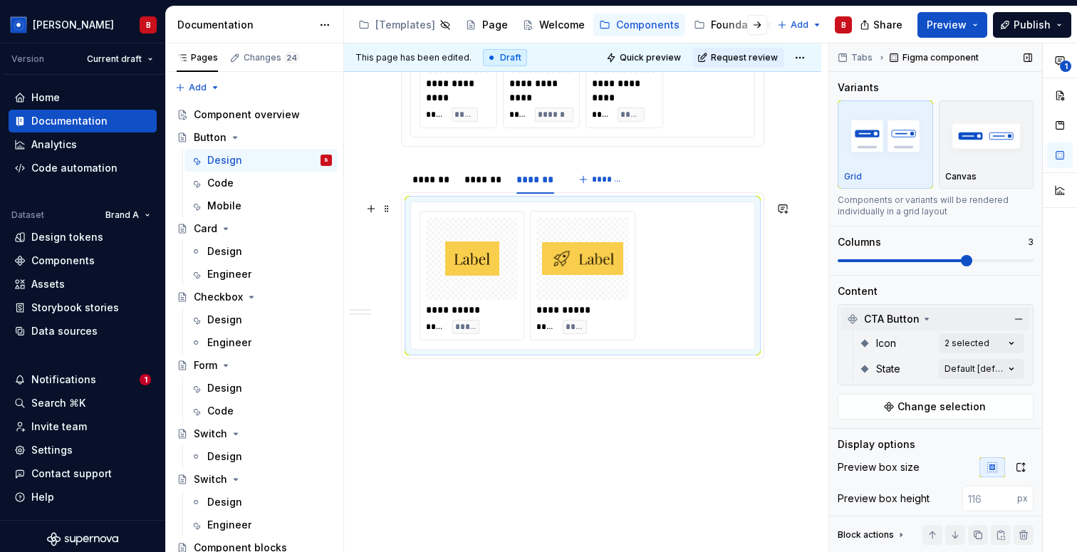
click at [609, 308] on div "**********" at bounding box center [584, 310] width 95 height 14
click at [864, 398] on button "Change selection" at bounding box center [936, 407] width 196 height 26
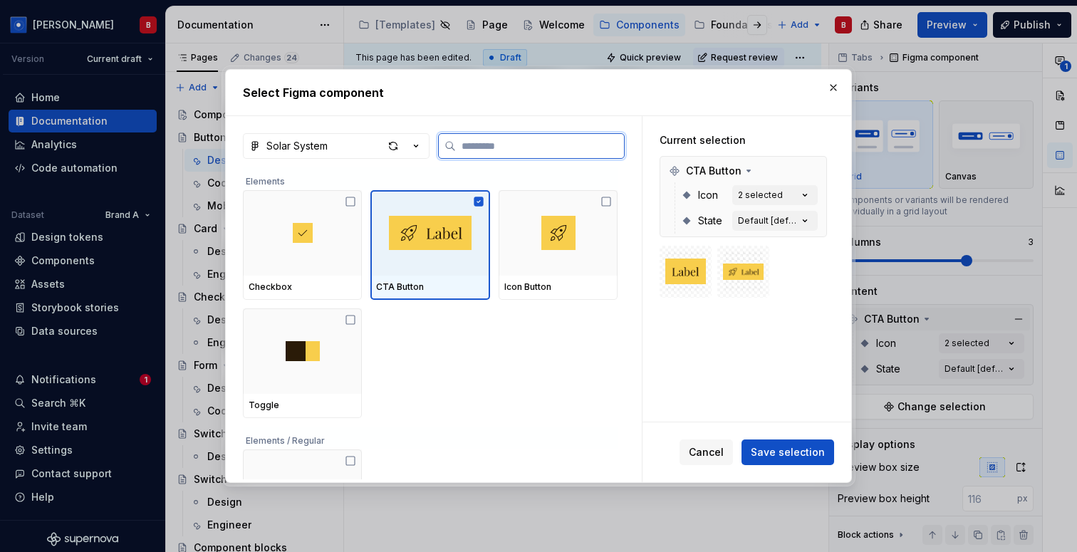
click at [480, 207] on div at bounding box center [430, 233] width 119 height 86
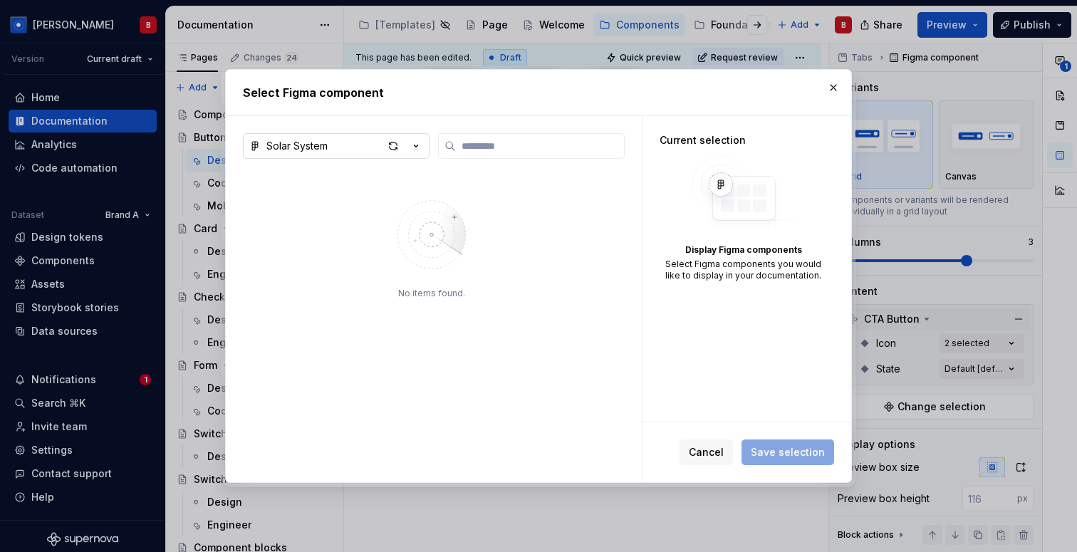
click at [416, 145] on icon "button" at bounding box center [416, 146] width 14 height 14
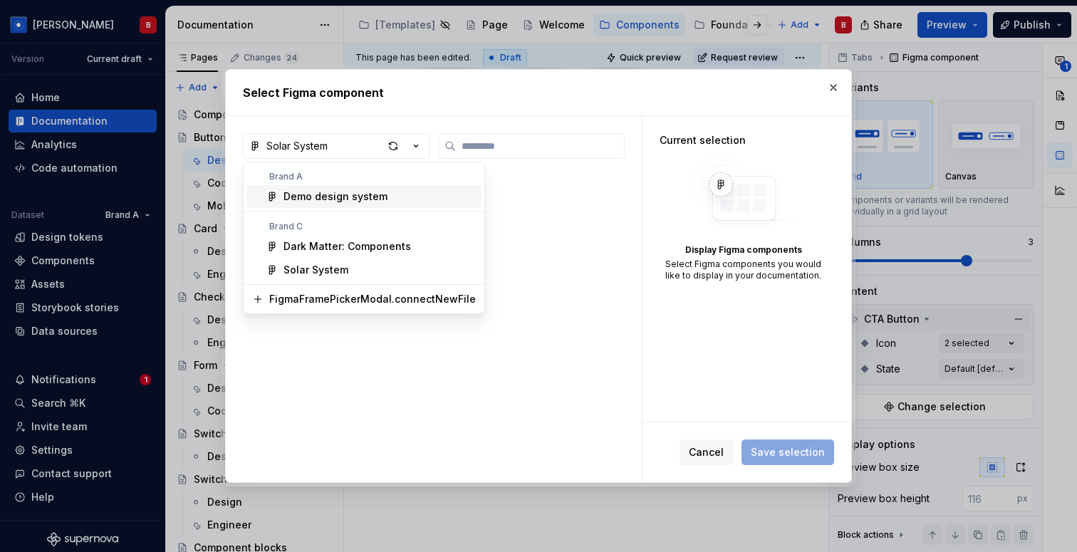
click at [405, 199] on div "Demo design system" at bounding box center [380, 197] width 192 height 14
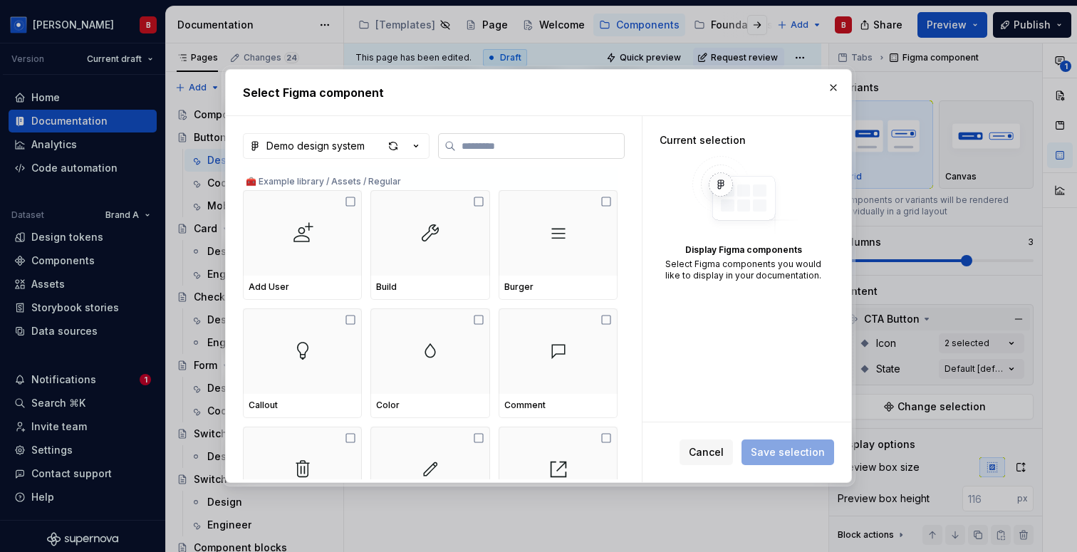
click at [485, 155] on label at bounding box center [531, 146] width 187 height 26
click at [485, 153] on input "search" at bounding box center [540, 146] width 168 height 14
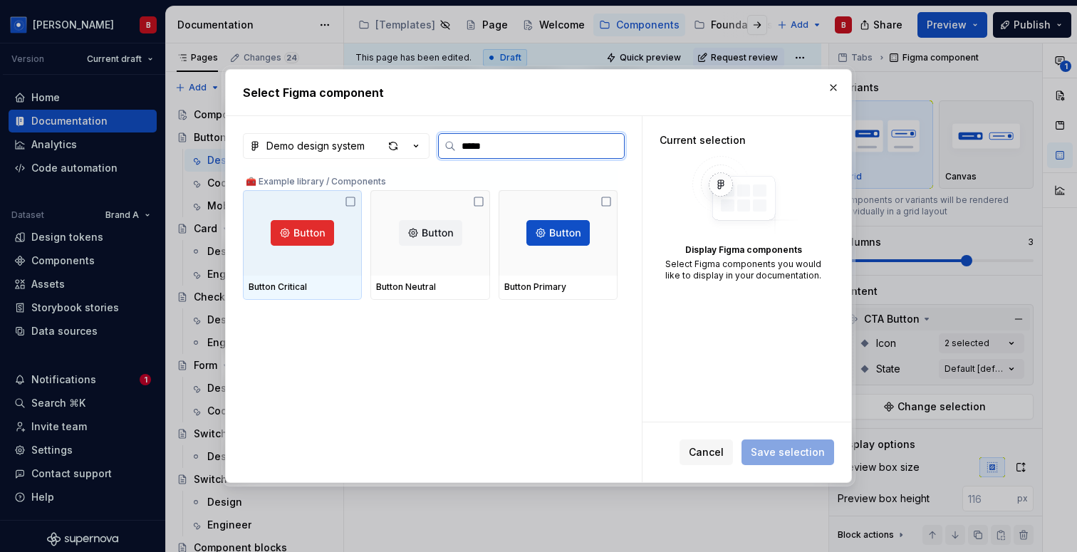
type input "******"
click at [332, 233] on img at bounding box center [302, 233] width 63 height 26
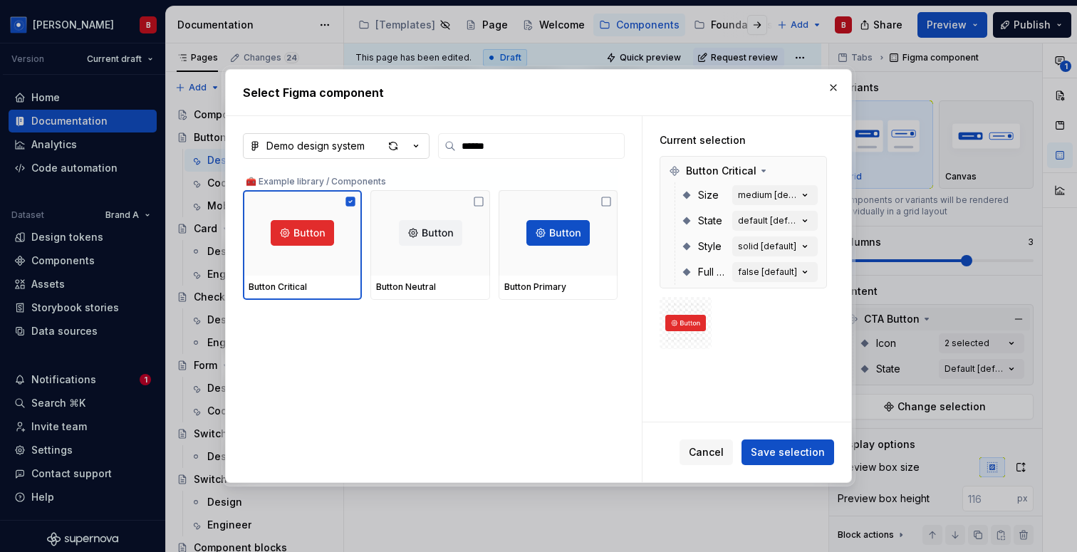
click at [422, 150] on icon "button" at bounding box center [416, 146] width 14 height 14
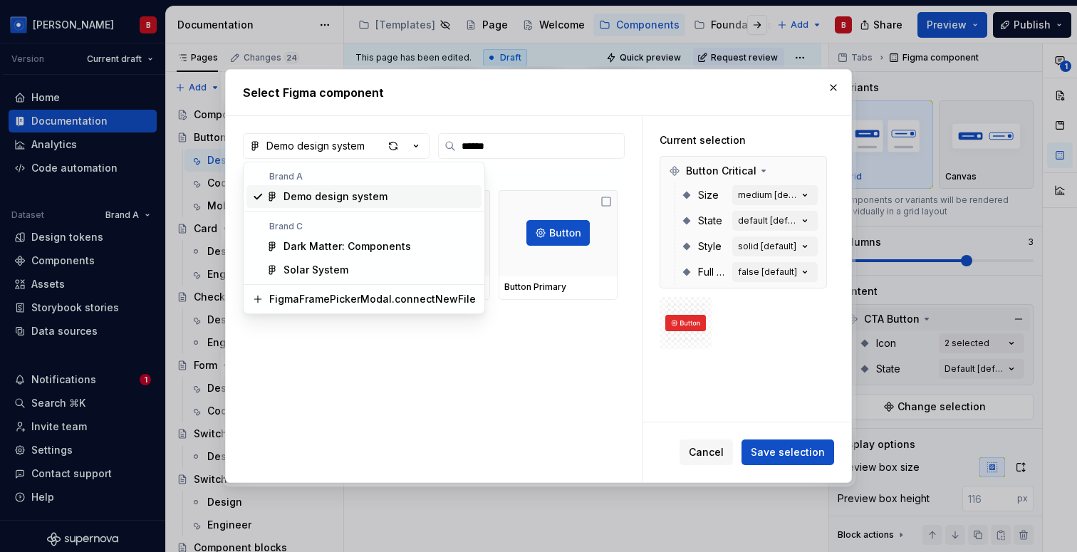
click at [438, 109] on div "Select Figma component Demo design system ****** 🧰 Example library / Components…" at bounding box center [538, 276] width 1077 height 552
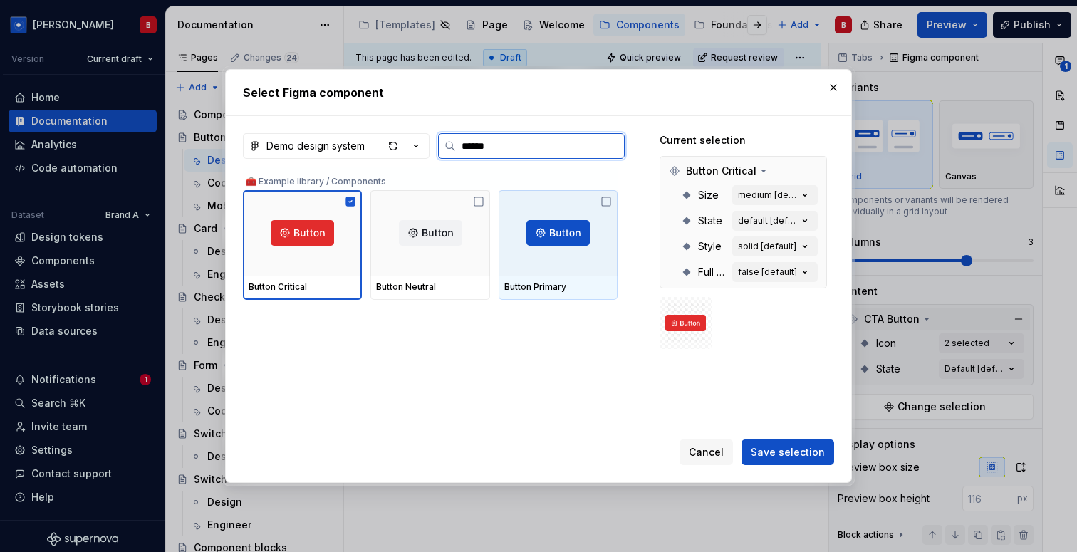
click at [618, 254] on div at bounding box center [558, 233] width 119 height 86
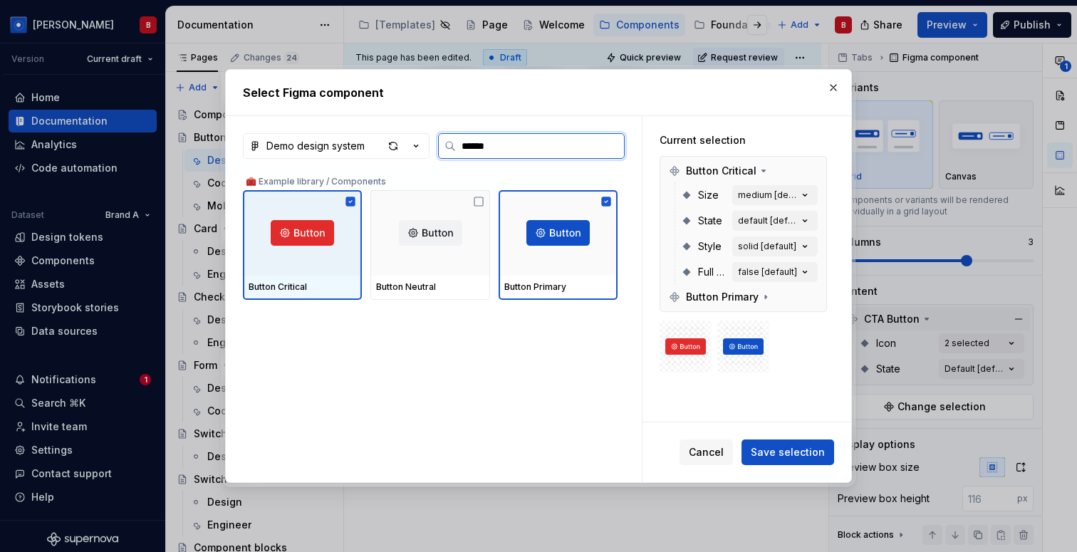
click at [351, 199] on icon at bounding box center [350, 201] width 9 height 9
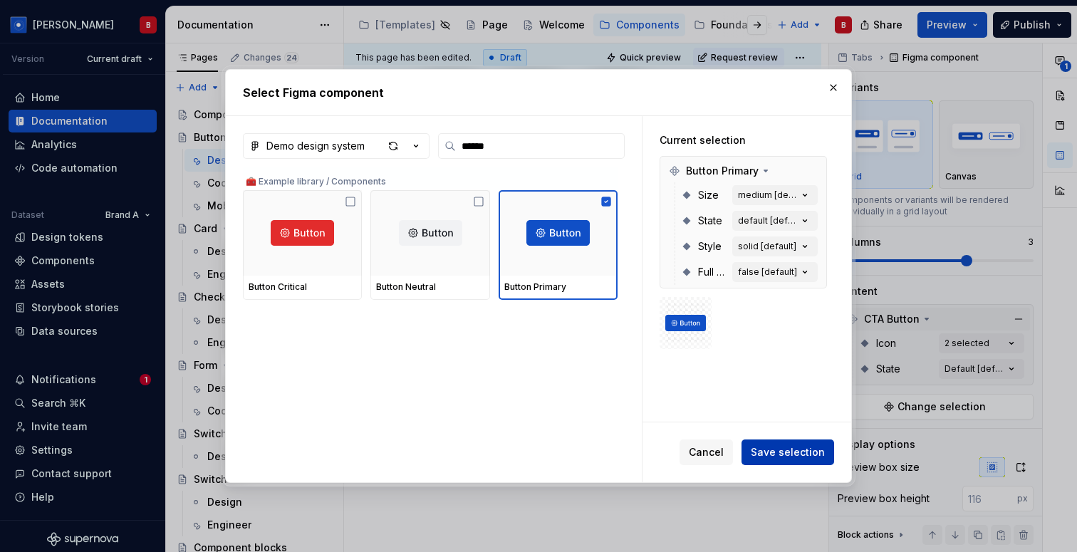
click at [783, 444] on button "Save selection" at bounding box center [788, 453] width 93 height 26
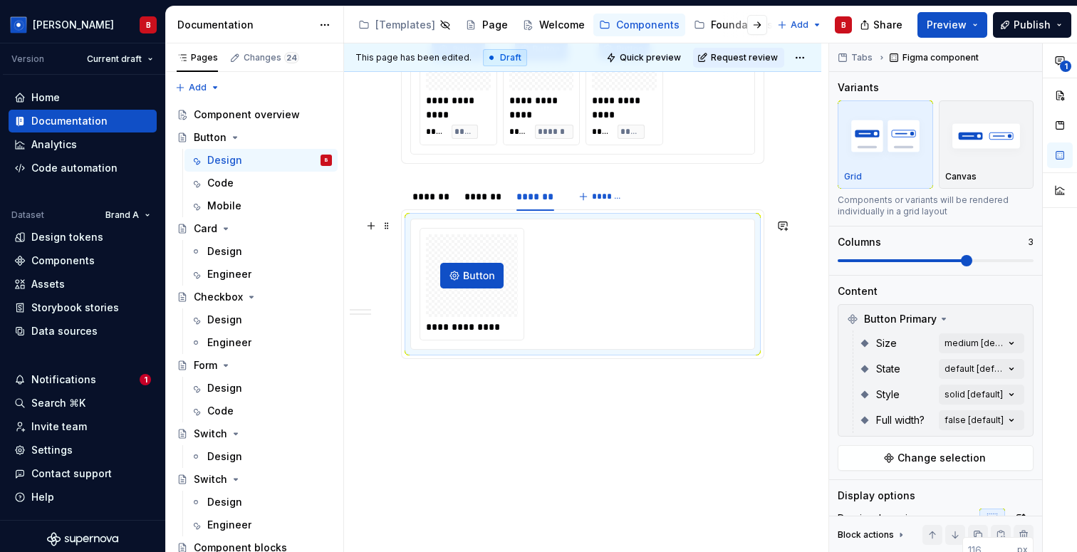
click at [479, 256] on img at bounding box center [471, 275] width 63 height 71
click at [433, 191] on div "*******" at bounding box center [432, 197] width 38 height 14
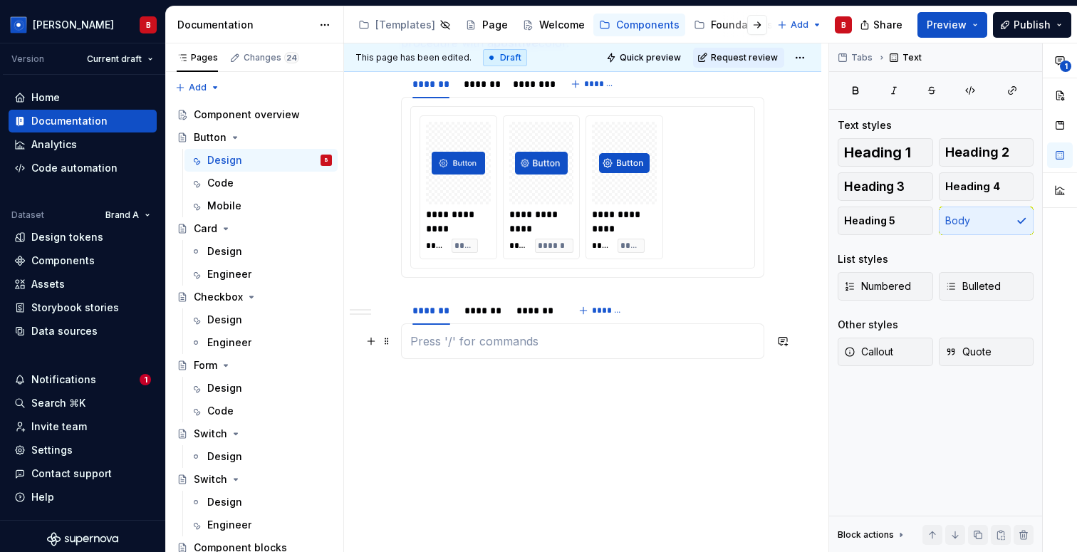
click at [471, 343] on p at bounding box center [582, 341] width 345 height 17
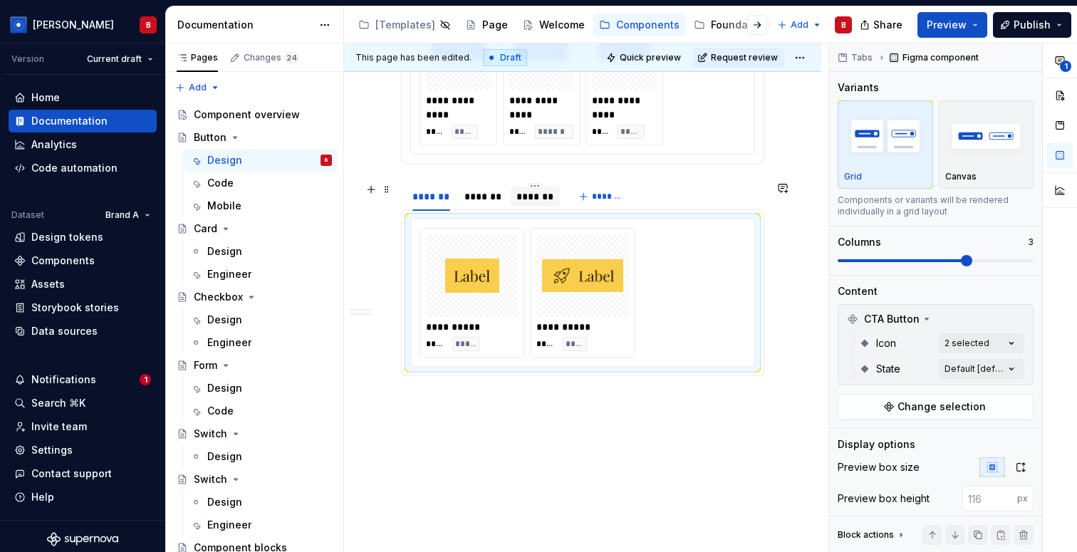
click at [521, 194] on div "*******" at bounding box center [536, 197] width 38 height 14
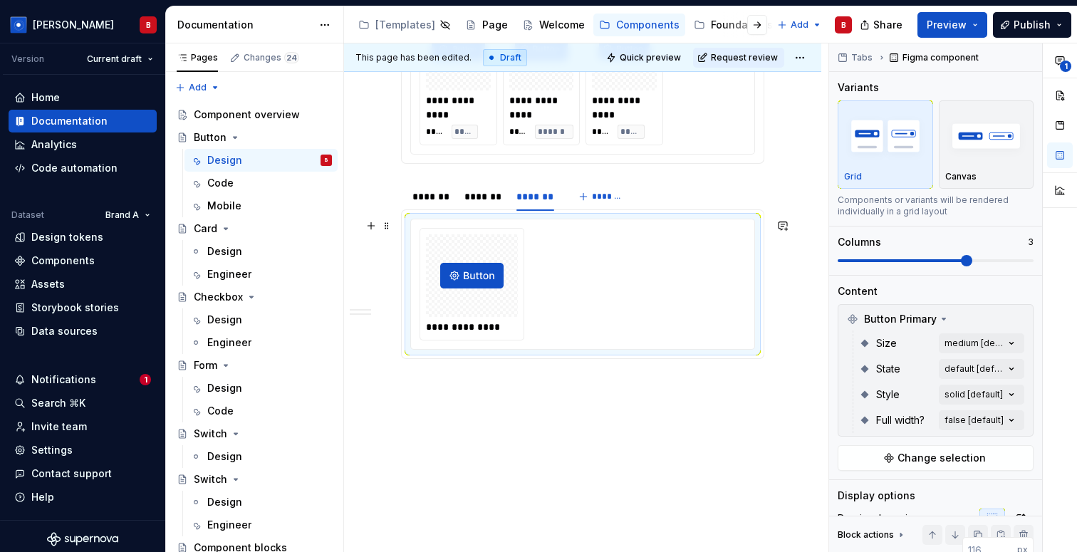
click at [497, 290] on img at bounding box center [471, 275] width 63 height 71
drag, startPoint x: 534, startPoint y: 192, endPoint x: 425, endPoint y: 192, distance: 109.0
click at [425, 192] on div "*******" at bounding box center [427, 197] width 38 height 14
click at [485, 202] on div "*******" at bounding box center [484, 197] width 38 height 14
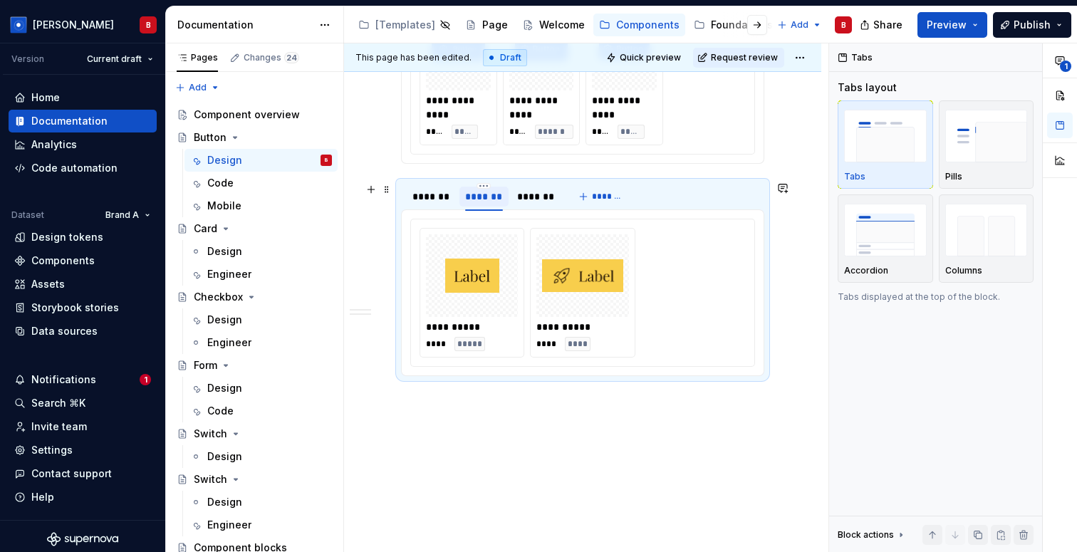
type textarea "*"
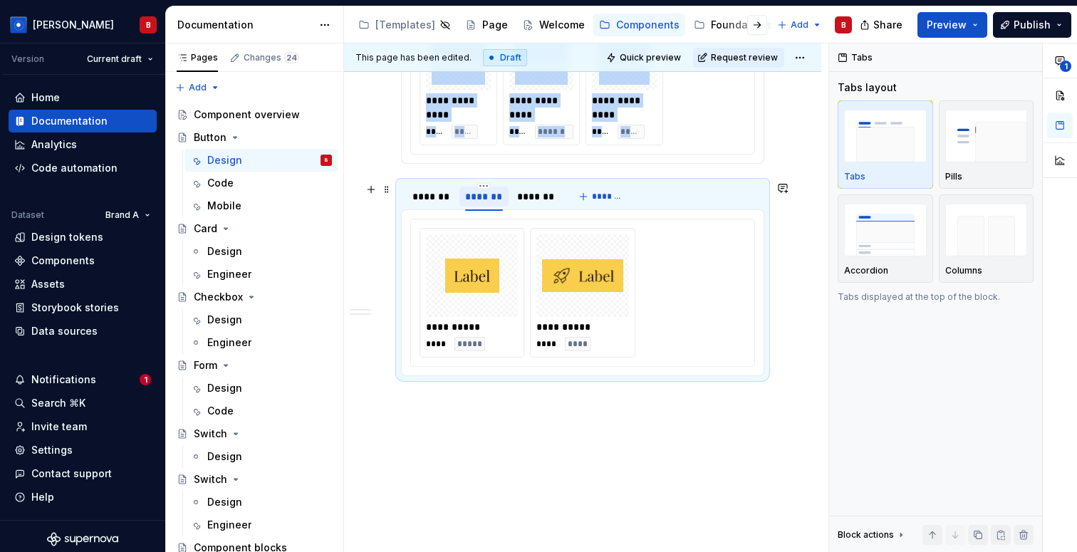
click at [485, 202] on div "*******" at bounding box center [484, 197] width 38 height 14
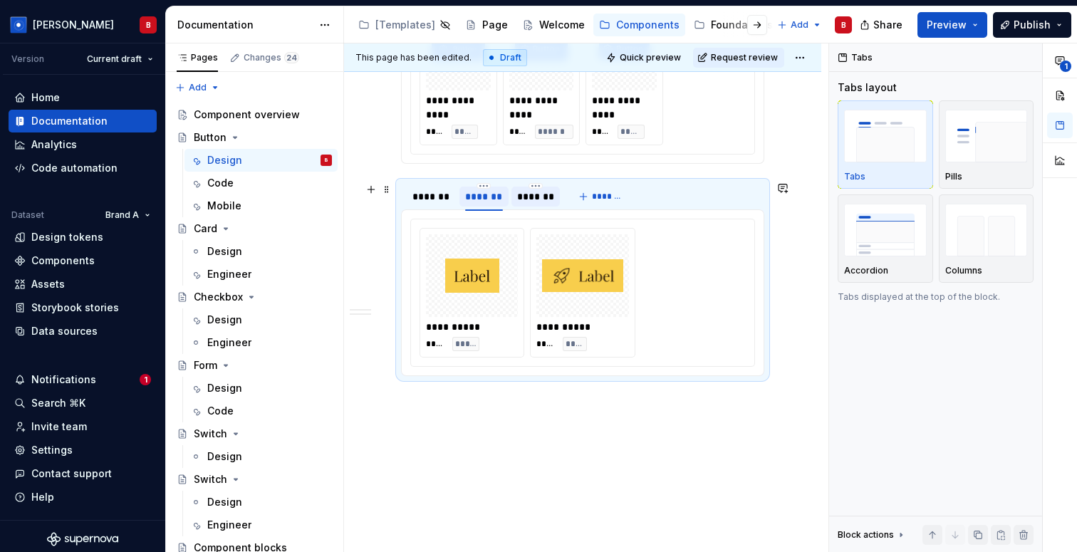
click at [531, 201] on div "*******" at bounding box center [536, 197] width 38 height 14
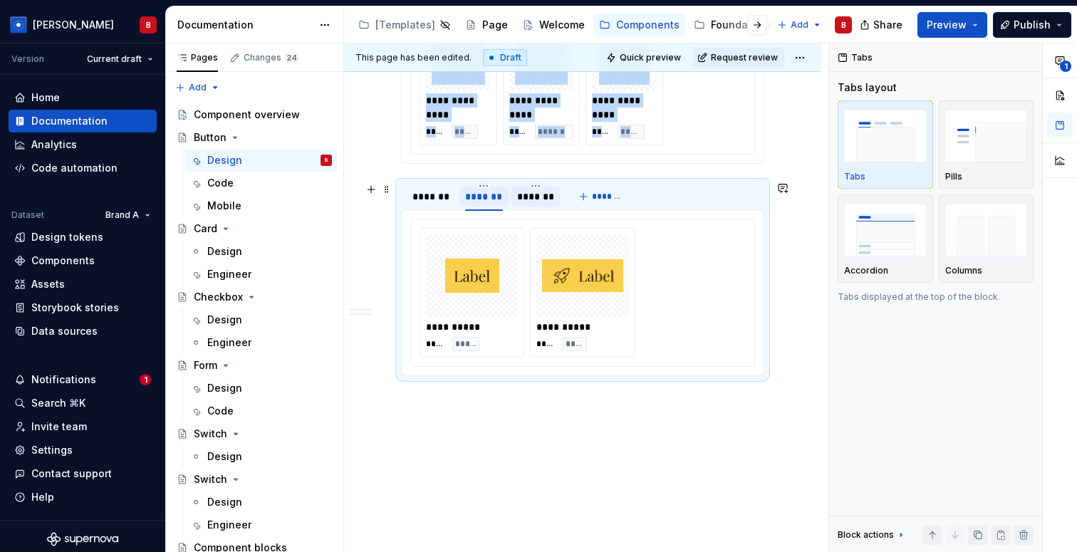
scroll to position [1619, 0]
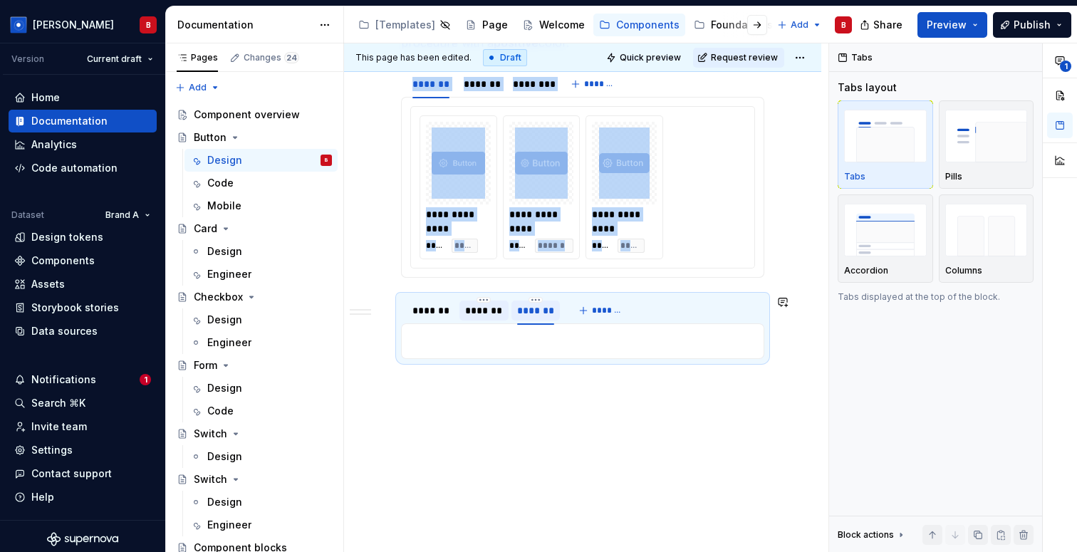
click at [537, 296] on div "*******" at bounding box center [536, 309] width 49 height 27
click at [537, 300] on html "[PERSON_NAME] Version Current draft Home Documentation Analytics Code automatio…" at bounding box center [538, 276] width 1077 height 552
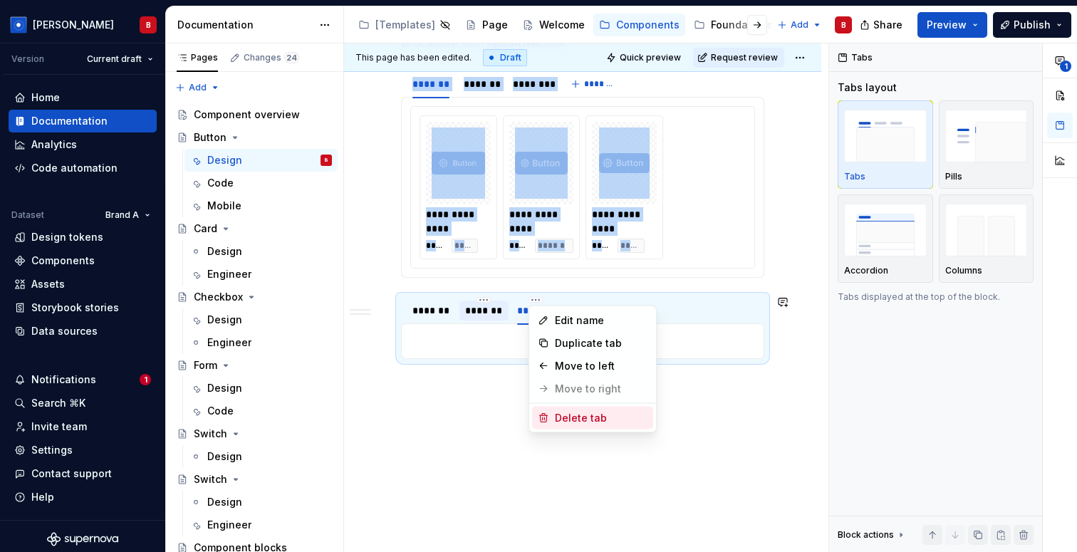
click at [575, 420] on div "Delete tab" at bounding box center [601, 418] width 93 height 14
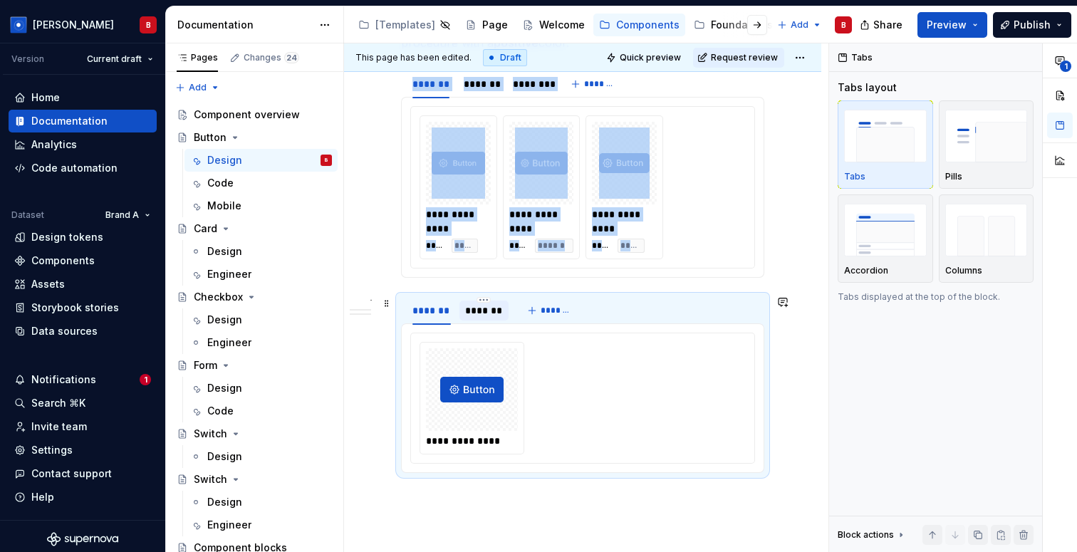
click at [486, 309] on div "*******" at bounding box center [484, 311] width 38 height 14
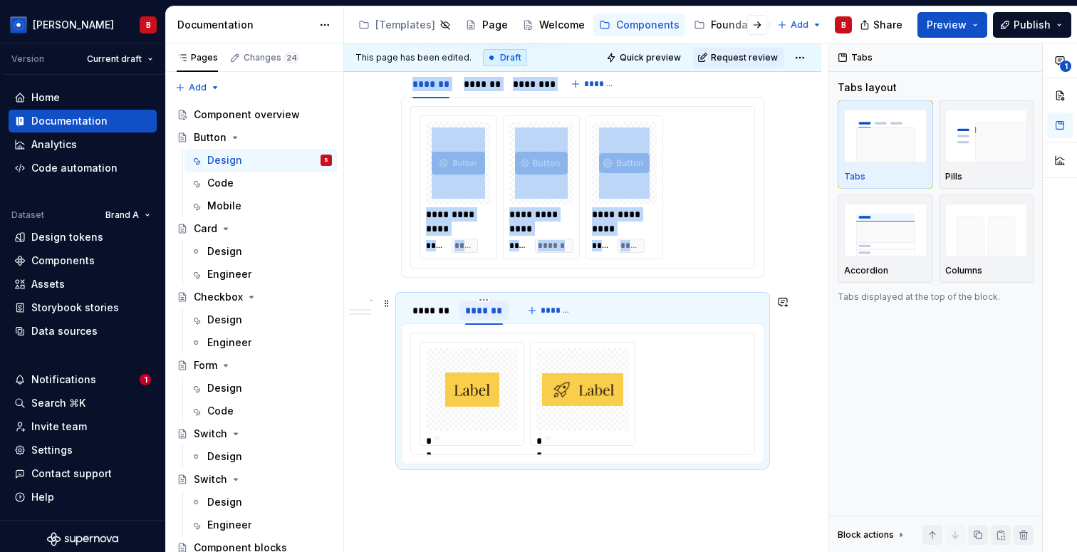
click at [486, 309] on div "*******" at bounding box center [484, 311] width 38 height 14
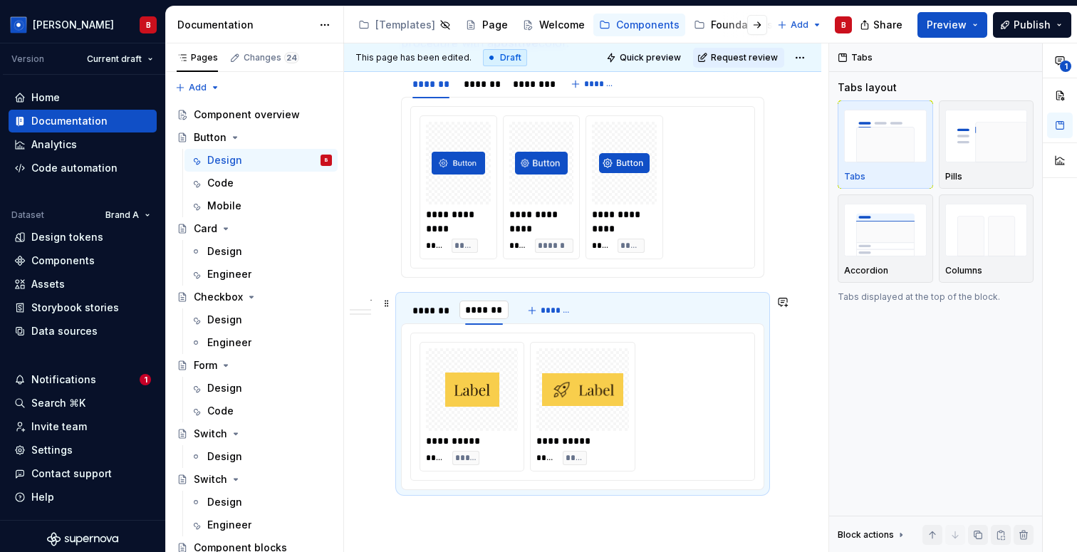
click at [505, 312] on input "*******" at bounding box center [485, 310] width 50 height 26
type input "*******"
click at [440, 316] on div "*******" at bounding box center [432, 311] width 38 height 14
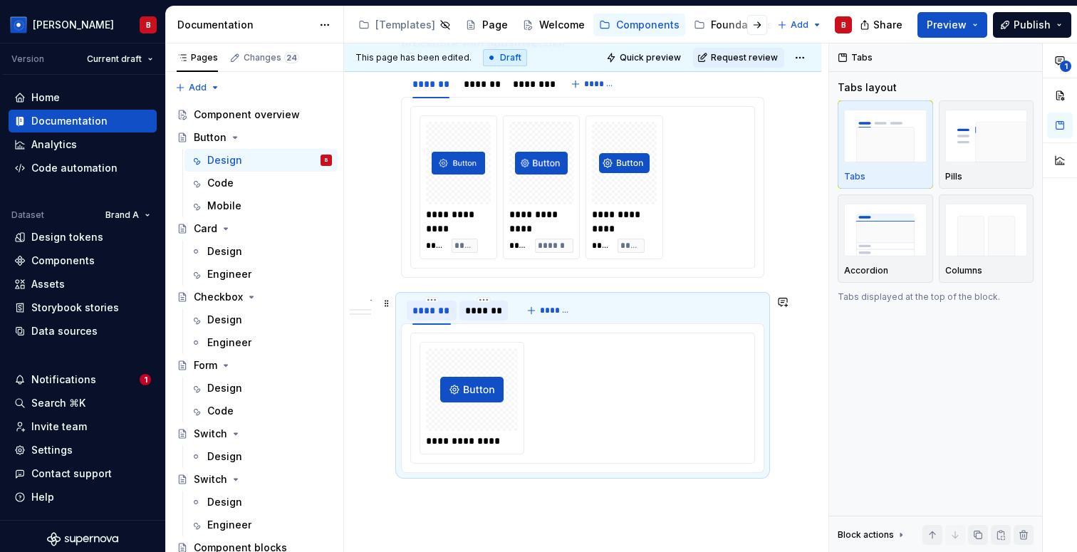
click at [443, 314] on div "*******" at bounding box center [432, 311] width 38 height 14
type input "*******"
click at [1031, 37] on div "Share Preview Publish" at bounding box center [971, 24] width 214 height 36
click at [1030, 33] on button "Publish" at bounding box center [1032, 25] width 78 height 26
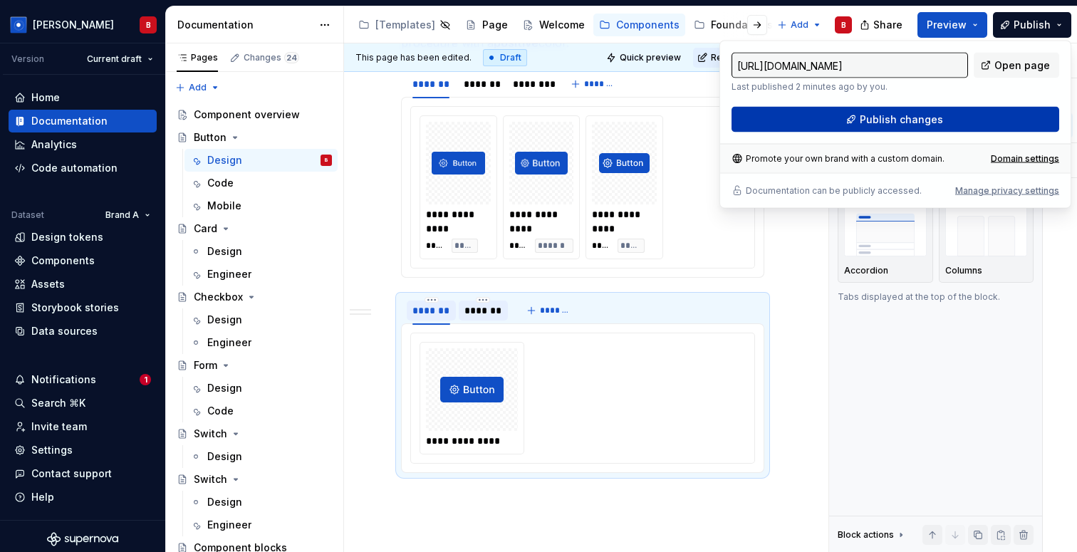
click at [929, 125] on span "Publish changes" at bounding box center [901, 120] width 83 height 14
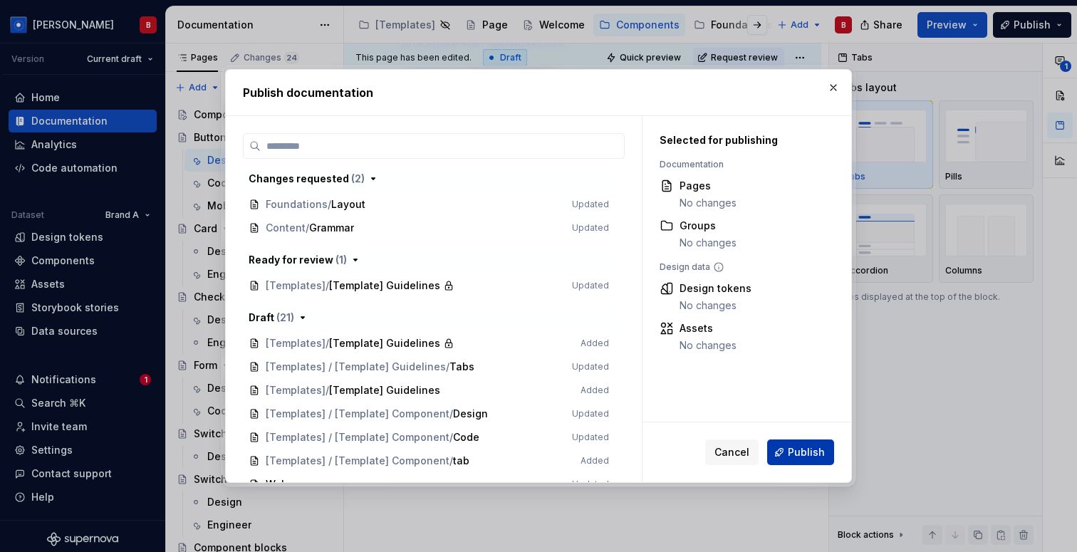
click at [825, 451] on button "Publish" at bounding box center [800, 453] width 67 height 26
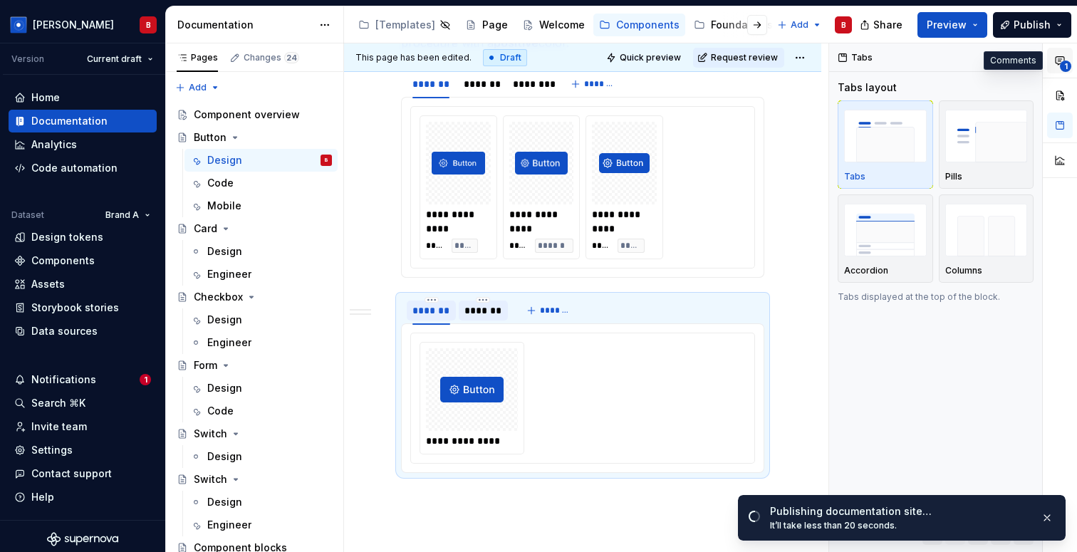
click at [1060, 63] on icon "button" at bounding box center [1060, 61] width 9 height 8
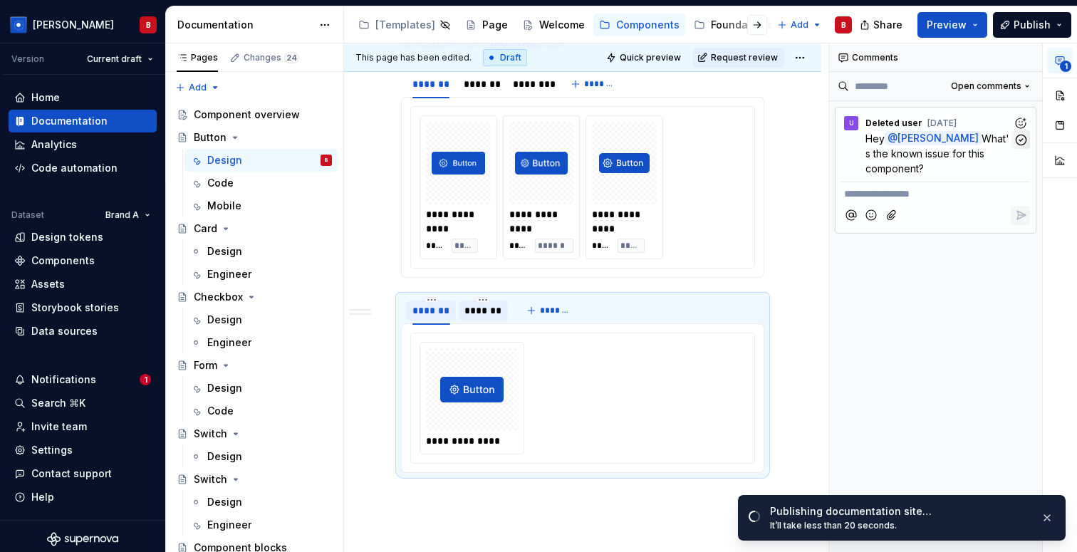
click at [1026, 136] on icon "button" at bounding box center [1022, 140] width 14 height 14
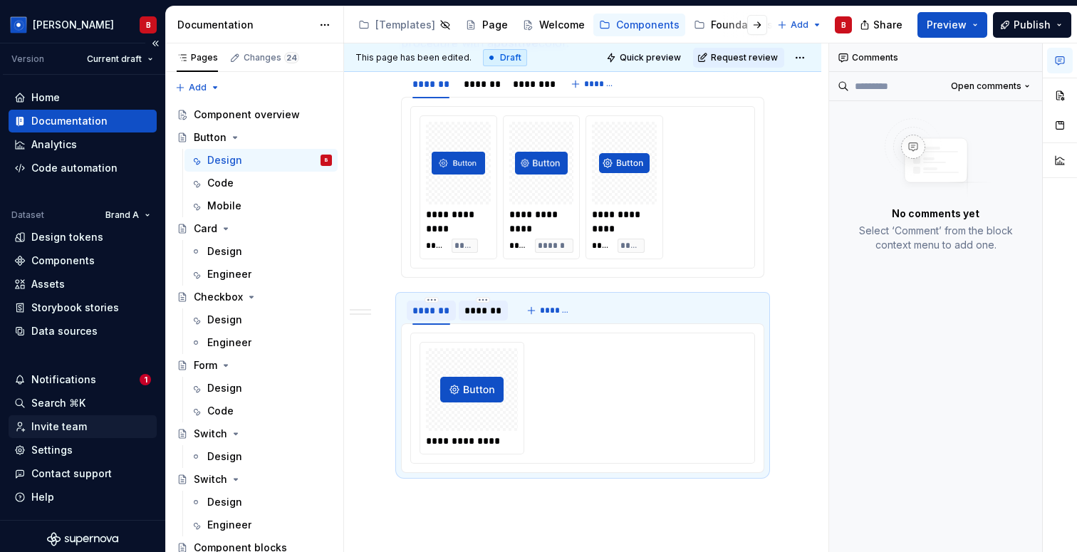
click at [59, 425] on div "Invite team" at bounding box center [59, 427] width 56 height 14
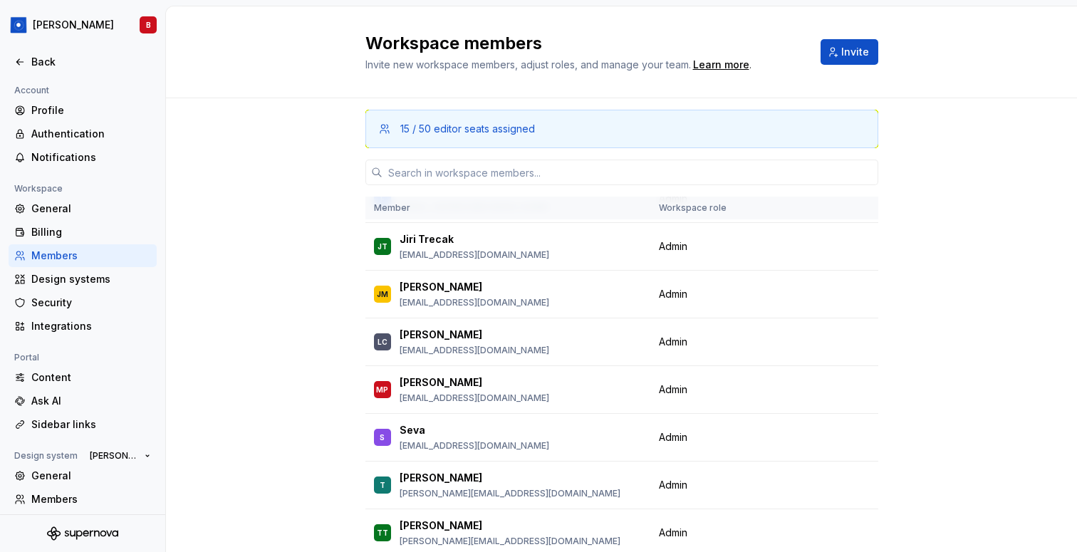
scroll to position [237, 0]
click at [857, 341] on button "button" at bounding box center [860, 341] width 20 height 20
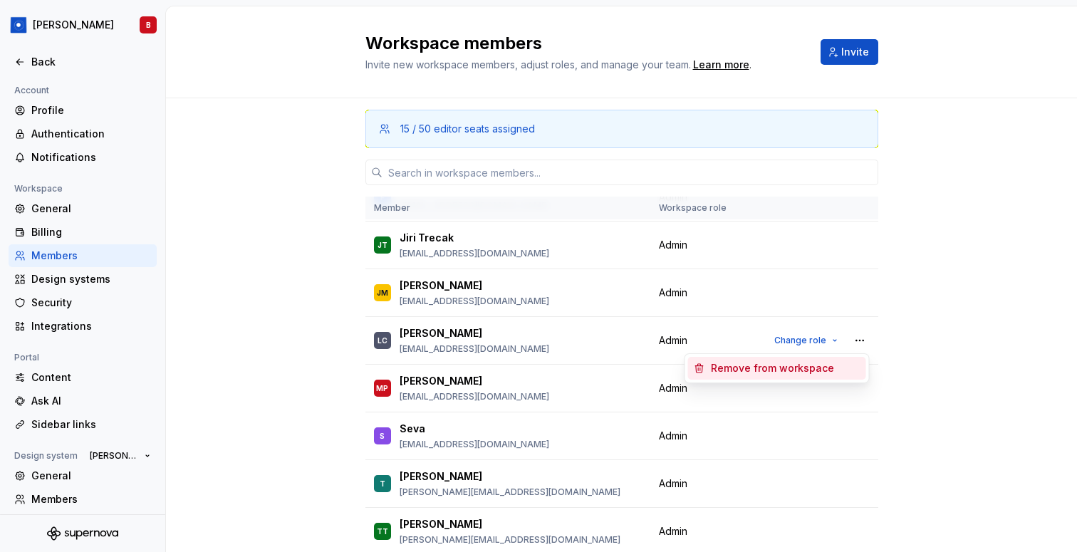
click at [805, 372] on div "Remove from workspace" at bounding box center [772, 368] width 123 height 14
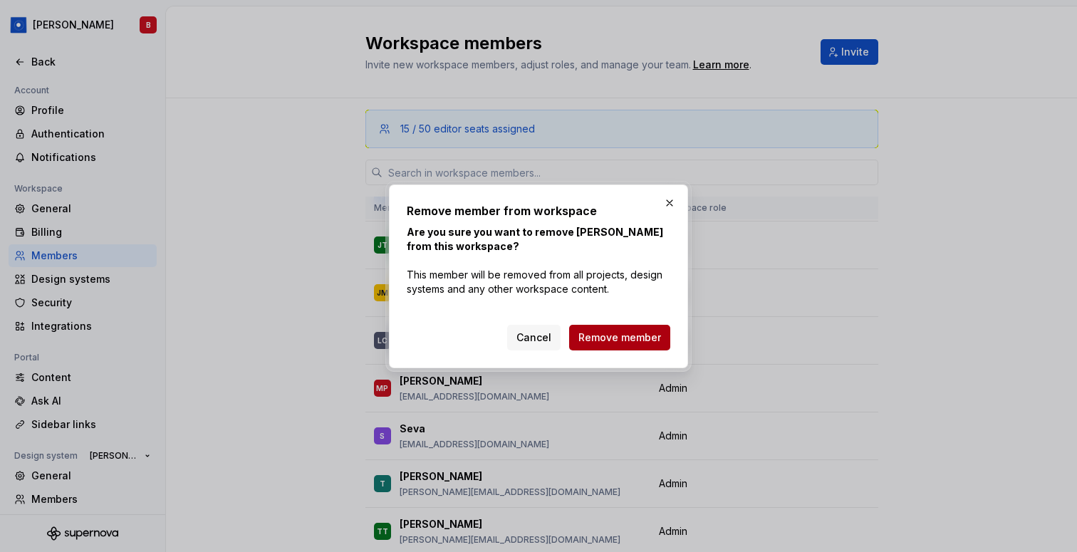
click at [651, 342] on span "Remove member" at bounding box center [620, 338] width 83 height 14
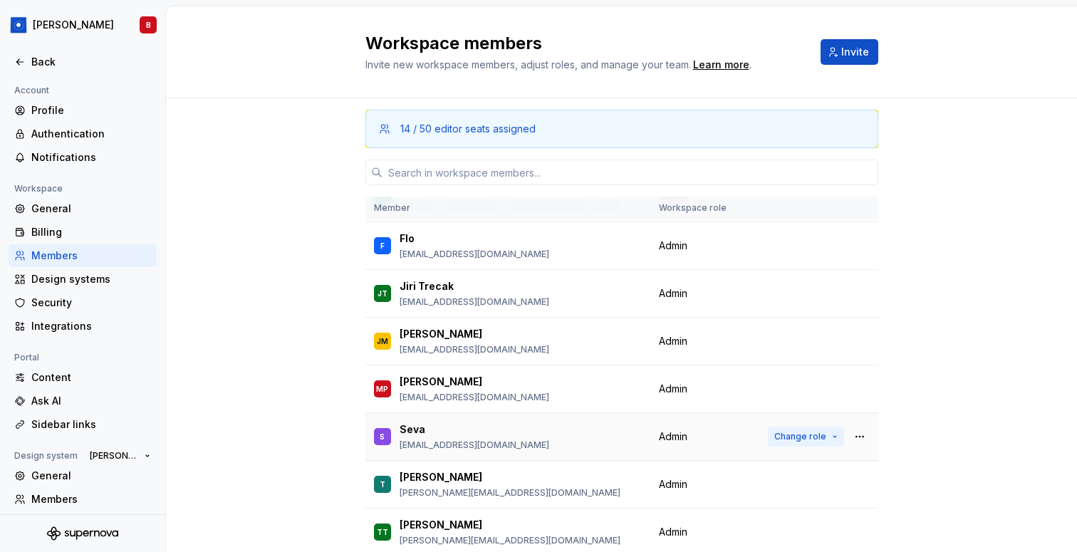
scroll to position [0, 0]
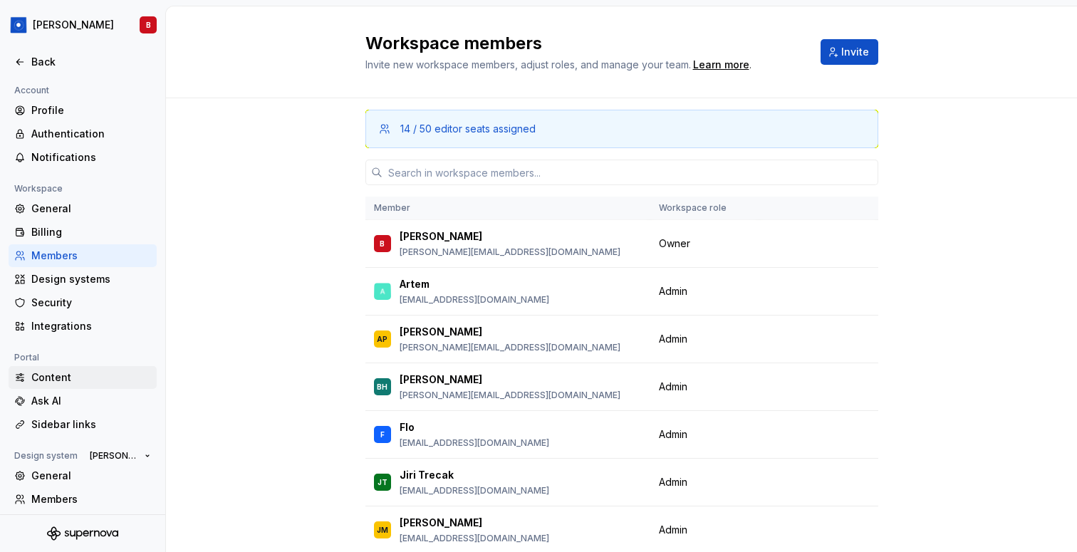
click at [51, 385] on div "Content" at bounding box center [83, 377] width 148 height 23
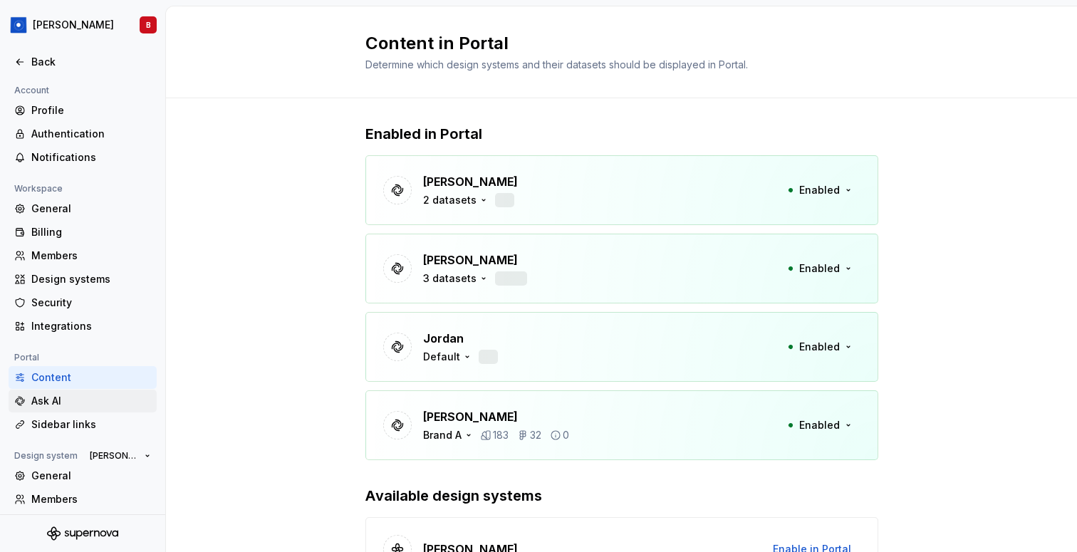
click at [51, 400] on div "Ask AI" at bounding box center [91, 401] width 120 height 14
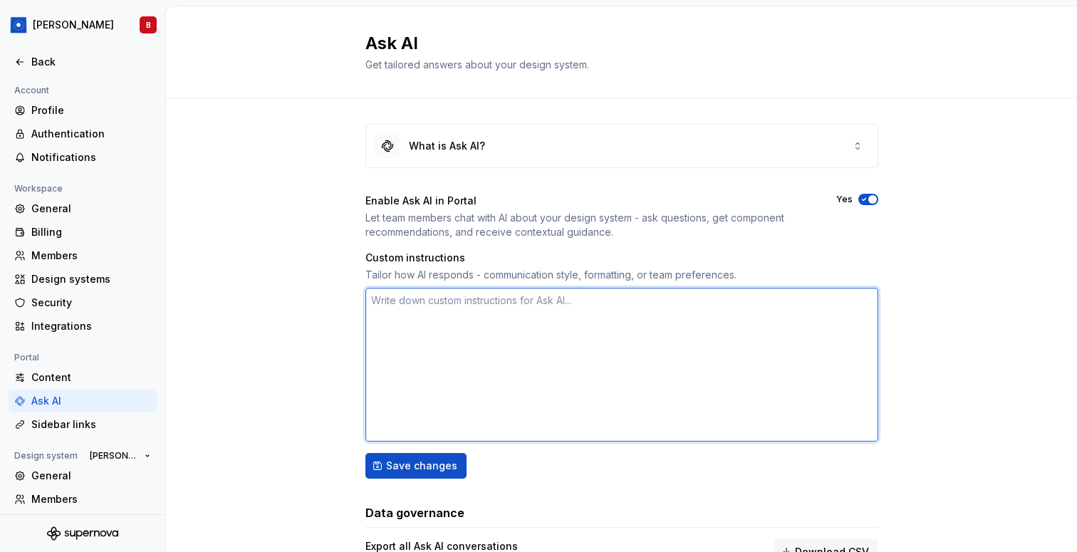
click at [539, 314] on textarea at bounding box center [622, 365] width 513 height 154
type textarea "*"
type textarea "A"
type textarea "*"
type textarea "Al"
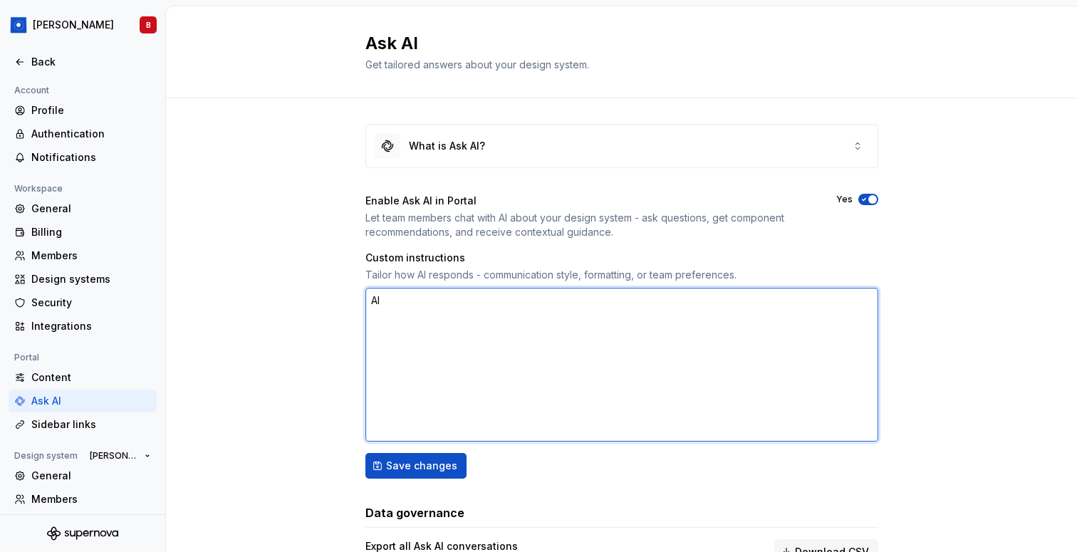
type textarea "*"
type textarea "Alw"
type textarea "*"
type textarea "Alwa"
type textarea "*"
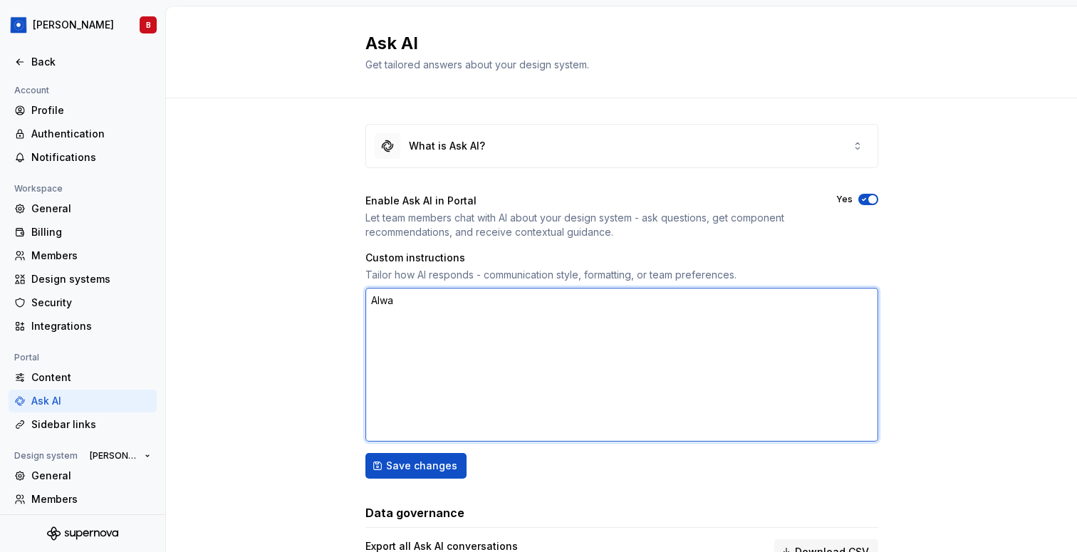
type textarea "Alway"
type textarea "*"
type textarea "Always"
type textarea "*"
type textarea "Always"
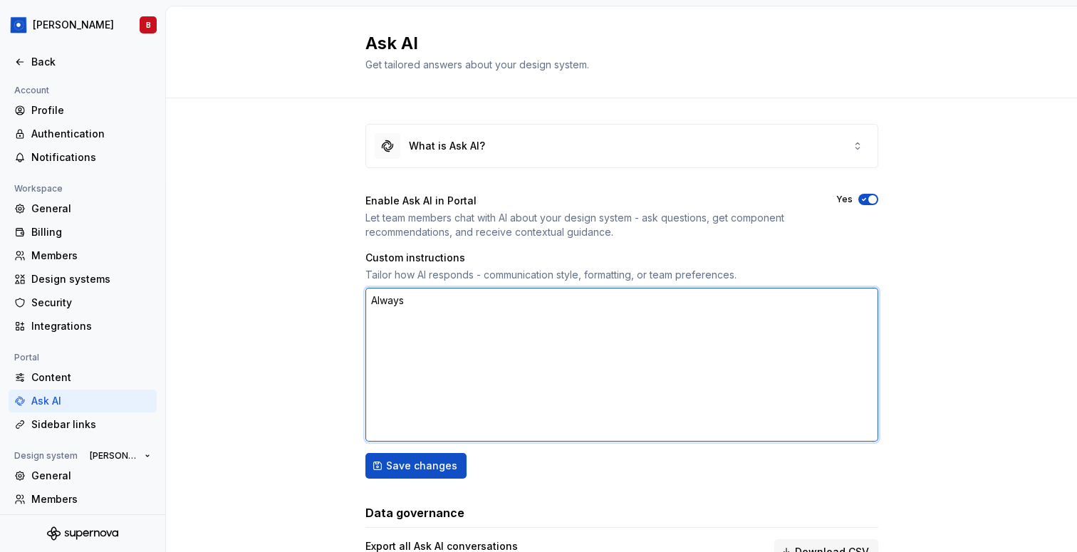
type textarea "*"
type textarea "Always r"
type textarea "*"
type textarea "Always re"
type textarea "*"
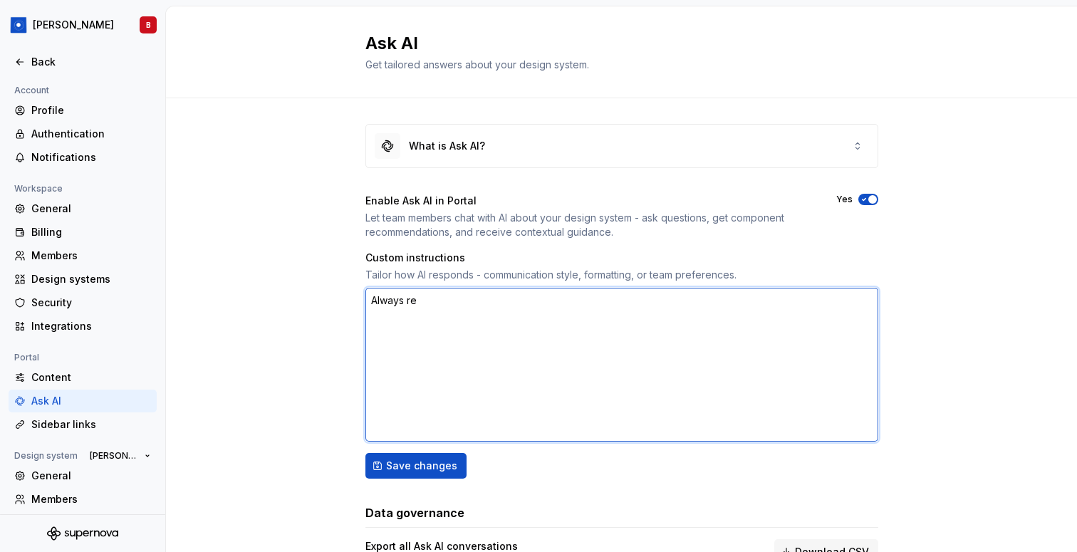
type textarea "Always ref"
type textarea "*"
type textarea "Always refe"
type textarea "*"
type textarea "Always refer"
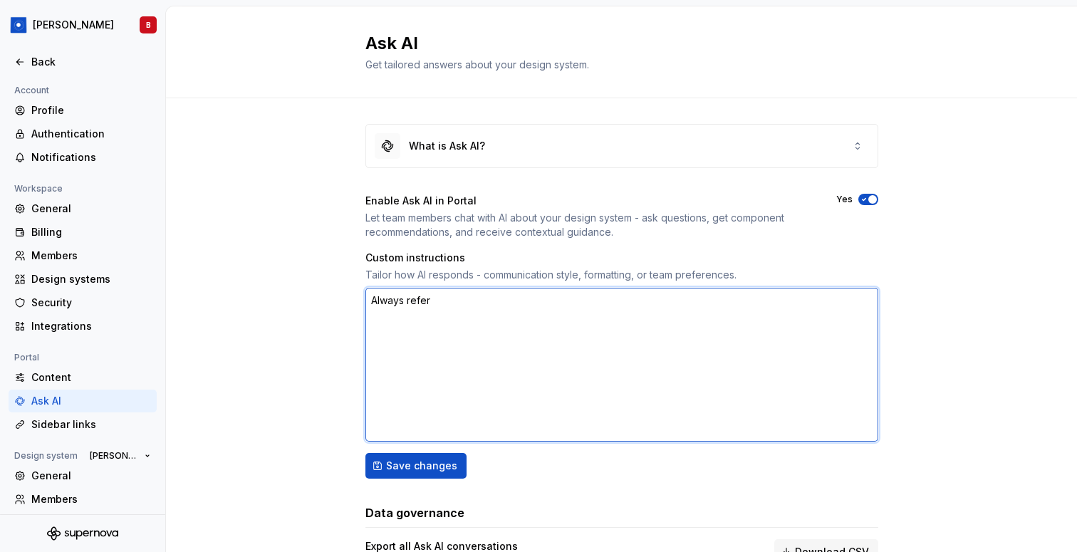
type textarea "*"
type textarea "Always refere"
type textarea "*"
type textarea "Always referen"
type textarea "*"
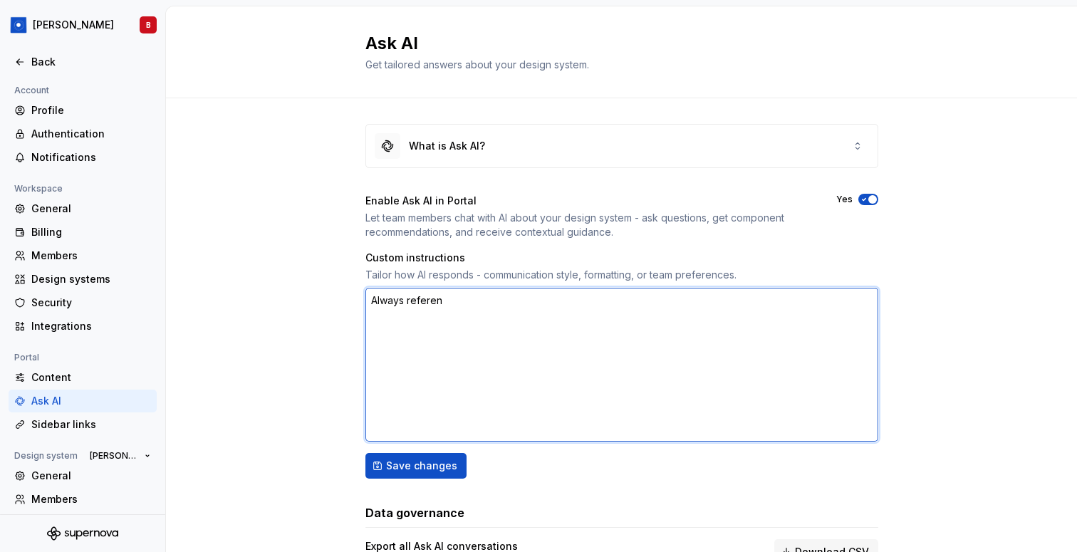
type textarea "Always referenc"
type textarea "*"
type textarea "Always reference"
type textarea "*"
type textarea "Always reference"
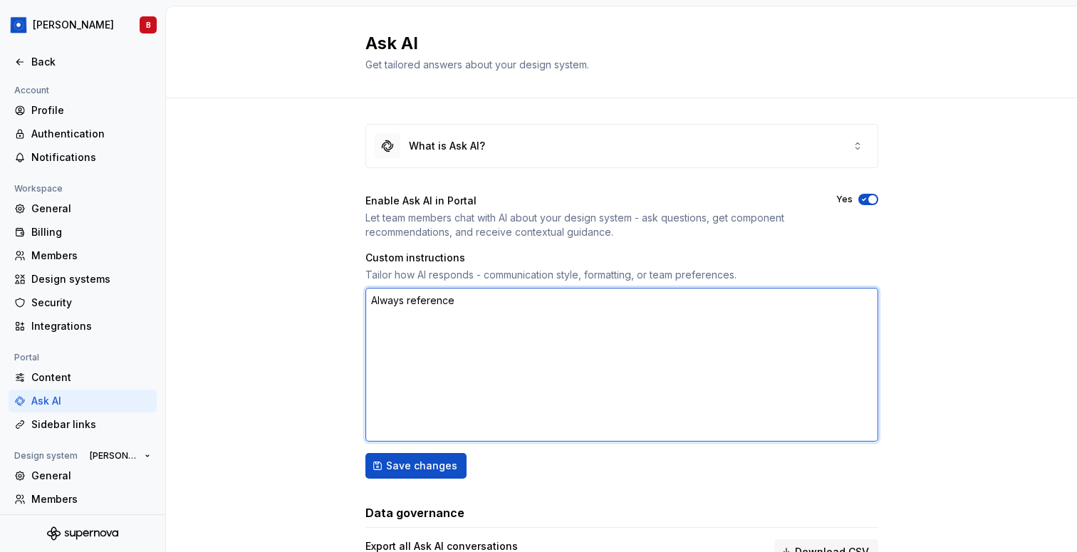
type textarea "*"
type textarea "Always reference t"
type textarea "*"
type textarea "Always reference th"
type textarea "*"
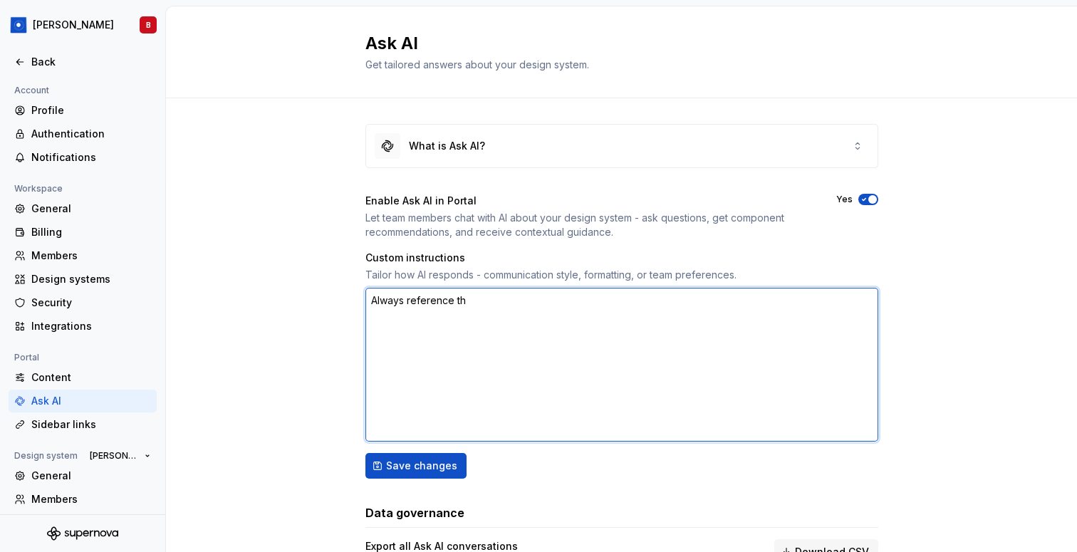
type textarea "Always reference the"
type textarea "*"
type textarea "Always reference the"
type textarea "*"
type textarea "Always reference the d"
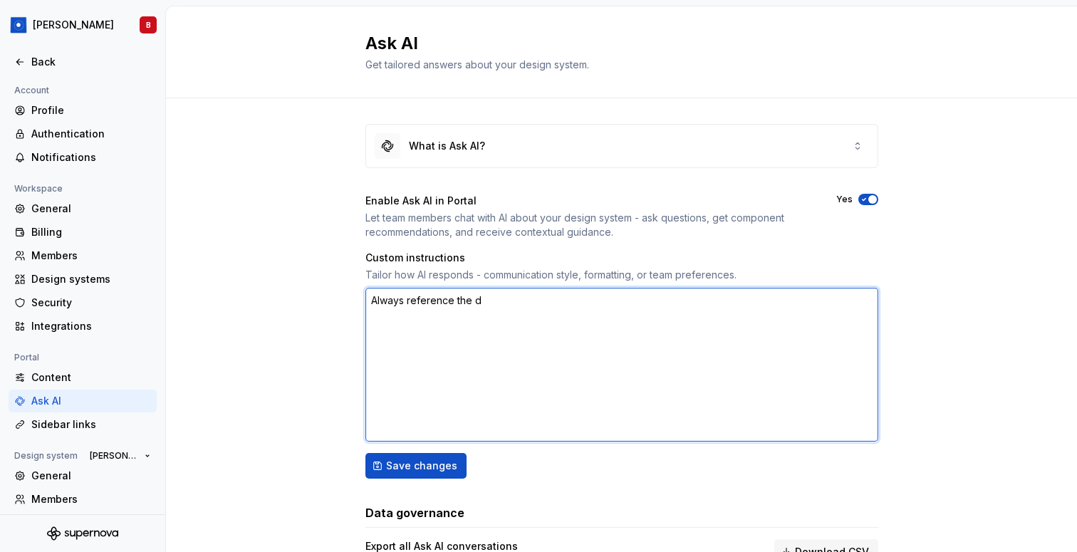
type textarea "*"
type textarea "Always reference the do"
type textarea "*"
type textarea "Always reference the doc"
type textarea "*"
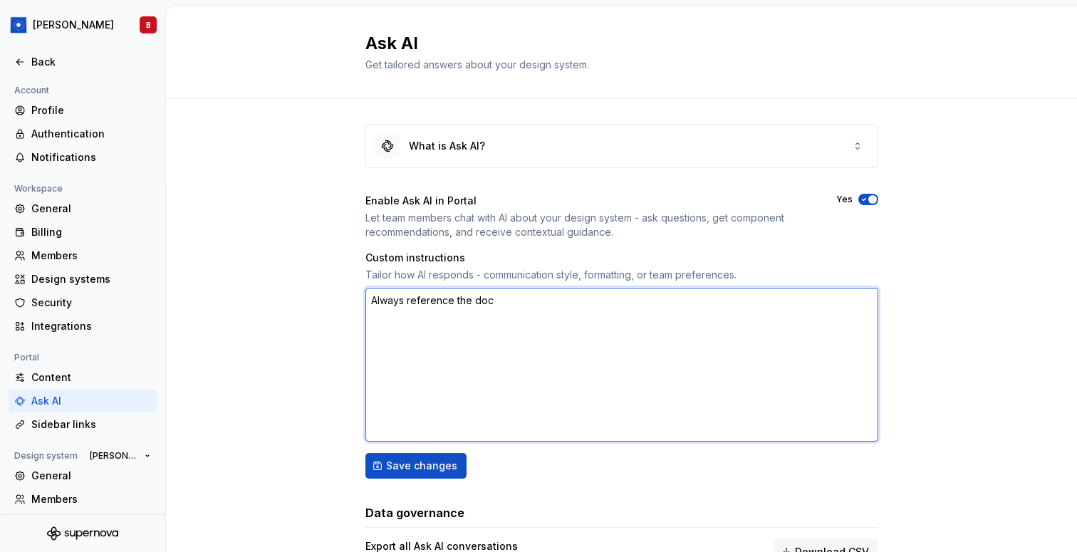
type textarea "Always reference the docu"
type textarea "*"
type textarea "Always reference the docum"
type textarea "*"
type textarea "Always reference the docume"
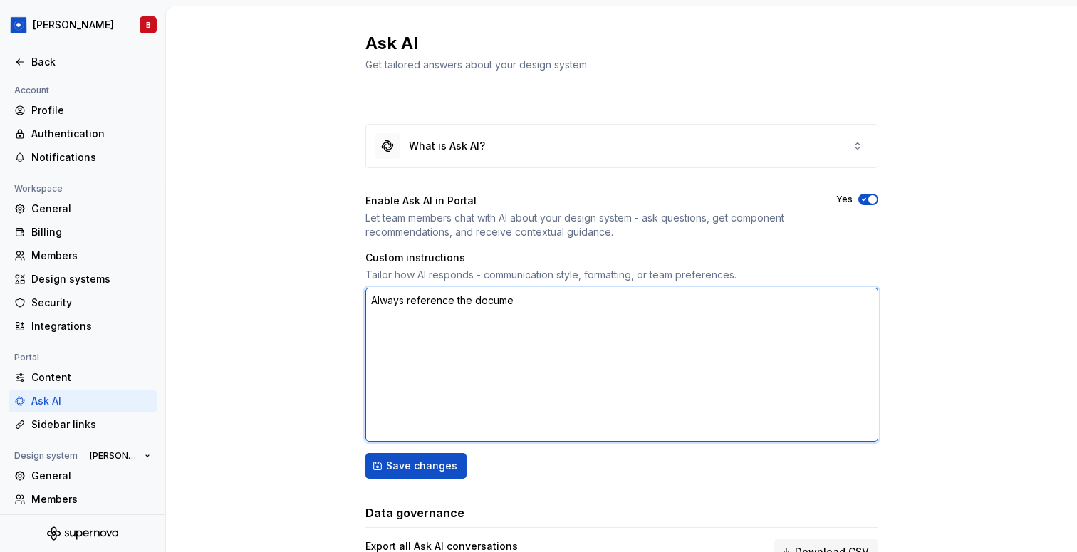
type textarea "*"
type textarea "Always reference the documen"
type textarea "*"
type textarea "Always reference the document"
type textarea "*"
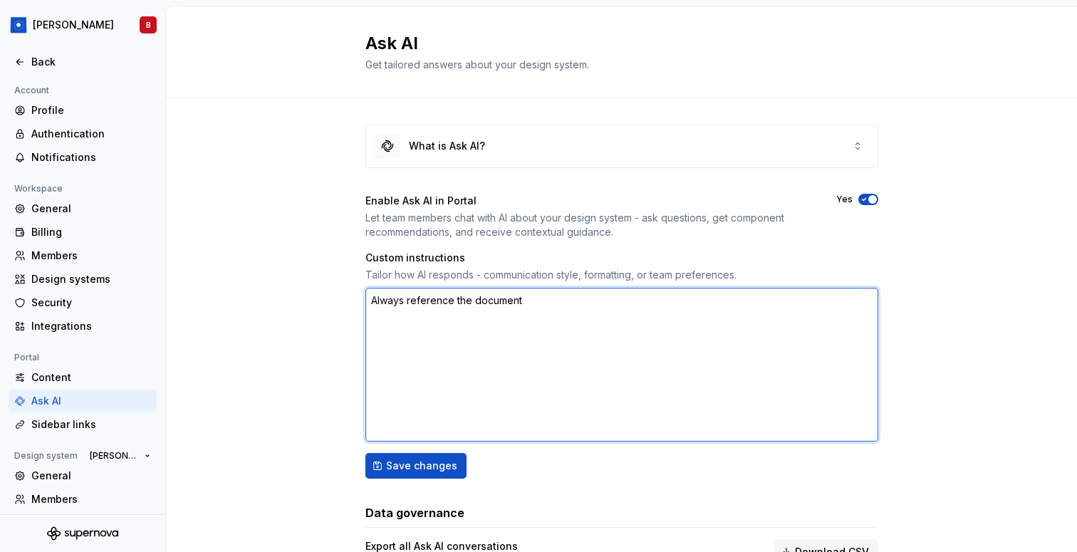
type textarea "Always reference the documenta"
type textarea "*"
type textarea "Always reference the documentat"
type textarea "*"
type textarea "Always reference the documentati"
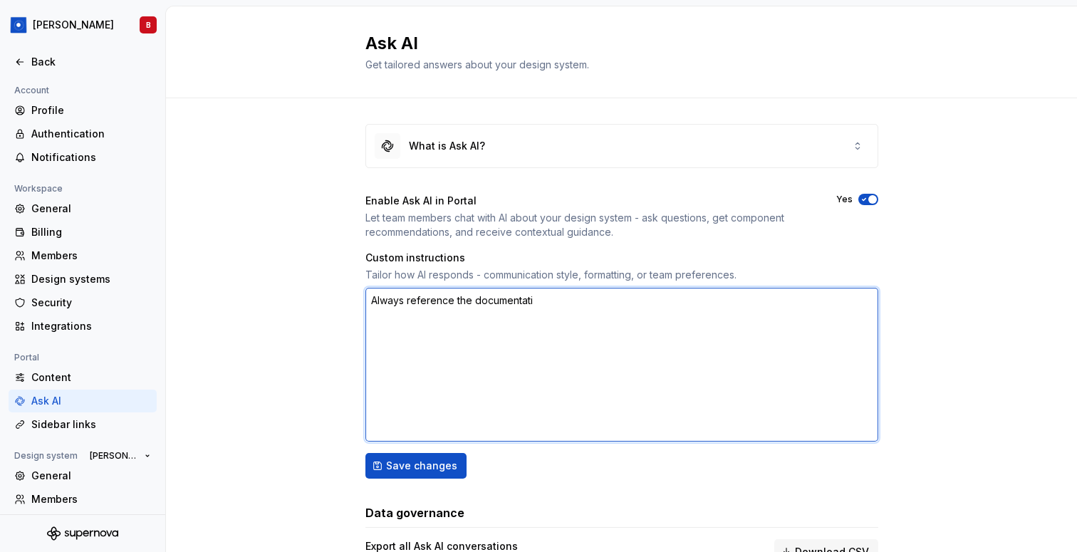
type textarea "*"
type textarea "Always reference the documentatio"
type textarea "*"
type textarea "Always reference the documentation"
type textarea "*"
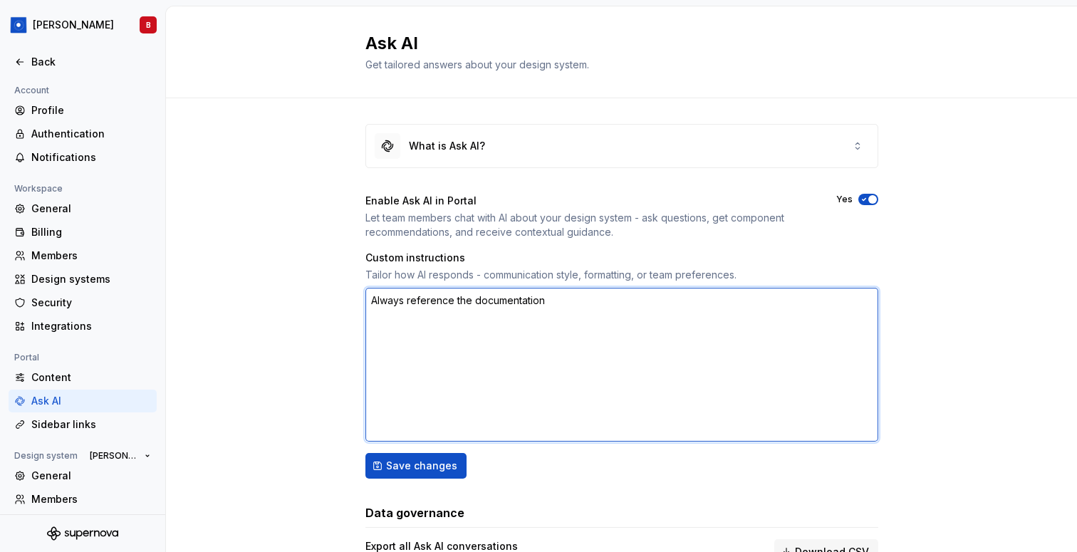
type textarea "Always reference the documentation p"
type textarea "*"
type textarea "Always reference the documentation pa"
type textarea "*"
type textarea "Always reference the documentation pag"
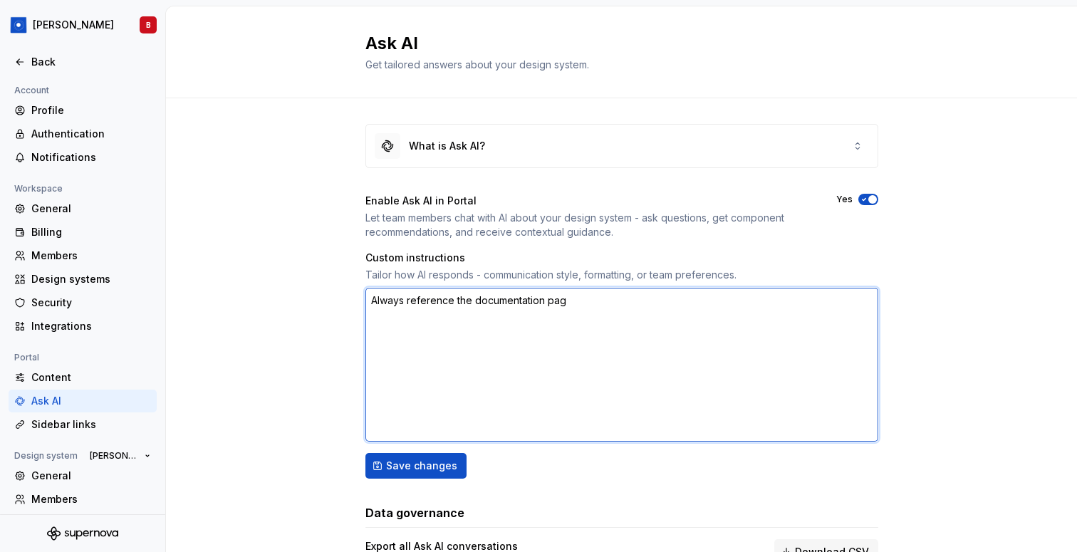
type textarea "*"
type textarea "Always reference the documentation page"
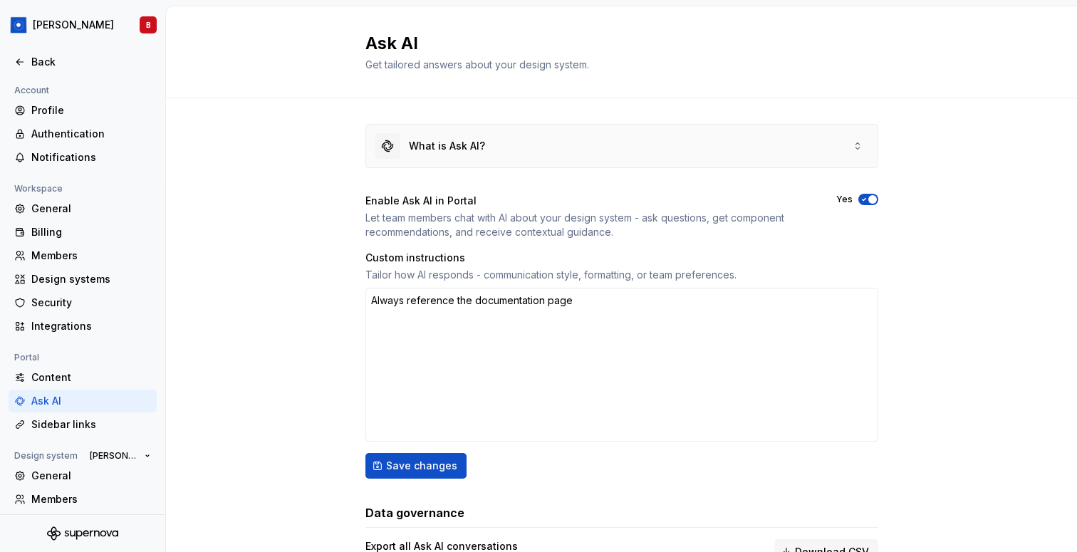
click at [619, 155] on div "What is Ask AI?" at bounding box center [622, 146] width 512 height 43
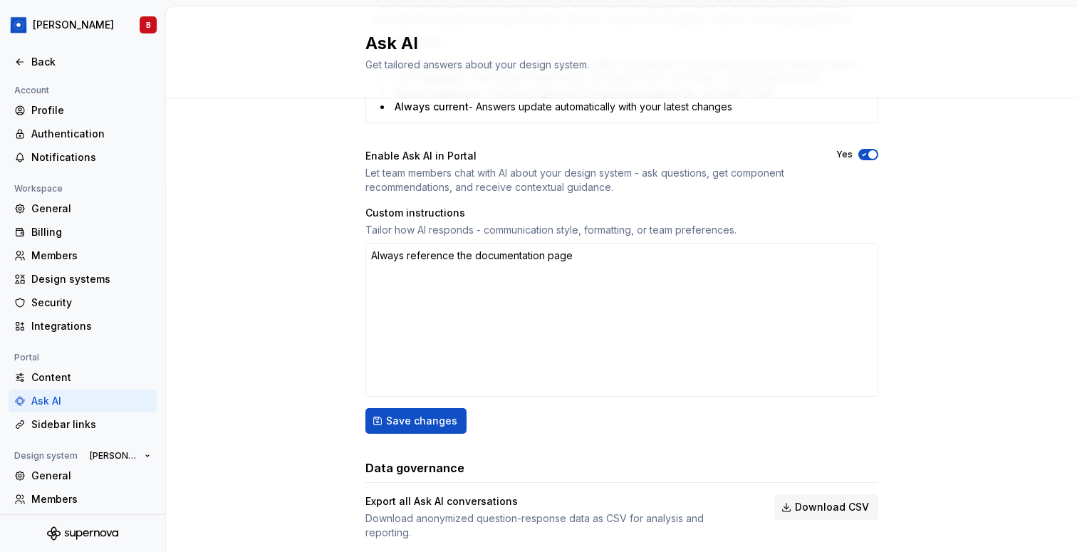
scroll to position [480, 0]
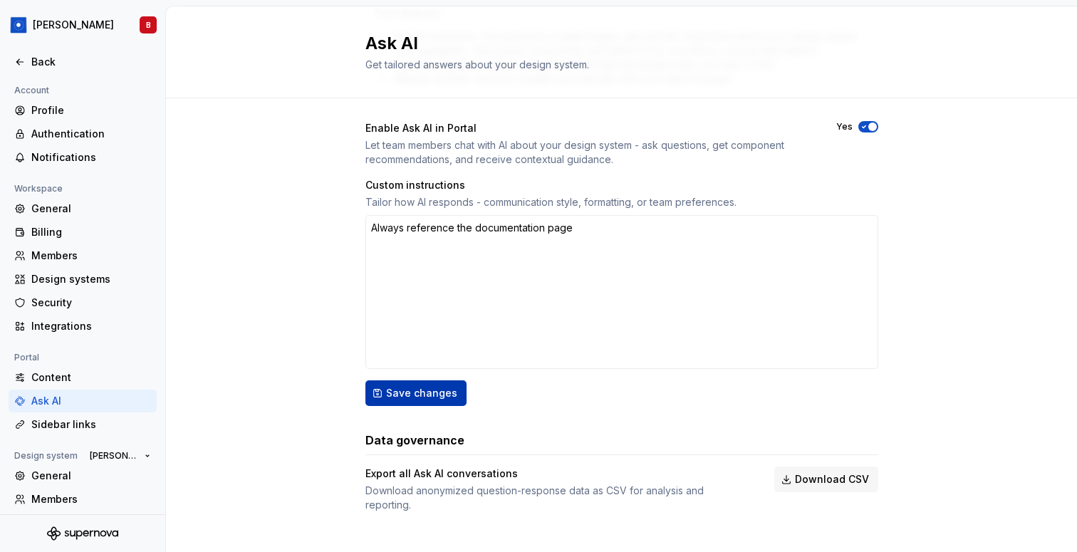
click at [388, 396] on span "Save changes" at bounding box center [421, 393] width 71 height 14
click at [409, 392] on span "Save changes" at bounding box center [421, 393] width 71 height 14
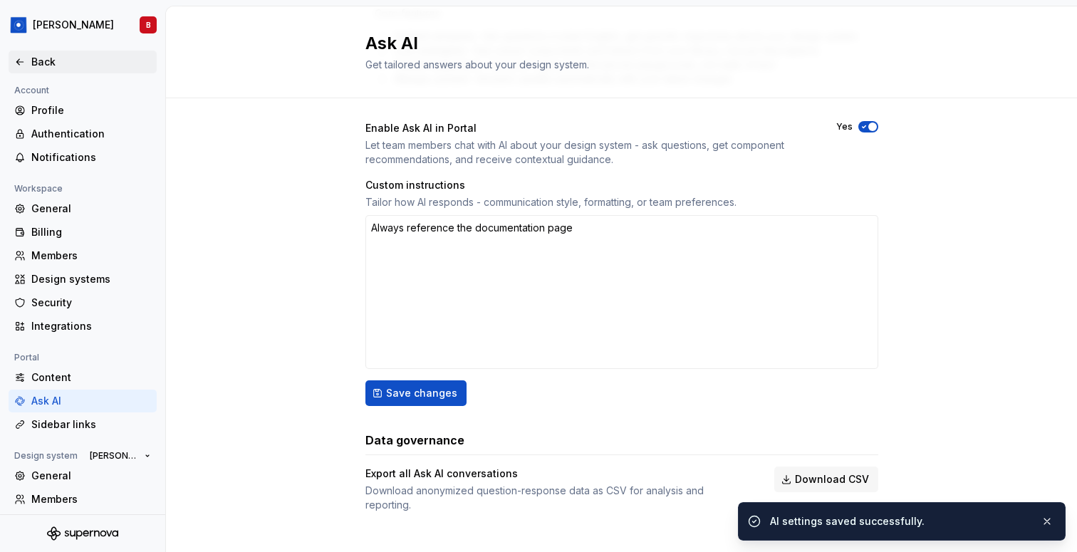
click at [43, 67] on div "Back" at bounding box center [91, 62] width 120 height 14
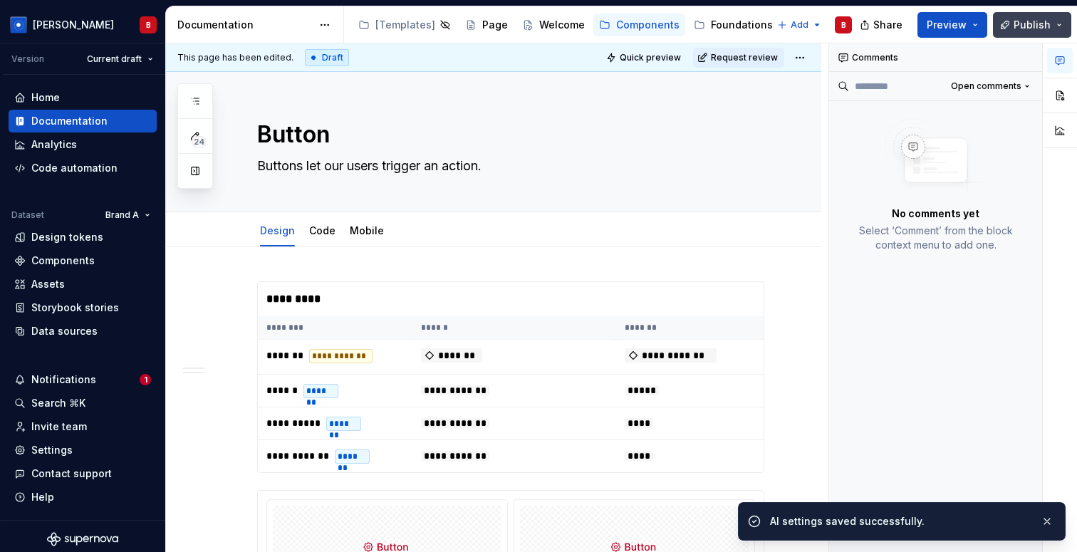
click at [1064, 21] on button "Publish" at bounding box center [1032, 25] width 78 height 26
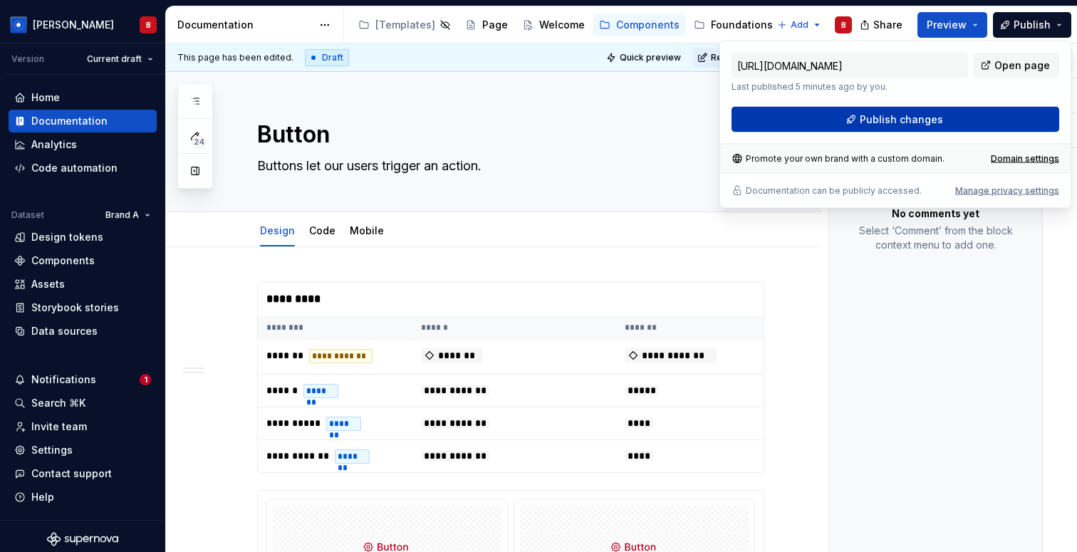
click at [953, 118] on button "Publish changes" at bounding box center [896, 120] width 328 height 26
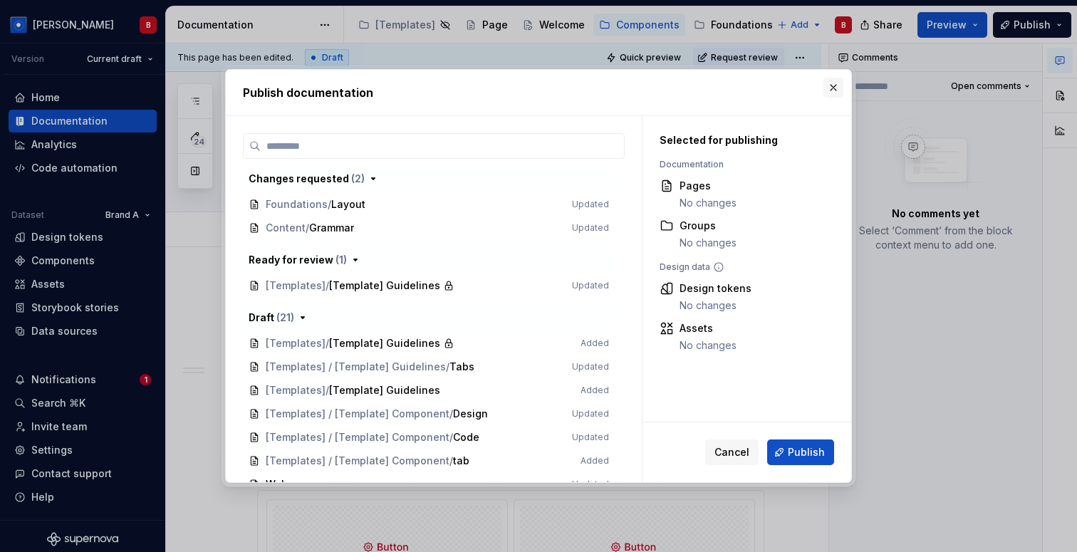
click at [834, 85] on button "button" at bounding box center [834, 88] width 20 height 20
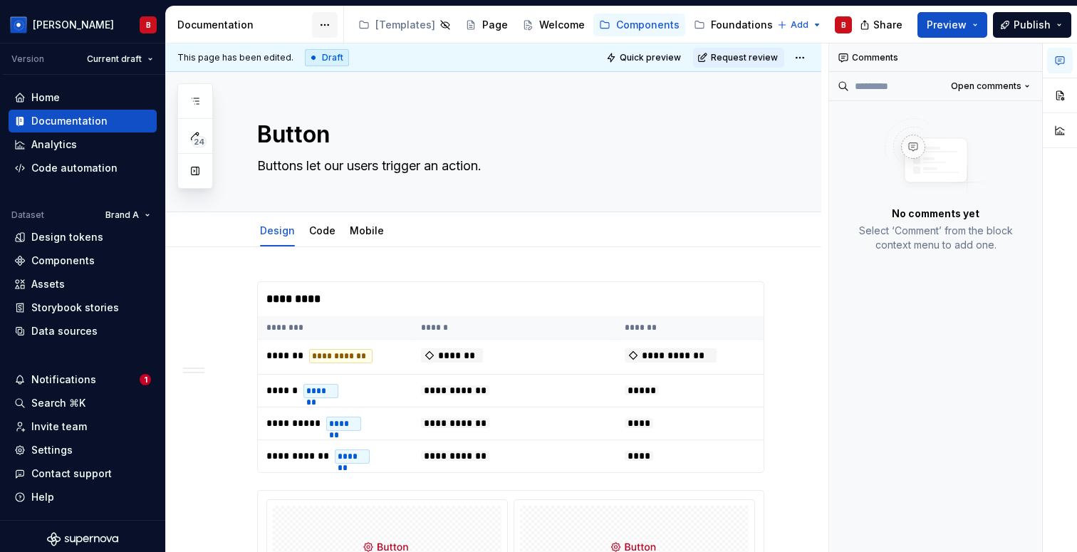
click at [322, 23] on html "[PERSON_NAME] Version Current draft Home Documentation Analytics Code automatio…" at bounding box center [538, 276] width 1077 height 552
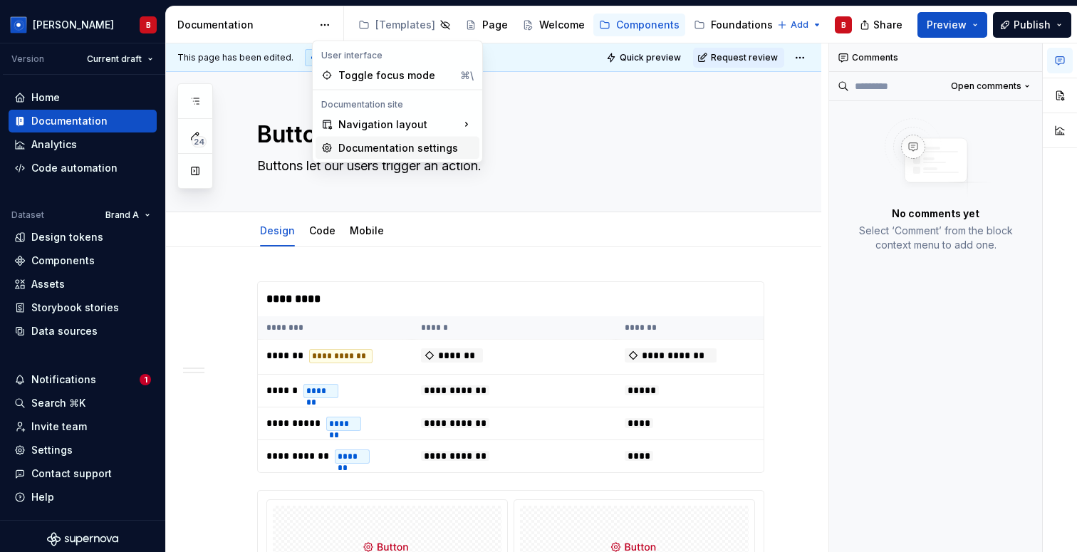
click at [349, 148] on div "Documentation settings" at bounding box center [405, 148] width 135 height 14
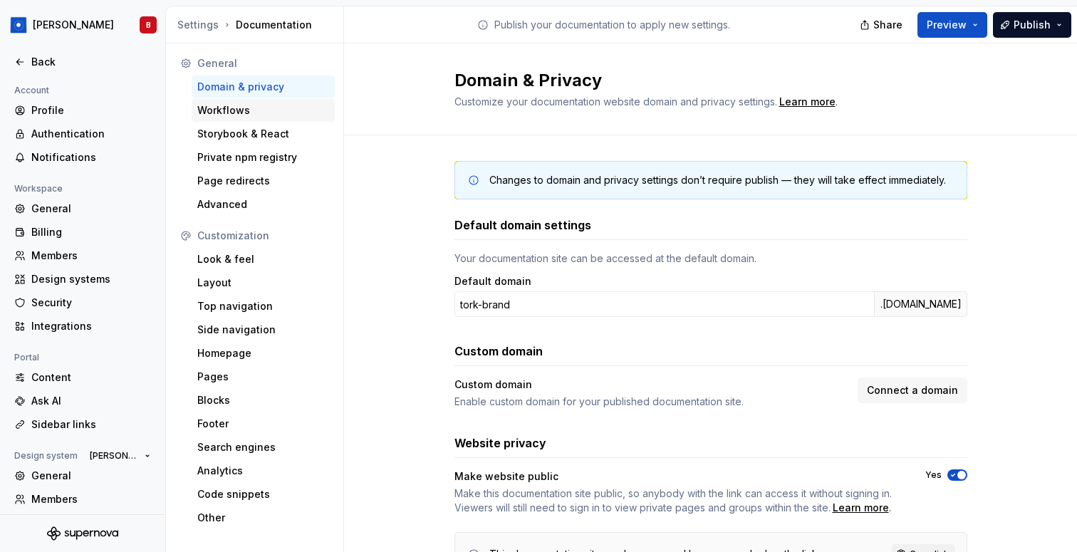
click at [243, 111] on div "Workflows" at bounding box center [263, 110] width 132 height 14
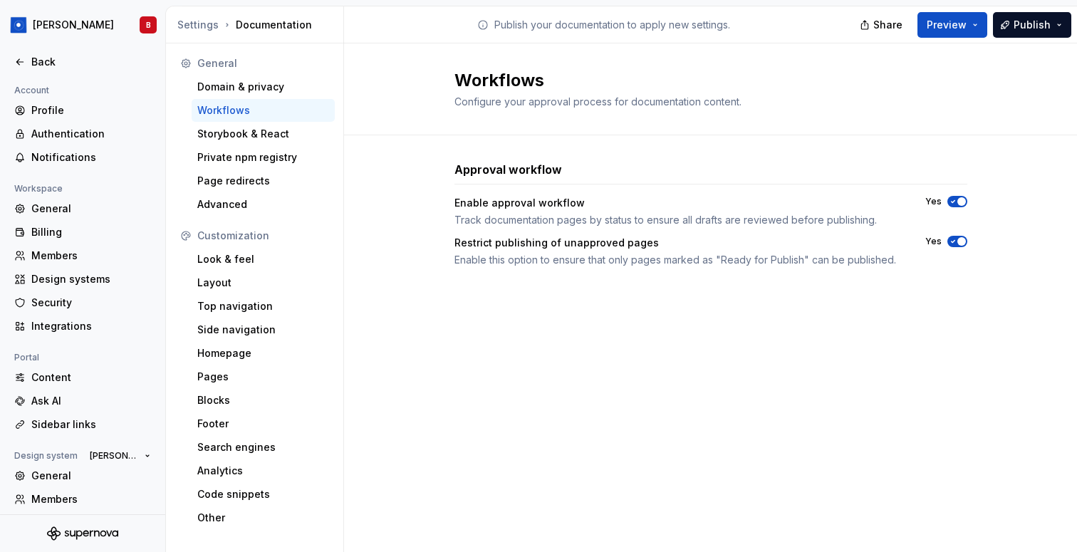
click at [960, 240] on span "button" at bounding box center [962, 241] width 9 height 9
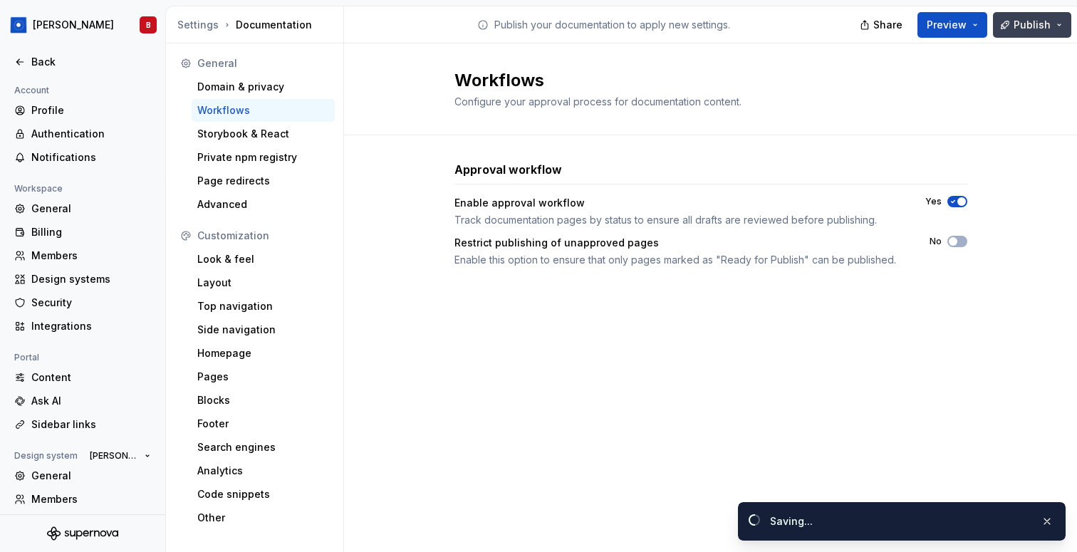
click at [1029, 24] on span "Publish" at bounding box center [1032, 25] width 37 height 14
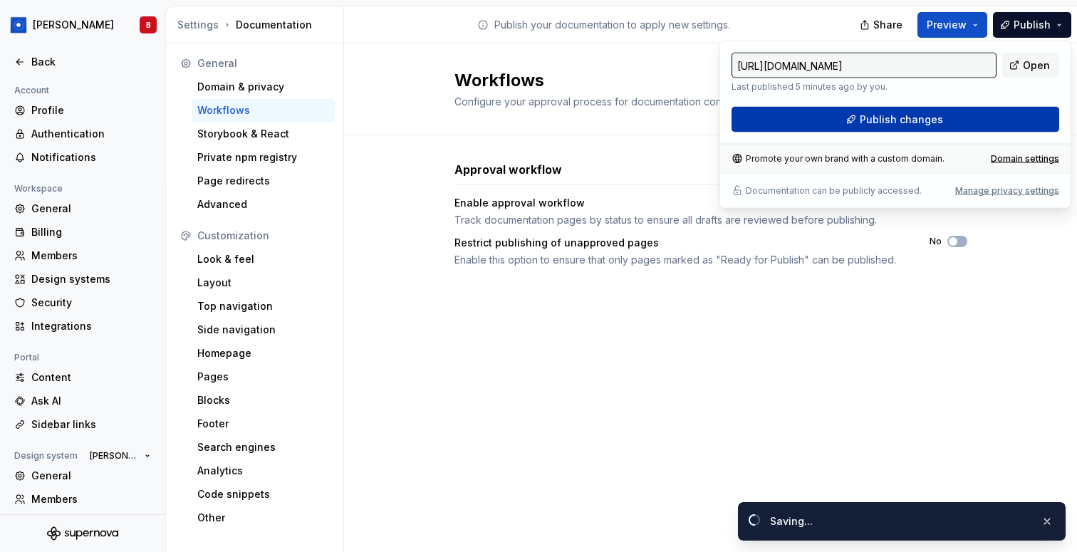
click at [963, 113] on button "Publish changes" at bounding box center [896, 120] width 328 height 26
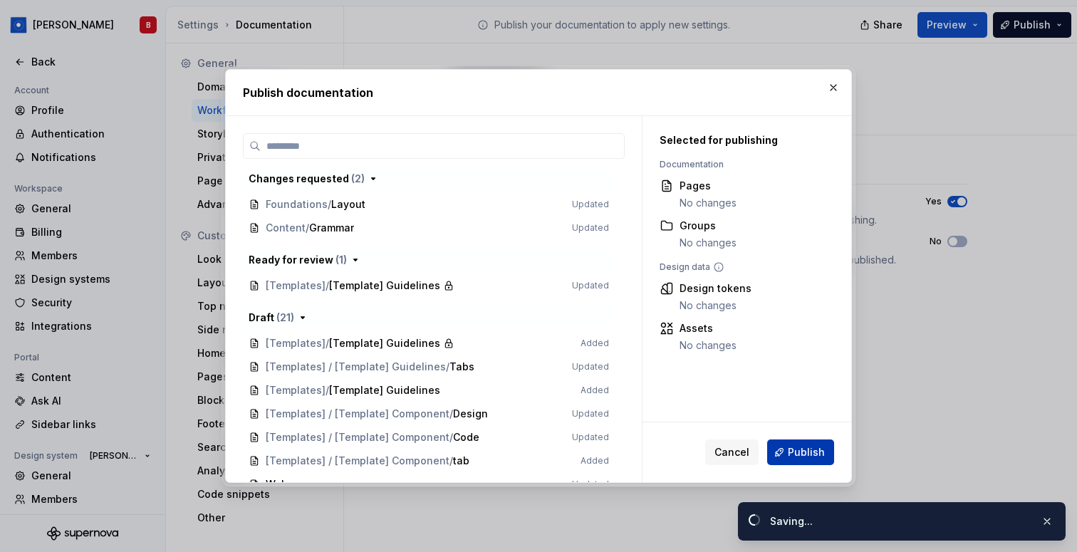
click at [812, 450] on span "Publish" at bounding box center [806, 452] width 37 height 14
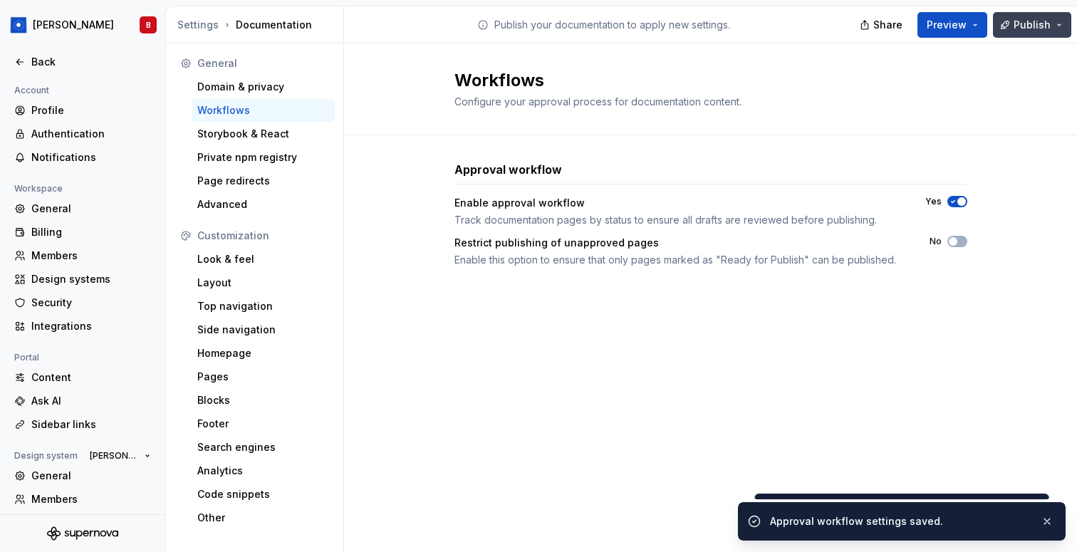
click at [1050, 14] on button "Publish" at bounding box center [1032, 25] width 78 height 26
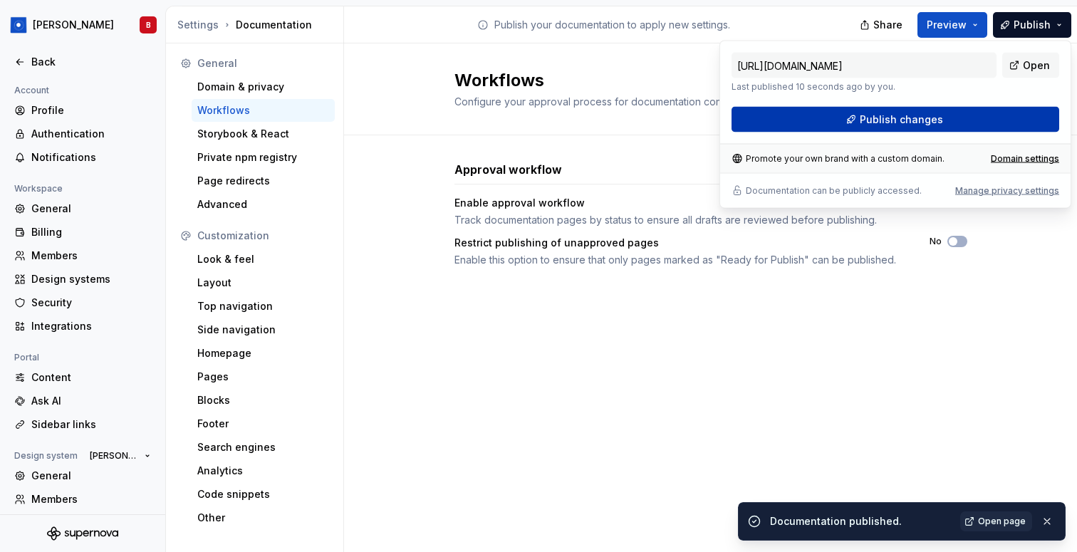
click at [987, 115] on button "Publish changes" at bounding box center [896, 120] width 328 height 26
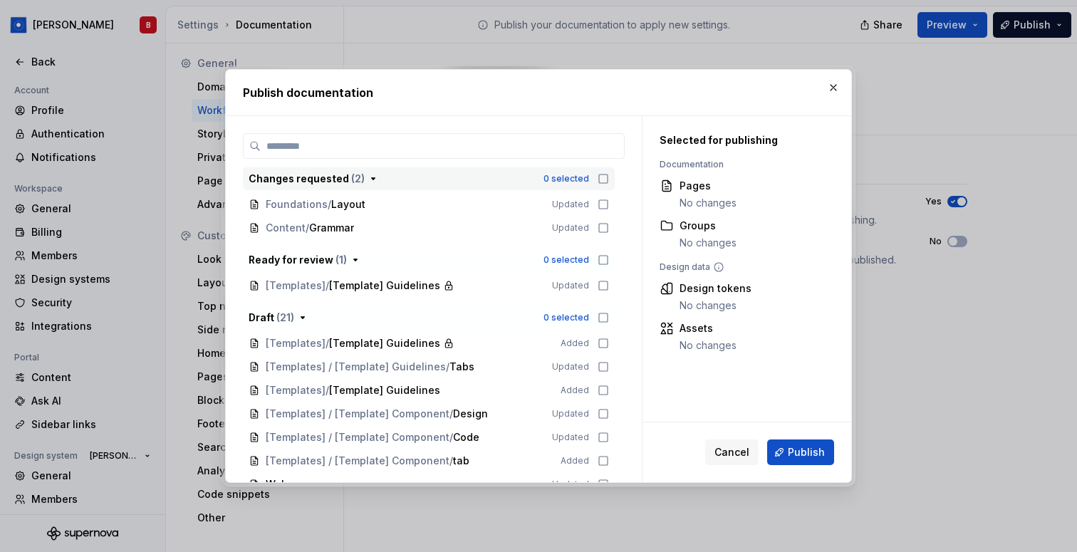
click at [609, 177] on icon "button" at bounding box center [603, 178] width 11 height 11
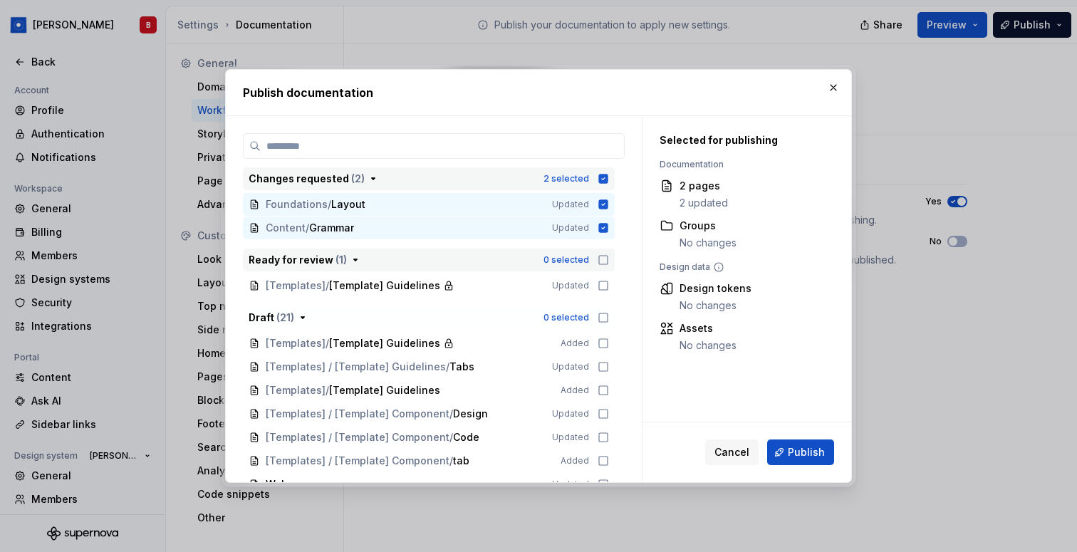
click at [609, 262] on icon "button" at bounding box center [603, 259] width 11 height 11
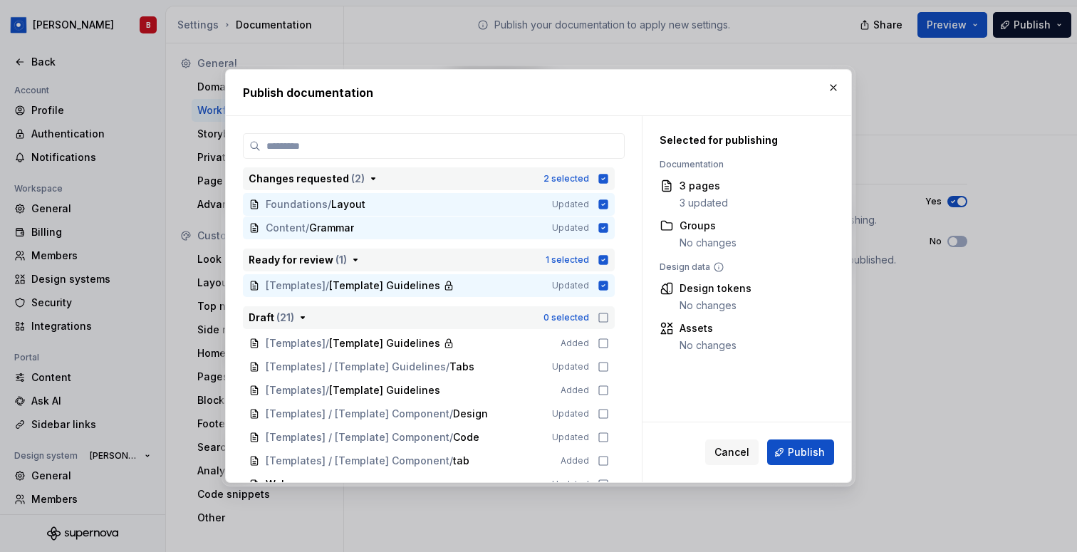
click at [607, 323] on icon "button" at bounding box center [603, 317] width 11 height 11
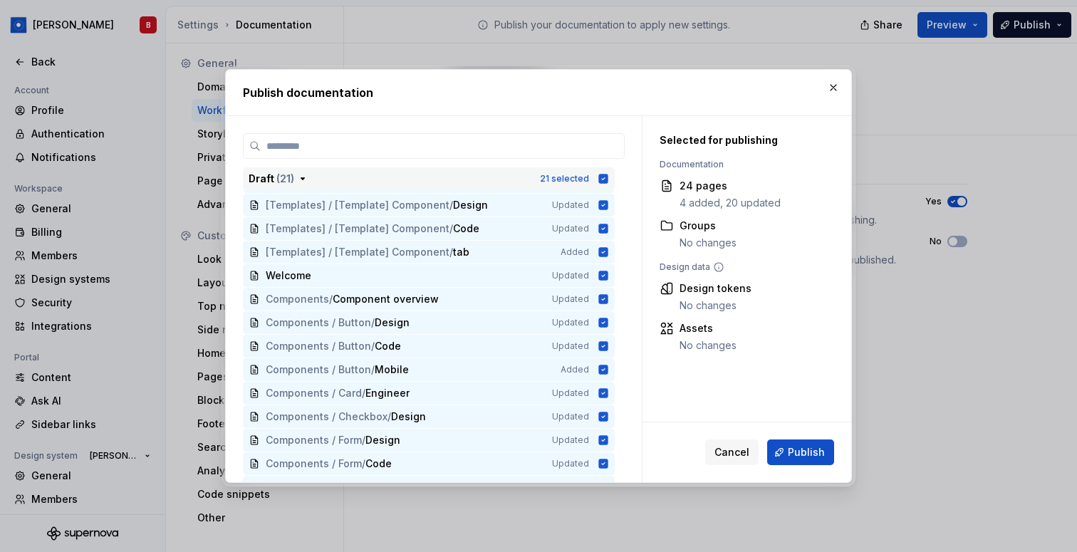
scroll to position [343, 0]
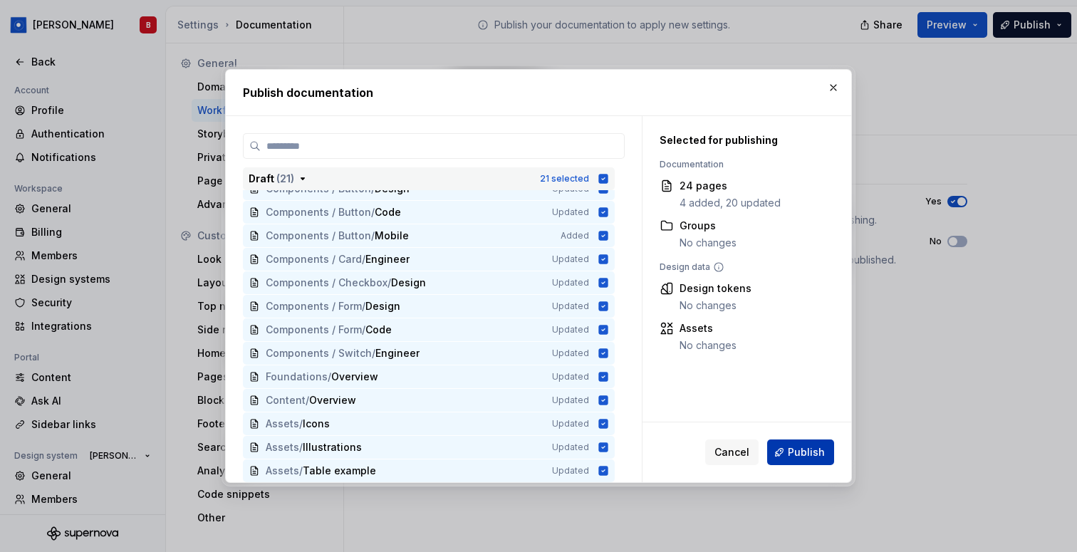
click at [802, 453] on span "Publish" at bounding box center [806, 452] width 37 height 14
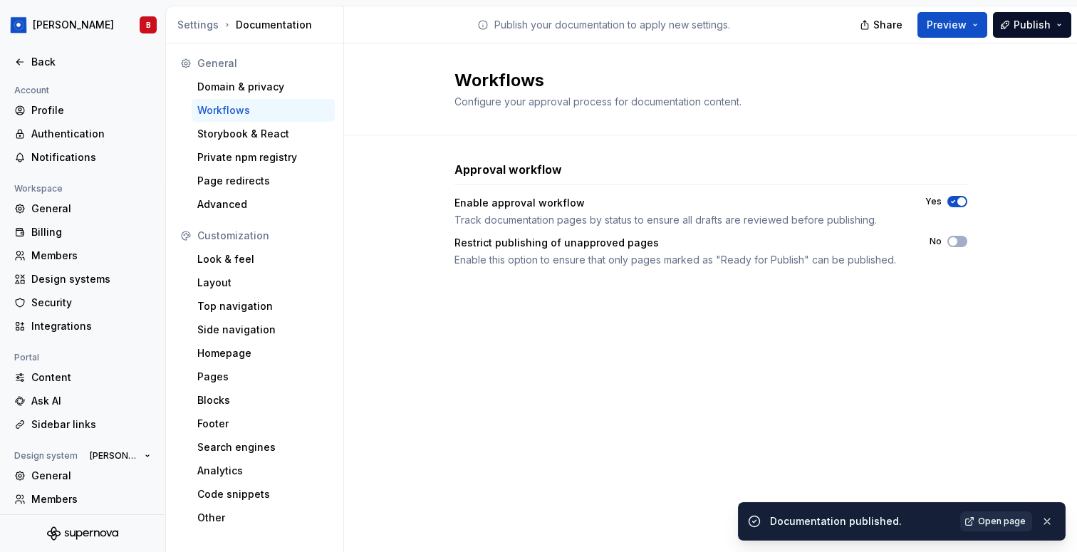
click at [985, 526] on span "Open page" at bounding box center [1002, 521] width 48 height 11
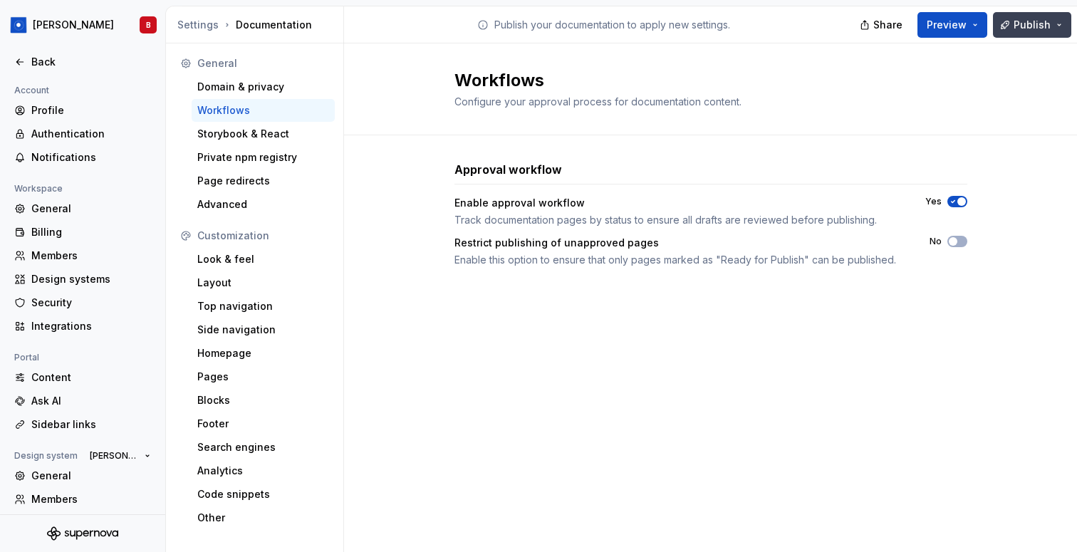
click at [1062, 29] on button "Publish" at bounding box center [1032, 25] width 78 height 26
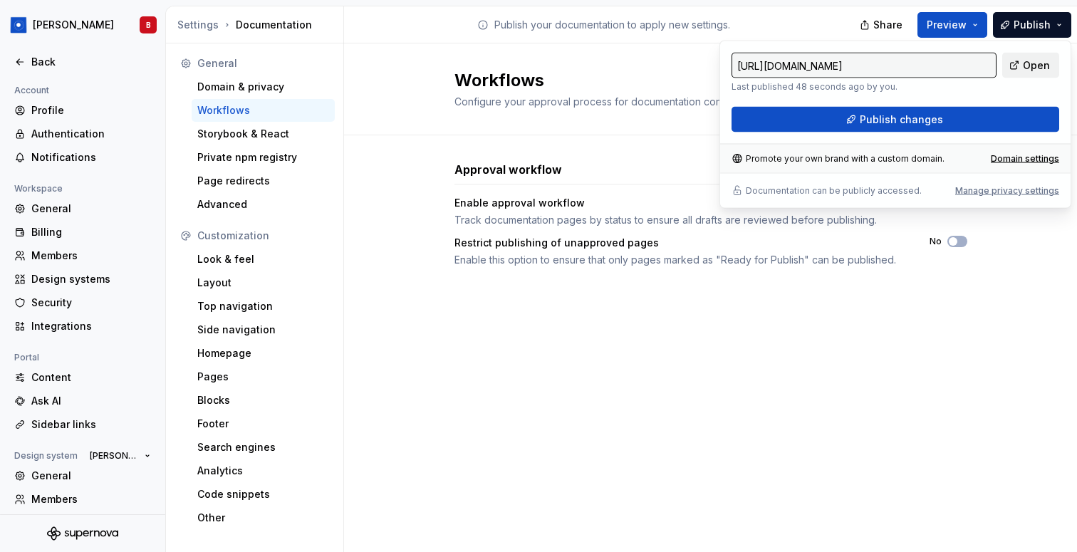
click at [1032, 63] on span "Open" at bounding box center [1036, 65] width 27 height 14
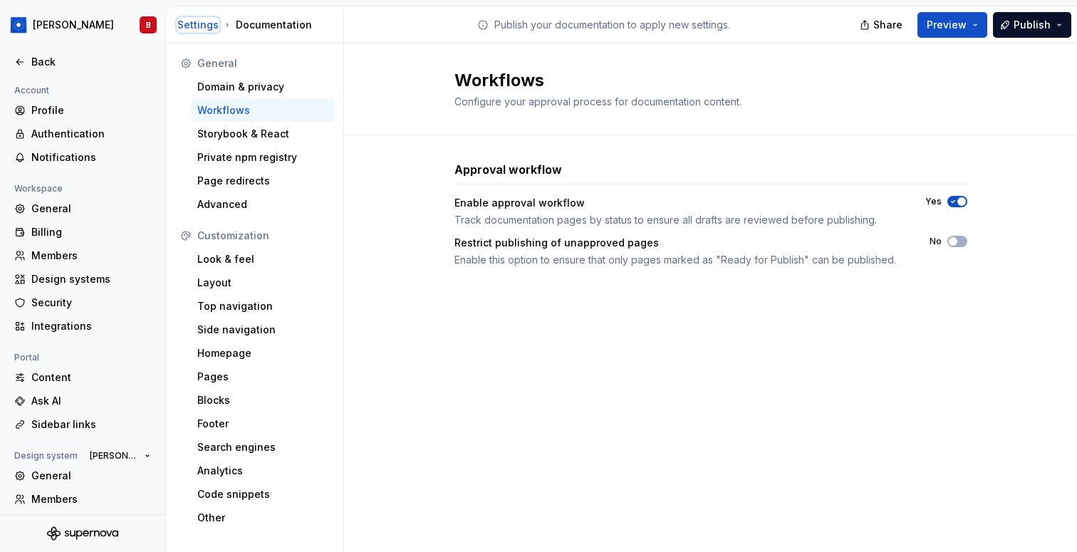
click at [201, 25] on div "Settings" at bounding box center [197, 25] width 41 height 14
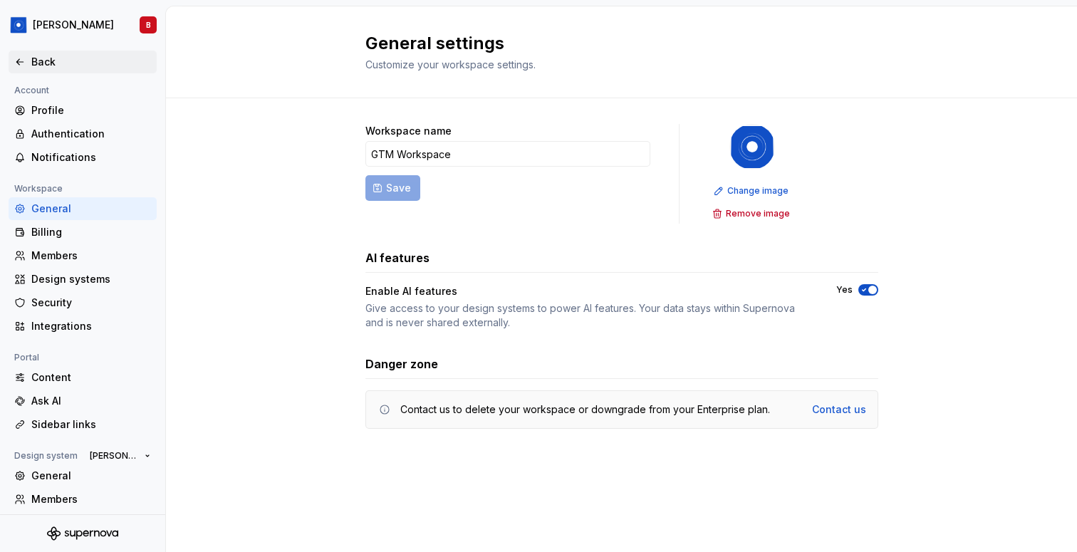
click at [38, 61] on div "Back" at bounding box center [91, 62] width 120 height 14
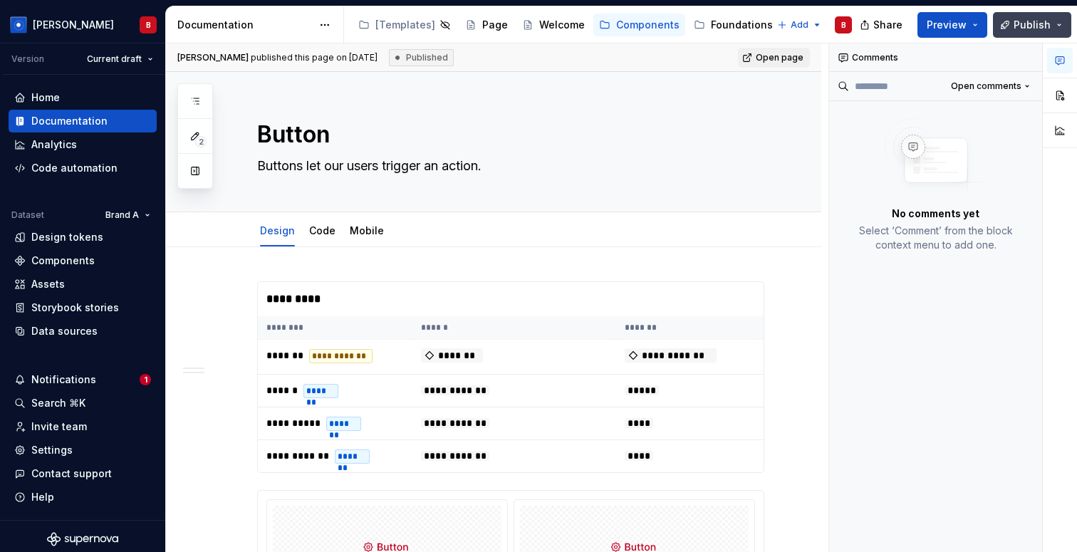
click at [1045, 27] on span "Publish" at bounding box center [1032, 25] width 37 height 14
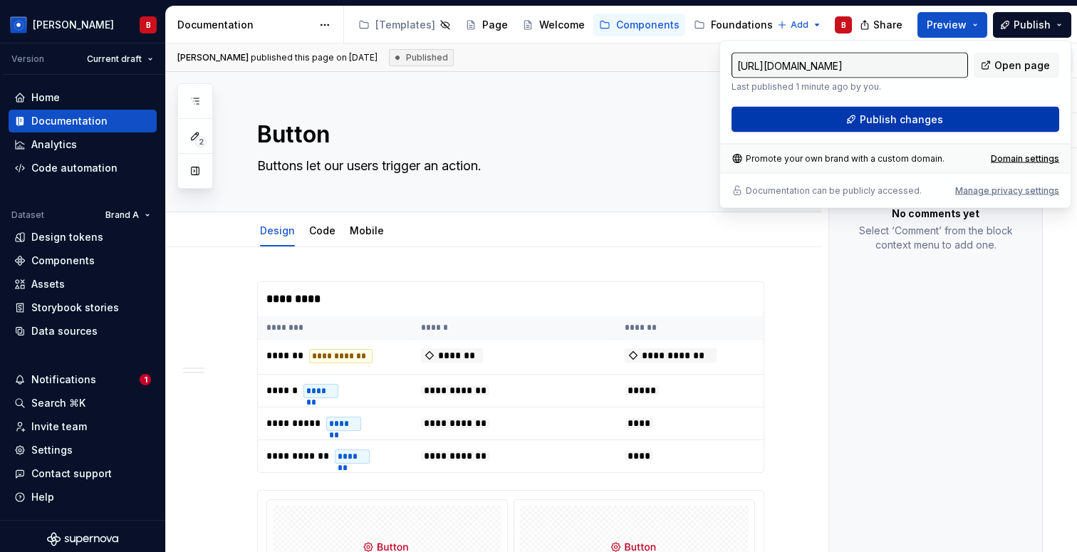
click at [981, 116] on button "Publish changes" at bounding box center [896, 120] width 328 height 26
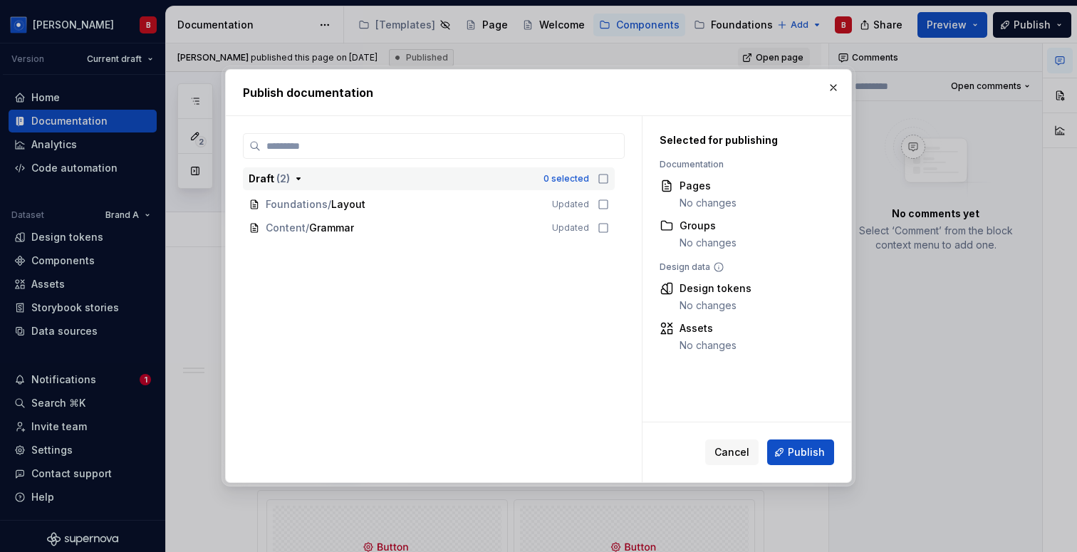
click at [609, 180] on icon "button" at bounding box center [603, 178] width 11 height 11
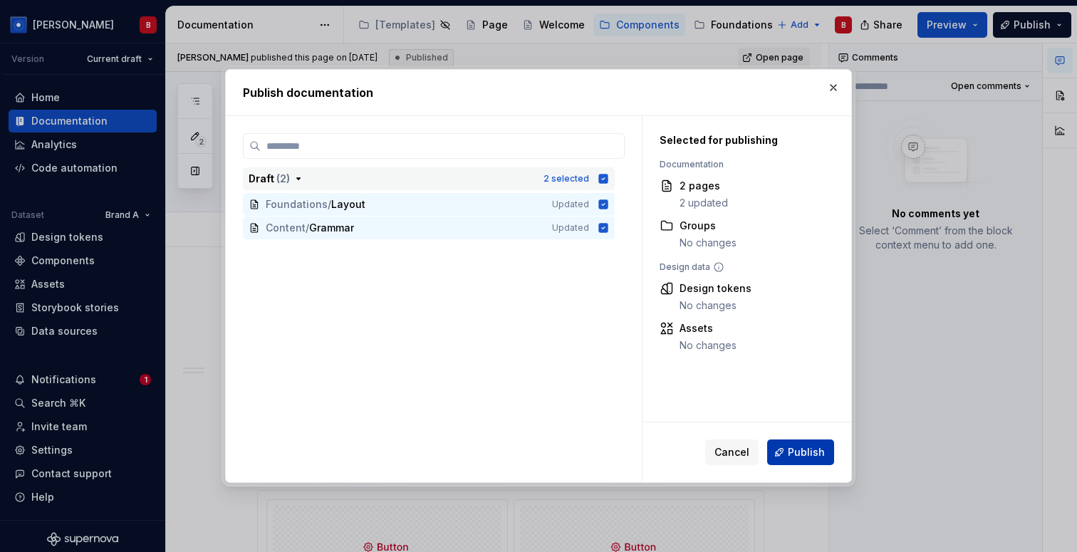
click at [799, 457] on span "Publish" at bounding box center [806, 452] width 37 height 14
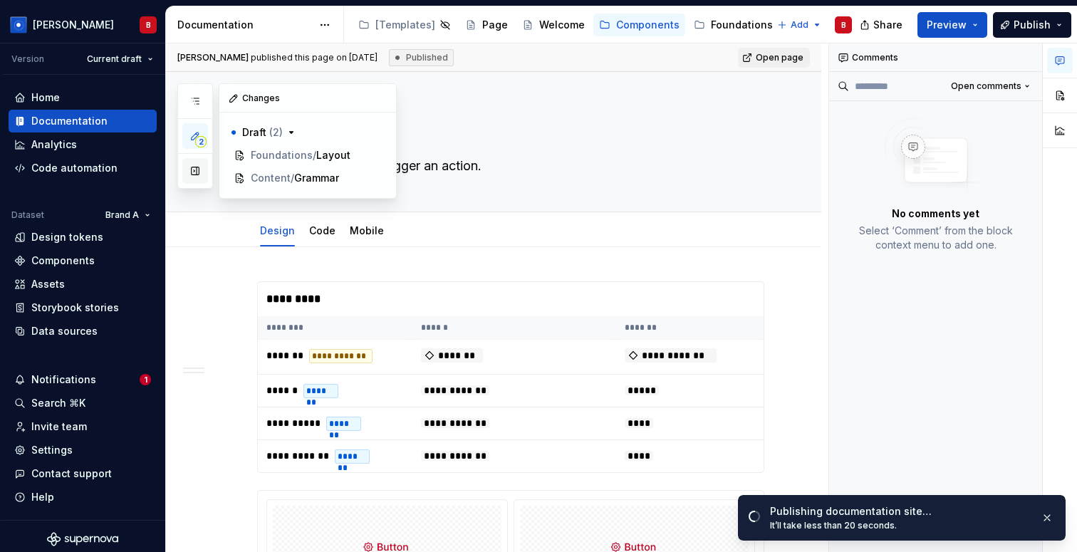
click at [192, 179] on button "button" at bounding box center [195, 171] width 26 height 26
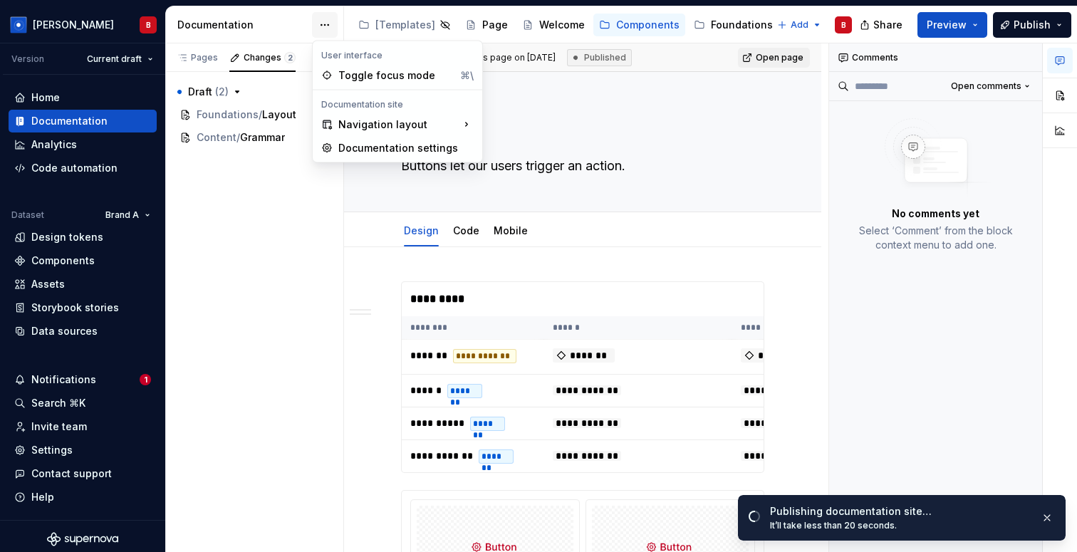
click at [323, 29] on html "[PERSON_NAME] Version Current draft Home Documentation Analytics Code automatio…" at bounding box center [538, 276] width 1077 height 552
click at [323, 275] on div "Pages Changes 2 Add Accessibility guide for tree Page tree. Navigate the tree w…" at bounding box center [254, 298] width 178 height 510
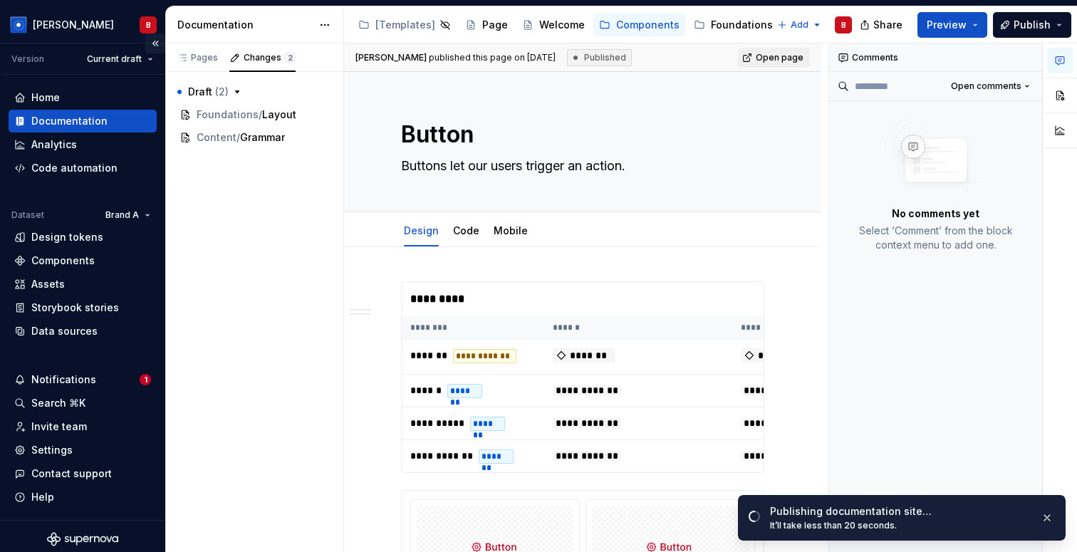
click at [153, 44] on button "Collapse sidebar" at bounding box center [155, 43] width 20 height 20
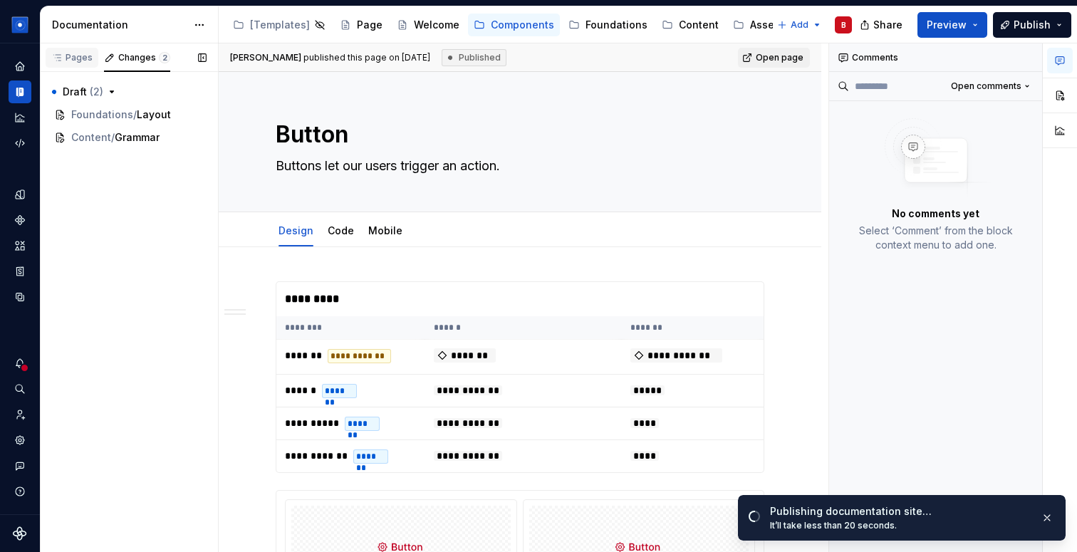
click at [78, 56] on div "Pages" at bounding box center [71, 57] width 41 height 11
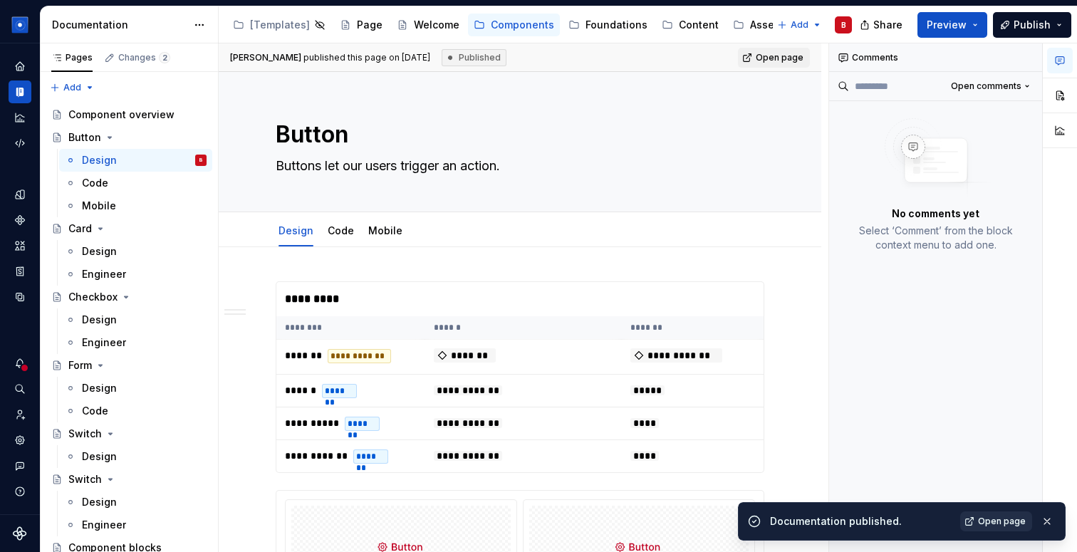
click at [996, 526] on span "Open page" at bounding box center [1002, 521] width 48 height 11
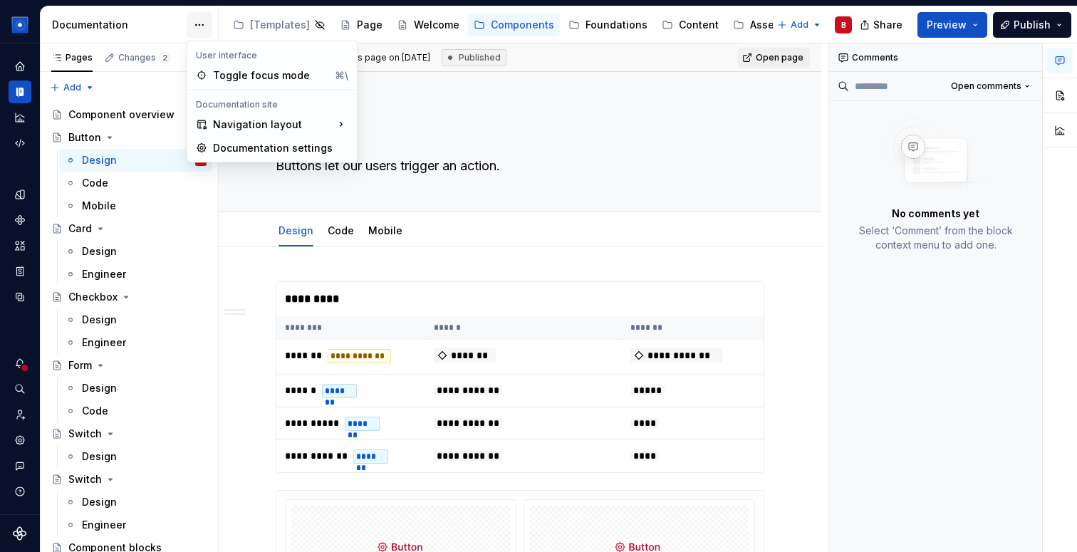
click at [198, 31] on html "[PERSON_NAME] Dataset Brand A Documentation Accessibility guide for tree Page t…" at bounding box center [538, 276] width 1077 height 552
click at [286, 156] on div "Documentation settings" at bounding box center [272, 148] width 164 height 23
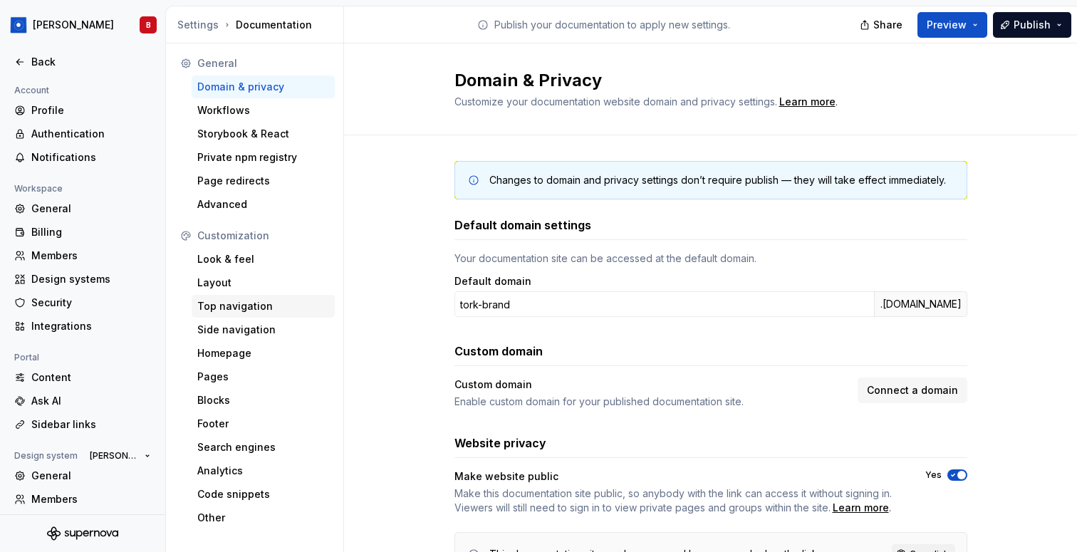
click at [239, 308] on div "Top navigation" at bounding box center [263, 306] width 132 height 14
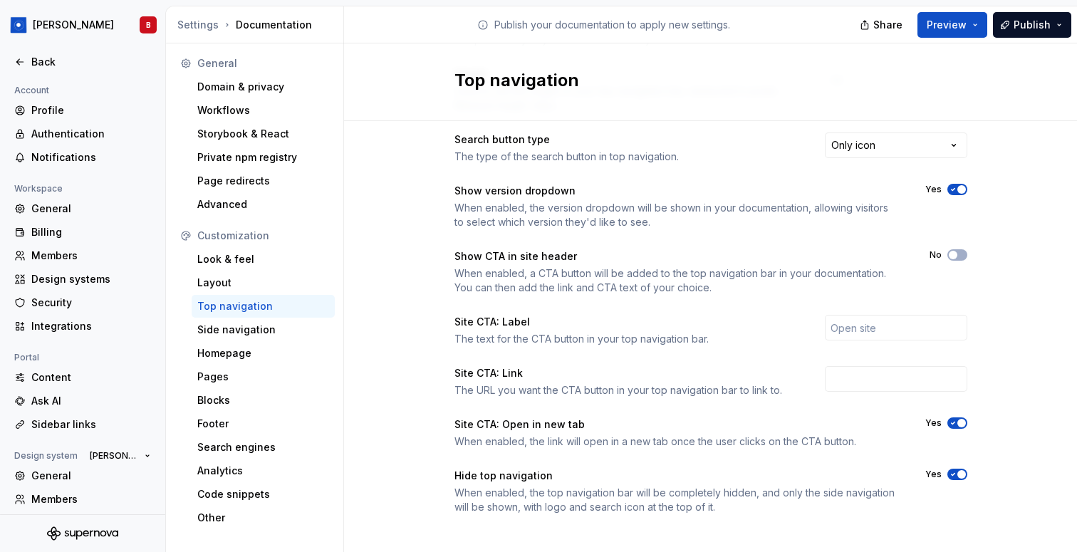
scroll to position [221, 0]
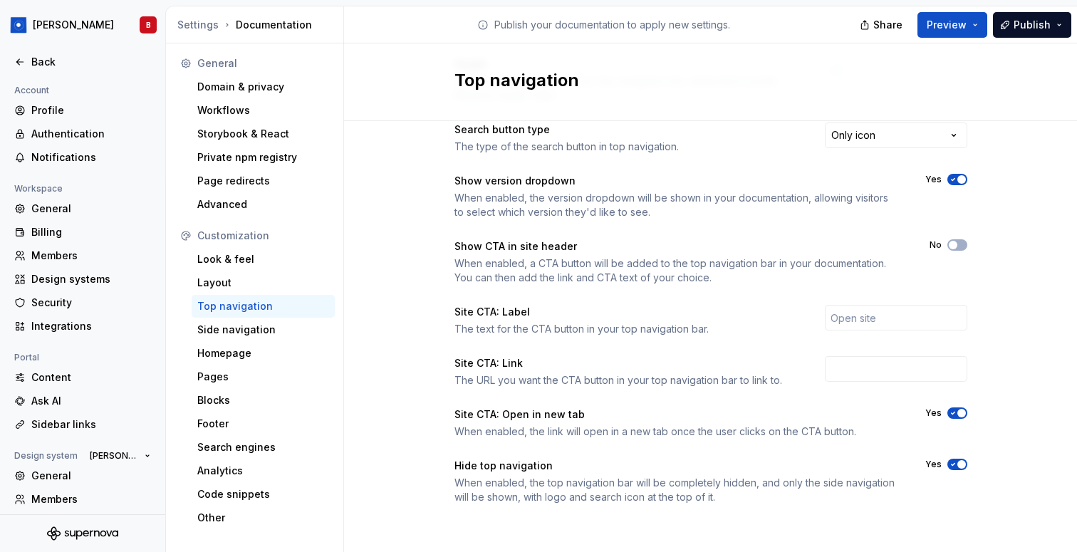
click at [953, 460] on button "Yes" at bounding box center [958, 464] width 20 height 11
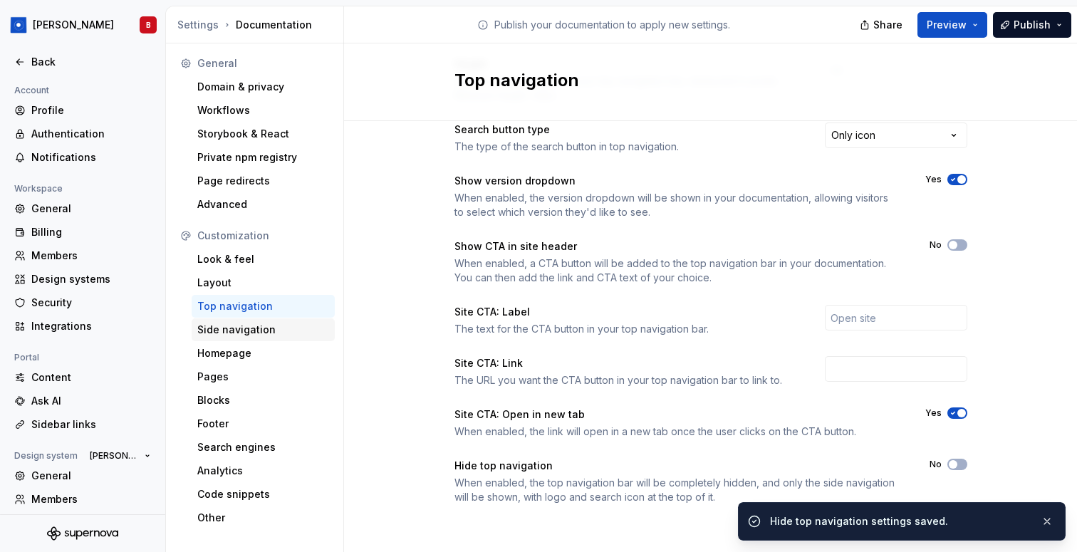
click at [265, 331] on div "Side navigation" at bounding box center [263, 330] width 132 height 14
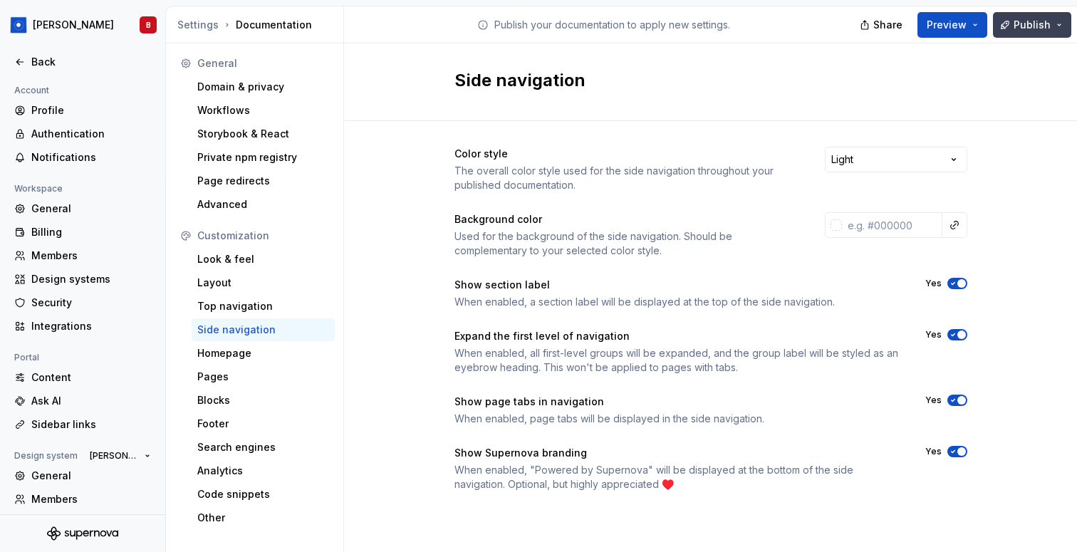
click at [1036, 25] on span "Publish" at bounding box center [1032, 25] width 37 height 14
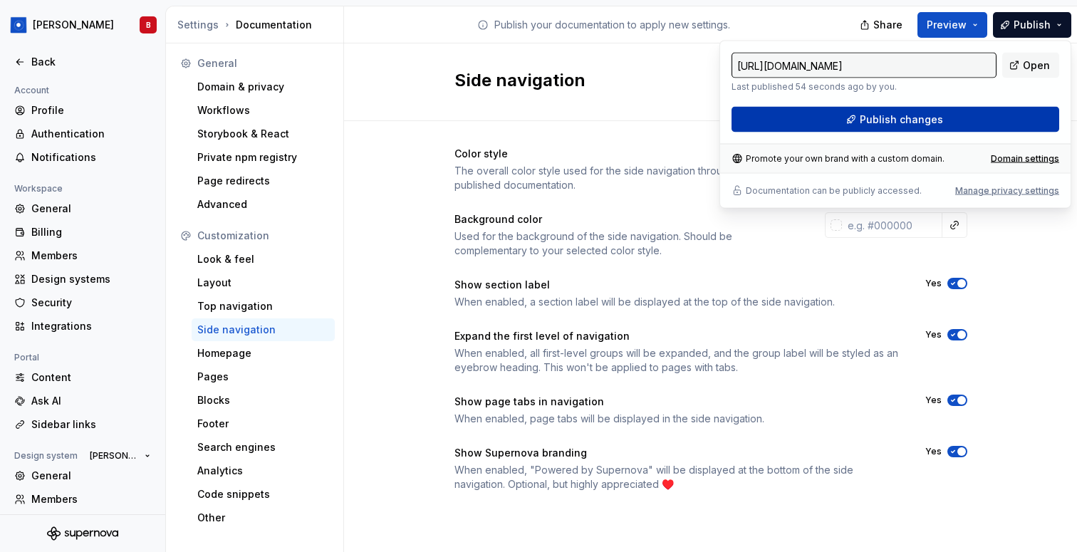
click at [976, 124] on button "Publish changes" at bounding box center [896, 120] width 328 height 26
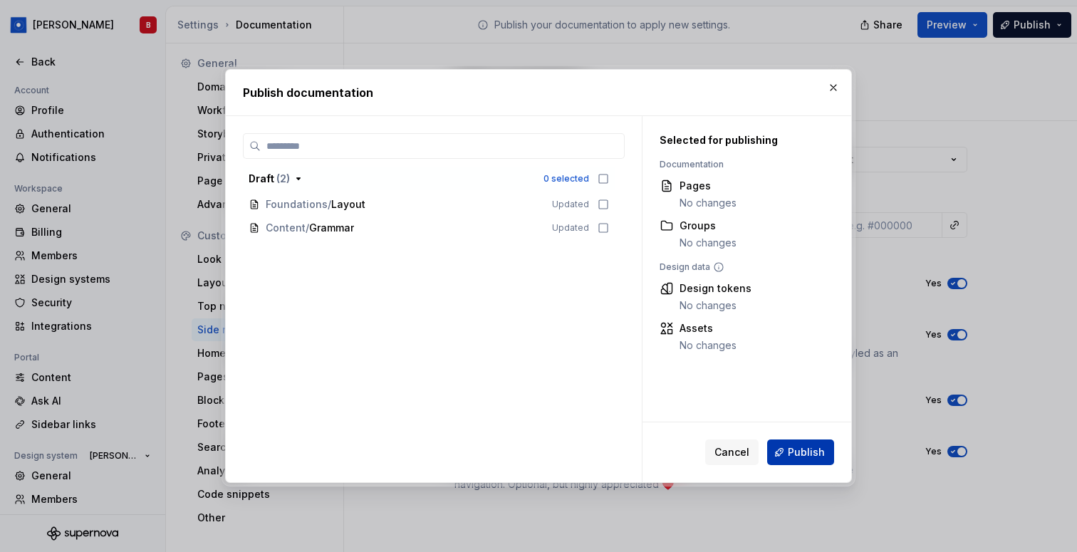
click at [804, 460] on button "Publish" at bounding box center [800, 453] width 67 height 26
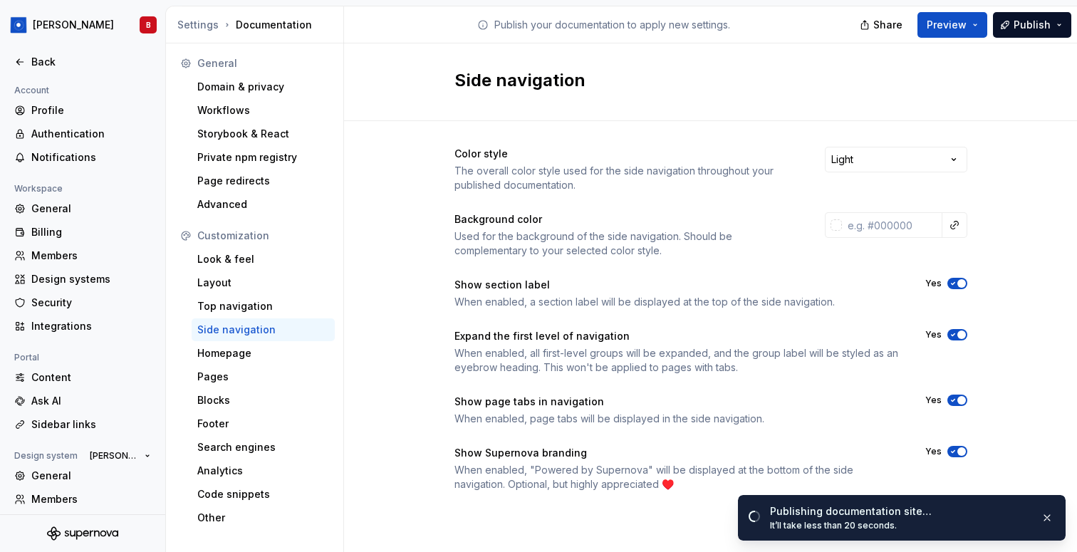
click at [271, 25] on div "Settings Documentation" at bounding box center [257, 25] width 160 height 14
click at [39, 61] on div "Back" at bounding box center [91, 62] width 120 height 14
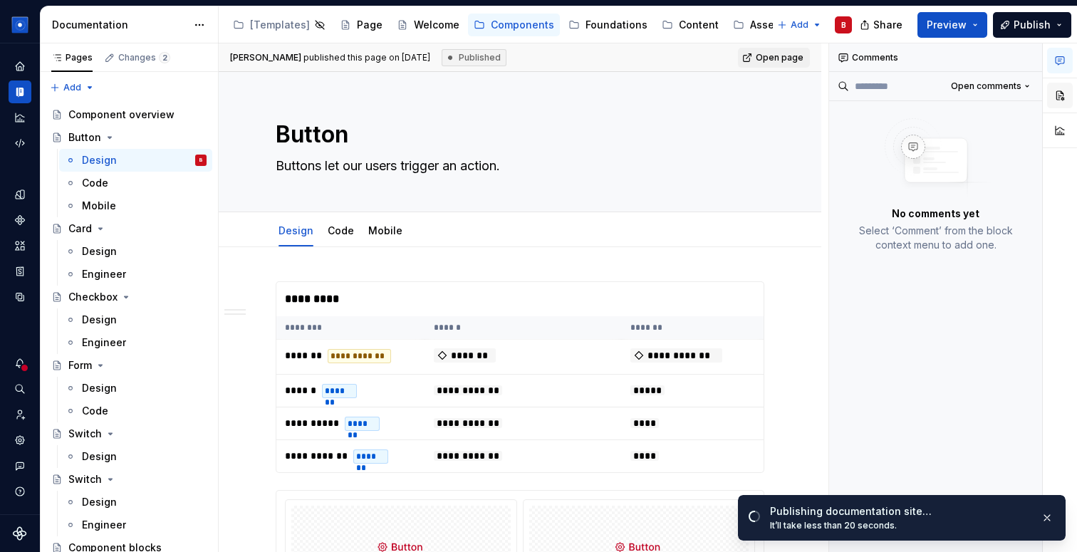
click at [1061, 107] on button "button" at bounding box center [1061, 96] width 26 height 26
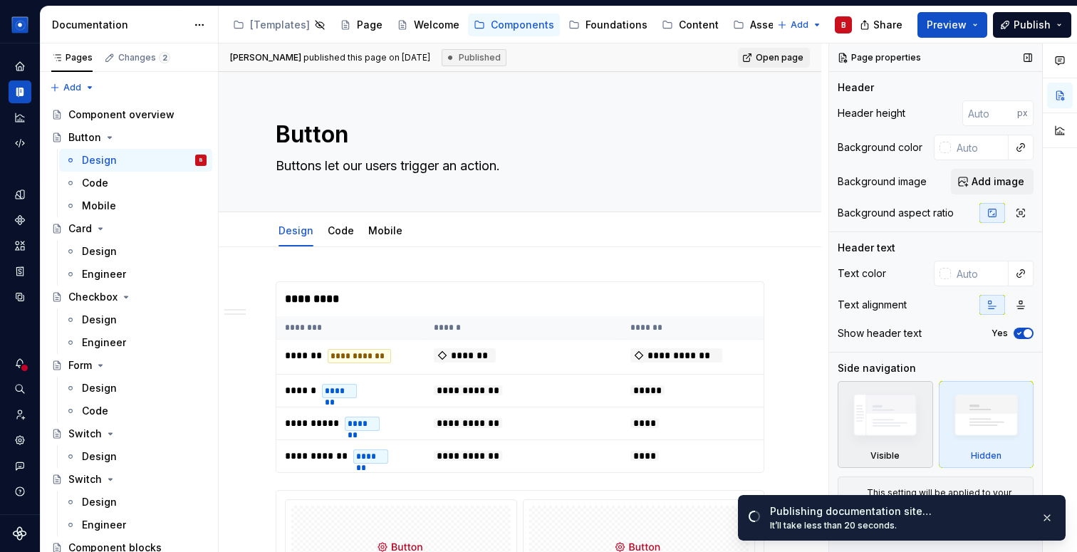
click at [872, 441] on img at bounding box center [885, 419] width 82 height 62
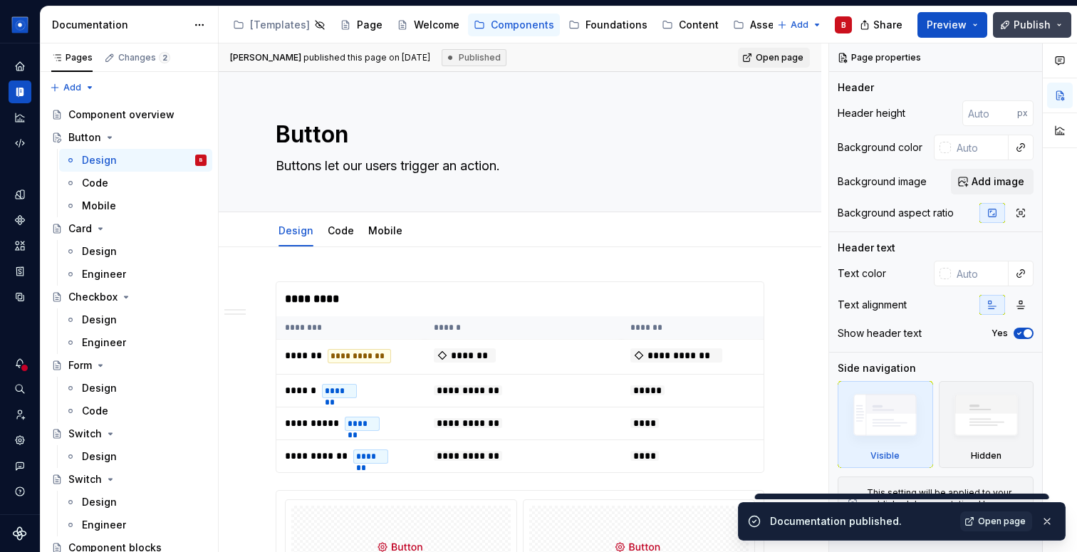
click at [1042, 22] on span "Publish" at bounding box center [1032, 25] width 37 height 14
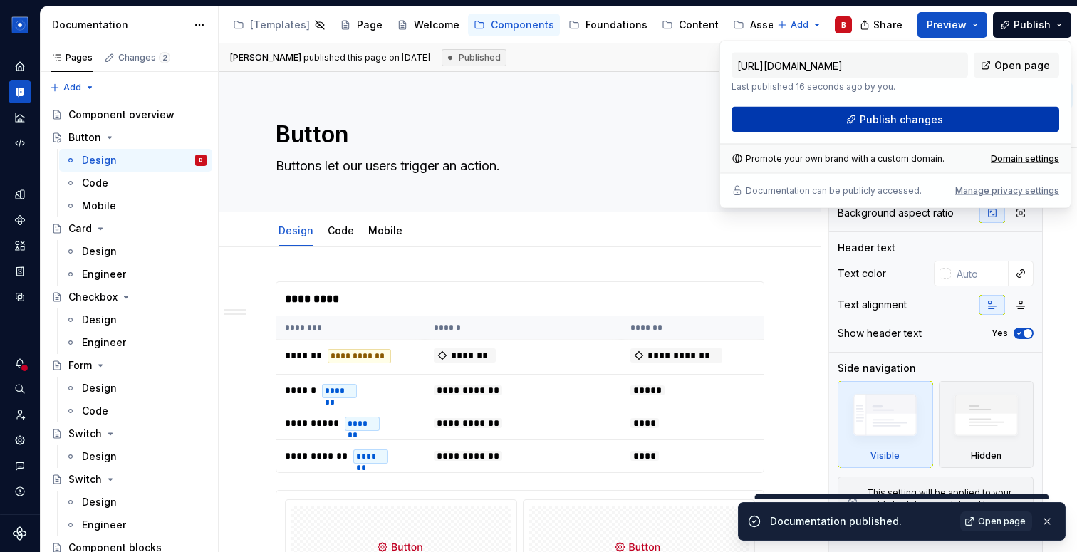
click at [956, 120] on button "Publish changes" at bounding box center [896, 120] width 328 height 26
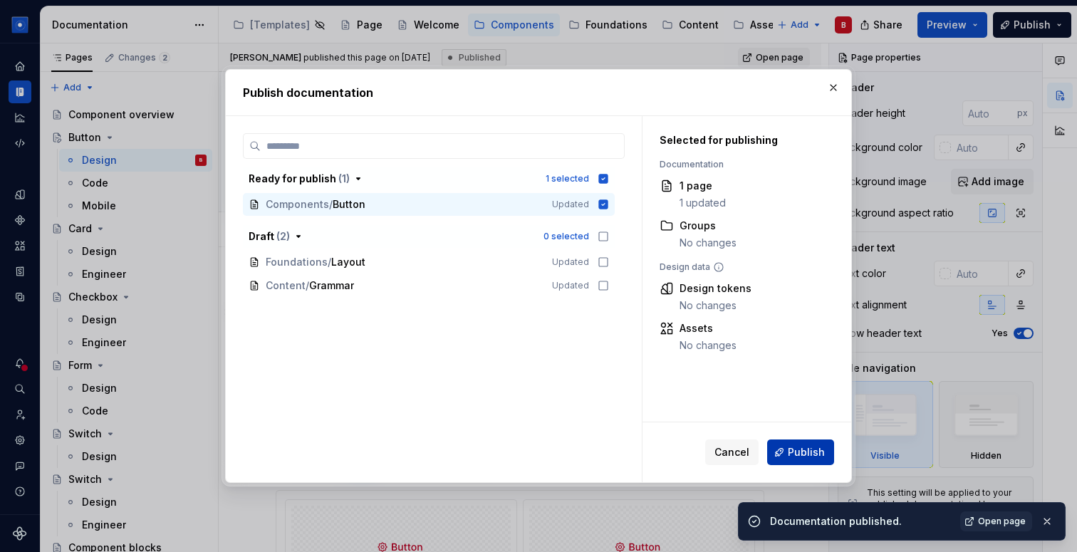
click at [814, 455] on span "Publish" at bounding box center [806, 452] width 37 height 14
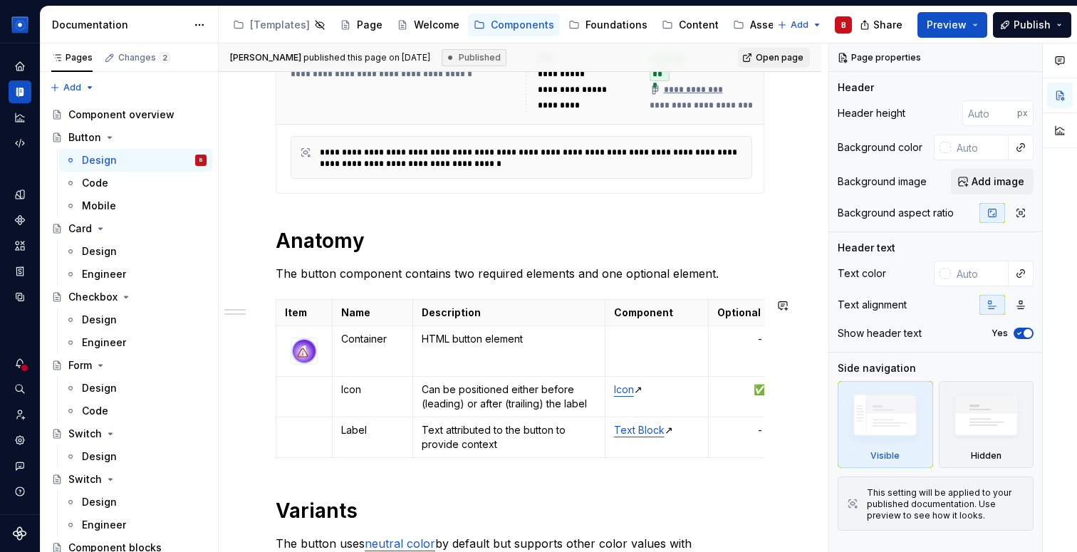
scroll to position [1015, 0]
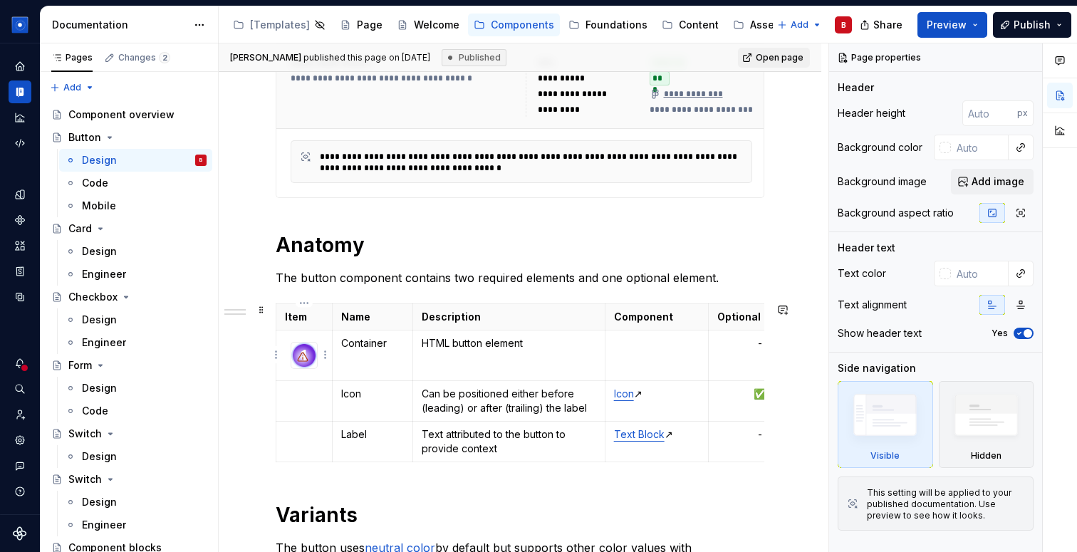
click at [309, 361] on div at bounding box center [302, 357] width 23 height 23
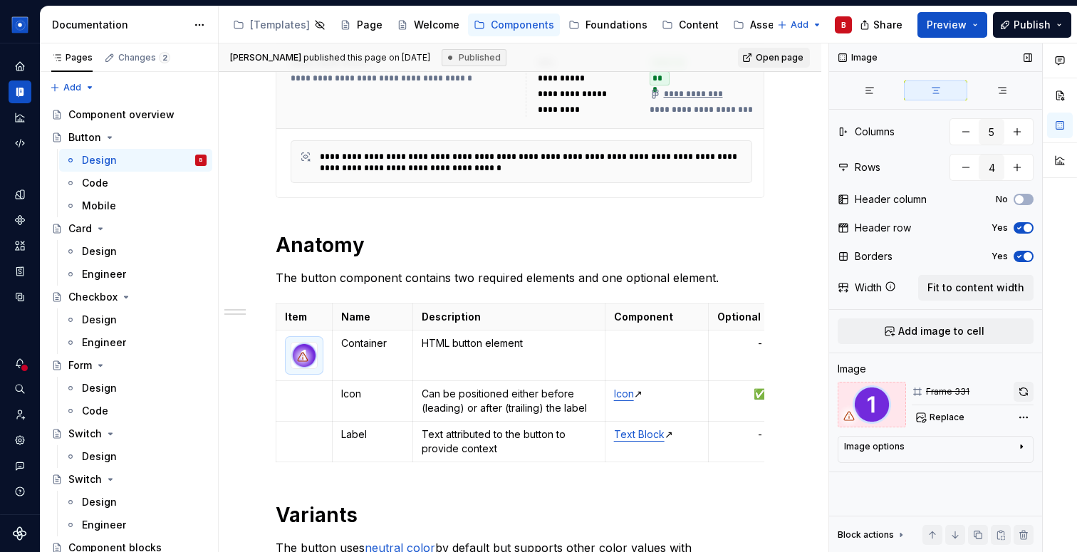
click at [1025, 388] on button "button" at bounding box center [1024, 392] width 20 height 20
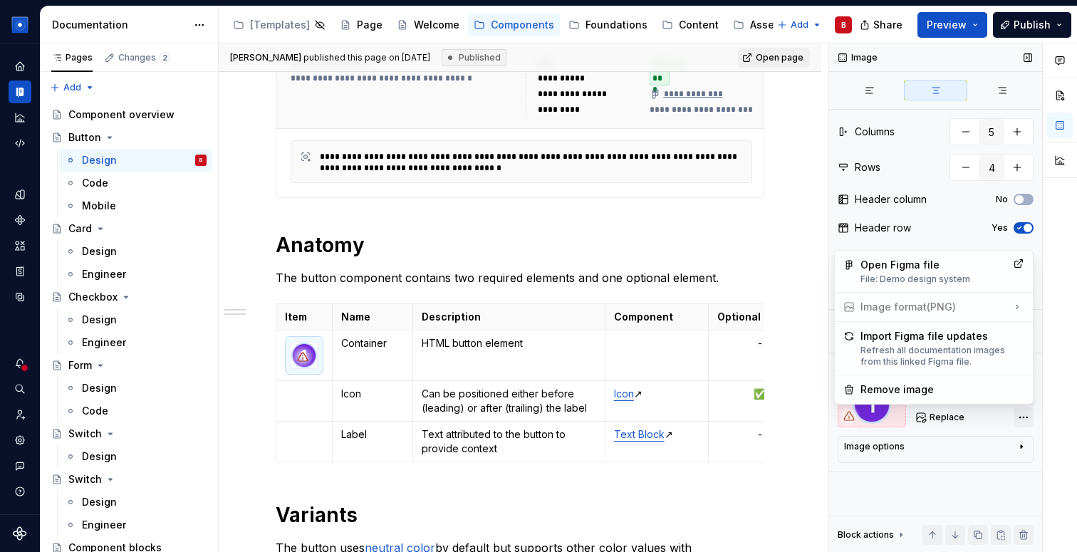
click at [1025, 421] on div "Comments Open comments No comments yet Select ‘Comment’ from the block context …" at bounding box center [953, 298] width 248 height 510
click at [931, 269] on div "Open Figma file File: Demo design system" at bounding box center [934, 271] width 147 height 27
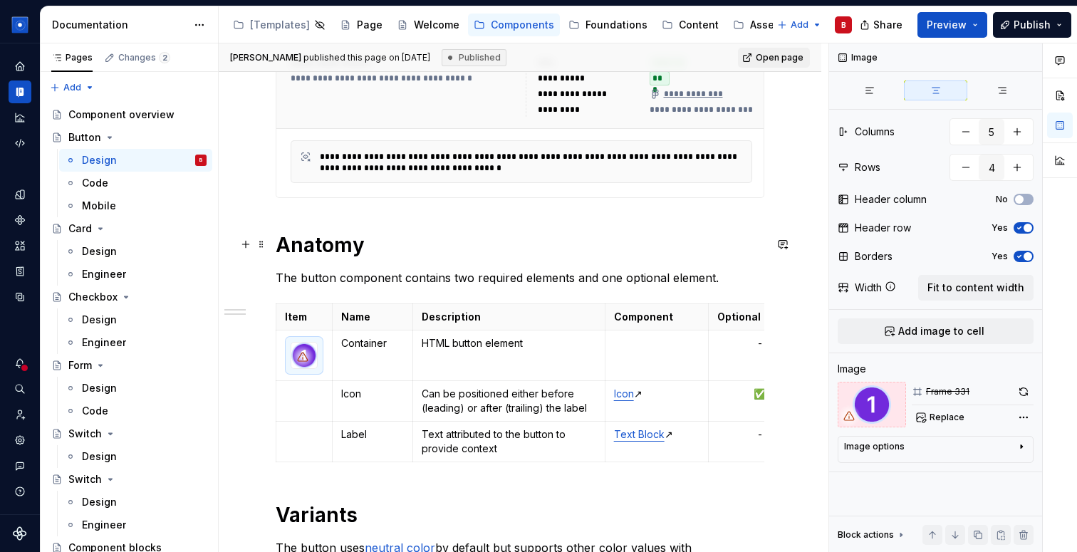
click at [400, 249] on h1 "Anatomy" at bounding box center [520, 245] width 489 height 26
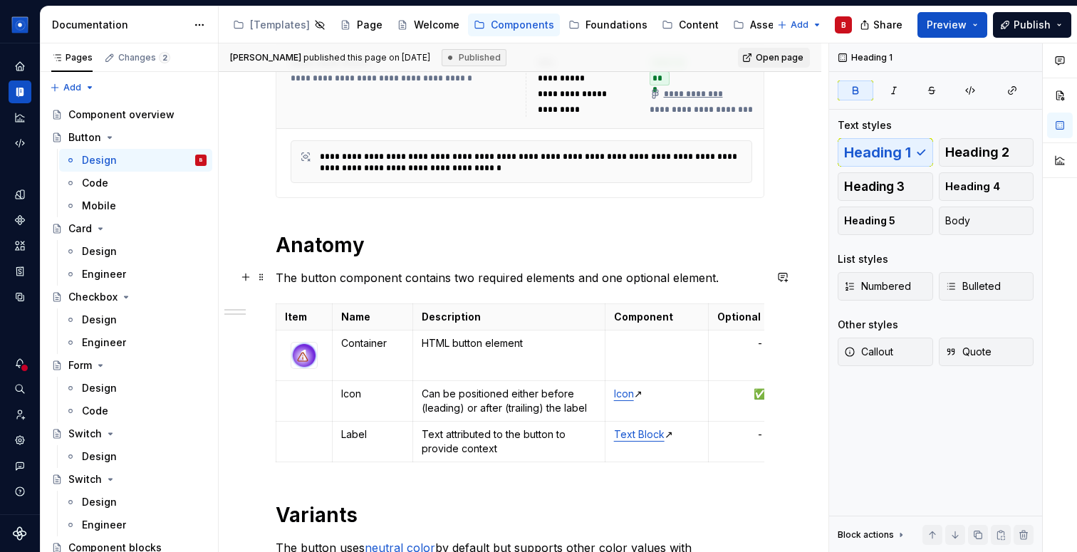
click at [716, 281] on p "The button component contains two required elements and one optional element." at bounding box center [520, 277] width 489 height 17
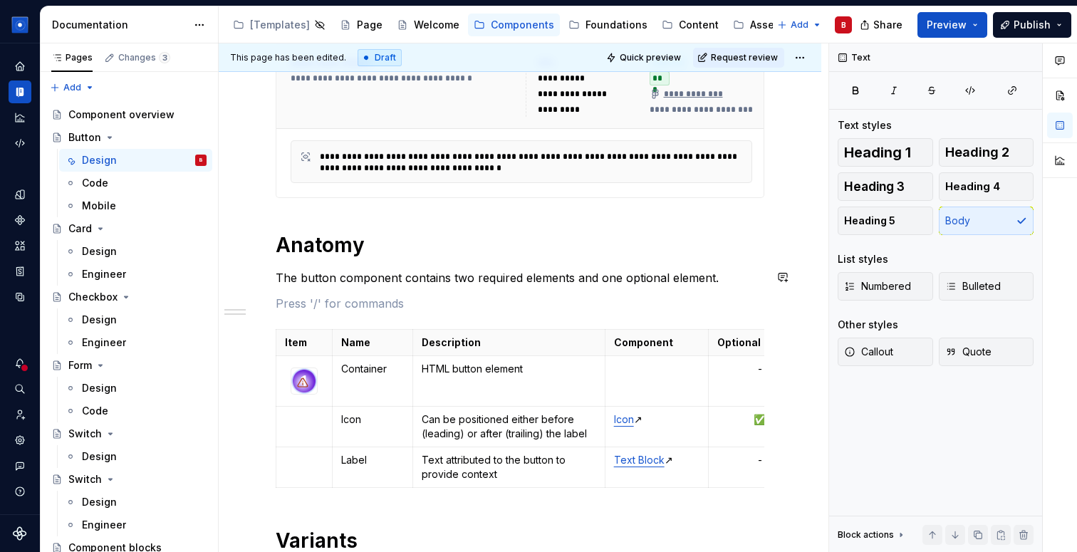
type textarea "*"
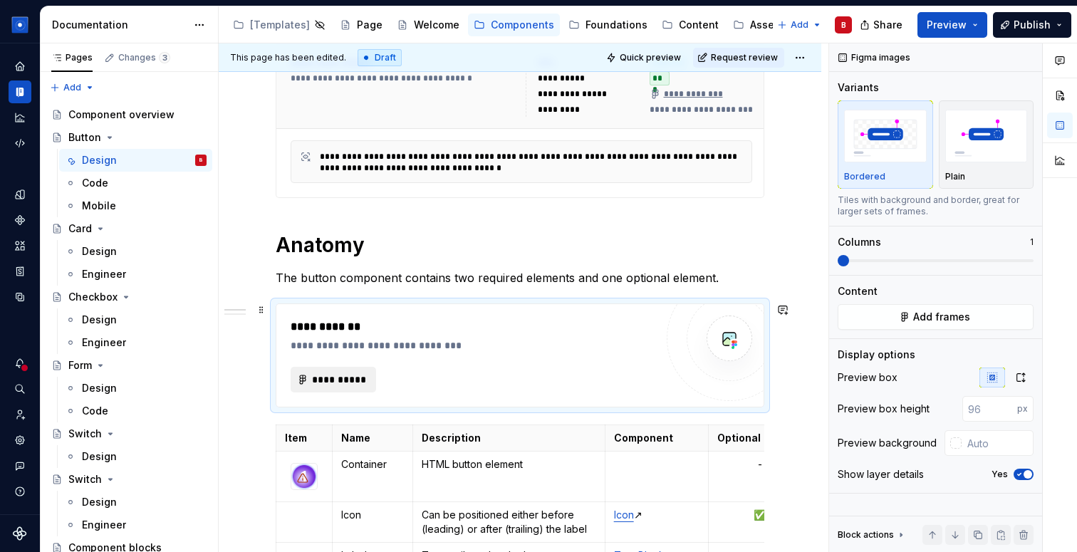
click at [346, 377] on span "**********" at bounding box center [339, 380] width 56 height 14
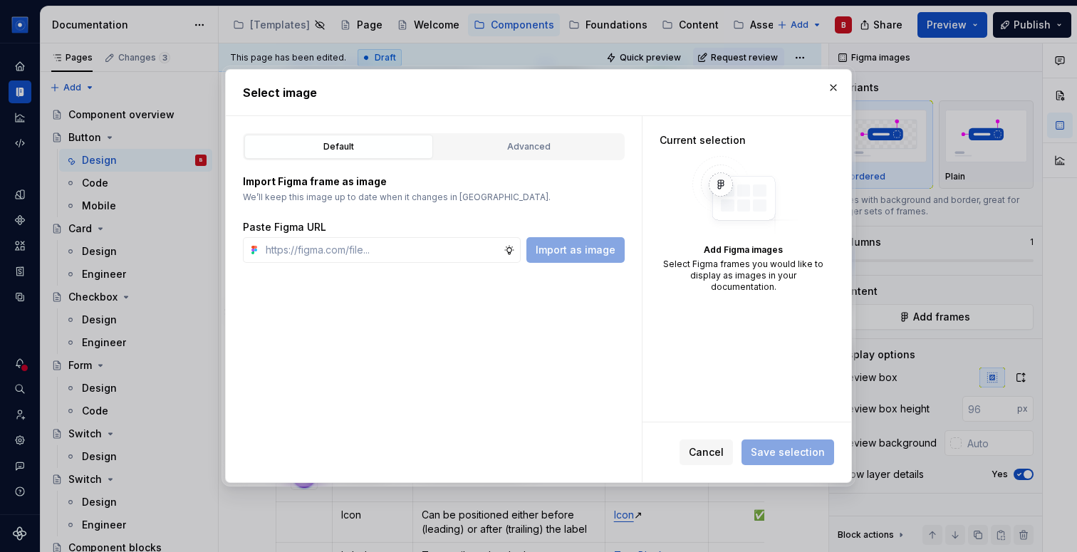
type textarea "*"
type input "1 2 Button 3"
click at [557, 148] on div "Advanced" at bounding box center [529, 147] width 179 height 14
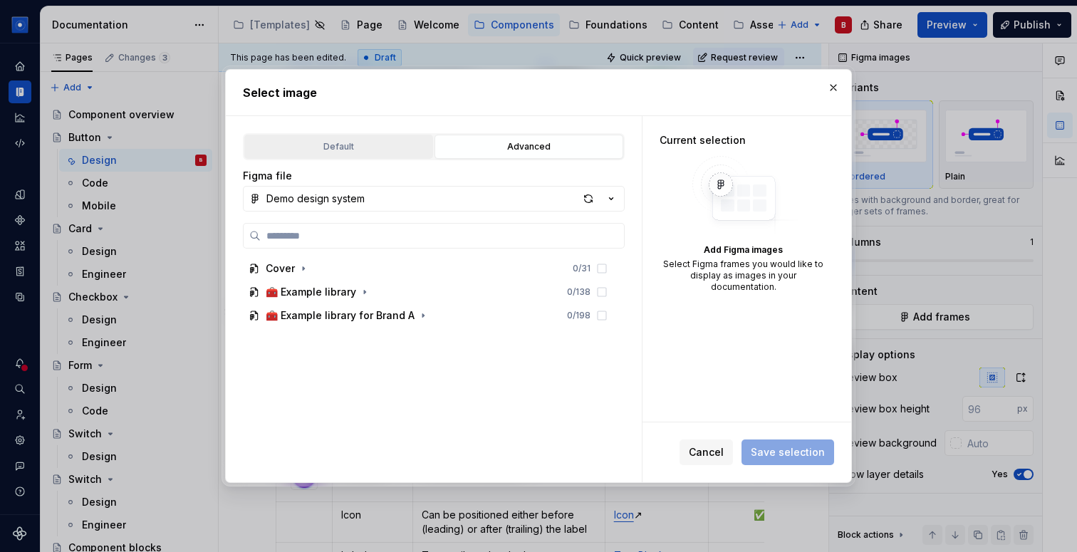
click at [363, 138] on button "Default" at bounding box center [338, 147] width 189 height 24
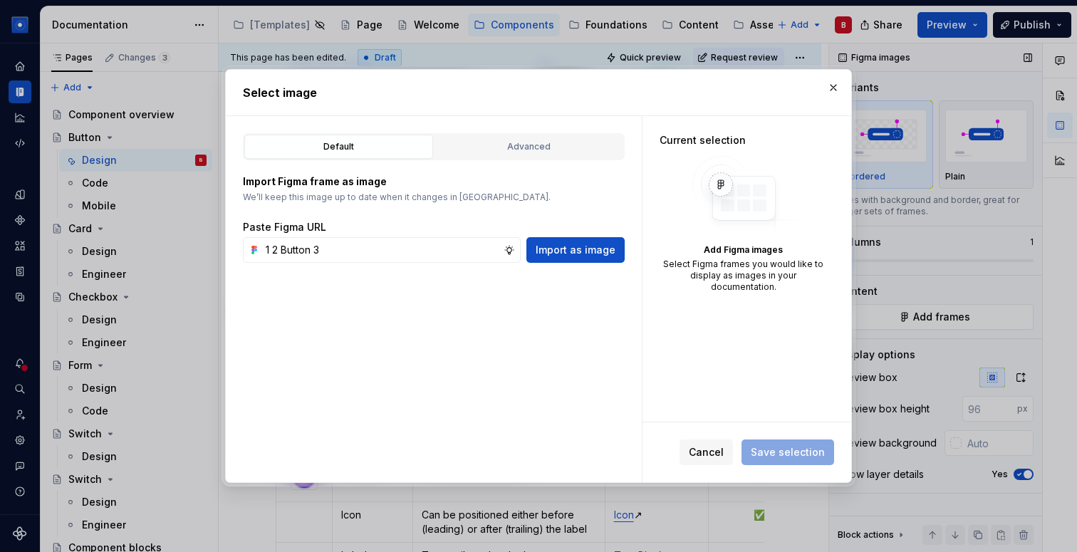
click at [829, 87] on button "button" at bounding box center [834, 88] width 20 height 20
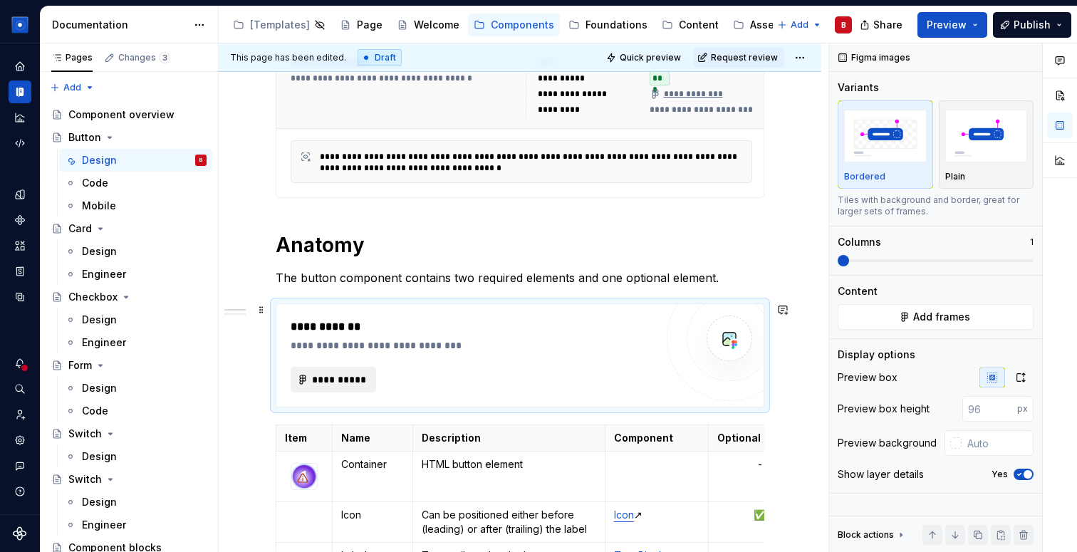
click at [347, 387] on button "**********" at bounding box center [334, 380] width 86 height 26
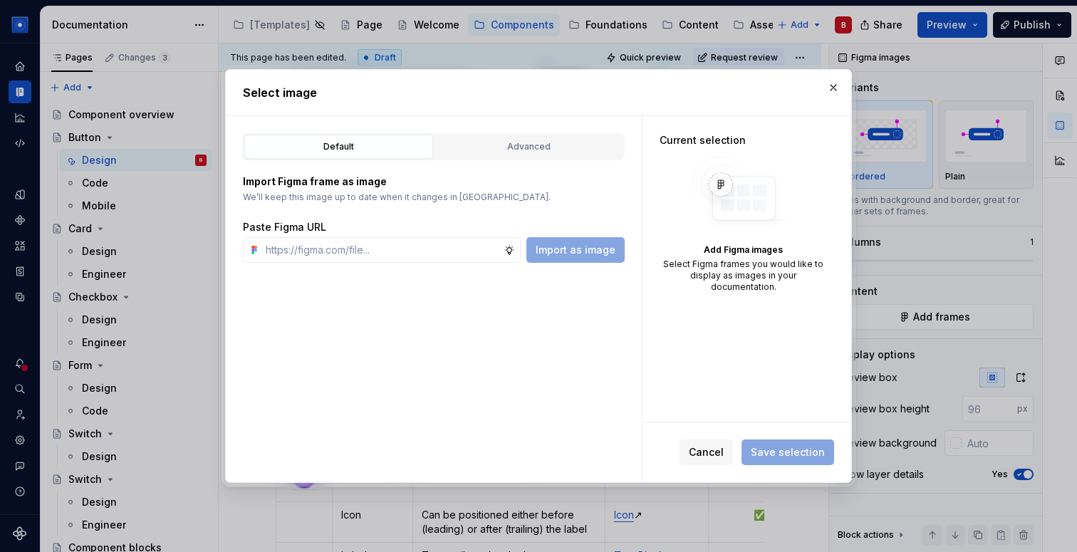
type input "1 2 Button 3"
type textarea "*"
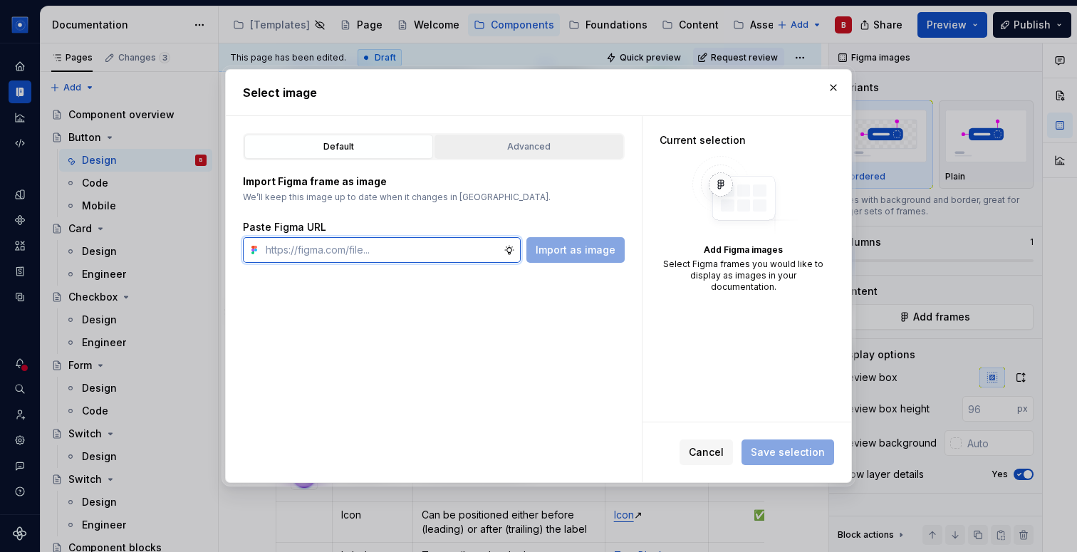
paste input "[URL][DOMAIN_NAME]"
type input "[URL][DOMAIN_NAME]"
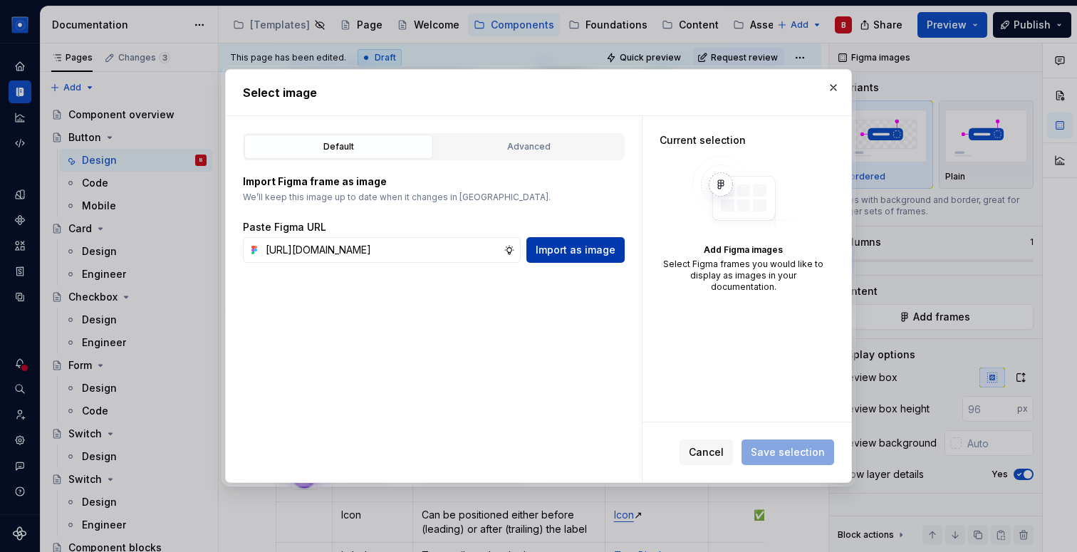
scroll to position [0, 0]
click at [571, 260] on button "Import as image" at bounding box center [576, 250] width 98 height 26
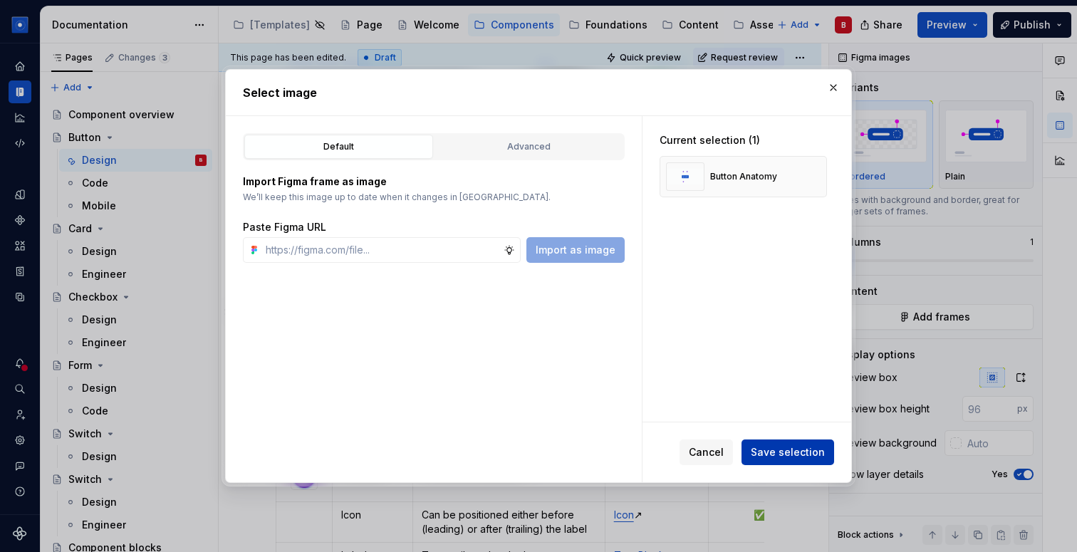
click at [788, 456] on span "Save selection" at bounding box center [788, 452] width 74 height 14
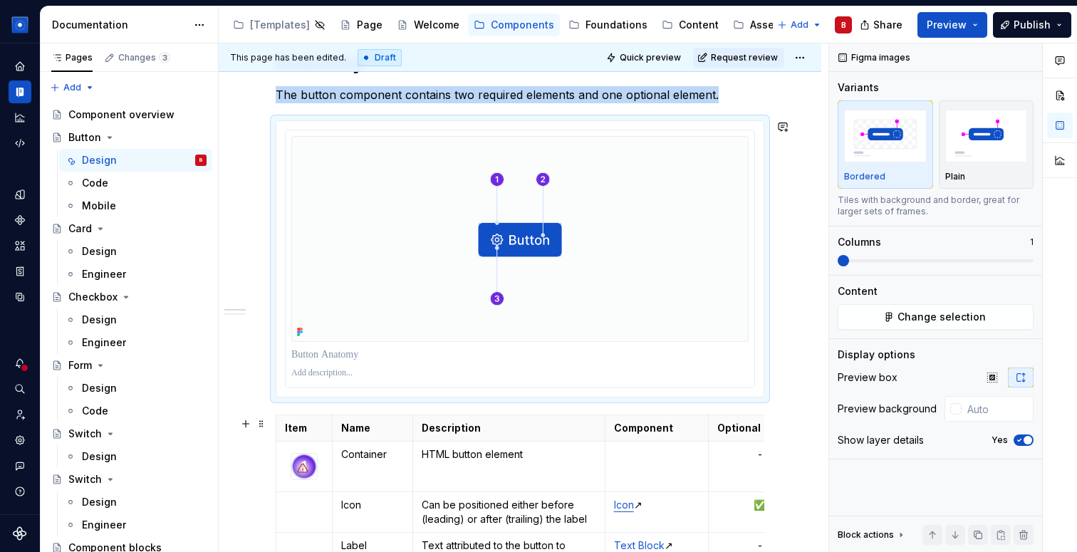
scroll to position [1330, 0]
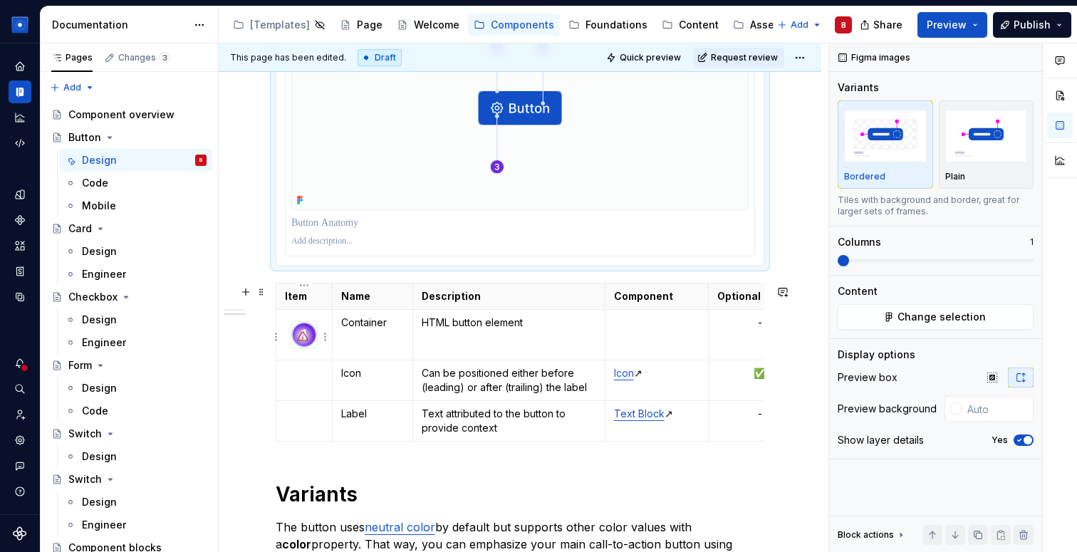
click at [308, 348] on div at bounding box center [302, 336] width 23 height 23
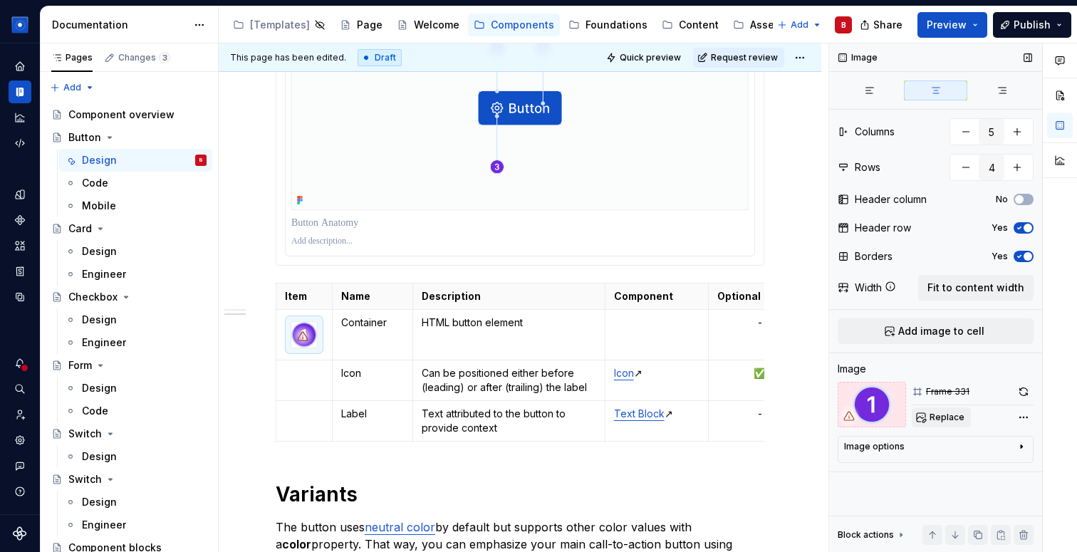
click at [946, 416] on span "Replace" at bounding box center [947, 417] width 35 height 11
type textarea "*"
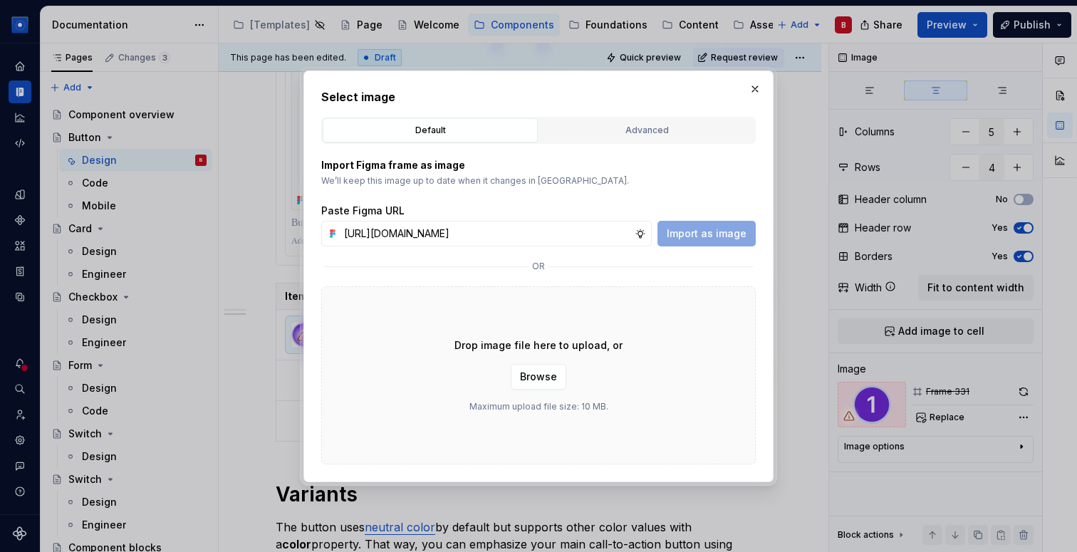
scroll to position [0, 316]
type input "[URL][DOMAIN_NAME]"
click at [718, 229] on span "Import as image" at bounding box center [707, 234] width 80 height 14
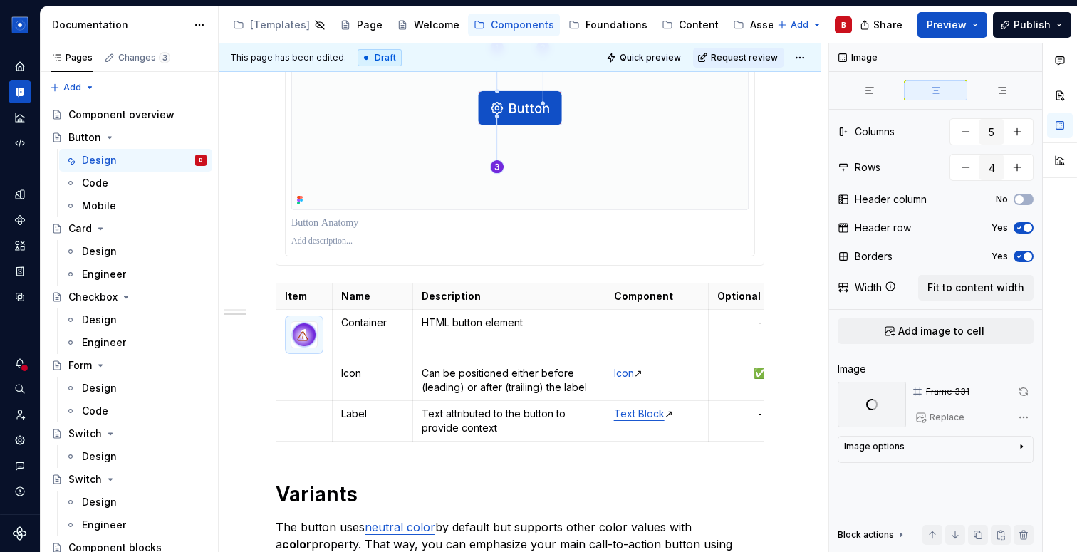
scroll to position [1362, 0]
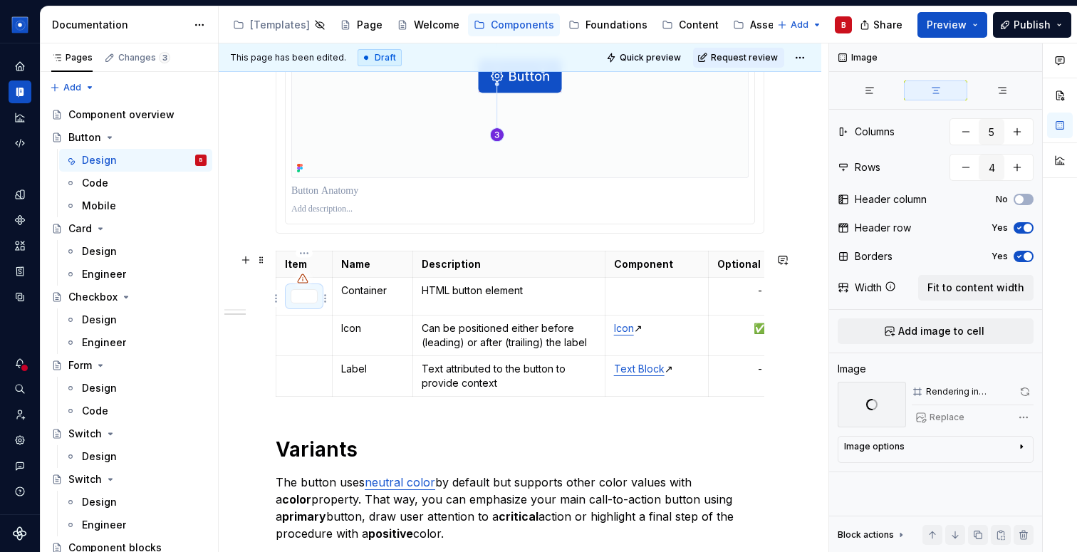
click at [299, 301] on div at bounding box center [304, 296] width 27 height 14
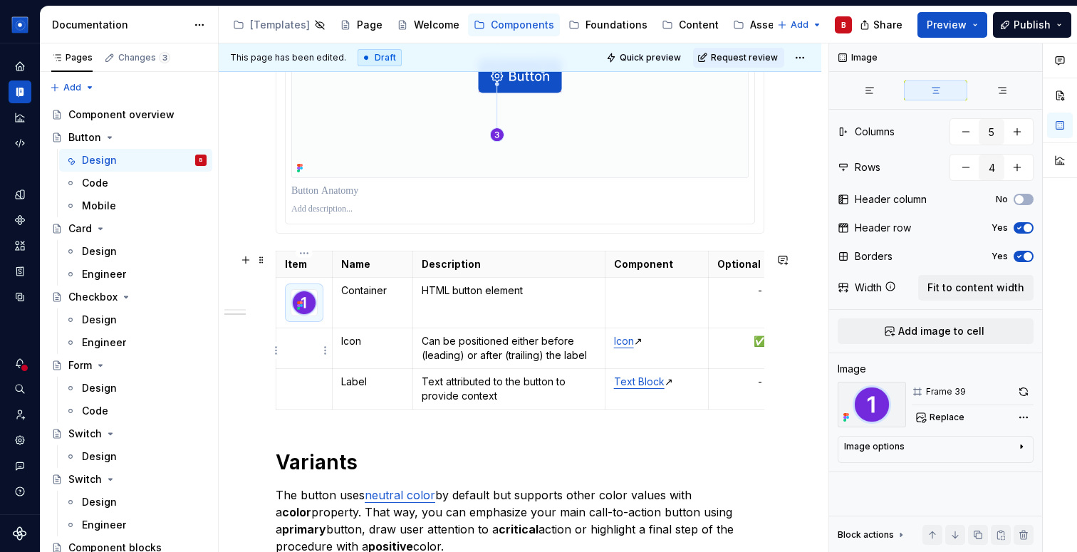
click at [306, 343] on p at bounding box center [304, 341] width 38 height 14
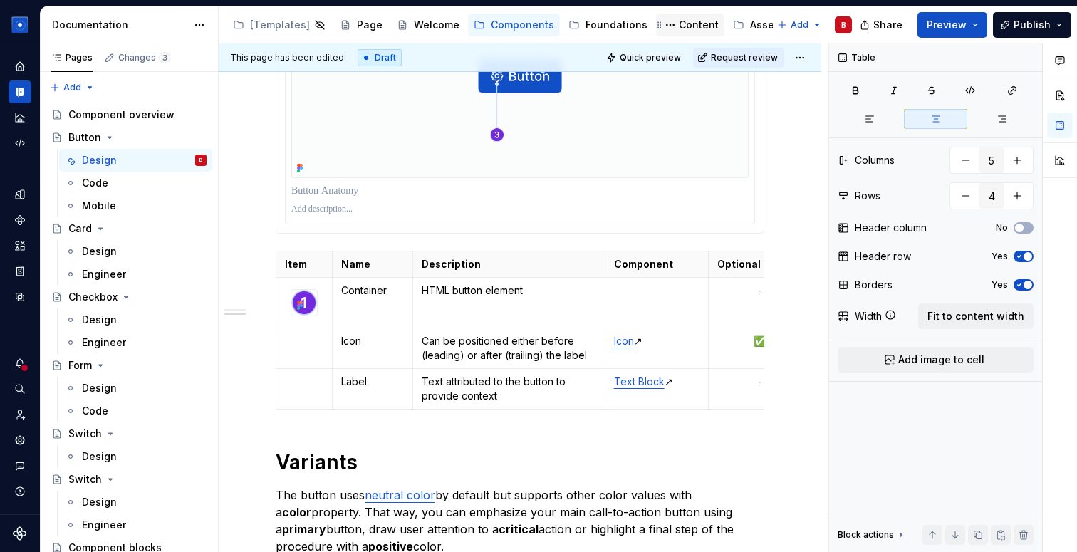
type textarea "*"
click at [914, 361] on span "Add image to cell" at bounding box center [942, 360] width 86 height 14
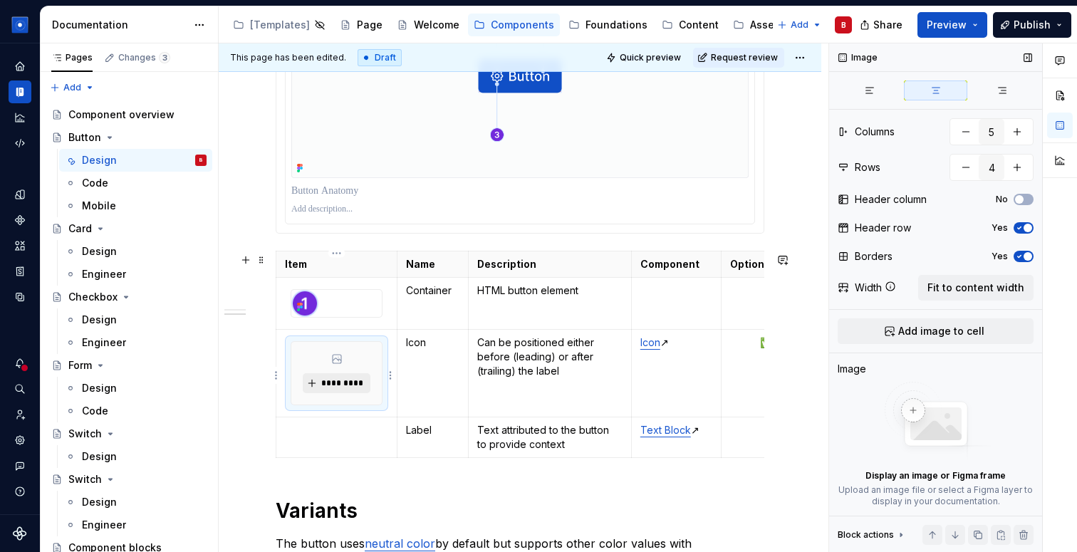
click at [320, 389] on button "*********" at bounding box center [337, 383] width 68 height 20
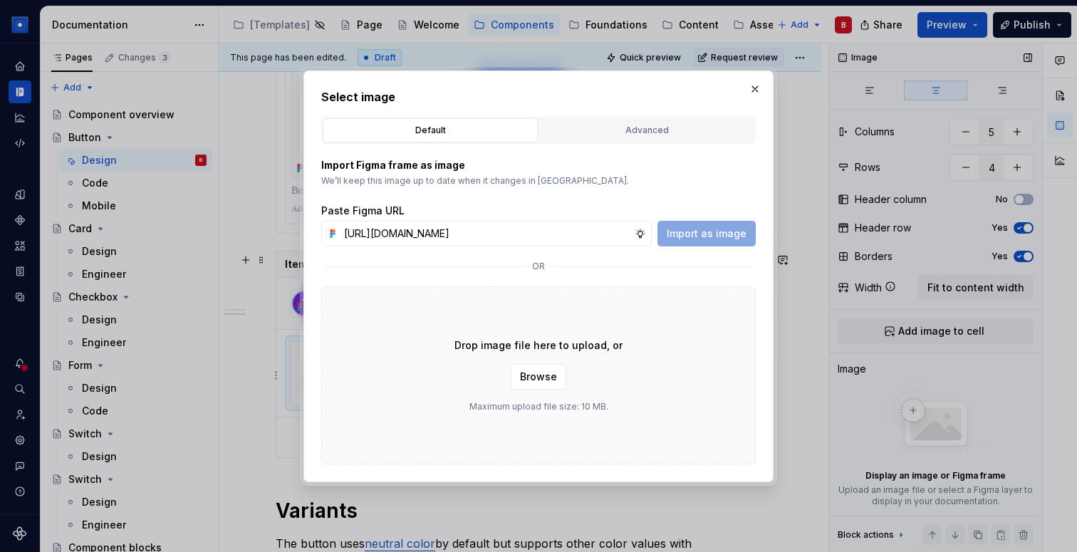
scroll to position [0, 316]
type input "[URL][DOMAIN_NAME]"
click at [698, 227] on span "Import as image" at bounding box center [707, 234] width 80 height 14
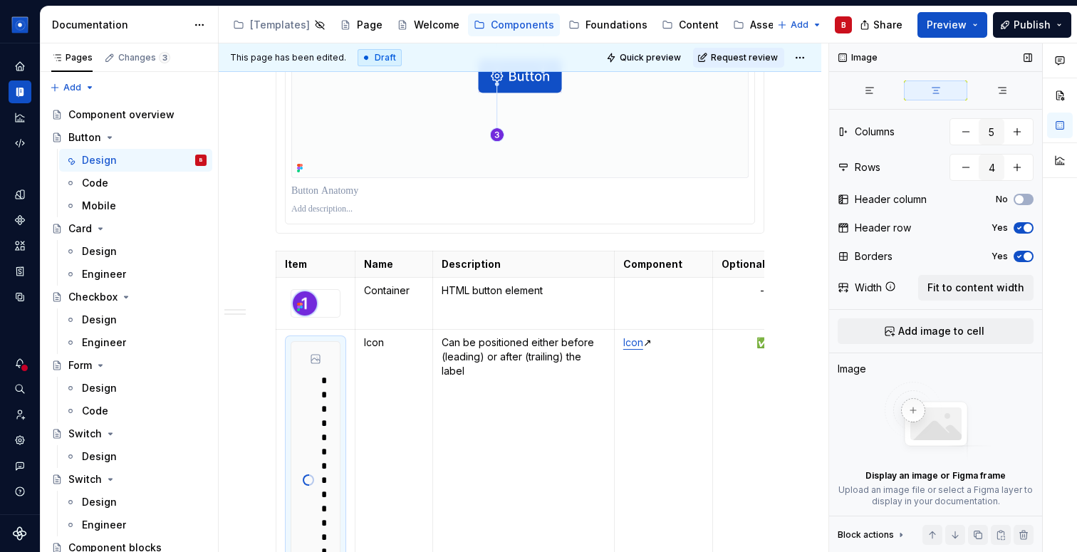
scroll to position [1414, 0]
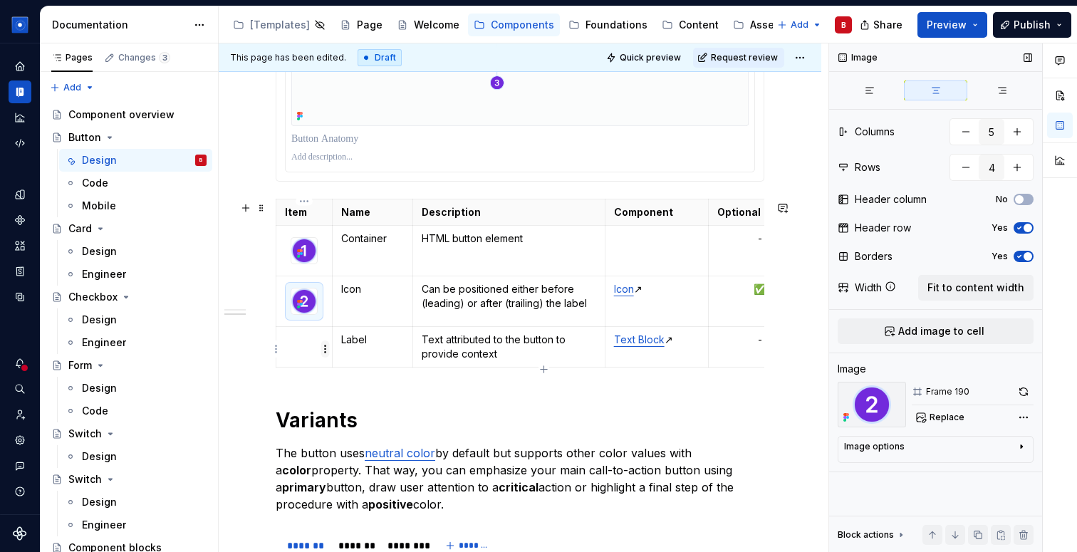
click at [321, 345] on html "[PERSON_NAME] Dataset Brand A Documentation Accessibility guide for tree Page t…" at bounding box center [538, 276] width 1077 height 552
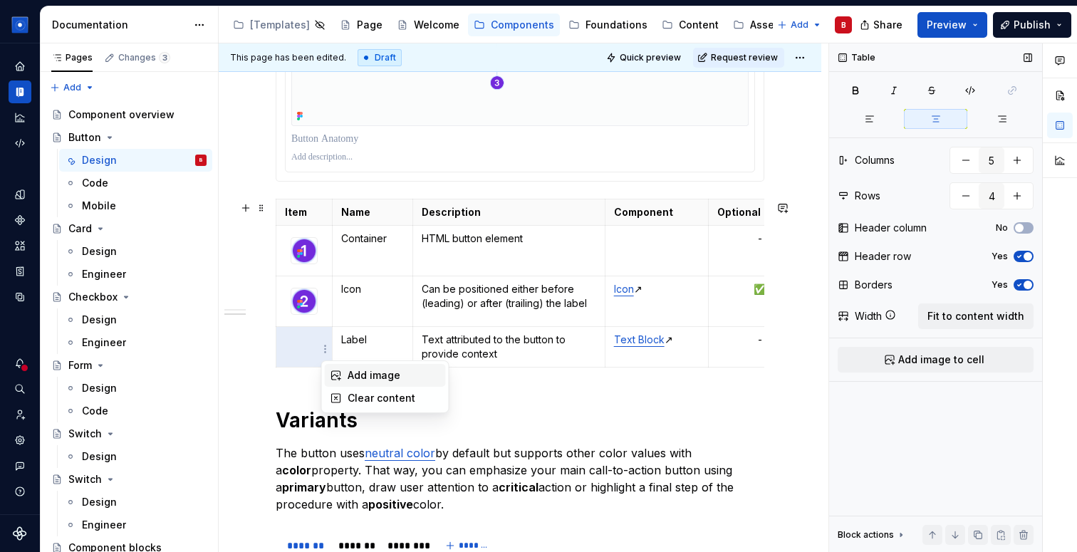
click at [353, 376] on div "Add image" at bounding box center [394, 375] width 93 height 14
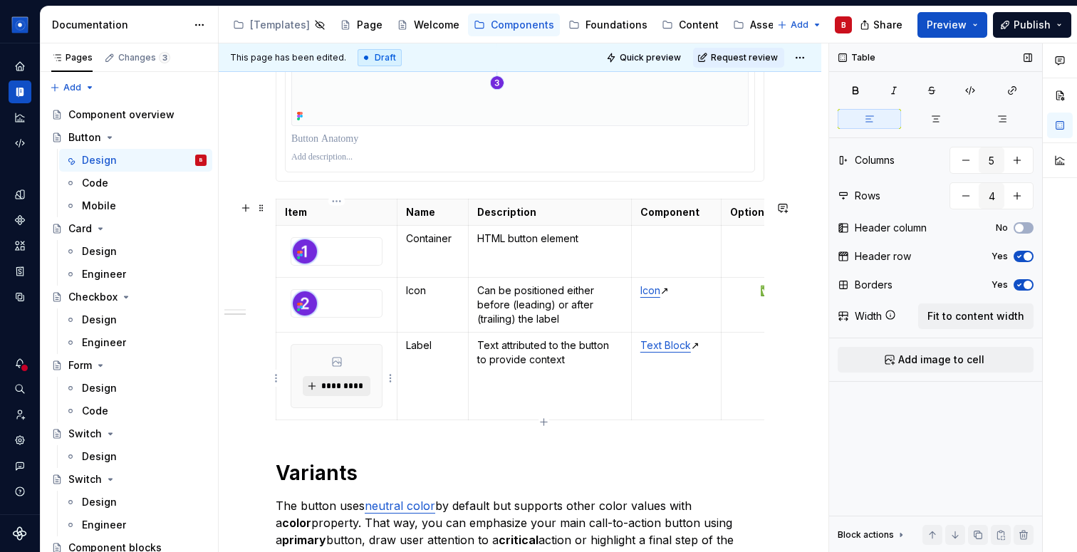
click at [320, 390] on button "*********" at bounding box center [337, 386] width 68 height 20
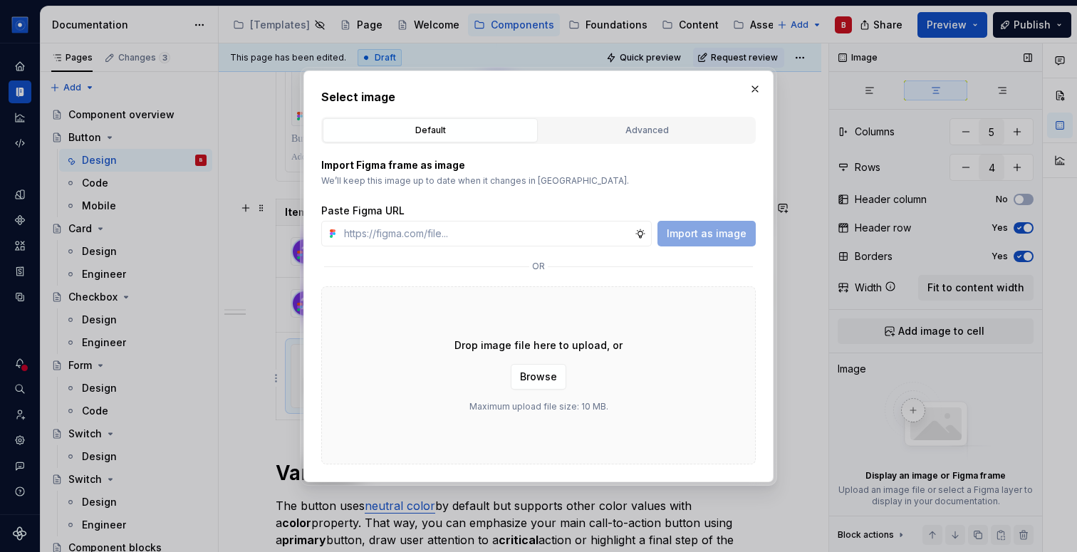
type textarea "*"
type input "[URL][DOMAIN_NAME]"
type textarea "*"
type input "[URL][DOMAIN_NAME]"
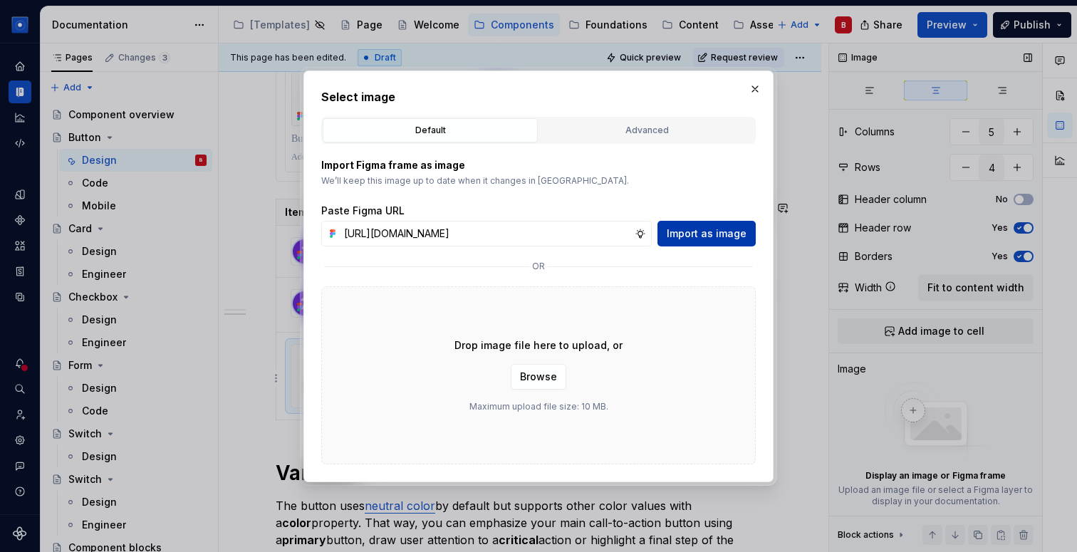
scroll to position [0, 0]
click at [730, 229] on span "Import as image" at bounding box center [707, 234] width 80 height 14
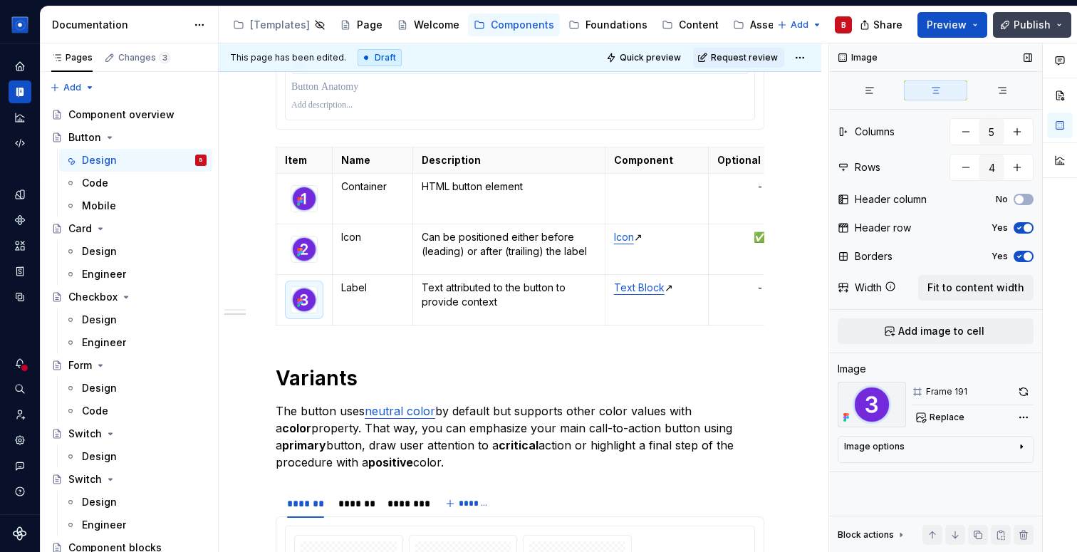
click at [1032, 29] on span "Publish" at bounding box center [1032, 25] width 37 height 14
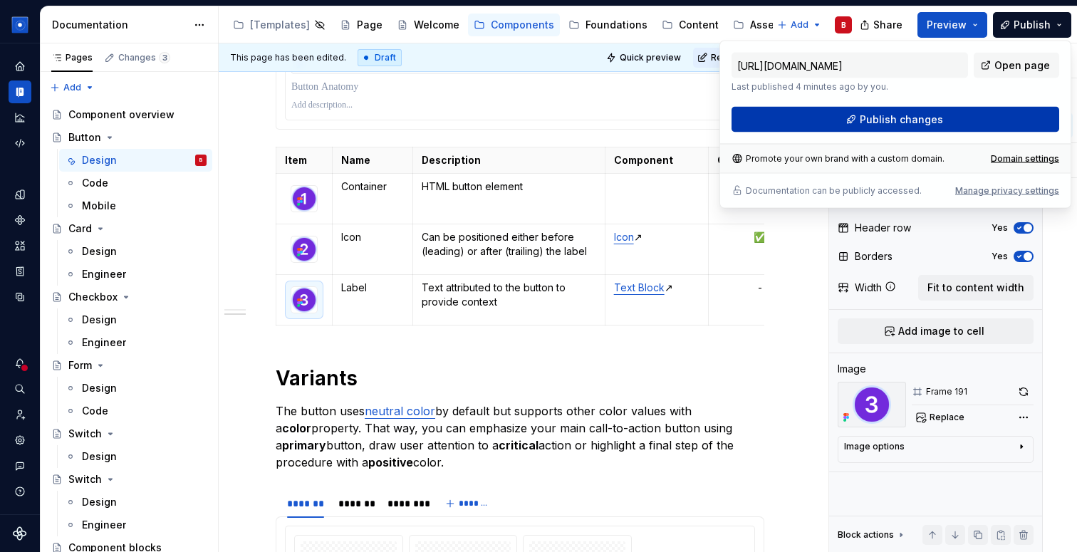
click at [958, 118] on button "Publish changes" at bounding box center [896, 120] width 328 height 26
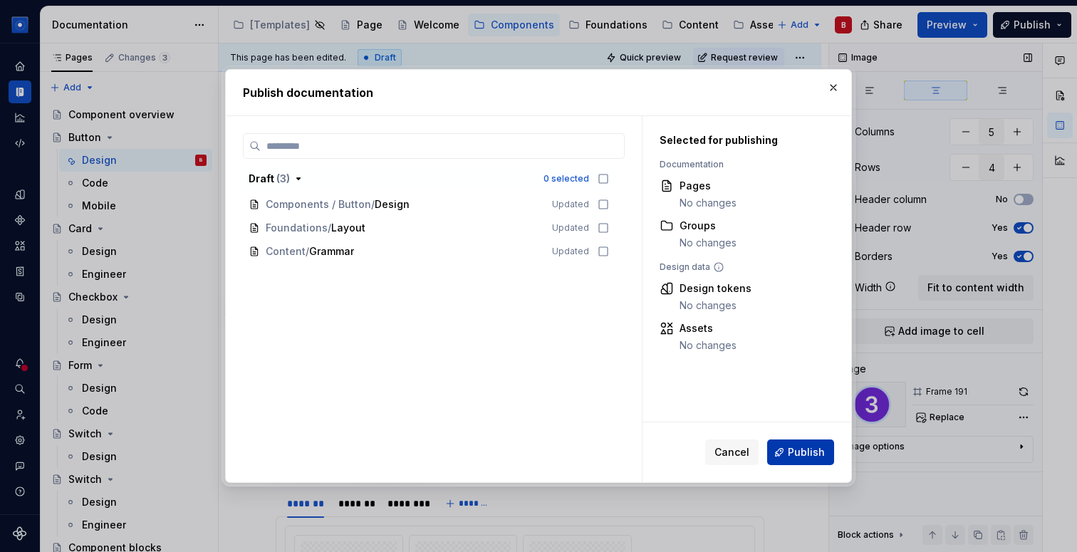
click at [795, 451] on span "Publish" at bounding box center [806, 452] width 37 height 14
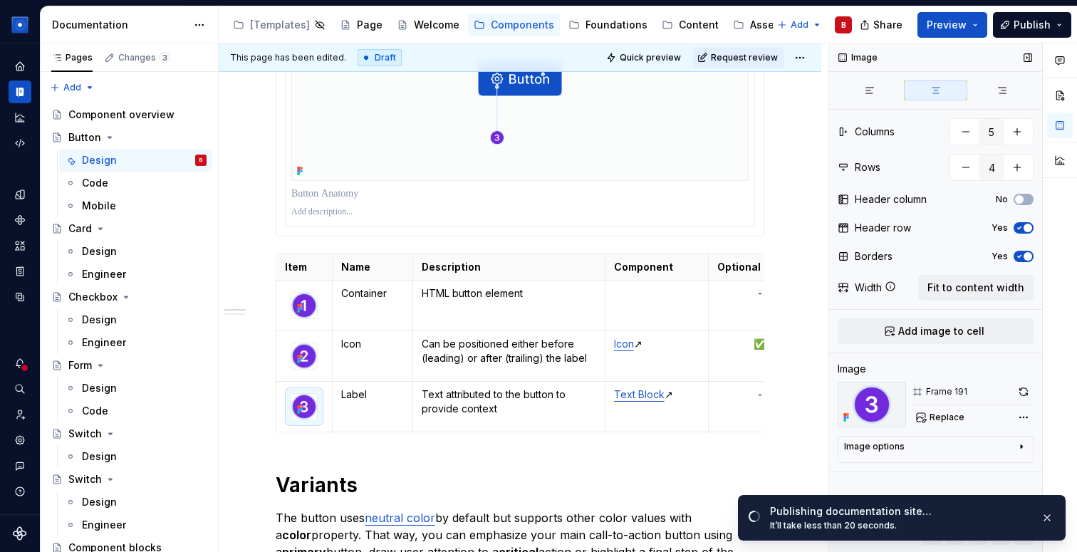
scroll to position [1132, 0]
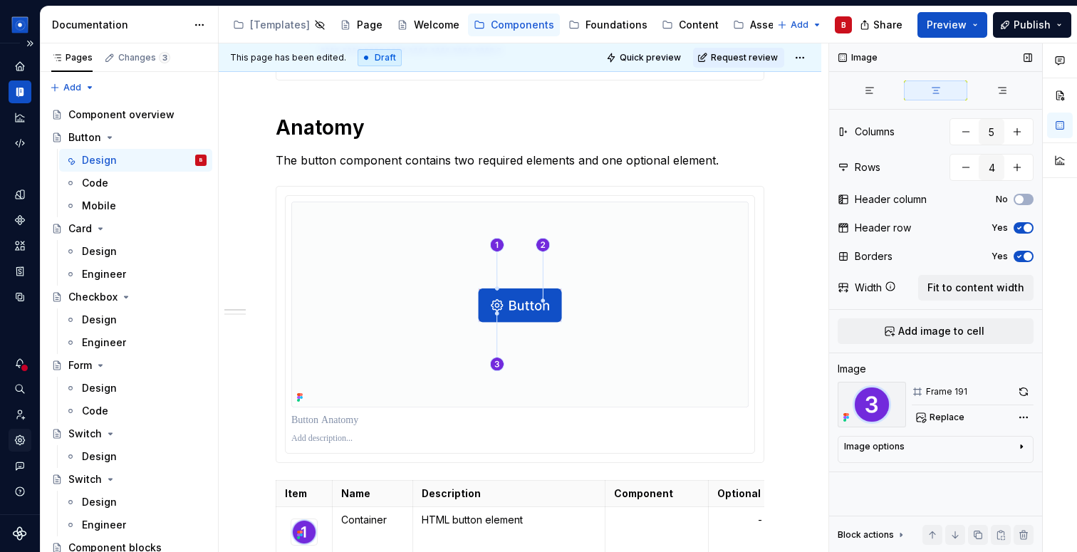
click at [17, 445] on icon "Settings" at bounding box center [20, 440] width 13 height 13
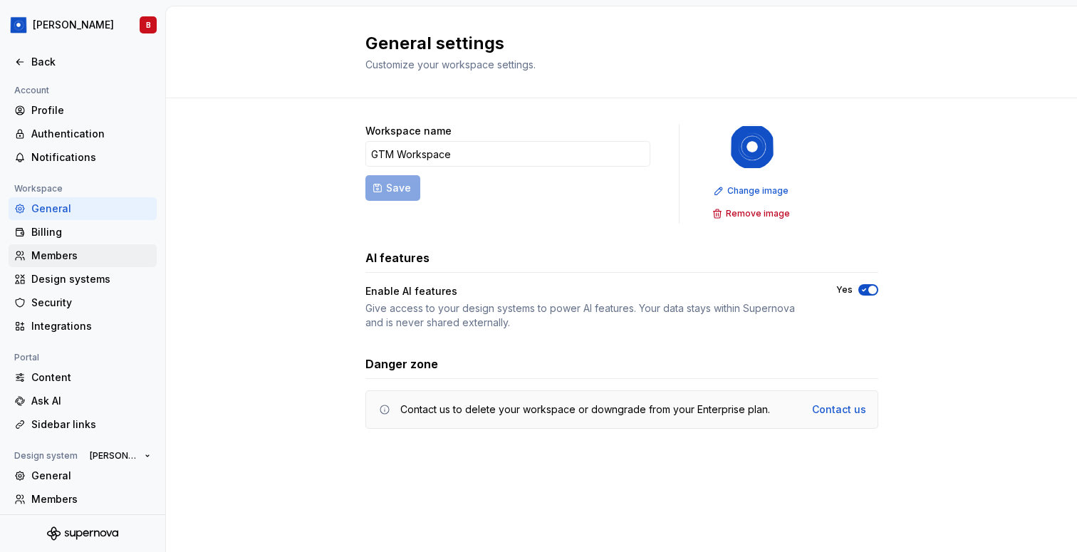
click at [71, 254] on div "Members" at bounding box center [91, 256] width 120 height 14
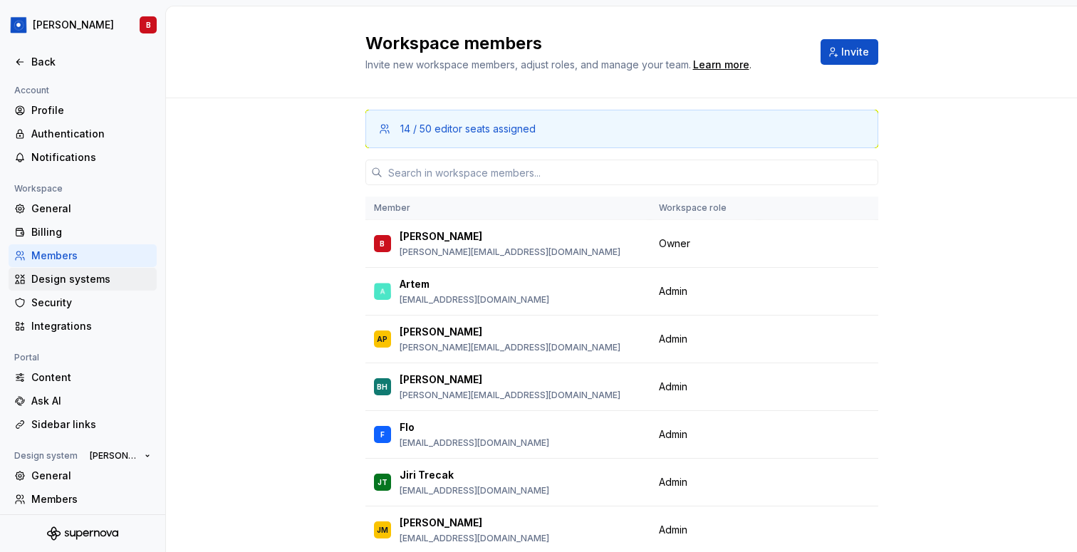
click at [75, 280] on div "Design systems" at bounding box center [91, 279] width 120 height 14
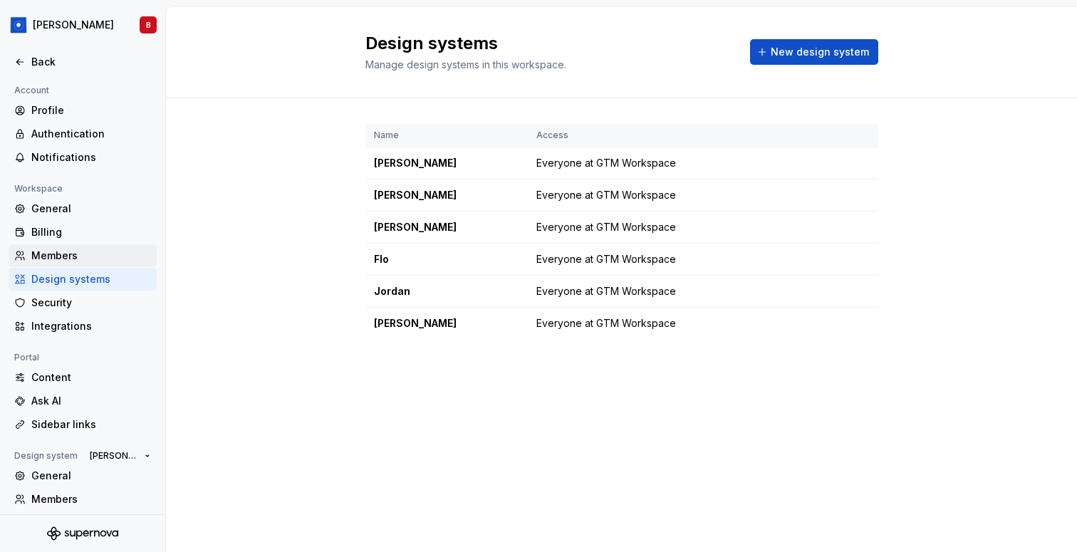
click at [80, 262] on div "Members" at bounding box center [91, 256] width 120 height 14
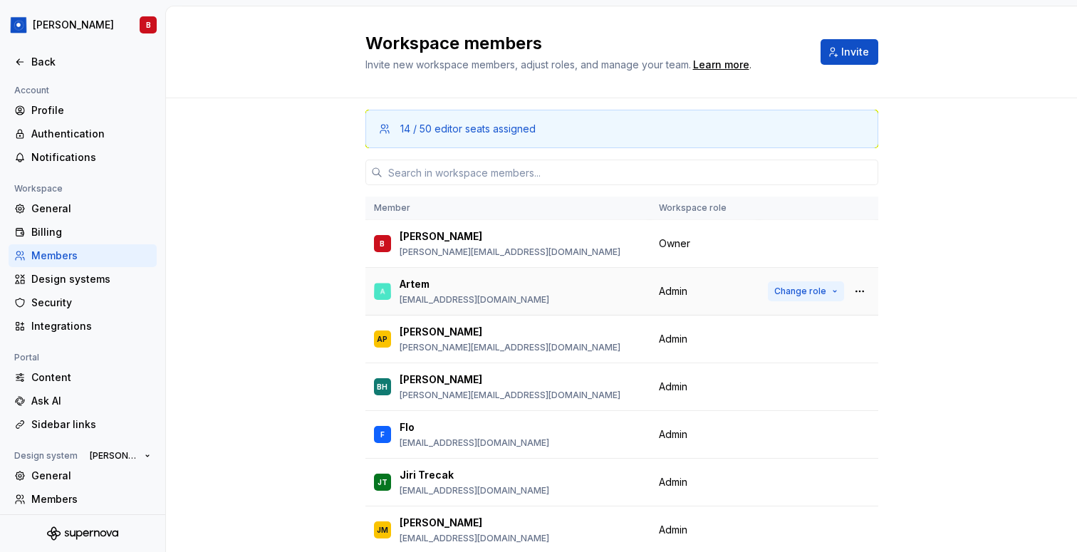
click at [796, 294] on span "Change role" at bounding box center [801, 291] width 52 height 11
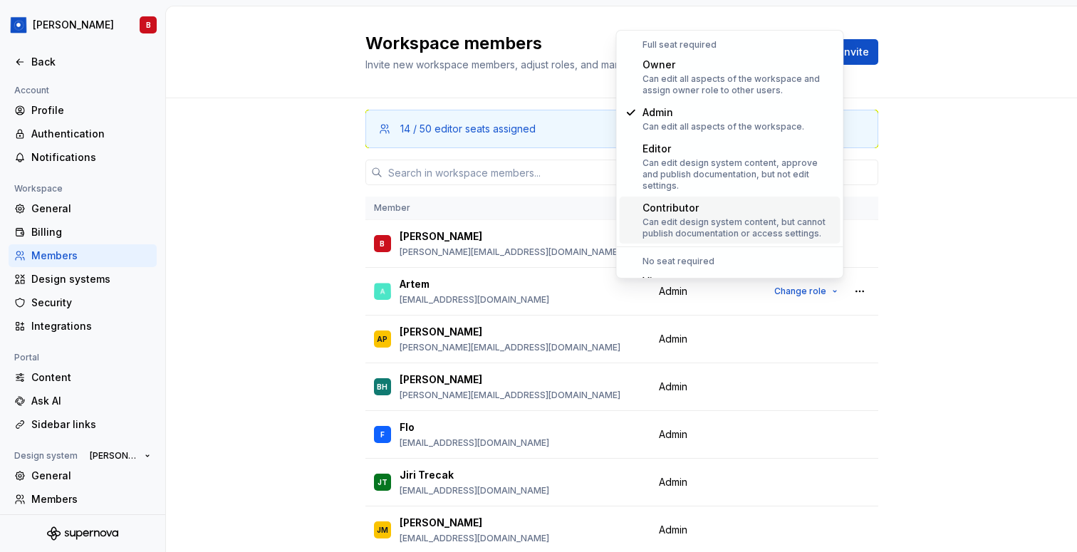
scroll to position [56, 0]
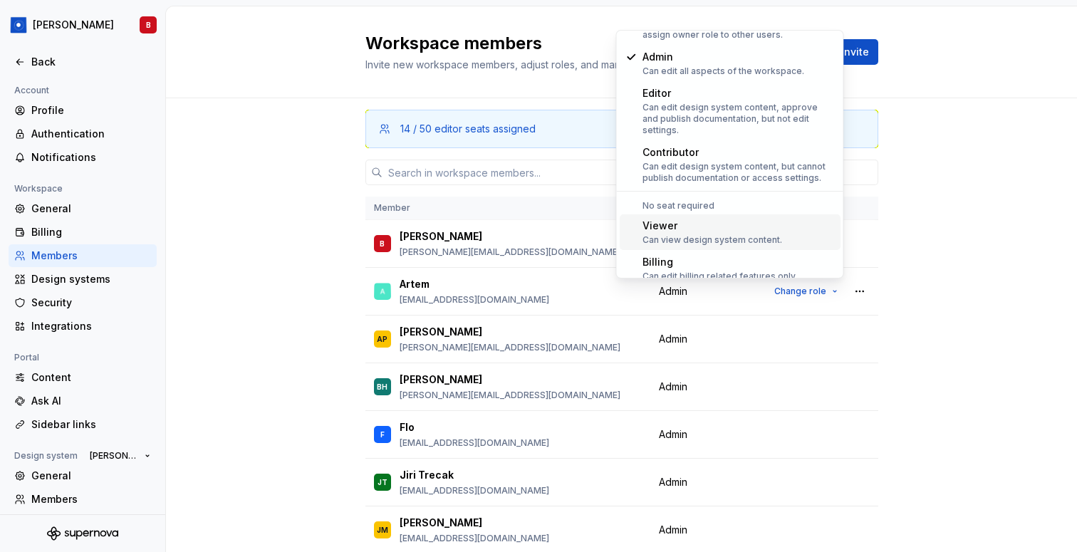
click at [220, 229] on div "14 / 50 editor seats assigned Member Workspace role B [PERSON_NAME] [PERSON_NAM…" at bounding box center [621, 371] width 911 height 546
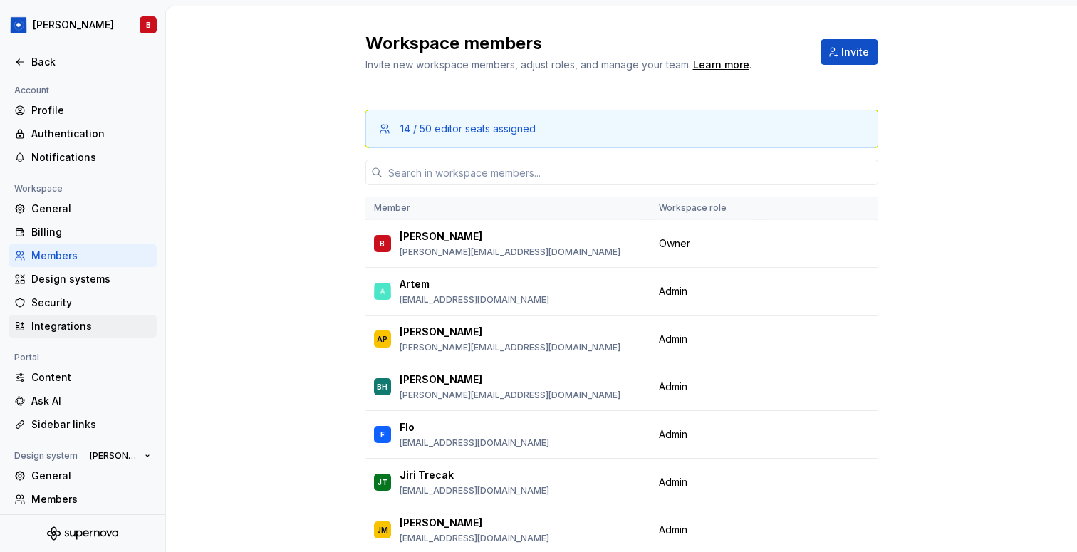
scroll to position [76, 0]
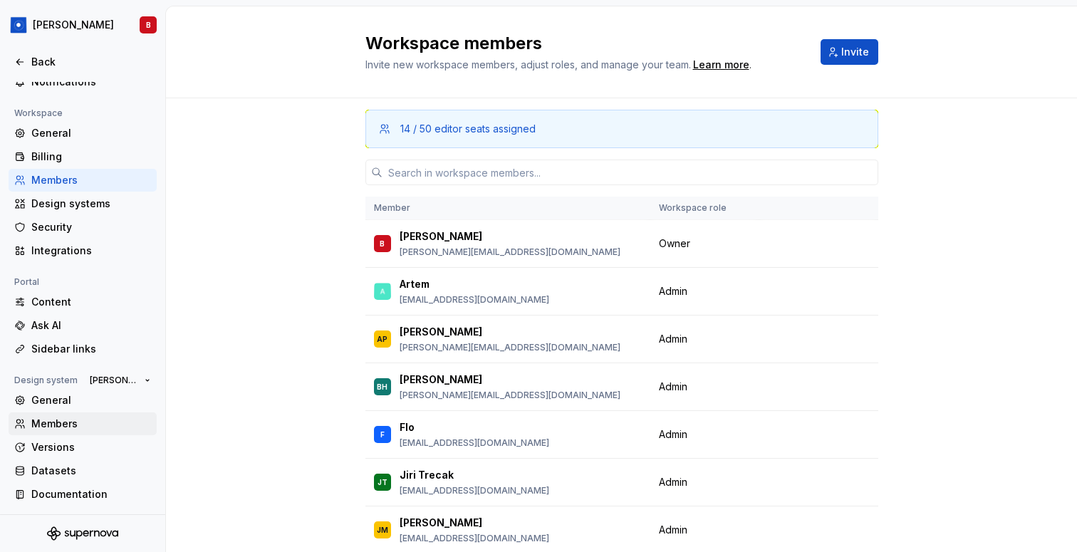
click at [81, 424] on div "Members" at bounding box center [91, 424] width 120 height 14
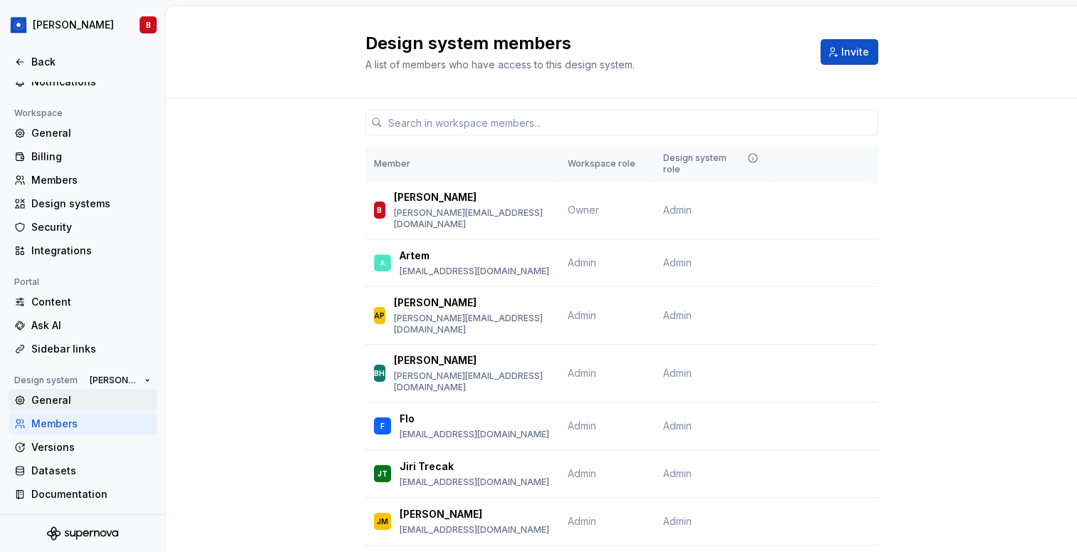
click at [98, 405] on div "General" at bounding box center [91, 400] width 120 height 14
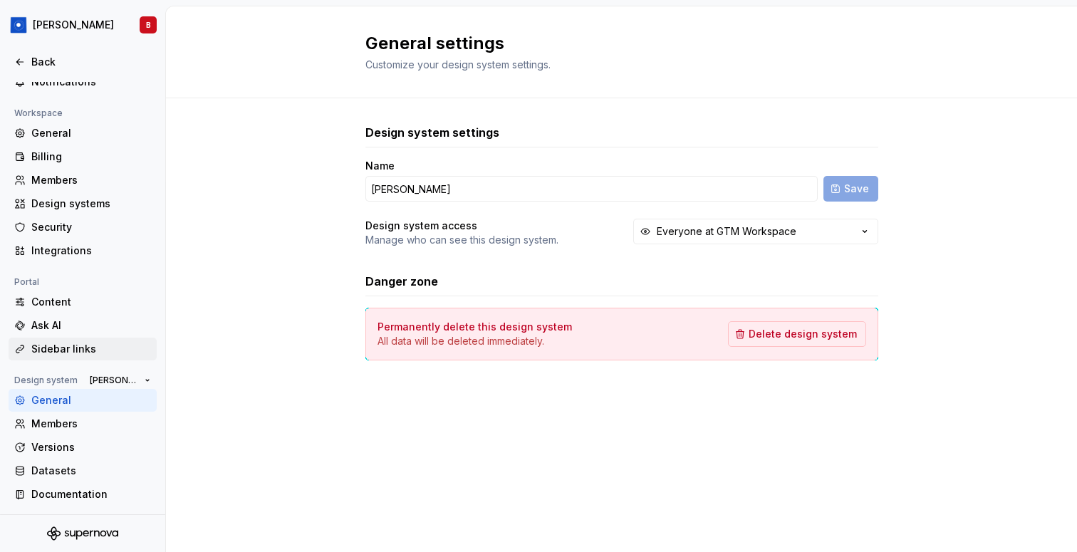
click at [100, 359] on div "Sidebar links" at bounding box center [83, 349] width 148 height 23
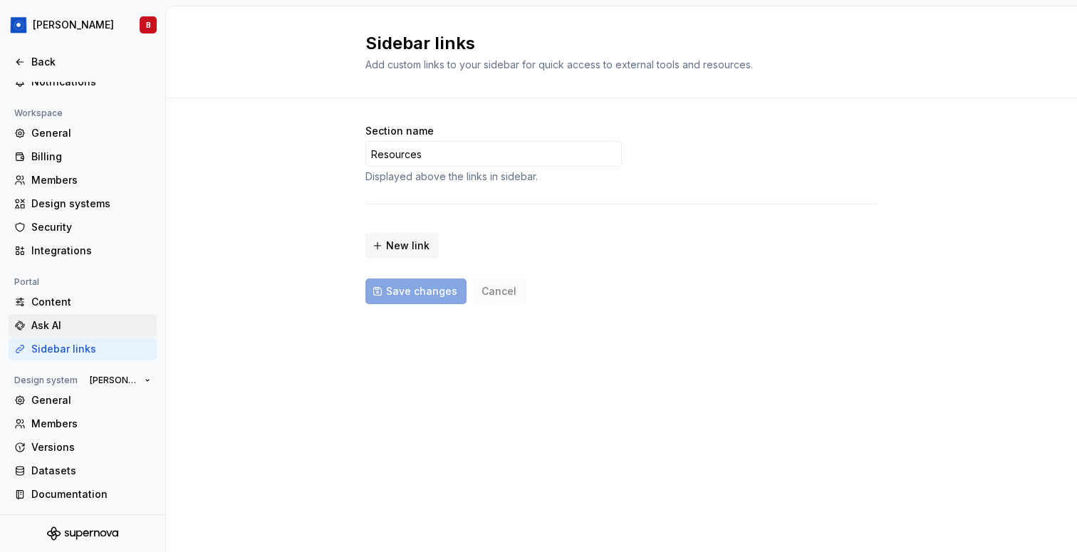
click at [108, 323] on div "Ask AI" at bounding box center [91, 326] width 120 height 14
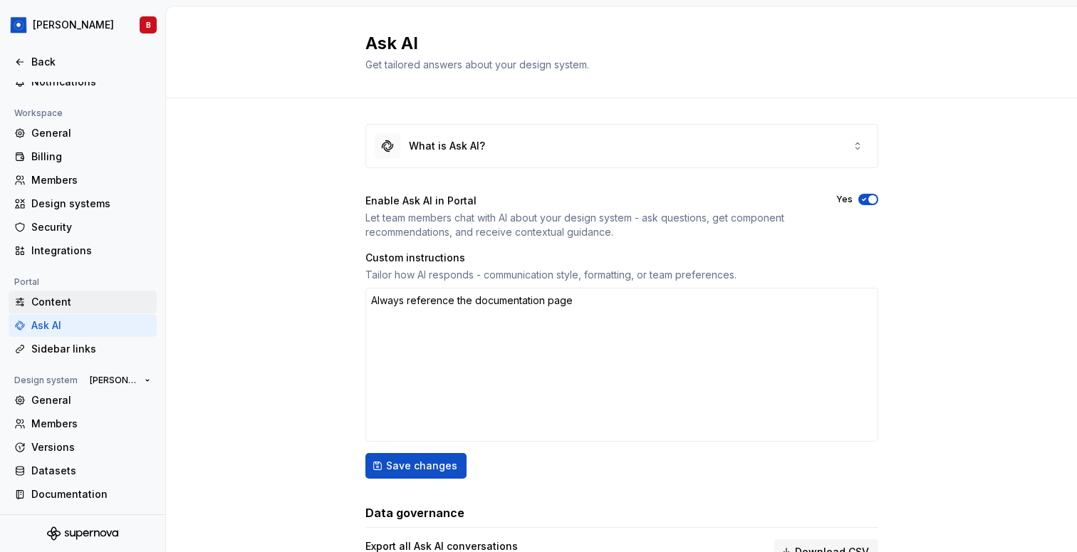
click at [80, 306] on div "Content" at bounding box center [91, 302] width 120 height 14
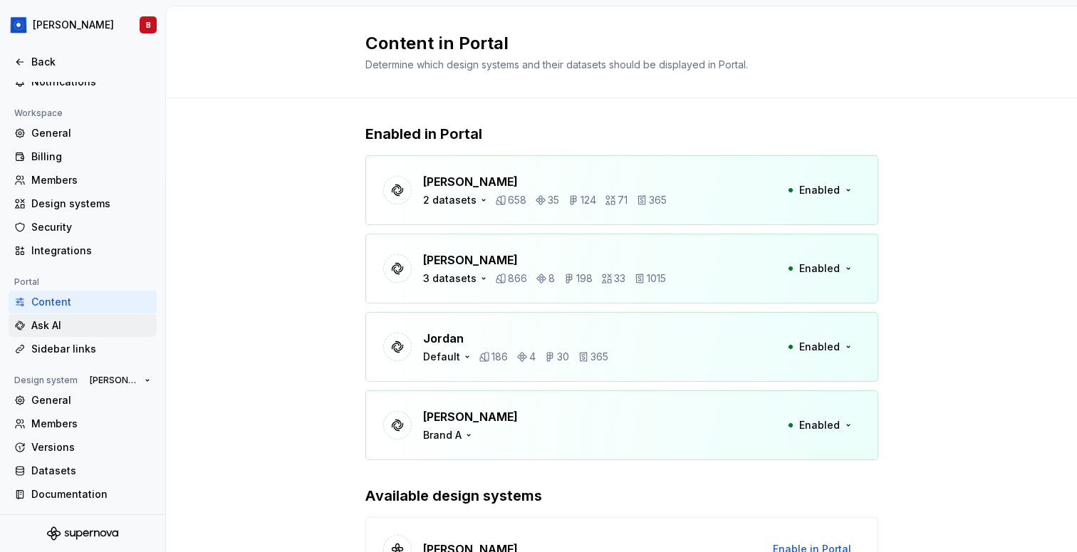
click at [58, 324] on div "Ask AI" at bounding box center [91, 326] width 120 height 14
type textarea "*"
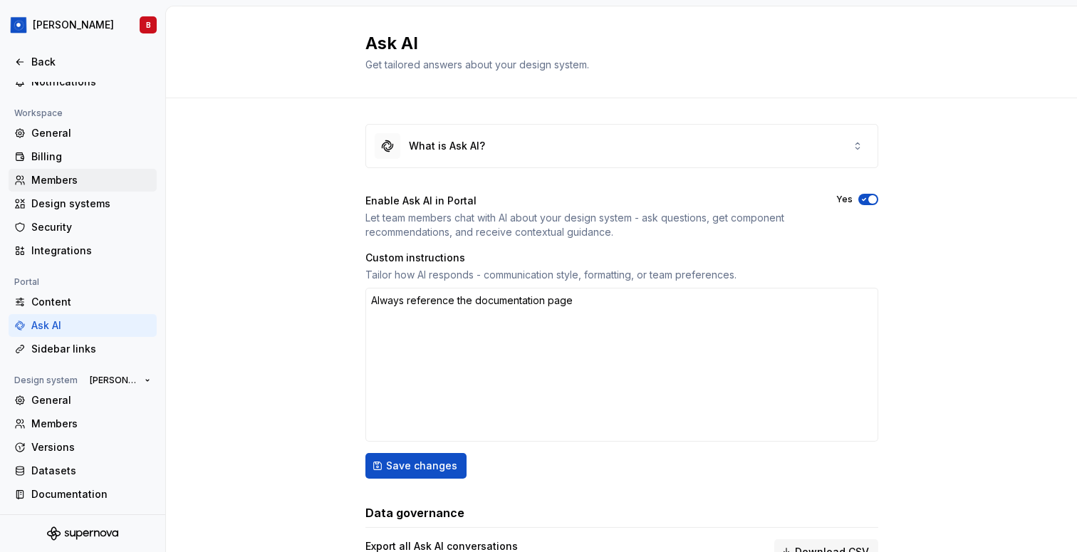
click at [91, 182] on div "Members" at bounding box center [91, 180] width 120 height 14
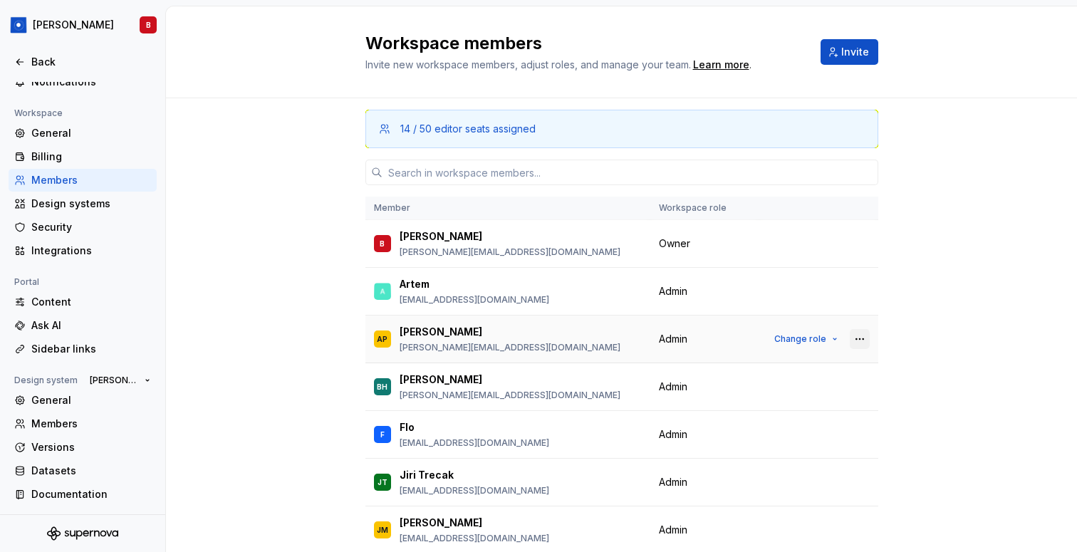
click at [860, 333] on button "button" at bounding box center [860, 339] width 20 height 20
click at [934, 336] on div "14 / 50 editor seats assigned Member Workspace role B [PERSON_NAME] [PERSON_NAM…" at bounding box center [621, 371] width 911 height 546
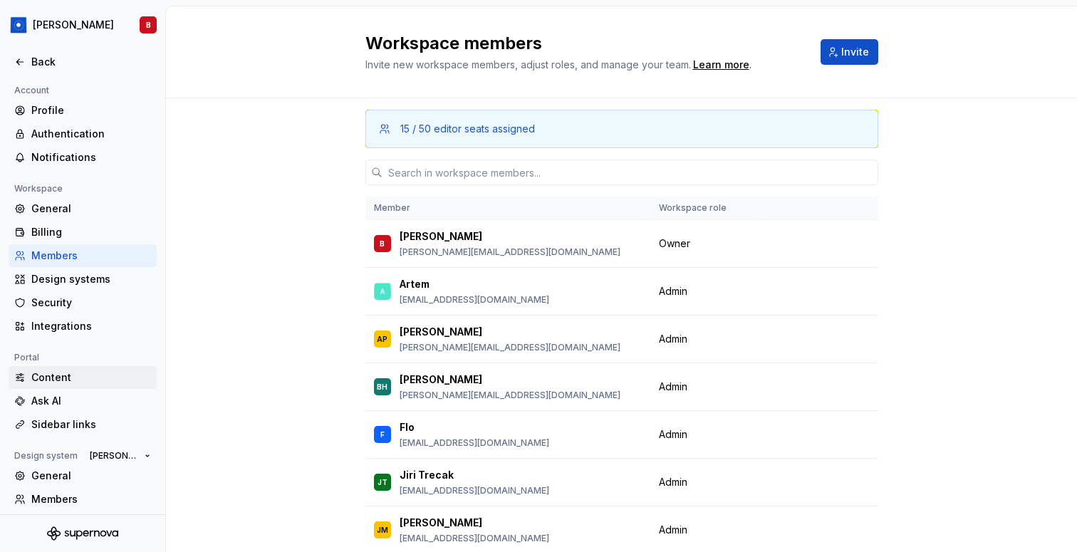
click at [60, 377] on div "Content" at bounding box center [91, 378] width 120 height 14
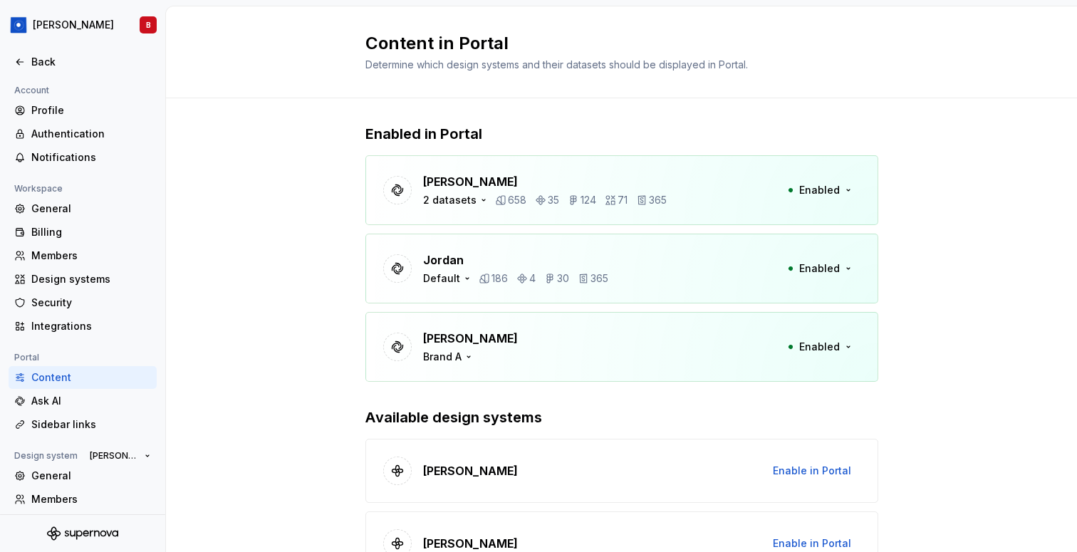
scroll to position [150, 0]
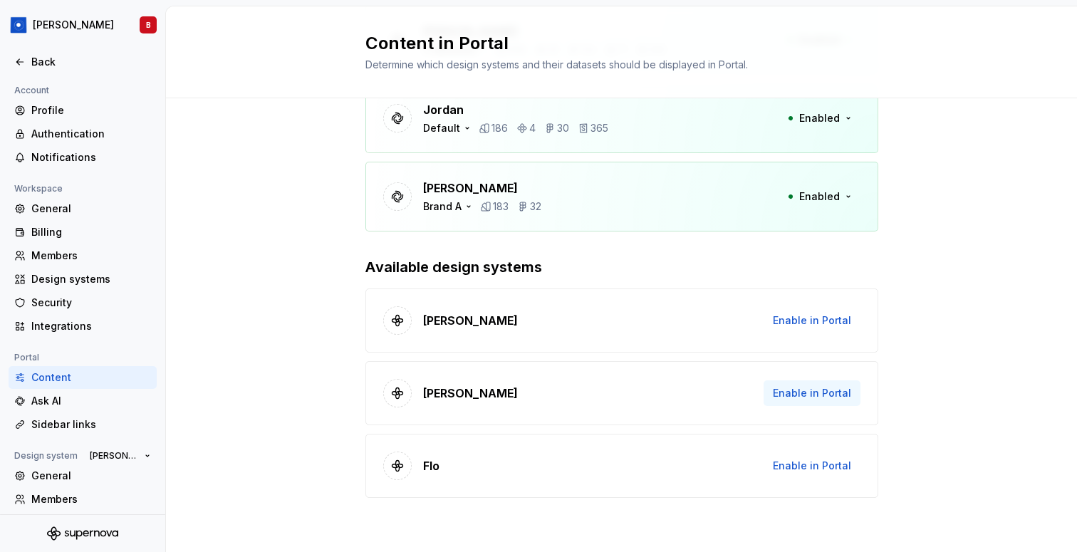
click at [822, 393] on span "Enable in Portal" at bounding box center [812, 393] width 78 height 14
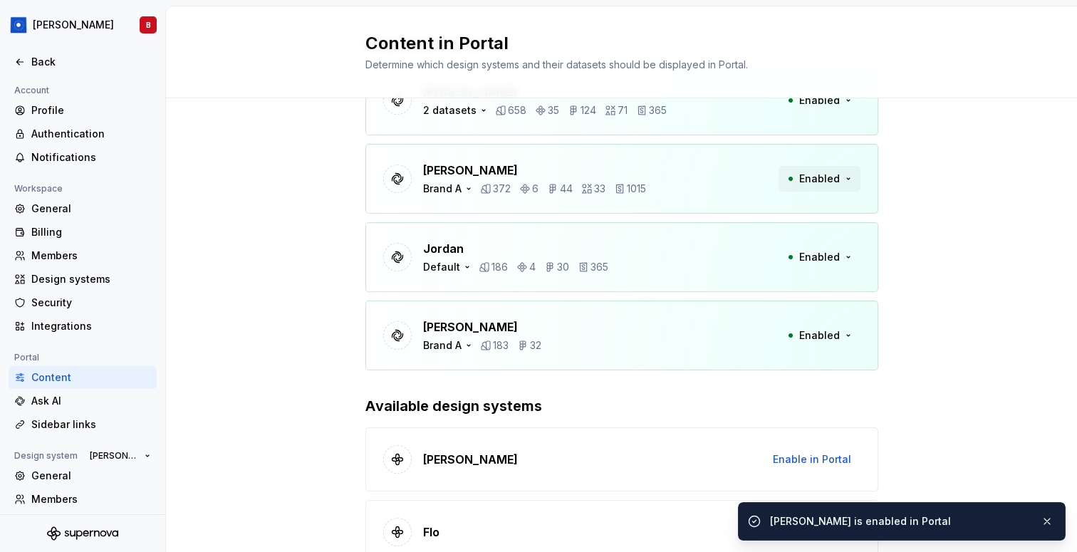
scroll to position [50, 0]
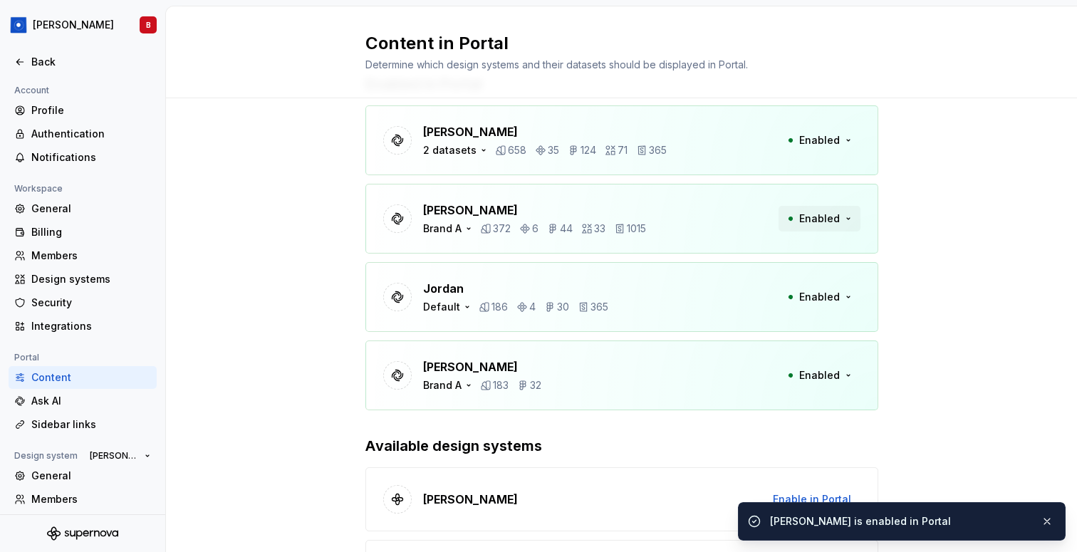
click at [823, 222] on span "Enabled" at bounding box center [820, 219] width 41 height 14
click at [450, 225] on div "Brand A" at bounding box center [442, 229] width 38 height 14
click at [456, 275] on div "Brand C" at bounding box center [468, 274] width 39 height 14
click at [455, 293] on div "Brand B" at bounding box center [468, 297] width 38 height 14
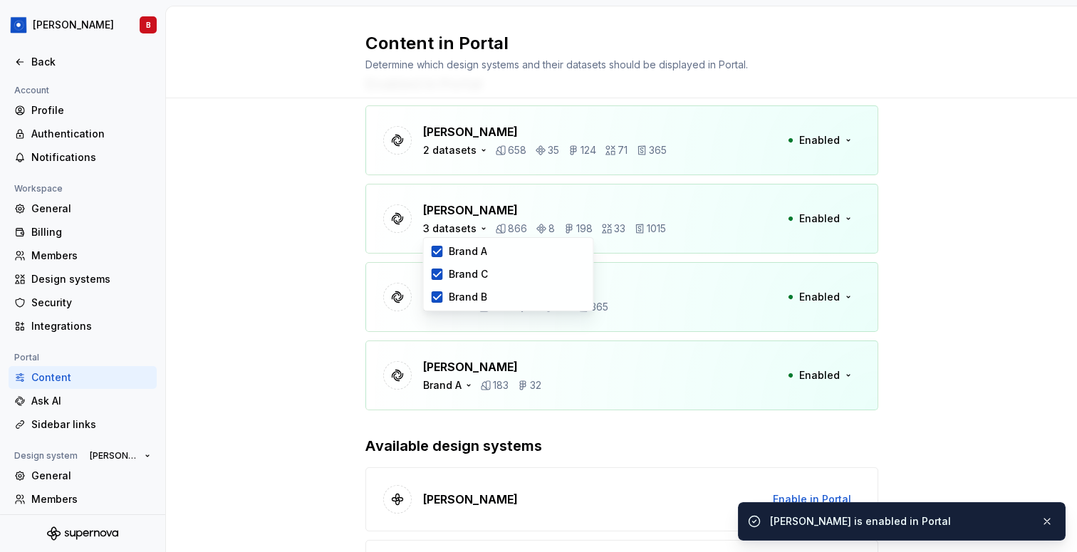
click at [270, 280] on div "Enabled in Portal Brandon 2 datasets 658 35 124 71 365 Enabled Beatriz 3 datase…" at bounding box center [621, 353] width 911 height 610
click at [48, 56] on div "Back" at bounding box center [91, 62] width 120 height 14
